Goal: Task Accomplishment & Management: Use online tool/utility

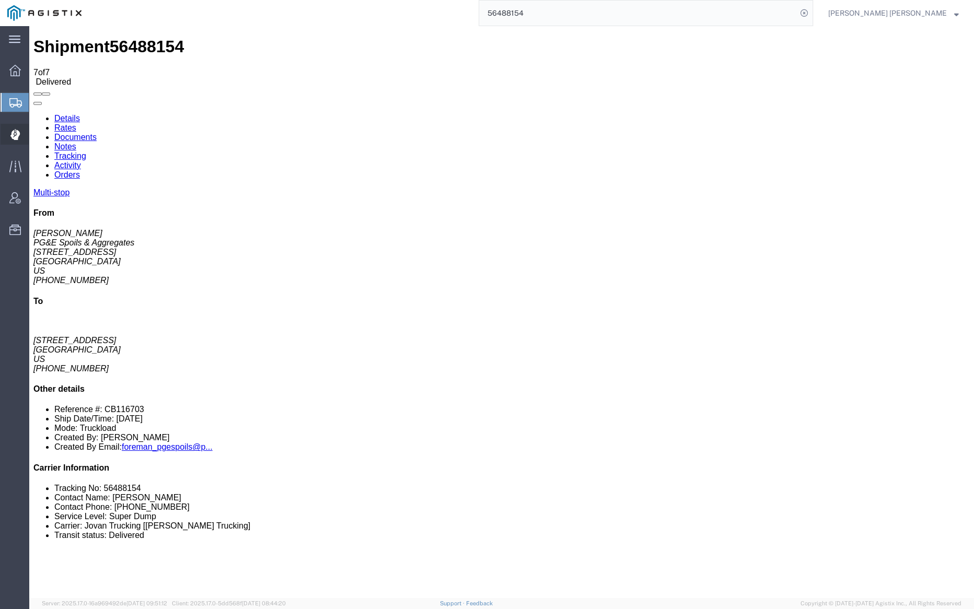
click at [36, 134] on span "Dispatch Manager" at bounding box center [32, 134] width 7 height 21
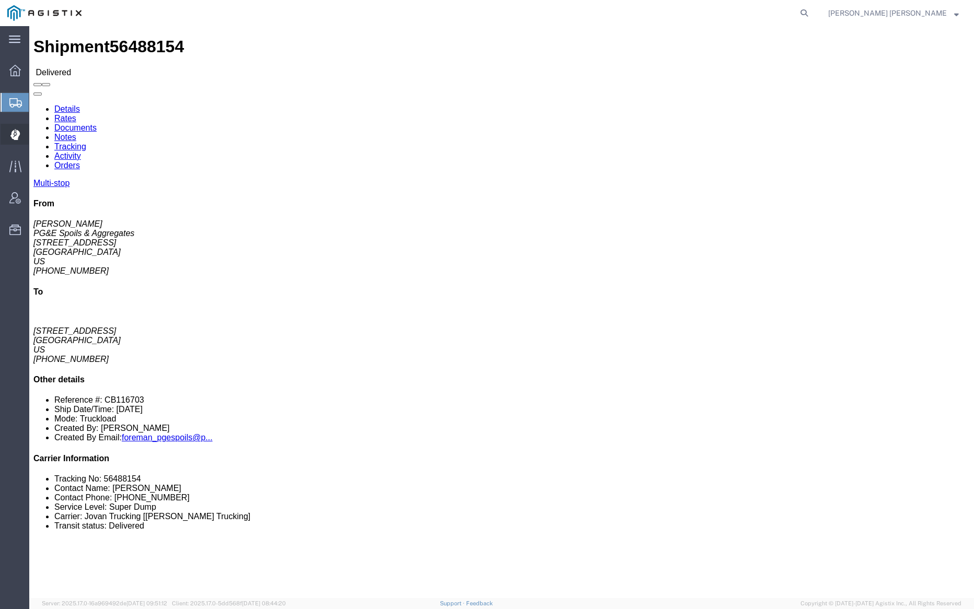
click at [36, 133] on span "Dispatch Manager" at bounding box center [32, 134] width 7 height 21
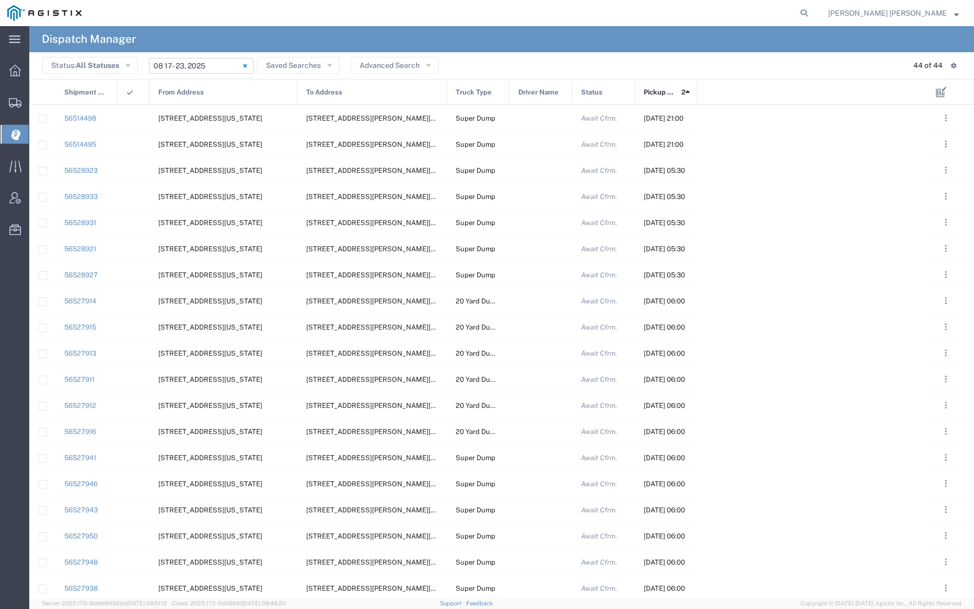
click at [186, 60] on input "[DATE] - [DATE]" at bounding box center [201, 66] width 104 height 16
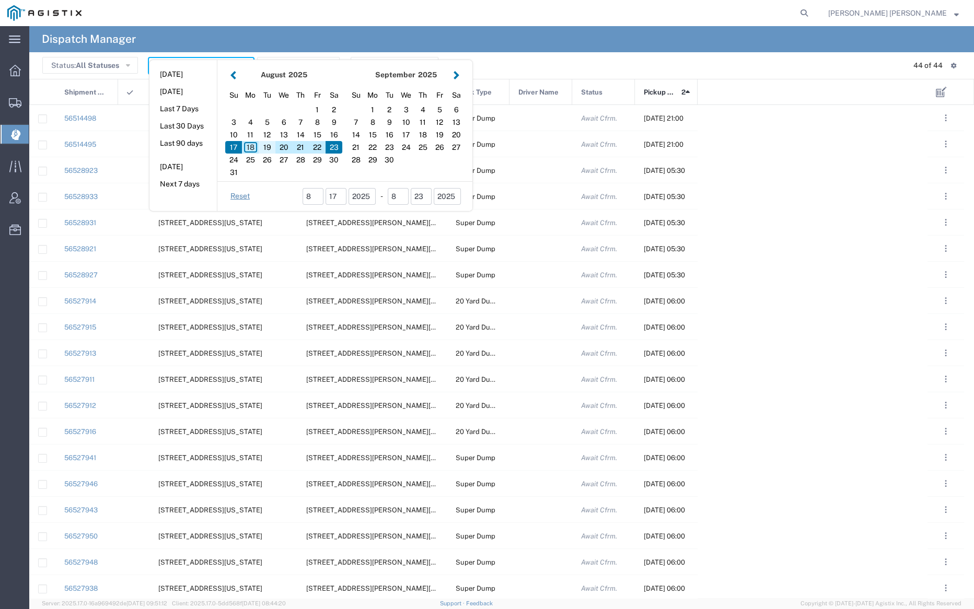
click at [265, 145] on div "19" at bounding box center [267, 147] width 17 height 13
type input "08/19/2025"
type input "08/19/2025 - 08/19/2025"
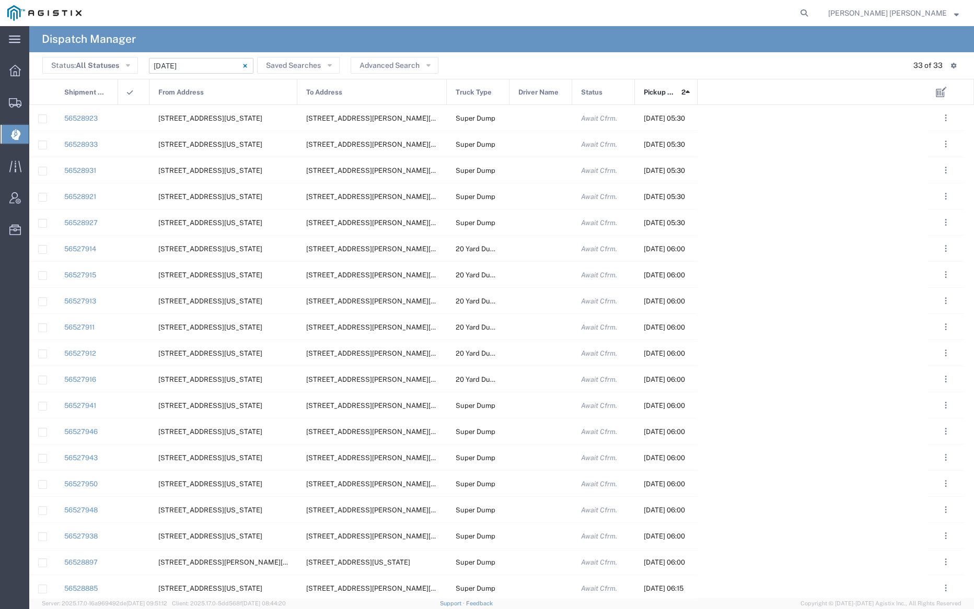
click at [196, 92] on span "From Address" at bounding box center [180, 92] width 45 height 26
click at [194, 65] on input "08/19/2025 - 08/19/2025" at bounding box center [201, 66] width 104 height 16
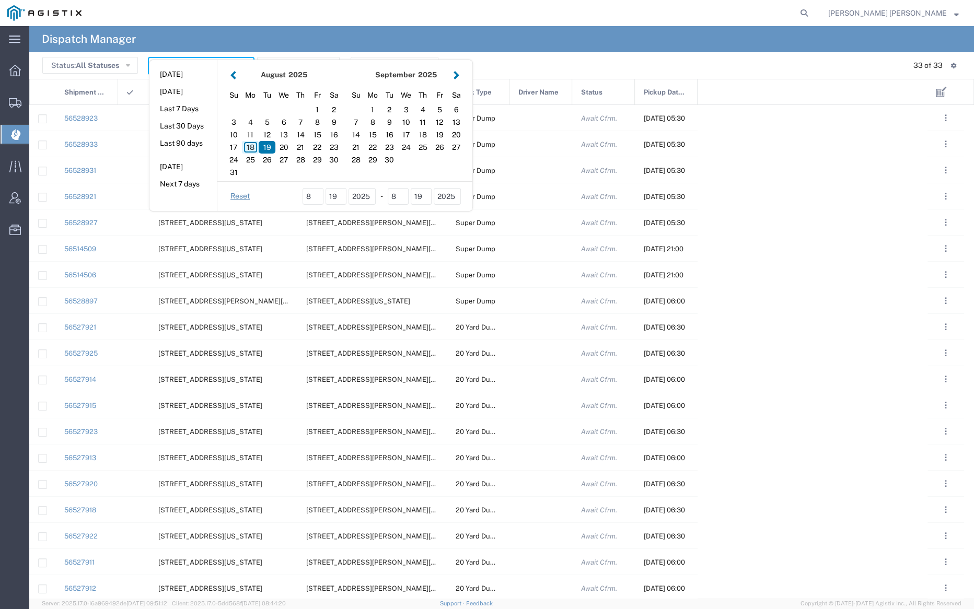
click at [250, 144] on div "18" at bounding box center [250, 147] width 17 height 13
type input "08/18/2025"
type input "08/18/2025 - 08/18/2025"
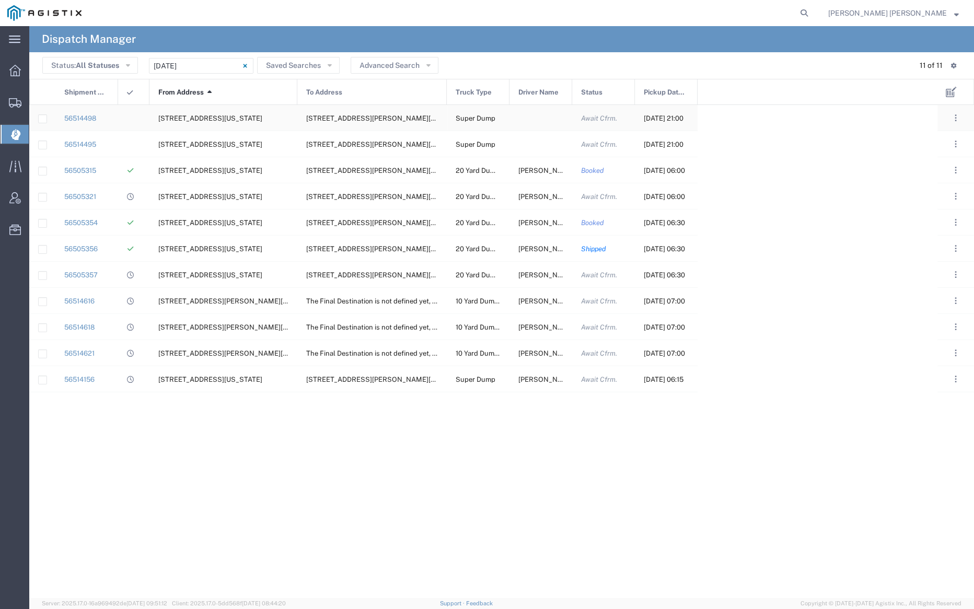
click at [547, 121] on div at bounding box center [540, 118] width 63 height 26
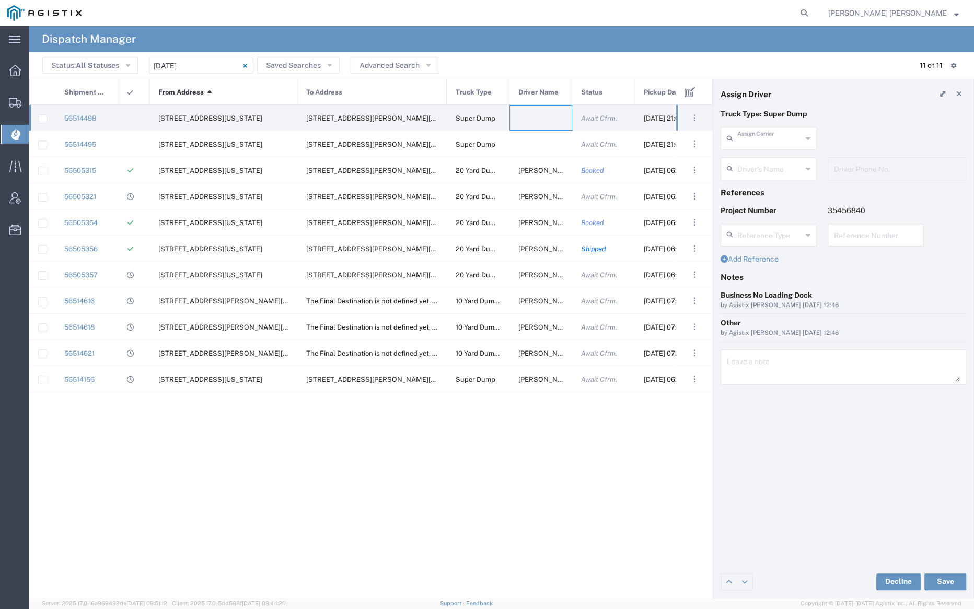
click at [756, 141] on input "text" at bounding box center [769, 138] width 65 height 18
click at [758, 159] on span "Dhillon Trans Services" at bounding box center [768, 169] width 94 height 32
type input "Dhillon Trans Services"
click at [758, 160] on input "text" at bounding box center [770, 168] width 66 height 18
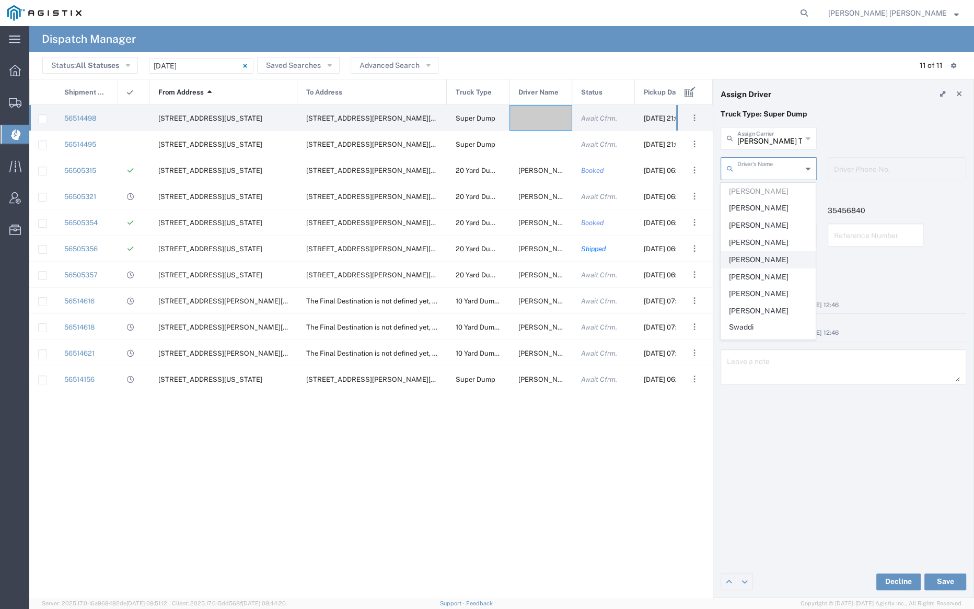
click at [769, 254] on span "Harman Singh" at bounding box center [768, 260] width 94 height 16
type input "Harman Singh"
type input "9252556221"
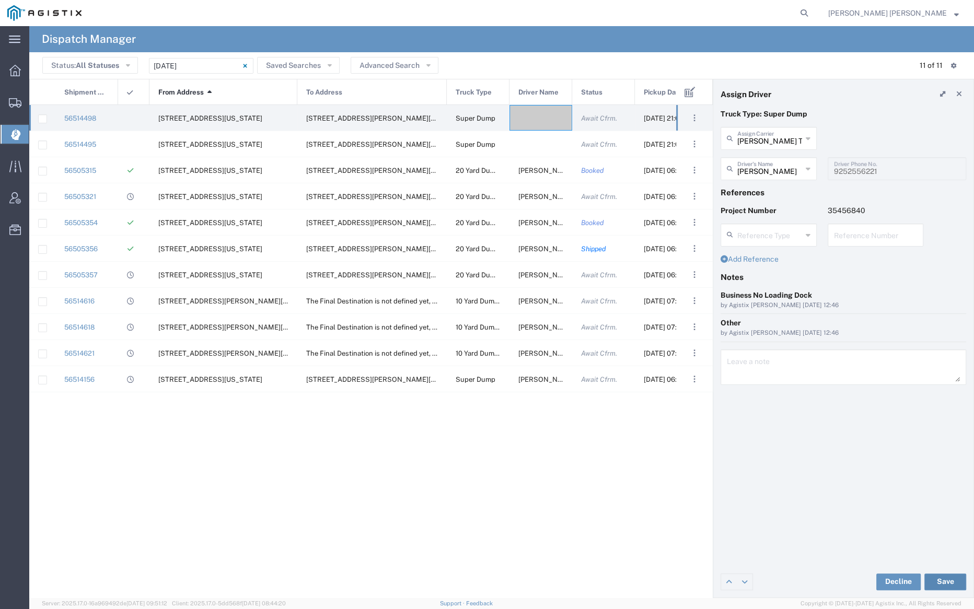
click at [943, 576] on button "Save" at bounding box center [945, 582] width 42 height 17
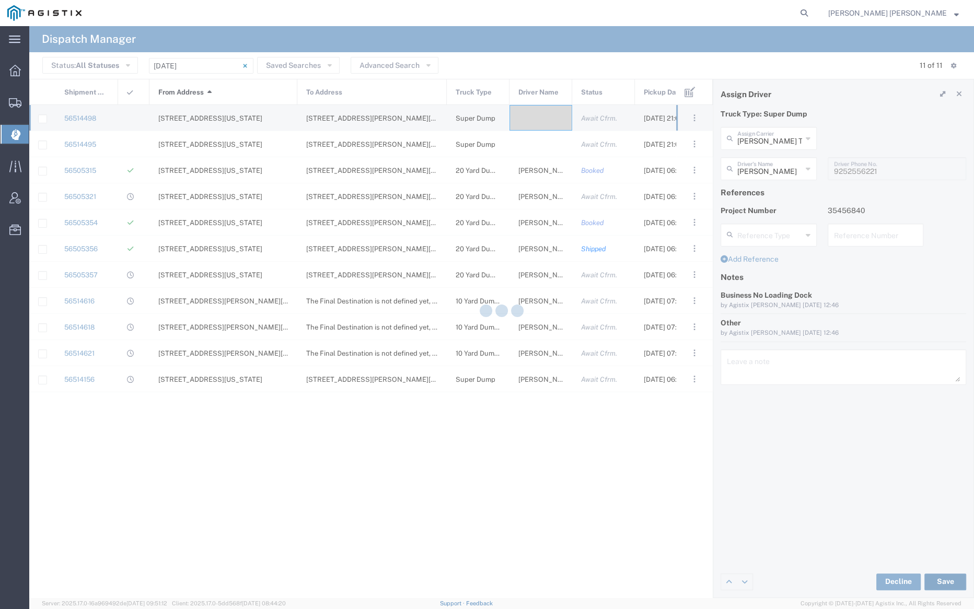
type input "Harman Singh"
type input "Dhillon Trans Services"
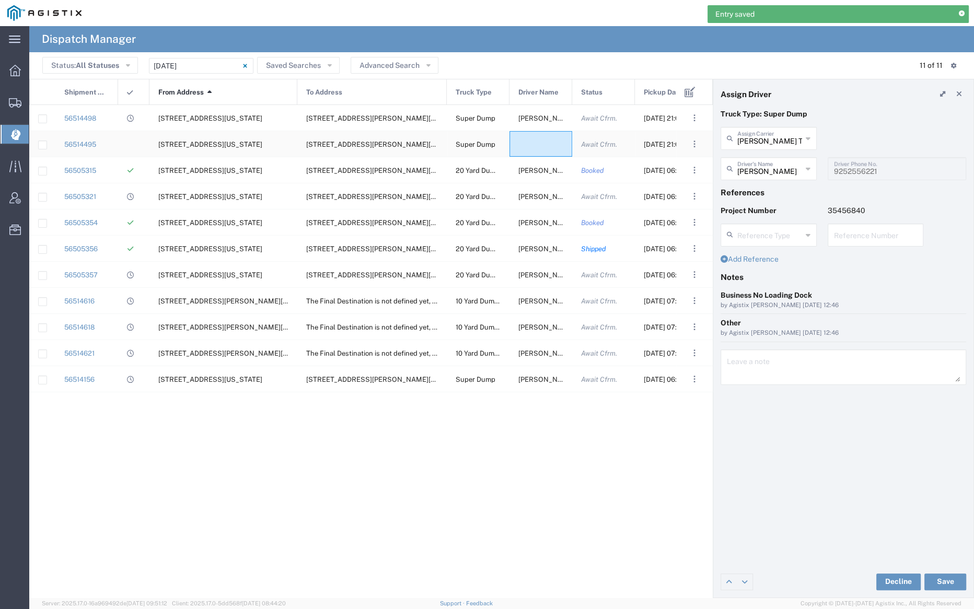
click at [533, 144] on div at bounding box center [540, 144] width 63 height 26
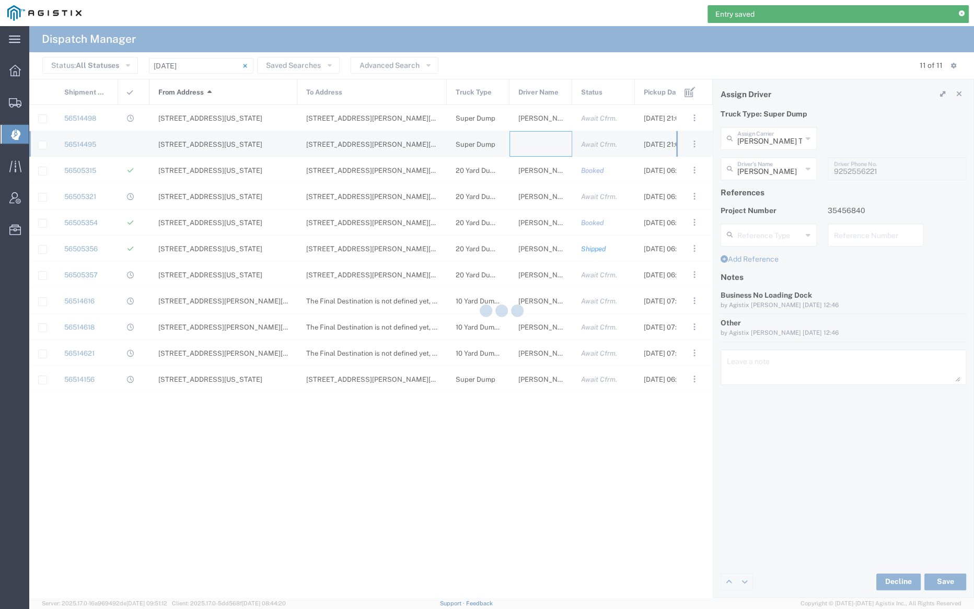
type input "Bray Trucking"
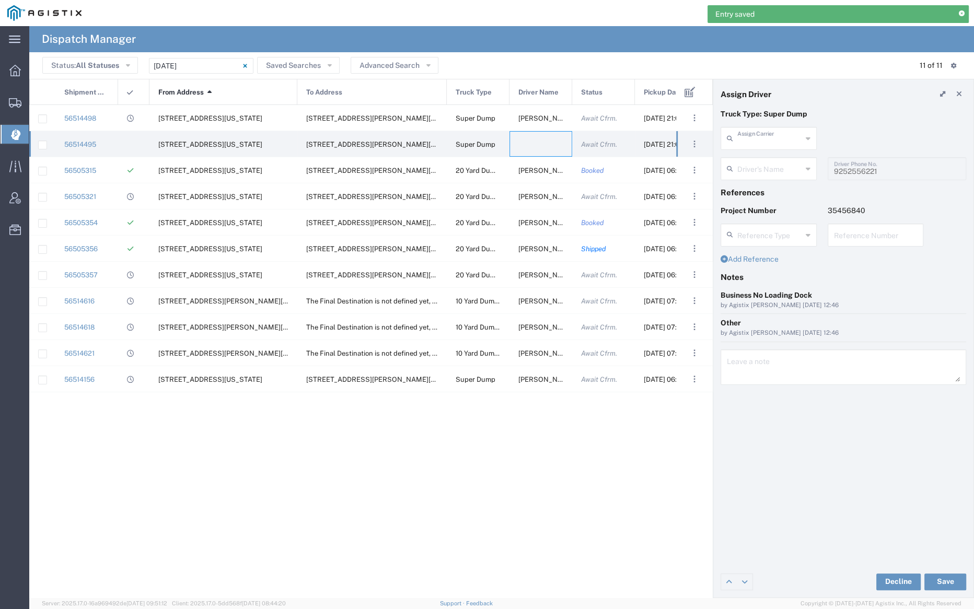
click at [760, 141] on input "text" at bounding box center [769, 138] width 65 height 18
click at [759, 158] on span "Dhillon Trans Services" at bounding box center [768, 169] width 94 height 32
type input "Dhillon Trans Services"
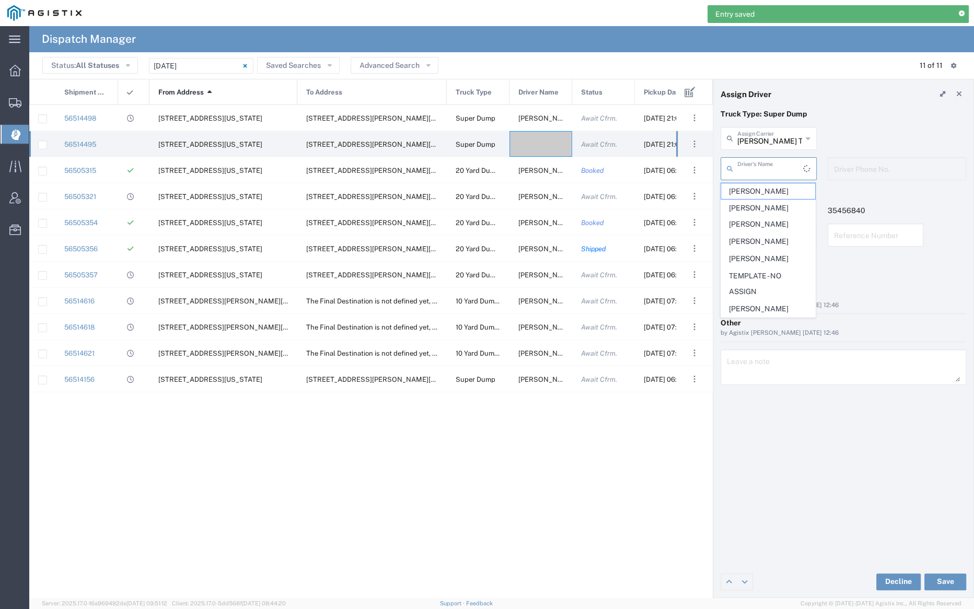
click at [762, 169] on input "text" at bounding box center [770, 168] width 66 height 18
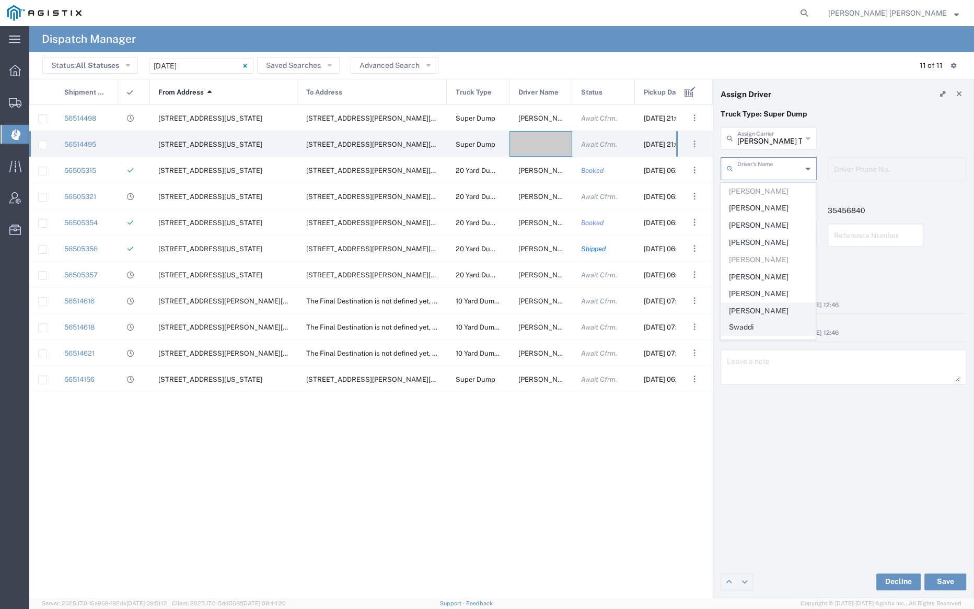
scroll to position [195, 0]
click at [762, 244] on span "Robert Schiller" at bounding box center [768, 252] width 94 height 16
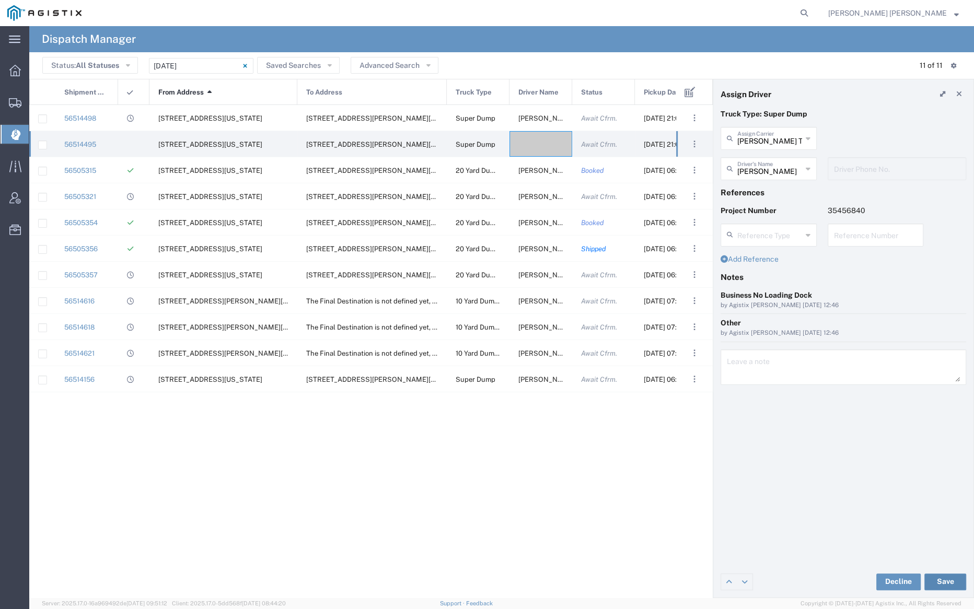
click at [943, 581] on button "Save" at bounding box center [945, 582] width 42 height 17
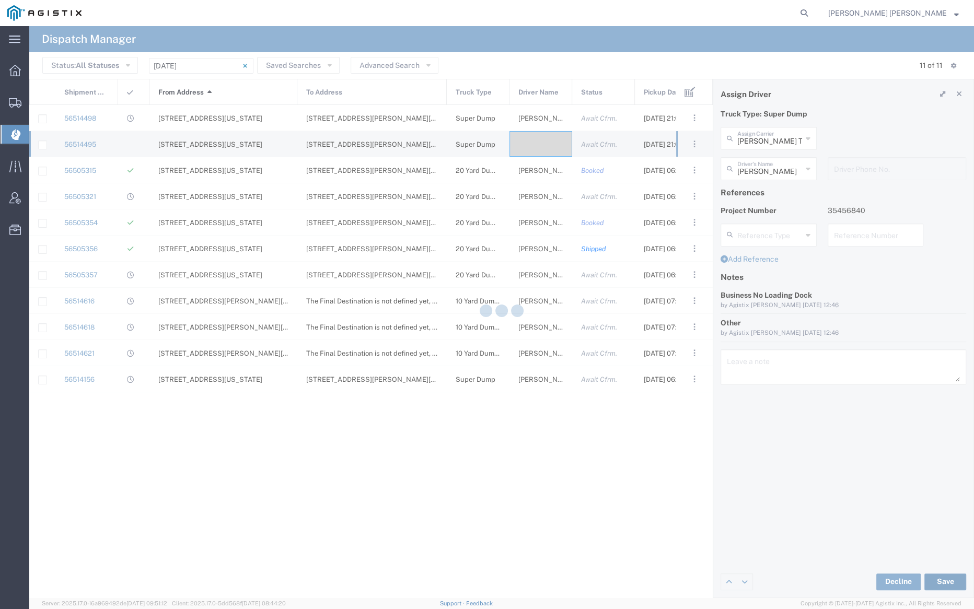
type input "Robert Schiller"
type input "Dhillon Trans Services"
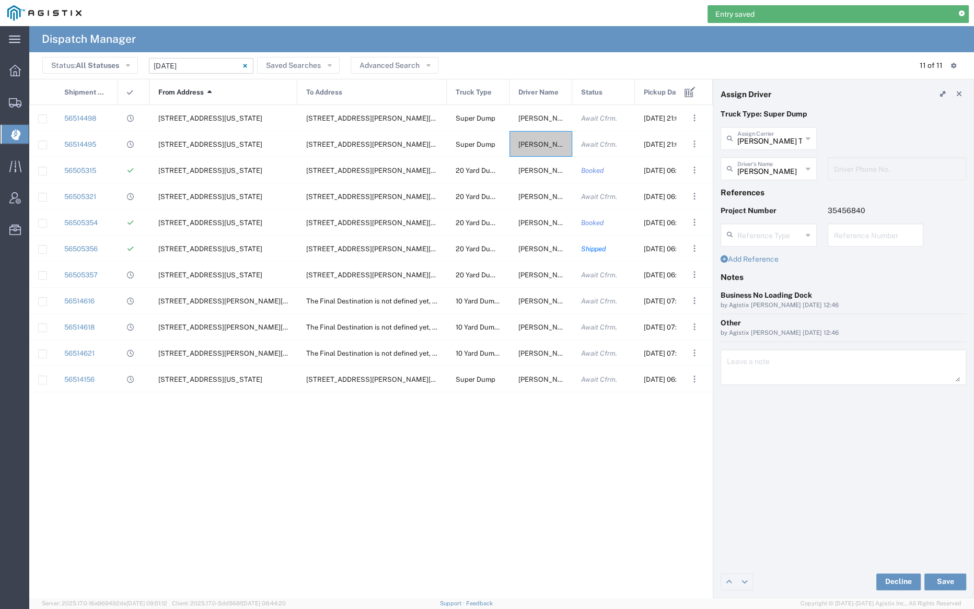
click at [204, 63] on input "08/18/2025 - 08/18/2025" at bounding box center [201, 66] width 104 height 16
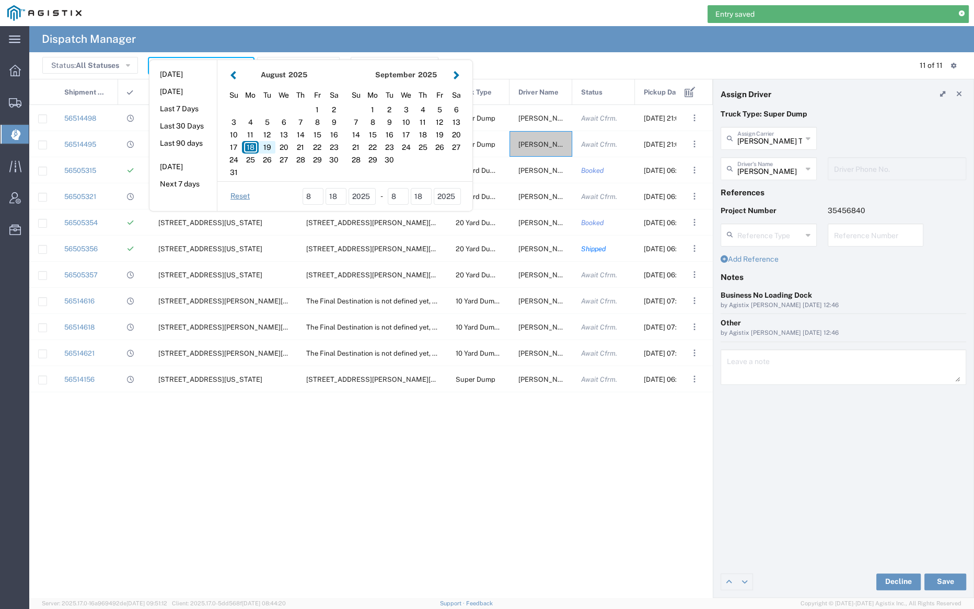
click at [269, 143] on div "19" at bounding box center [267, 147] width 17 height 13
type input "08/19/2025"
type input "08/19/2025 - 08/19/2025"
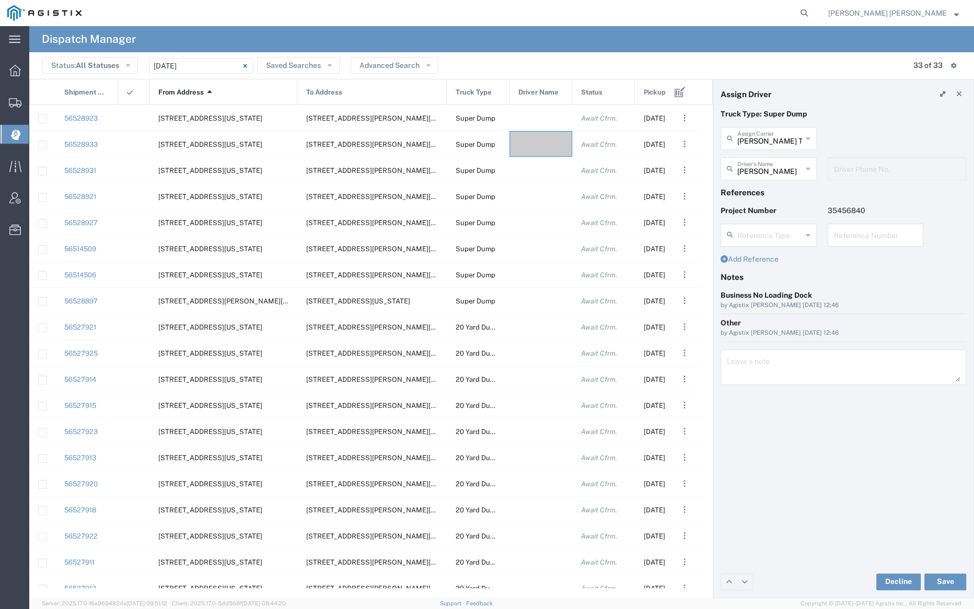
click at [184, 87] on span "From Address" at bounding box center [180, 92] width 45 height 26
click at [536, 115] on div at bounding box center [540, 118] width 63 height 26
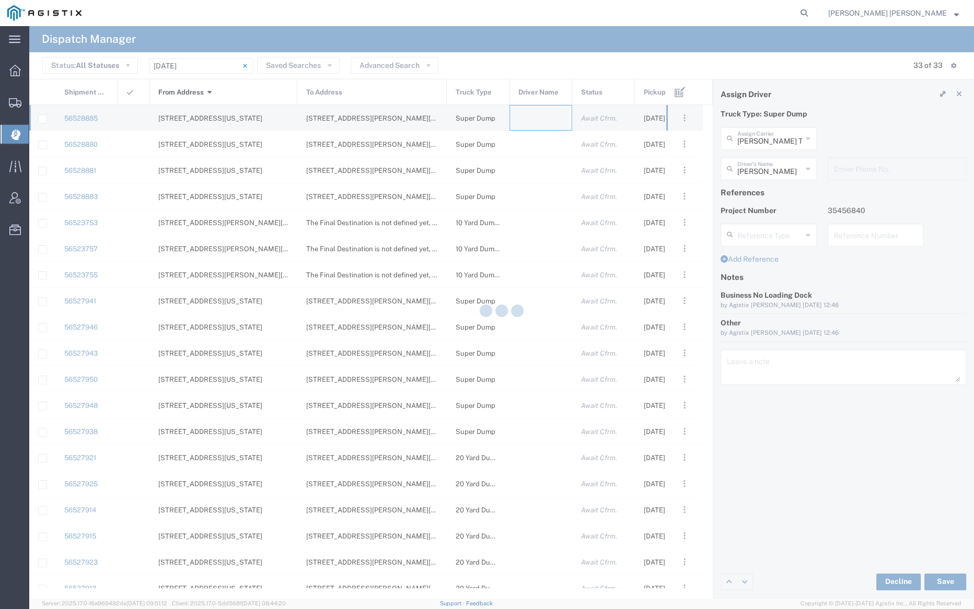
type input "Bray Trucking"
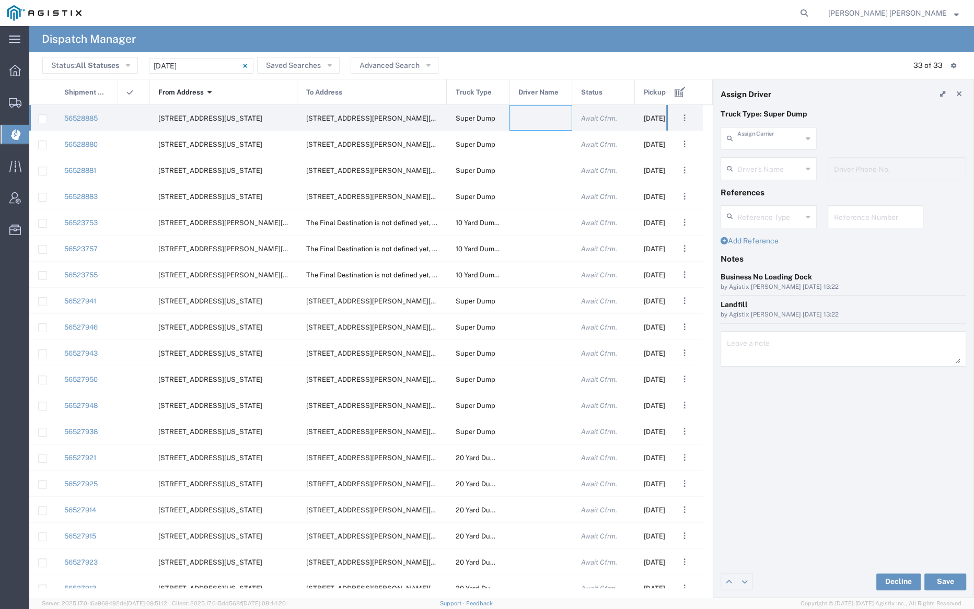
click at [767, 135] on input "text" at bounding box center [769, 138] width 65 height 18
click at [759, 157] on span "Dhillon Trans Services" at bounding box center [768, 169] width 94 height 32
type input "Dhillon Trans Services"
click at [760, 164] on input "text" at bounding box center [769, 168] width 65 height 18
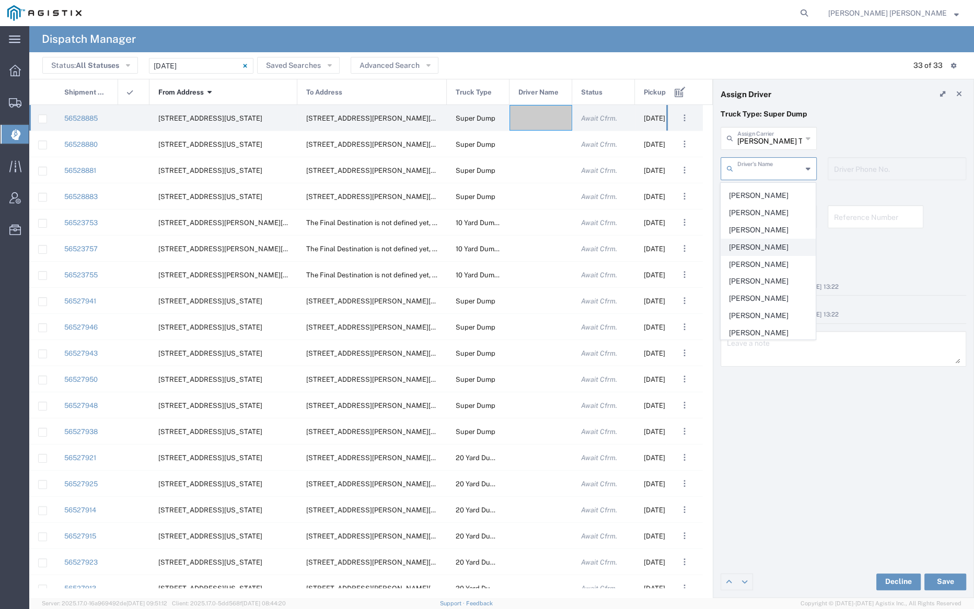
scroll to position [181, 0]
click at [756, 206] on span "Mandeep Kaura" at bounding box center [768, 214] width 94 height 16
type input "Mandeep Kaura"
type input "925-877-8662"
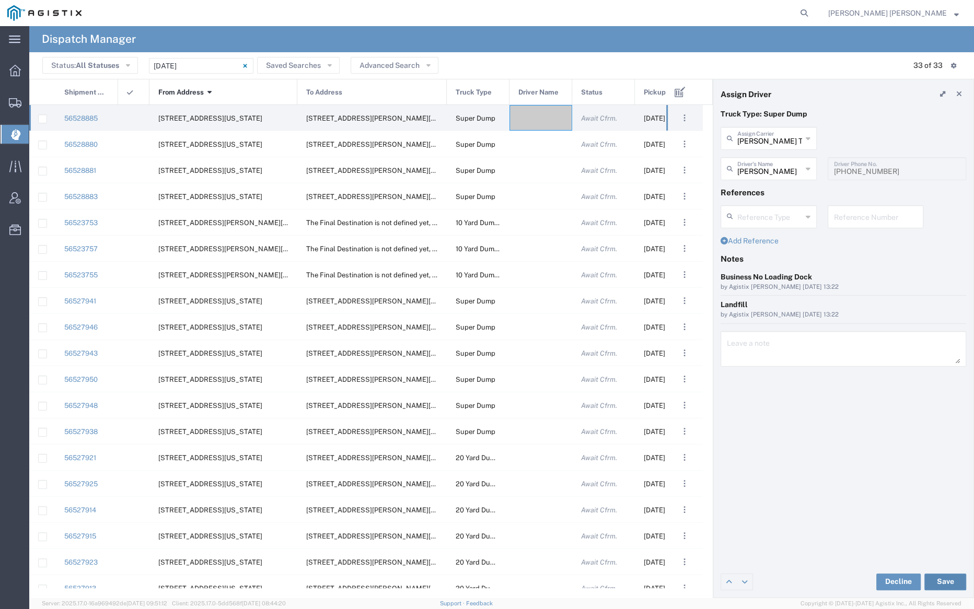
click at [949, 579] on button "Save" at bounding box center [945, 582] width 42 height 17
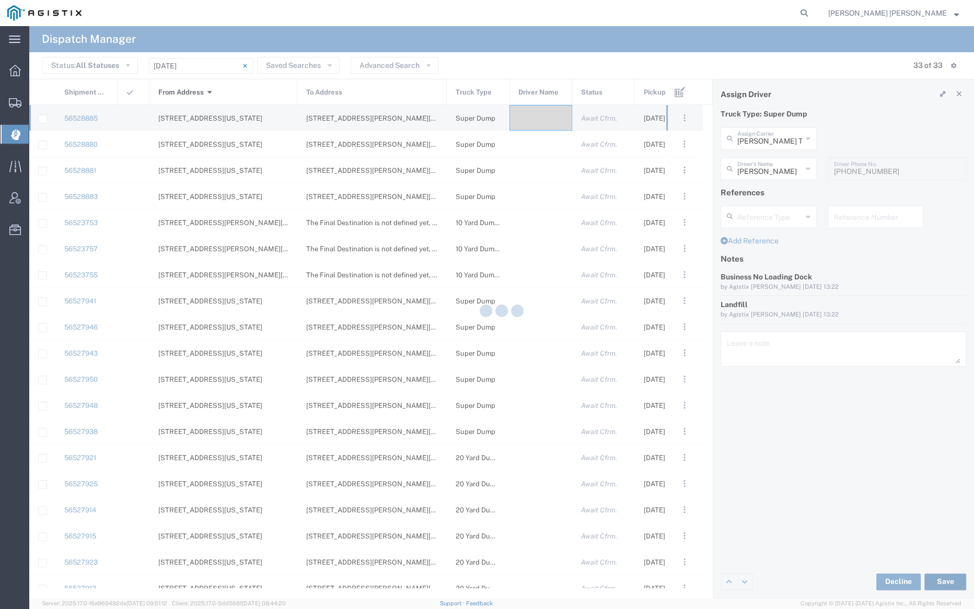
type input "Mandeep Kaura"
type input "Dhillon Trans Services"
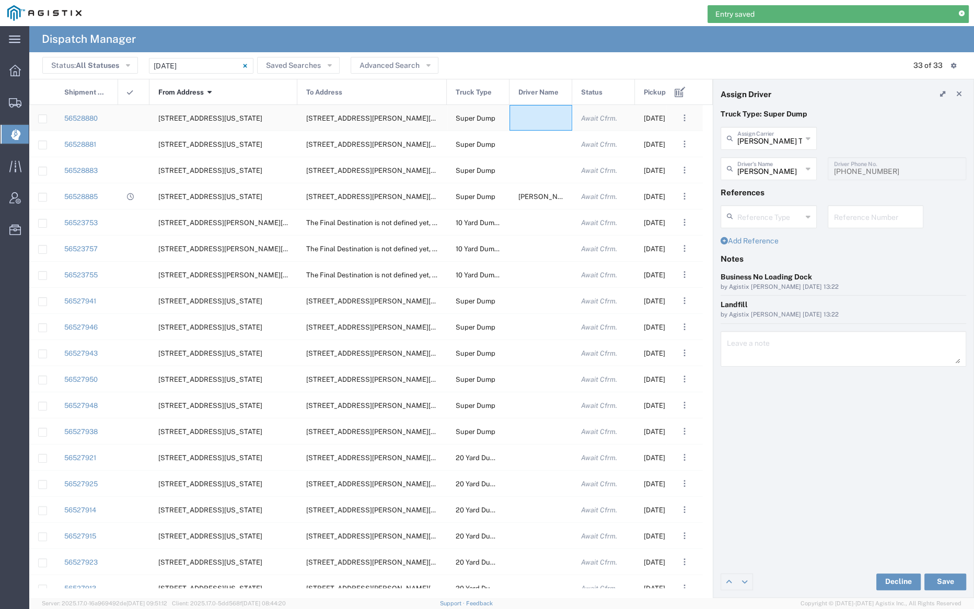
click at [534, 120] on div at bounding box center [540, 118] width 63 height 26
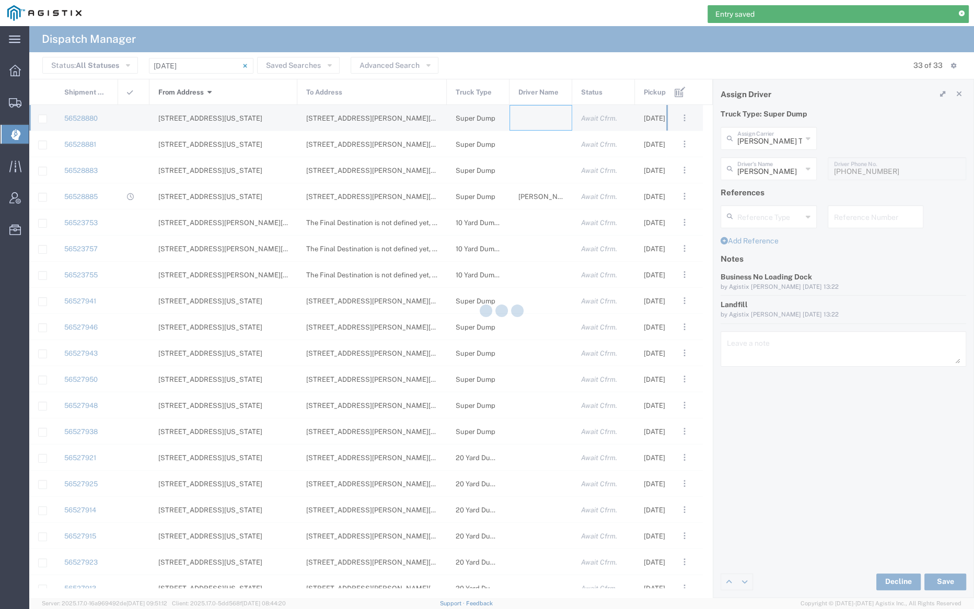
type input "Bray Trucking"
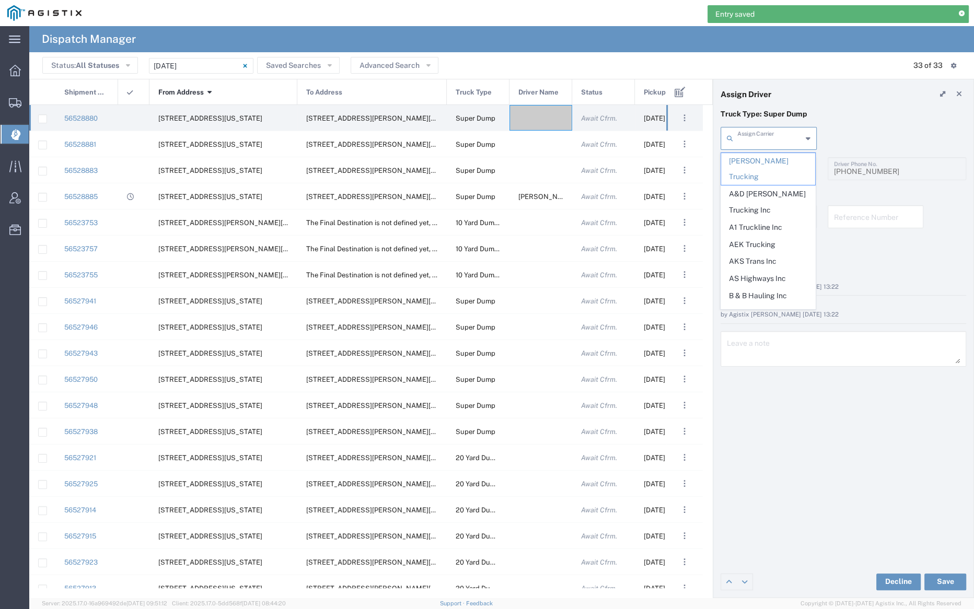
click at [772, 139] on input "text" at bounding box center [769, 138] width 65 height 18
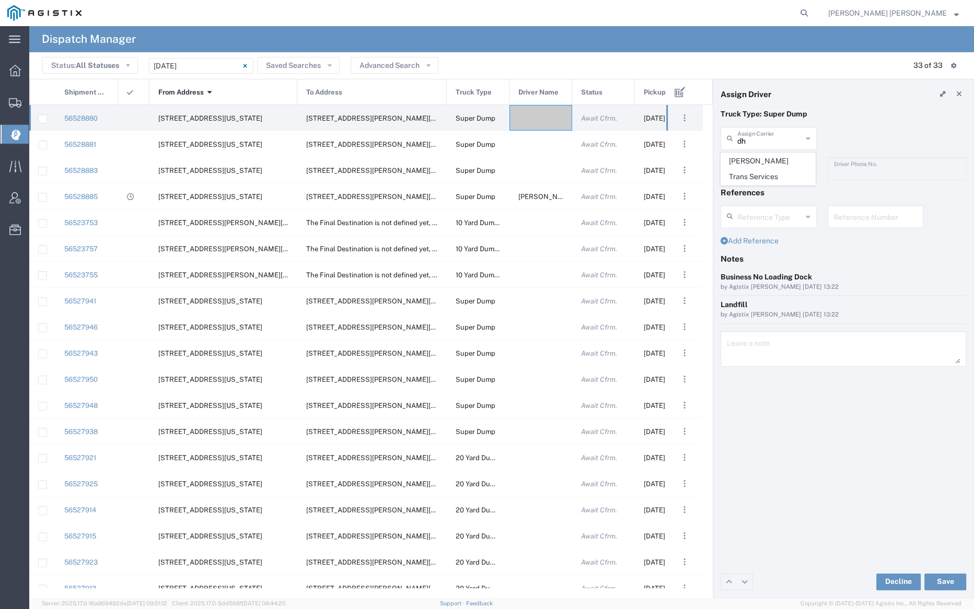
drag, startPoint x: 766, startPoint y: 157, endPoint x: 765, endPoint y: 169, distance: 11.5
click at [766, 157] on span "Dhillon Trans Services" at bounding box center [768, 169] width 94 height 32
type input "Dhillon Trans Services"
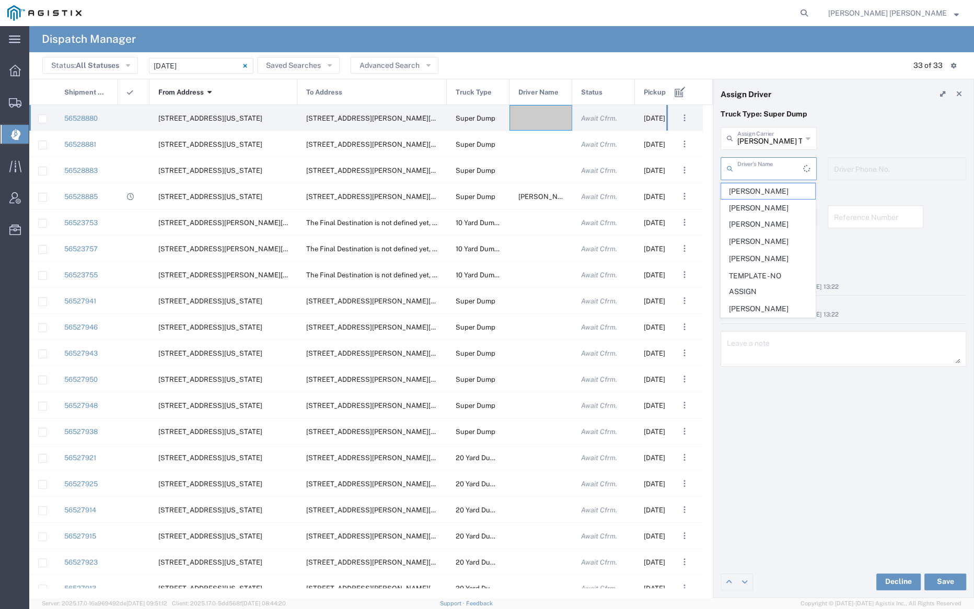
click at [765, 170] on input "text" at bounding box center [770, 168] width 66 height 18
click at [771, 287] on span "Kamaljit Singh" at bounding box center [768, 294] width 94 height 16
type input "Kamaljit Singh"
type input "9255650374"
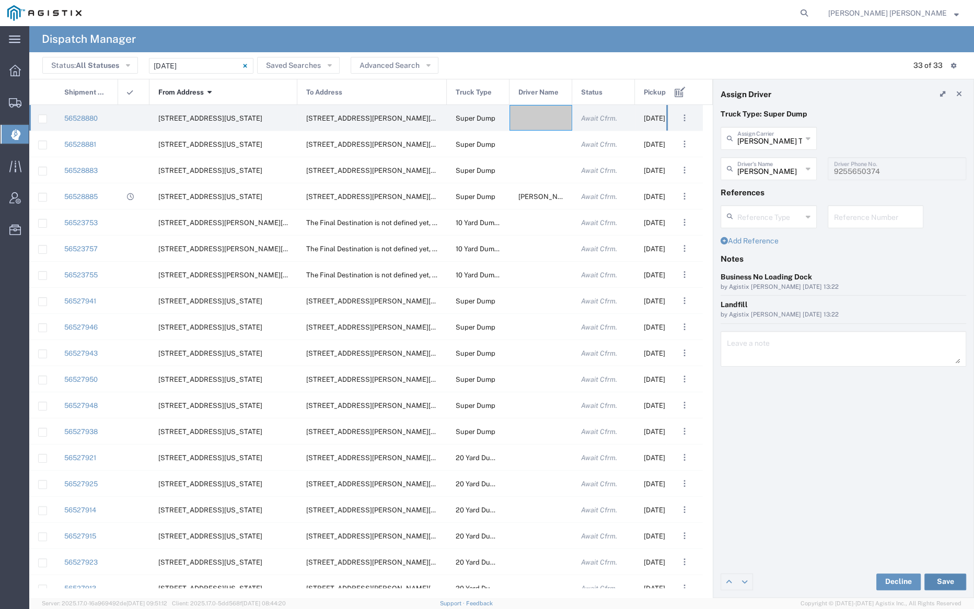
click at [948, 589] on button "Save" at bounding box center [945, 582] width 42 height 17
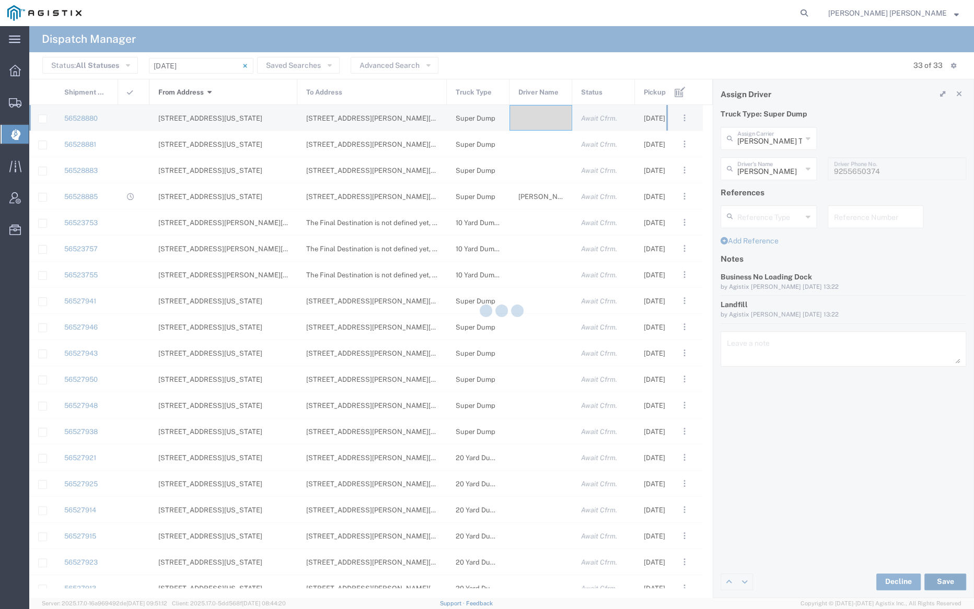
type input "Kamaljit Singh"
type input "Dhillon Trans Services"
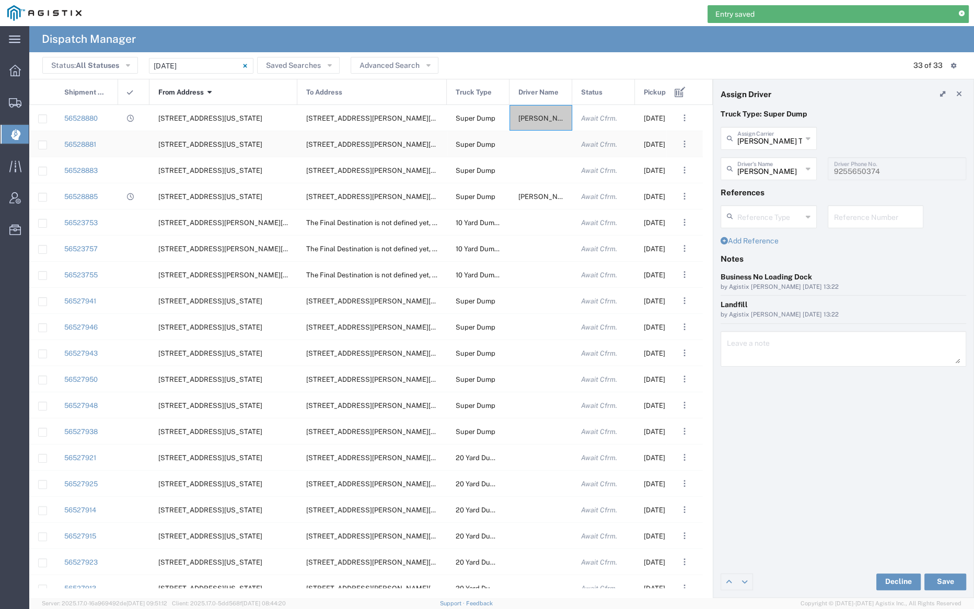
click at [540, 148] on div at bounding box center [540, 144] width 63 height 26
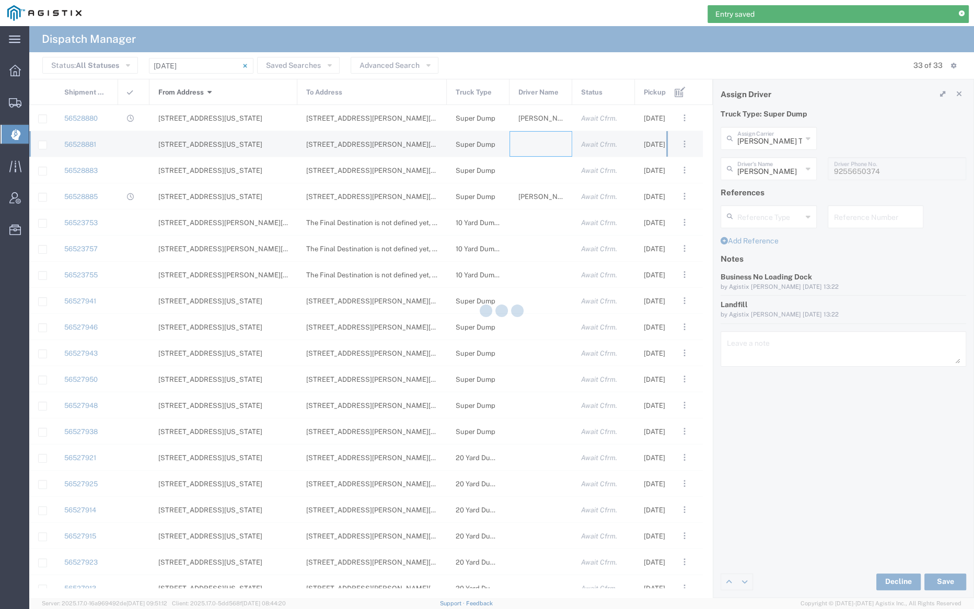
type input "Bray Trucking"
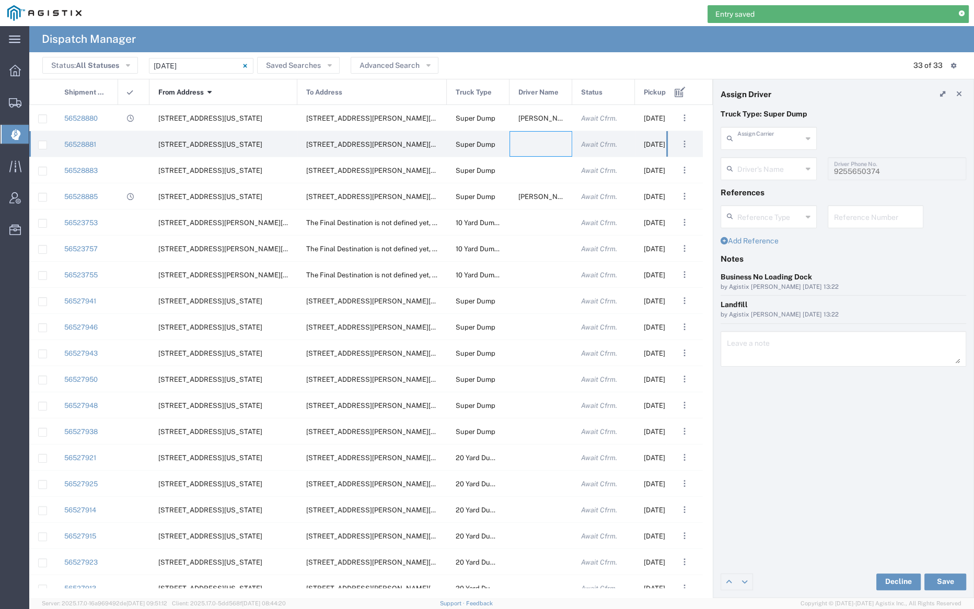
click at [777, 143] on input "text" at bounding box center [769, 138] width 65 height 18
click at [769, 157] on span "Dhillon Trans Services" at bounding box center [768, 169] width 94 height 32
type input "Dhillon Trans Services"
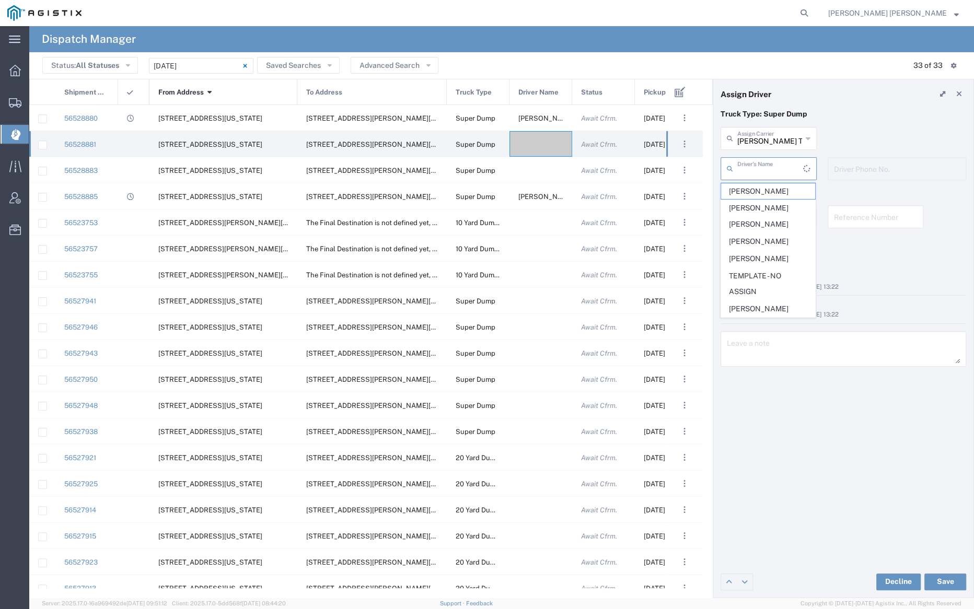
click at [766, 174] on input "text" at bounding box center [770, 168] width 66 height 18
click at [777, 273] on span "Jessie Dhillon" at bounding box center [768, 277] width 94 height 16
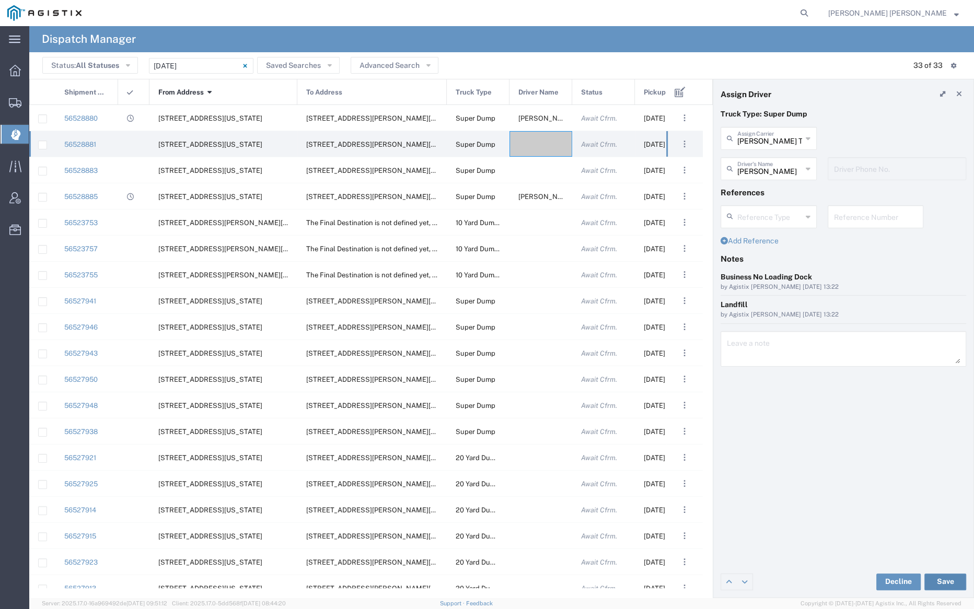
click at [947, 582] on button "Save" at bounding box center [945, 582] width 42 height 17
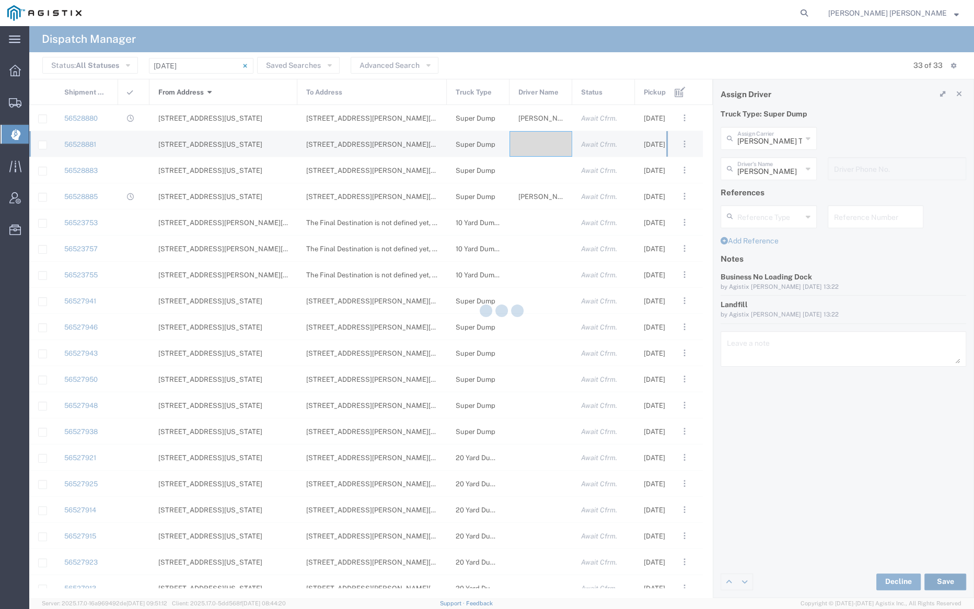
type input "Jessie Dhillon"
type input "Dhillon Trans Services"
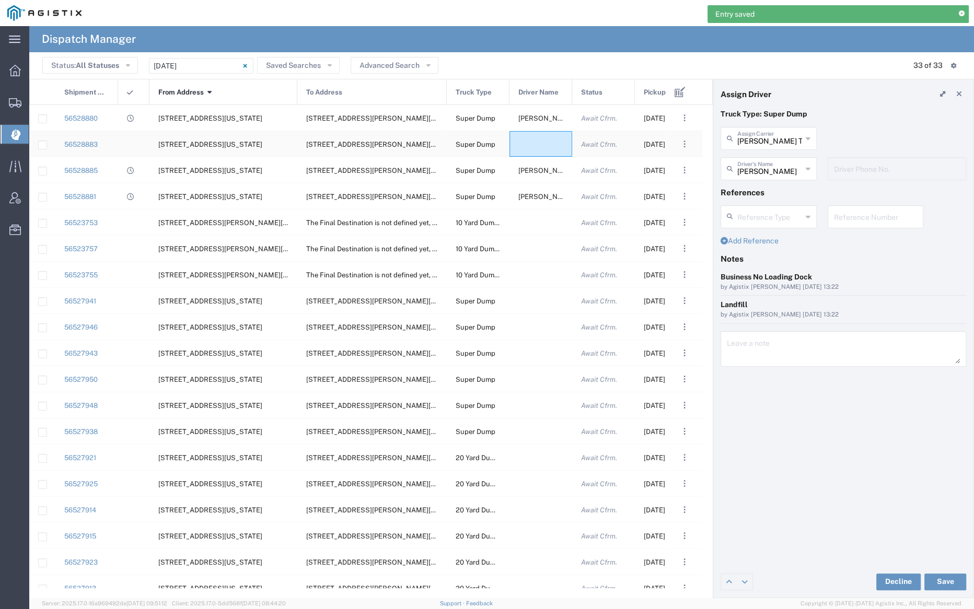
click at [536, 145] on div at bounding box center [540, 144] width 63 height 26
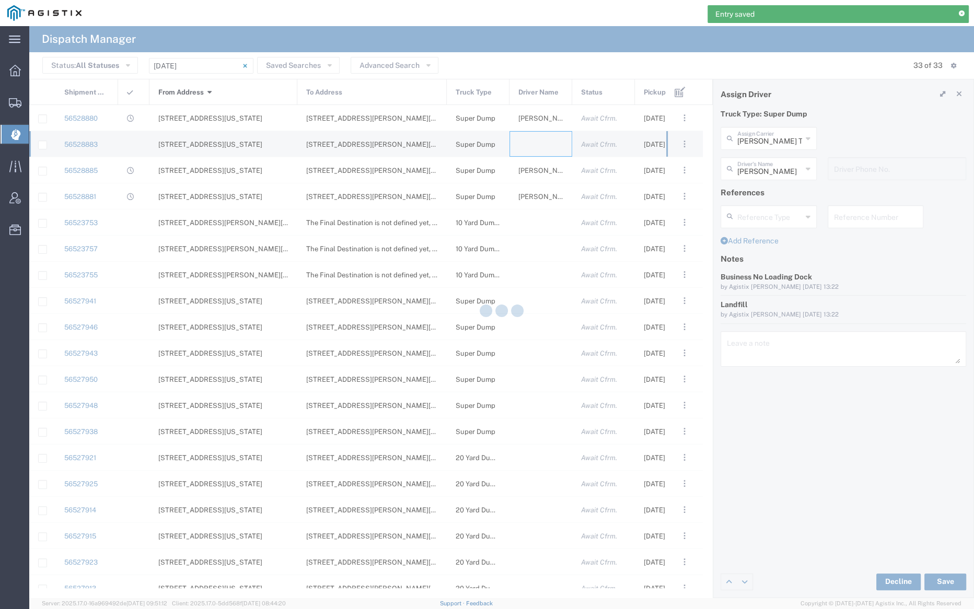
type input "Bray Trucking"
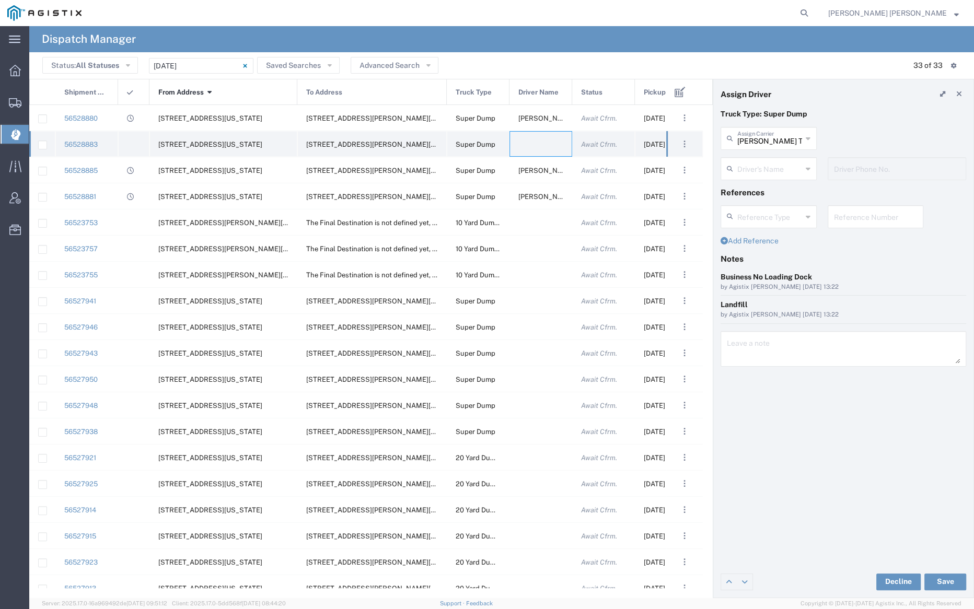
click at [536, 143] on div at bounding box center [540, 144] width 63 height 26
drag, startPoint x: 815, startPoint y: 136, endPoint x: 775, endPoint y: 143, distance: 40.7
click at [814, 138] on div "Bray Trucking Assign Carrier" at bounding box center [768, 138] width 96 height 23
click at [756, 159] on span "Sunny Trans Inc" at bounding box center [768, 161] width 94 height 16
type input "Sunny Trans Inc"
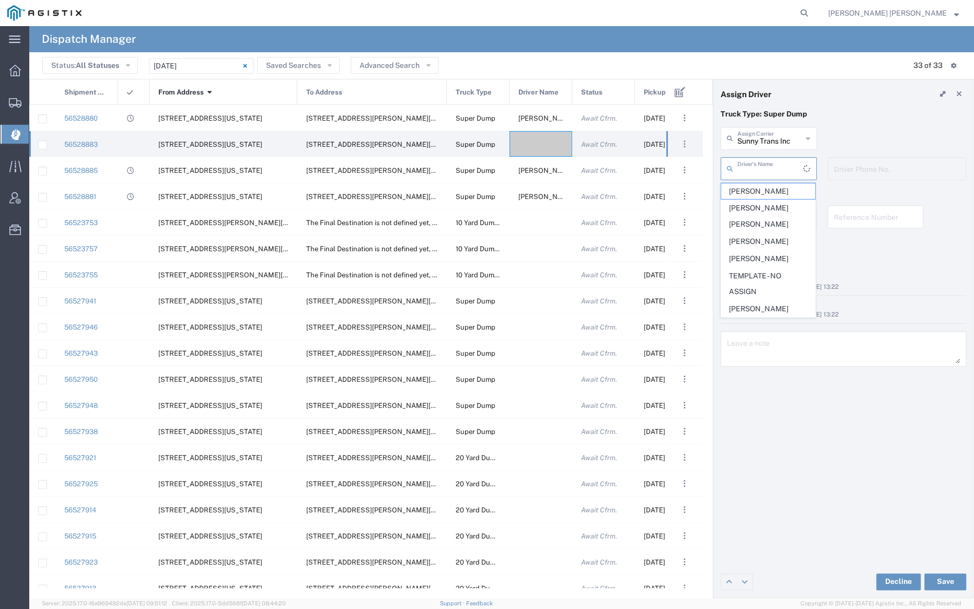
click at [762, 167] on input "text" at bounding box center [770, 168] width 66 height 18
click at [771, 212] on span "Harmanpreet Singh" at bounding box center [768, 208] width 94 height 16
type input "Harmanpreet Singh"
type input "530-713-8340"
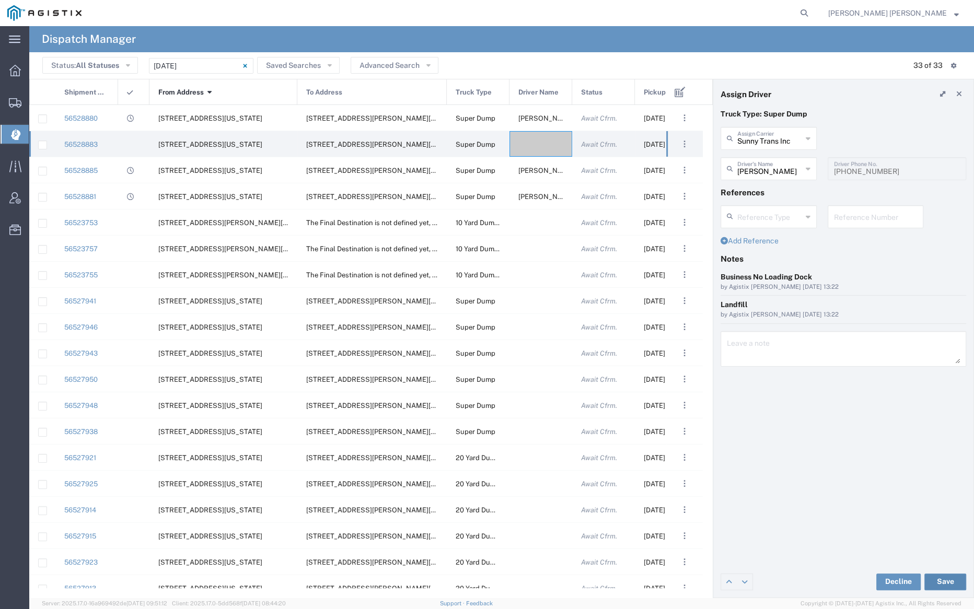
click at [941, 582] on button "Save" at bounding box center [945, 582] width 42 height 17
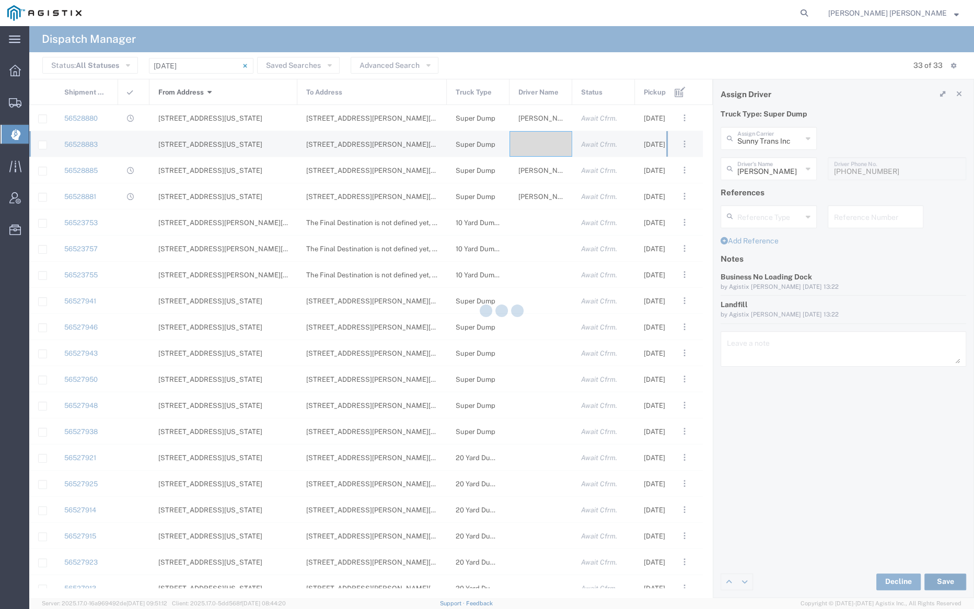
type input "Harmanpreet Singh"
type input "Sunny Trans Inc"
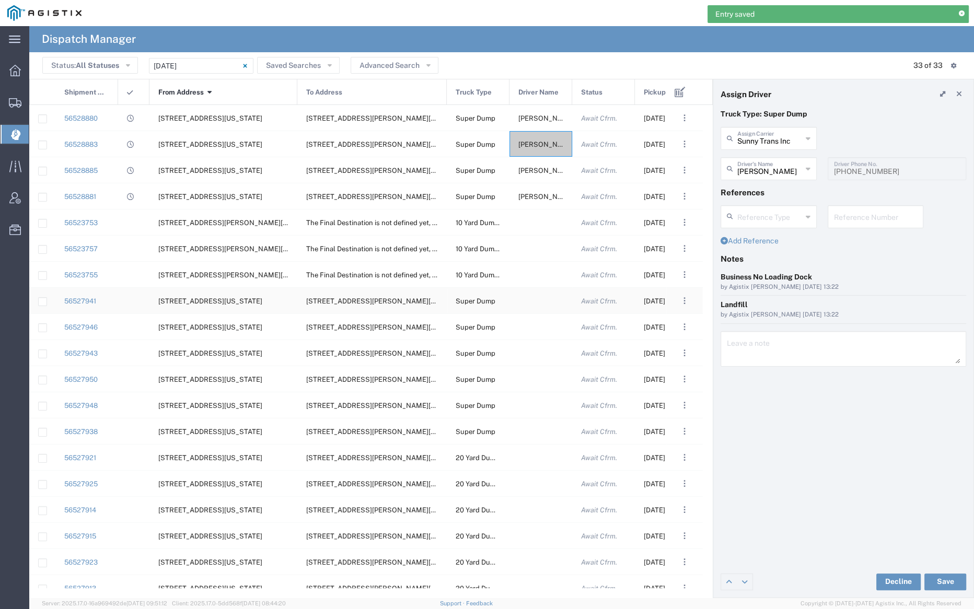
click at [535, 300] on div at bounding box center [540, 301] width 63 height 26
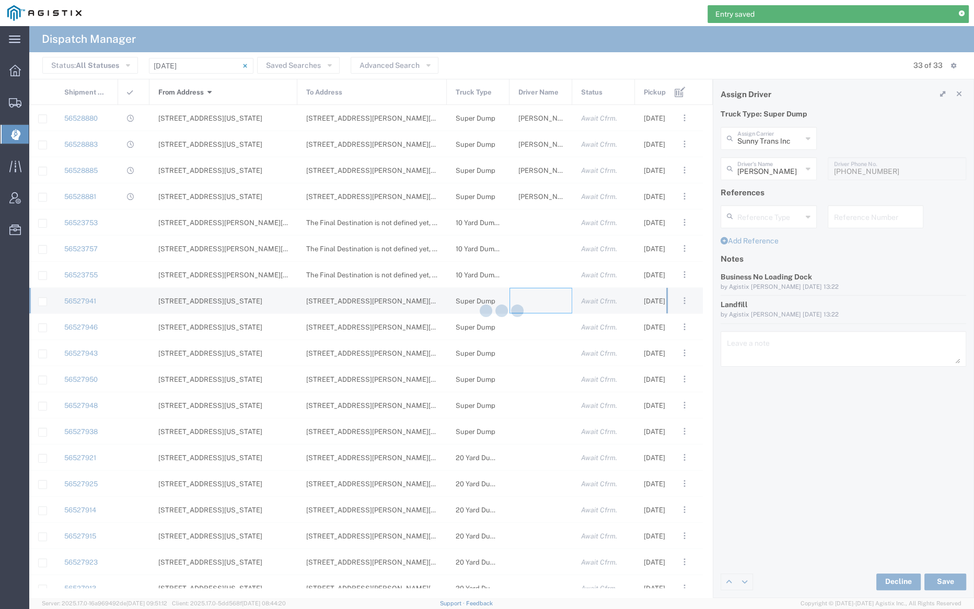
type input "Bray Trucking"
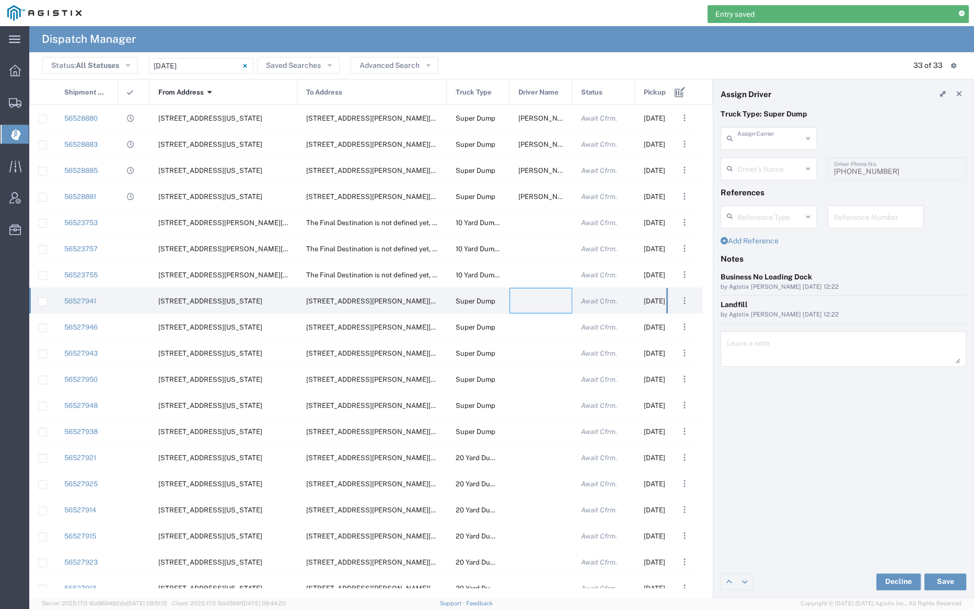
click at [746, 146] on div "Assign Carrier" at bounding box center [768, 138] width 96 height 23
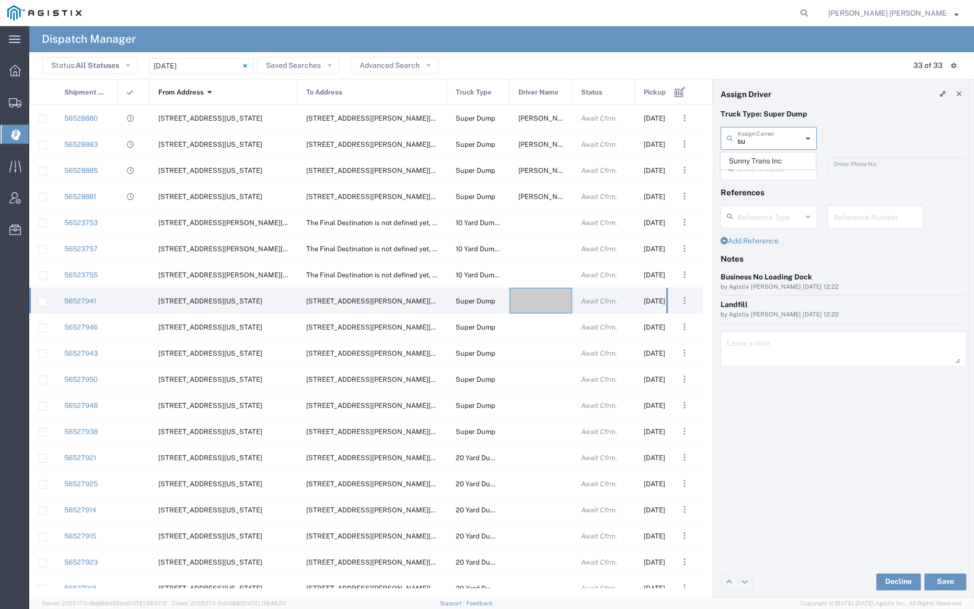
type input "s"
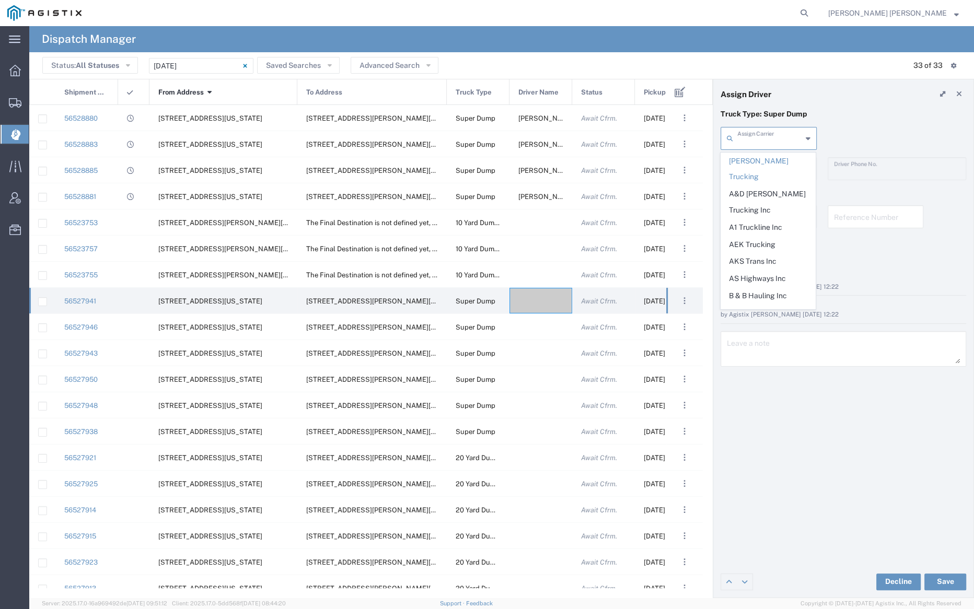
type input "h"
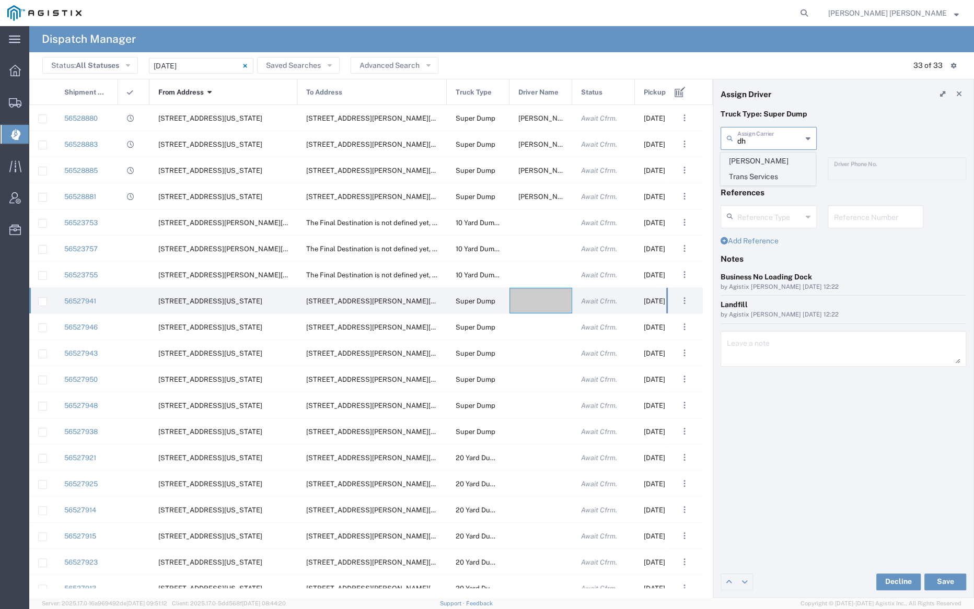
click at [745, 166] on span "Dhillon Trans Services" at bounding box center [768, 169] width 94 height 32
type input "Dhillon Trans Services"
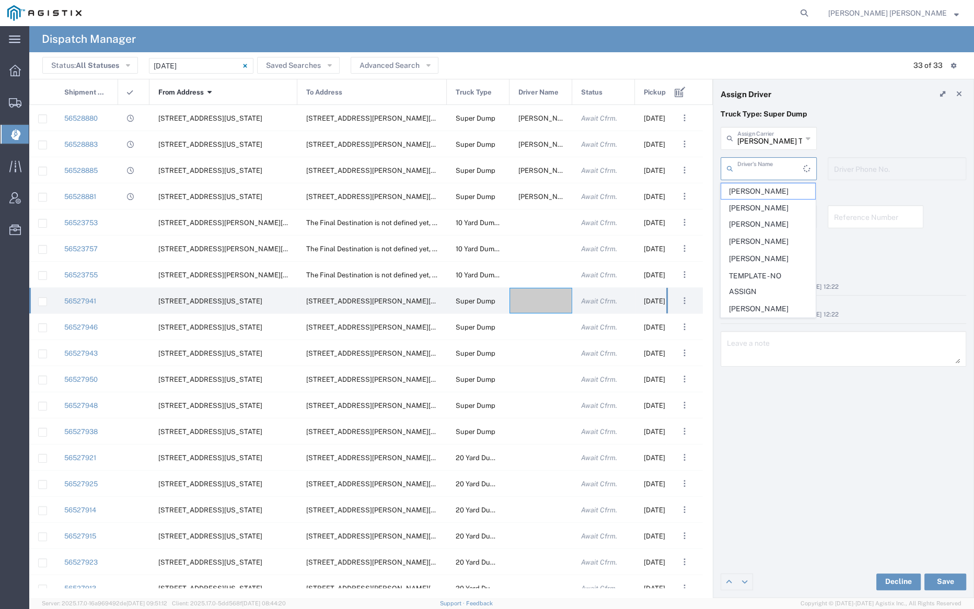
click at [749, 168] on input "text" at bounding box center [770, 168] width 66 height 18
click at [755, 220] on span "Daljinder Josan" at bounding box center [768, 225] width 94 height 16
type input "Daljinder Josan"
type input "9255656443"
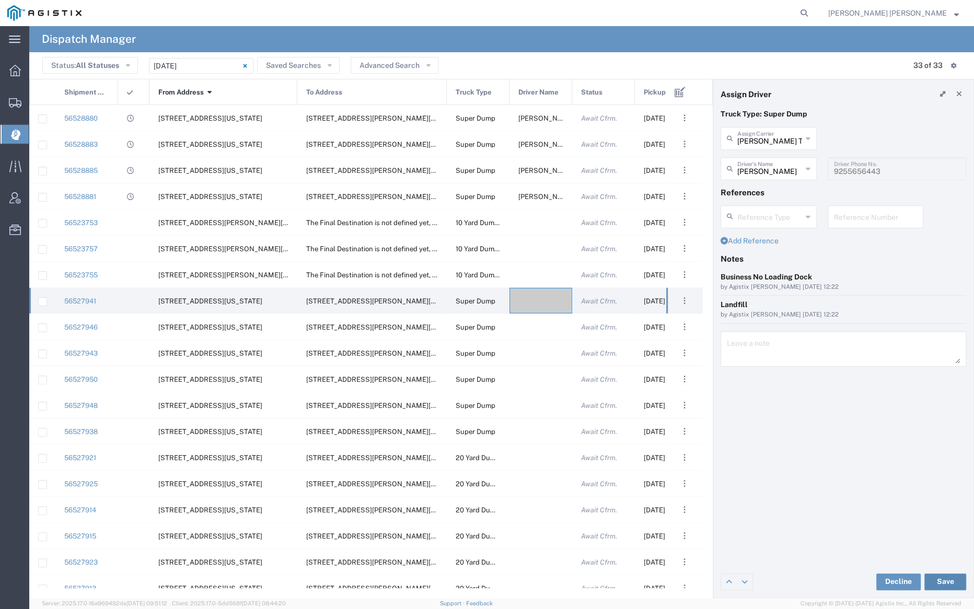
click at [950, 579] on button "Save" at bounding box center [945, 582] width 42 height 17
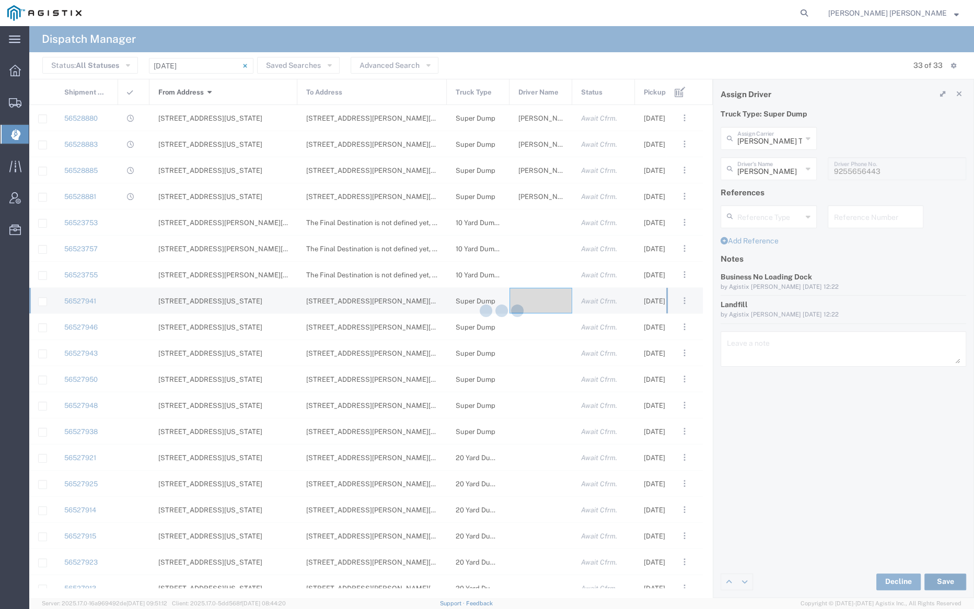
type input "Daljinder Josan"
type input "Dhillon Trans Services"
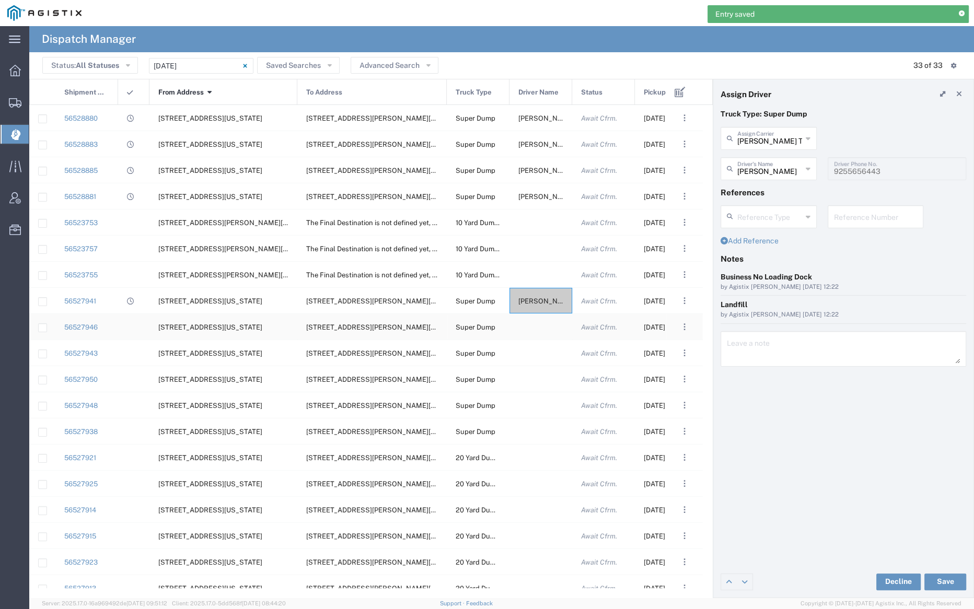
click at [538, 328] on div at bounding box center [540, 327] width 63 height 26
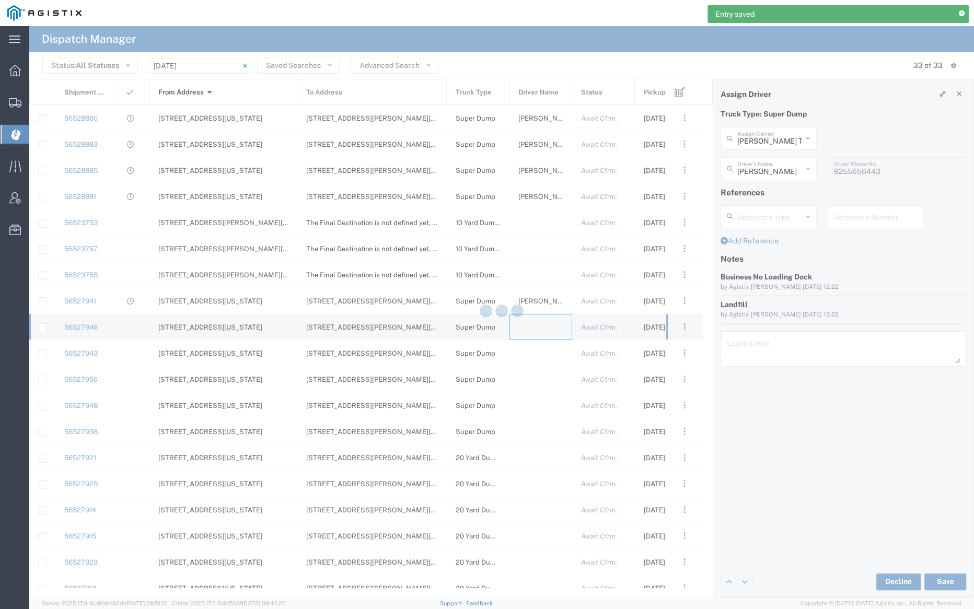
type input "Bray Trucking"
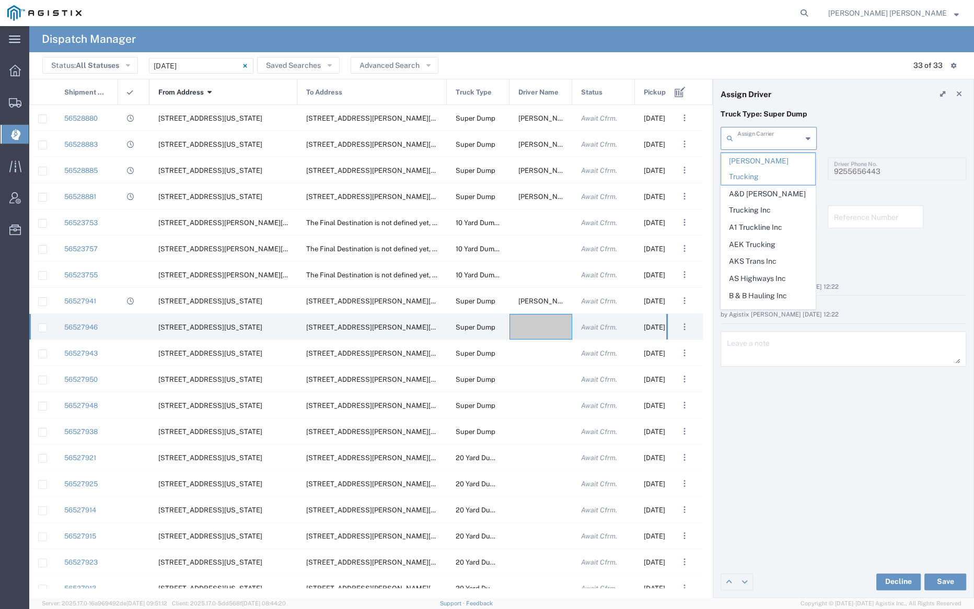
click at [765, 139] on input "text" at bounding box center [769, 138] width 65 height 18
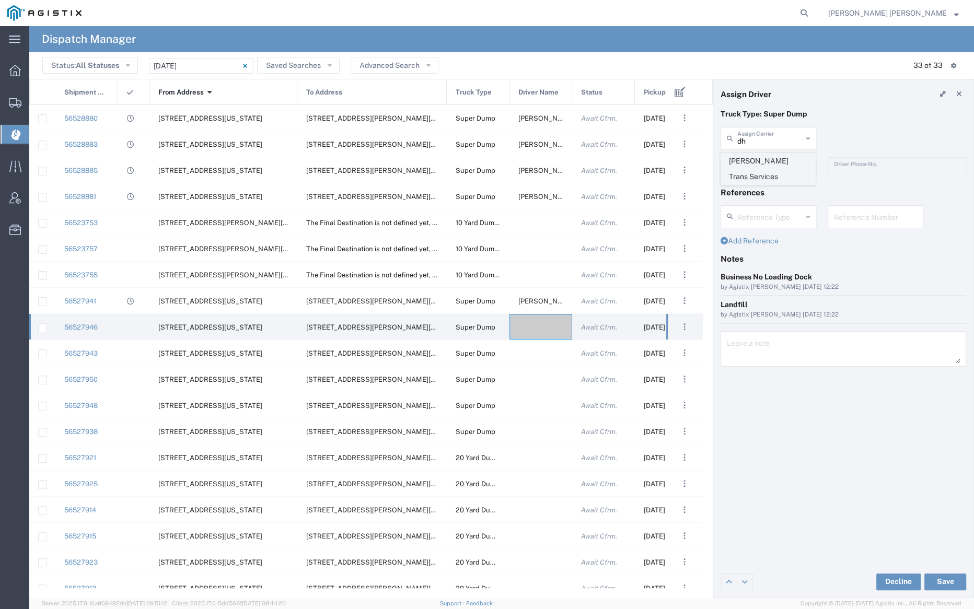
click at [768, 161] on span "Dhillon Trans Services" at bounding box center [768, 169] width 94 height 32
type input "Dhillon Trans Services"
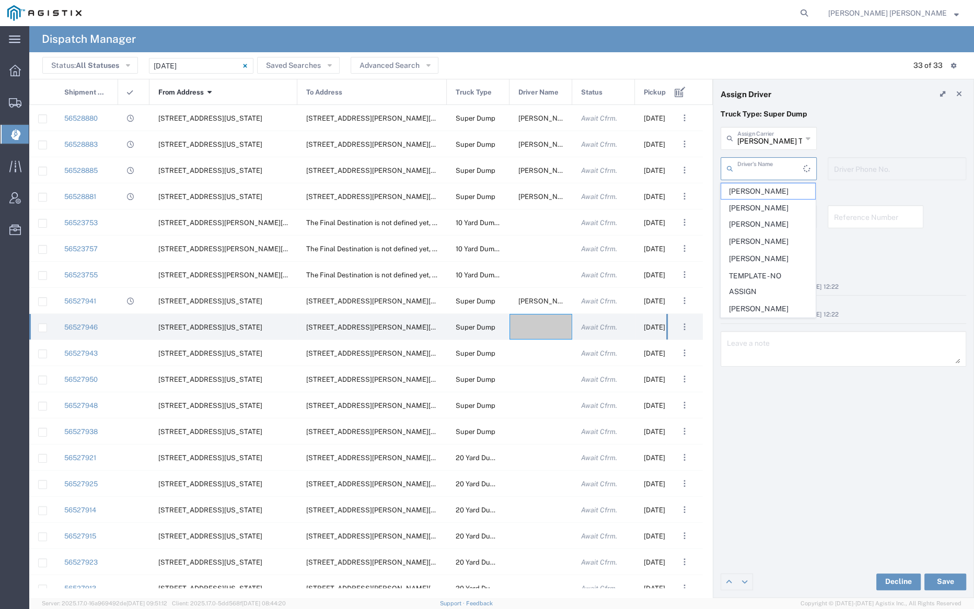
click at [768, 168] on input "text" at bounding box center [770, 168] width 66 height 18
click at [761, 261] on span "Sewa Singh" at bounding box center [768, 269] width 94 height 16
type input "Sewa Singh"
type input "9255655299"
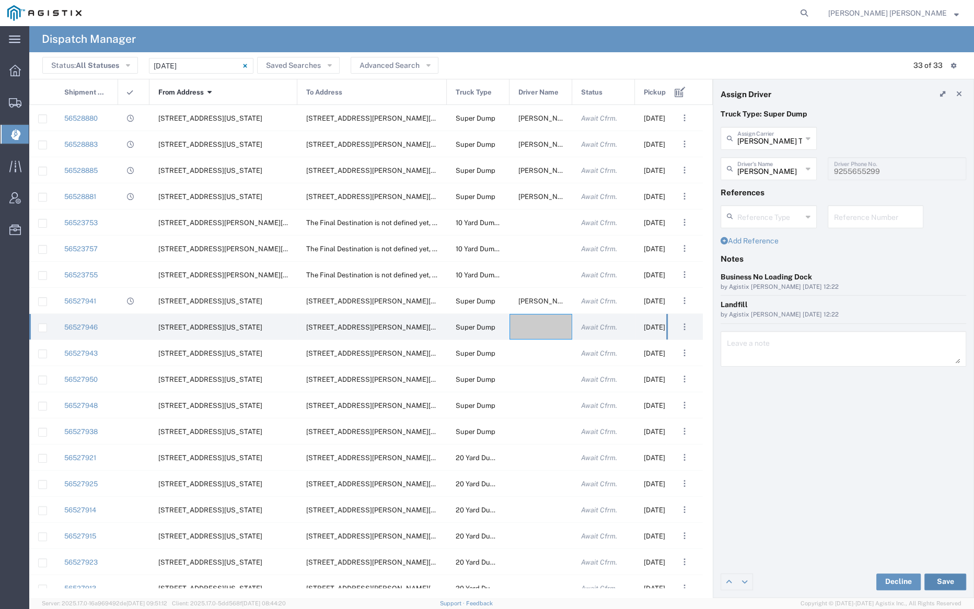
click at [936, 577] on button "Save" at bounding box center [945, 582] width 42 height 17
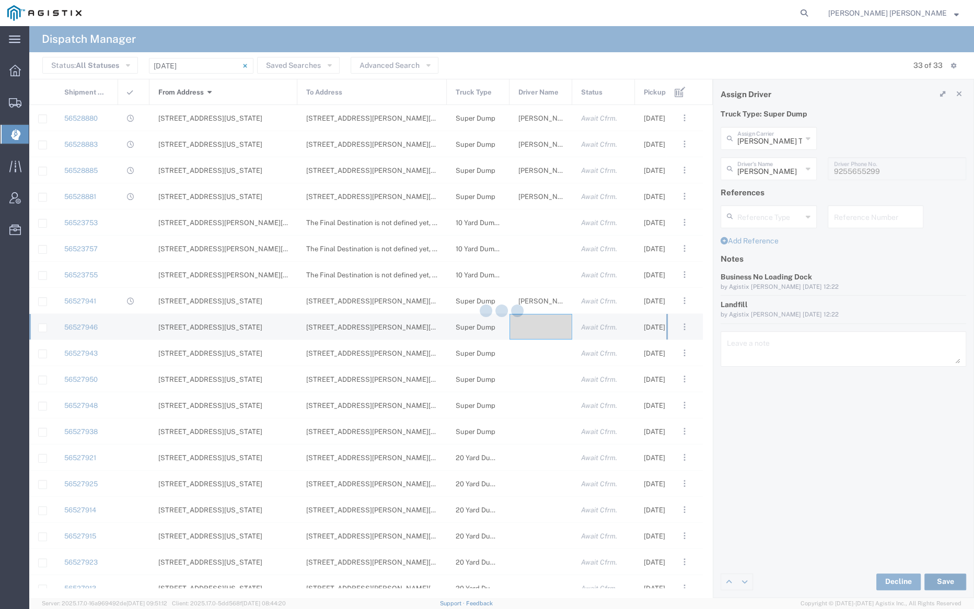
type input "Sewa Singh"
type input "Dhillon Trans Services"
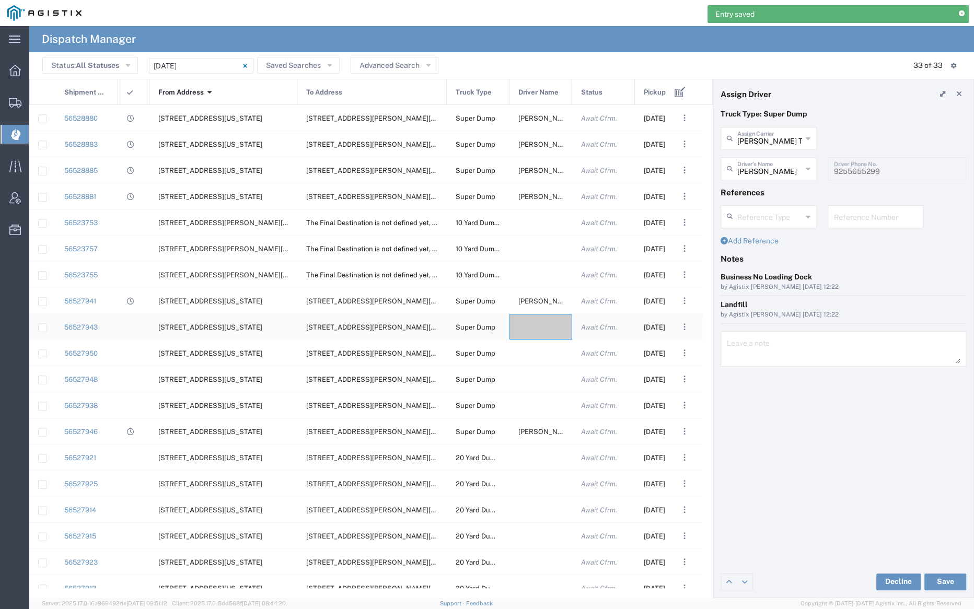
click at [527, 328] on div at bounding box center [540, 327] width 63 height 26
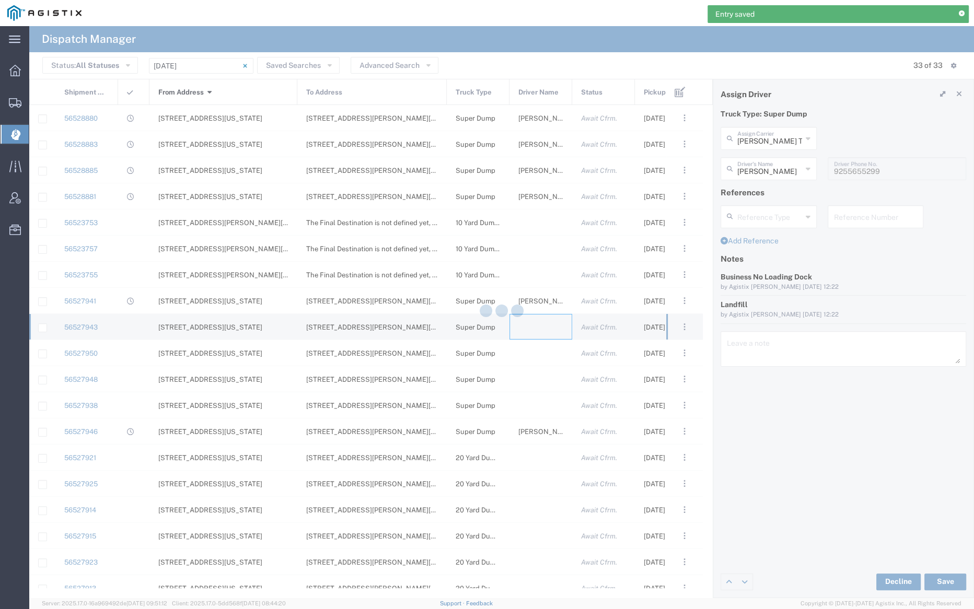
type input "Bray Trucking"
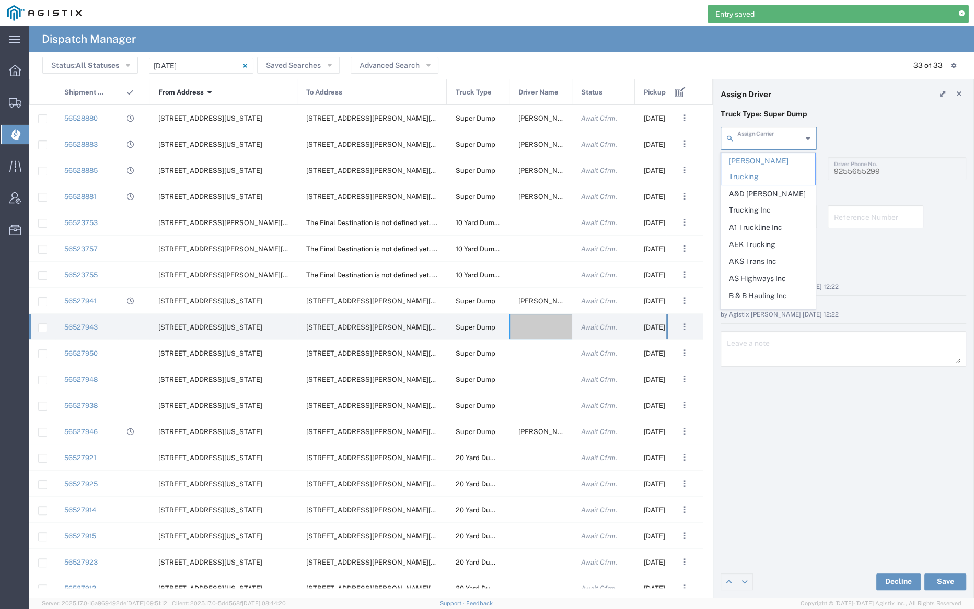
click at [768, 139] on input "text" at bounding box center [769, 138] width 65 height 18
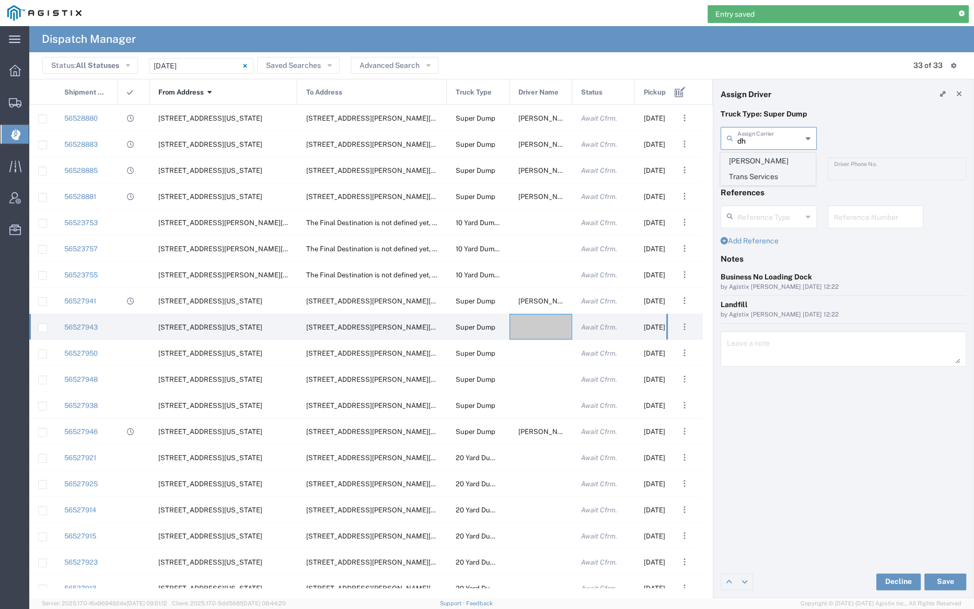
click at [766, 158] on span "Dhillon Trans Services" at bounding box center [768, 169] width 94 height 32
type input "Dhillon Trans Services"
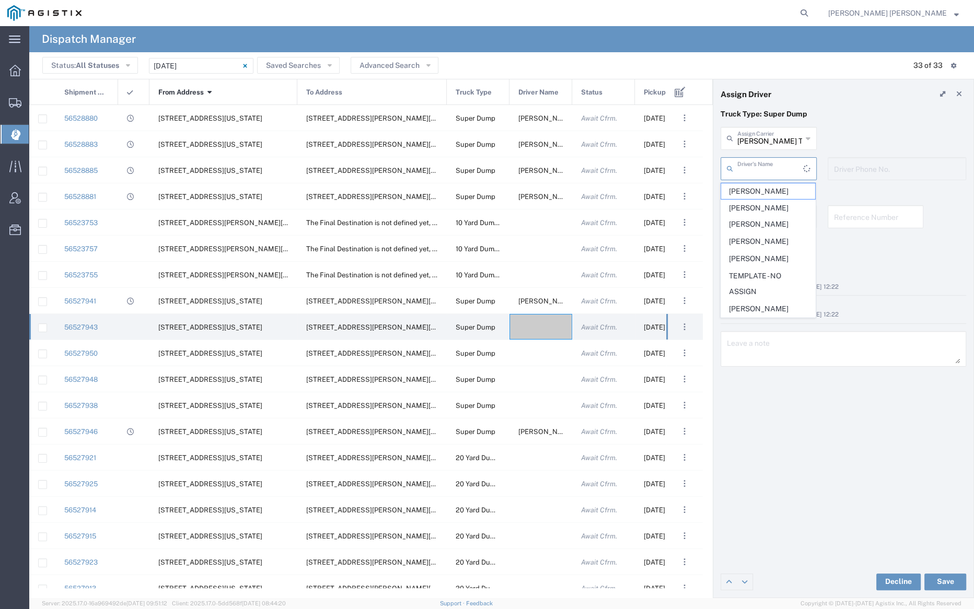
click at [767, 170] on input "text" at bounding box center [770, 168] width 66 height 18
click at [767, 191] on span "Ajaib Singh" at bounding box center [768, 191] width 94 height 16
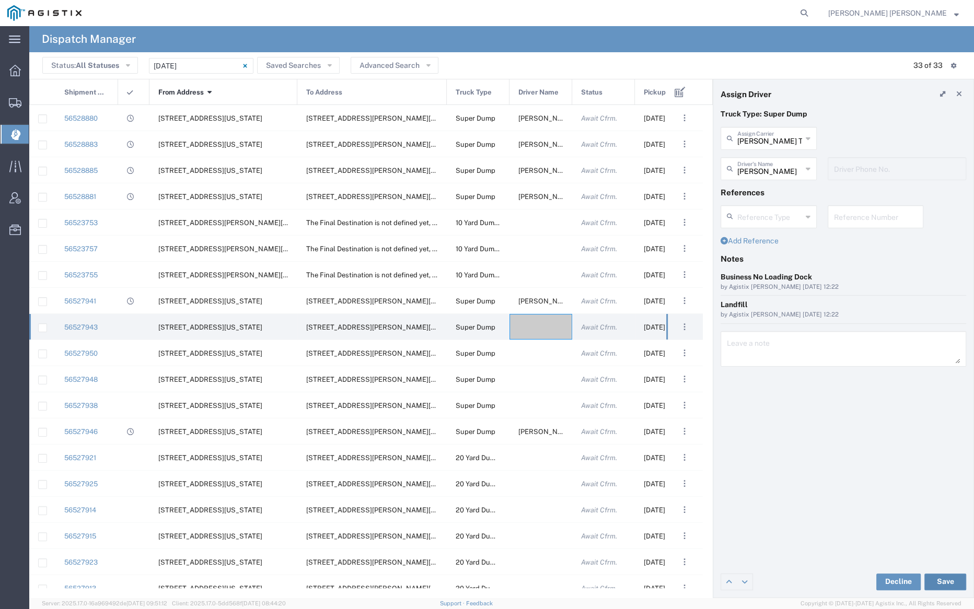
click at [942, 582] on button "Save" at bounding box center [945, 582] width 42 height 17
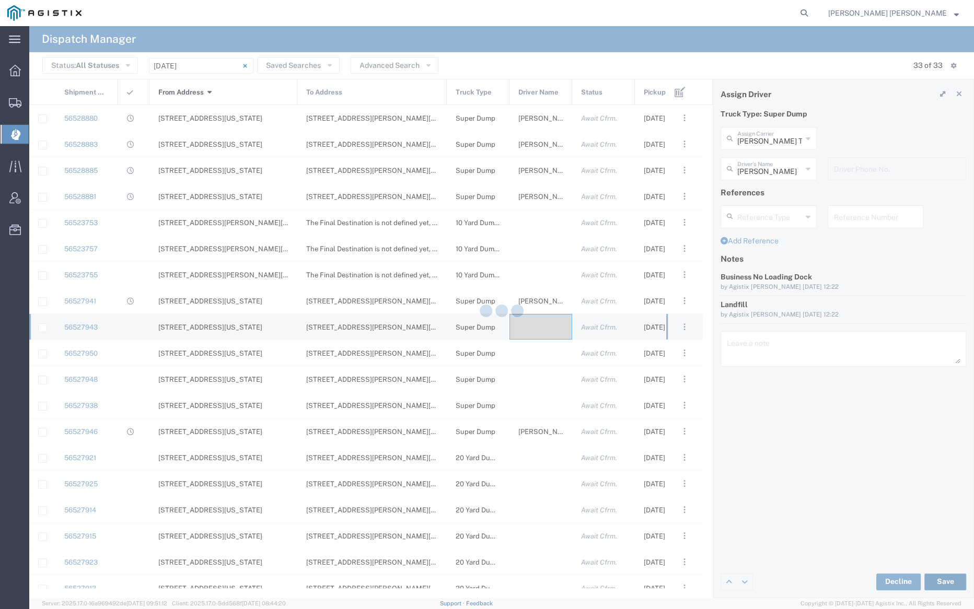
type input "Ajaib Singh"
type input "Dhillon Trans Services"
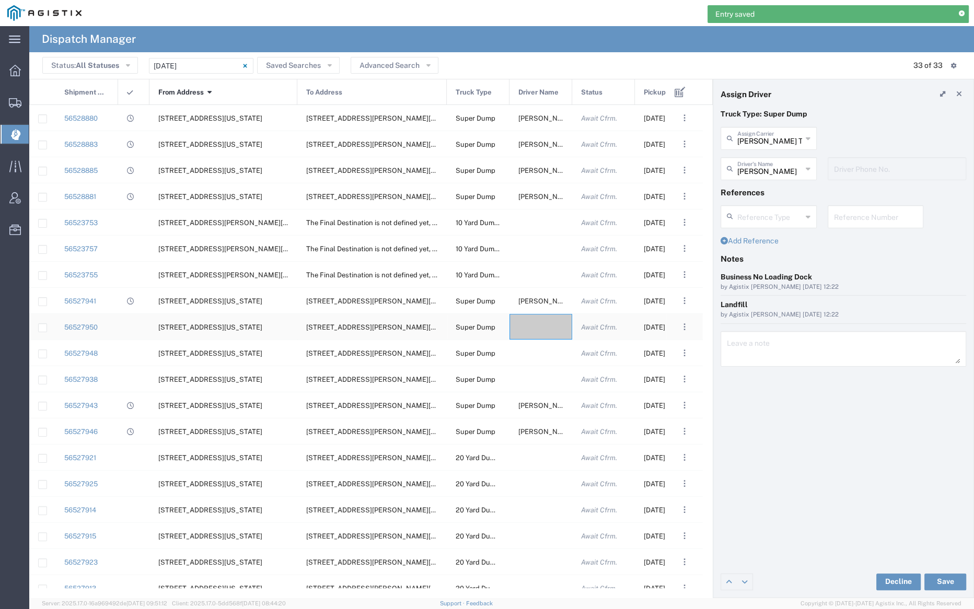
click at [539, 329] on div at bounding box center [540, 327] width 63 height 26
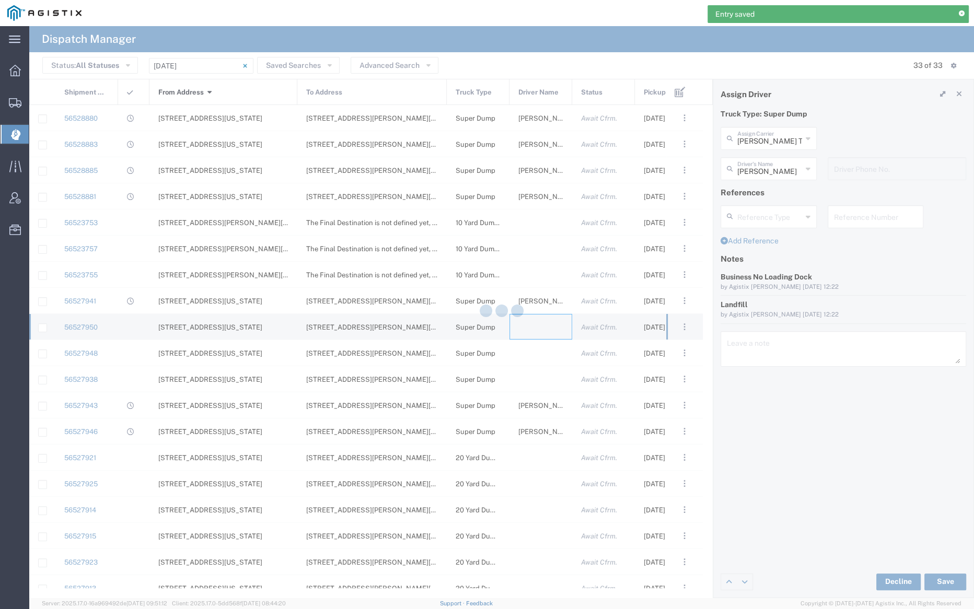
type input "Bray Trucking"
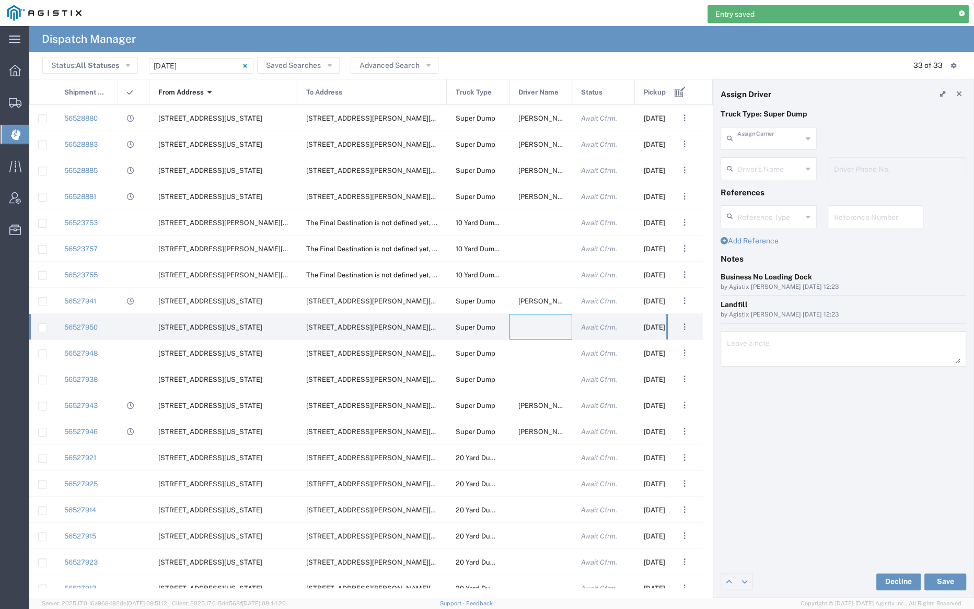
click at [767, 143] on input "text" at bounding box center [769, 138] width 65 height 18
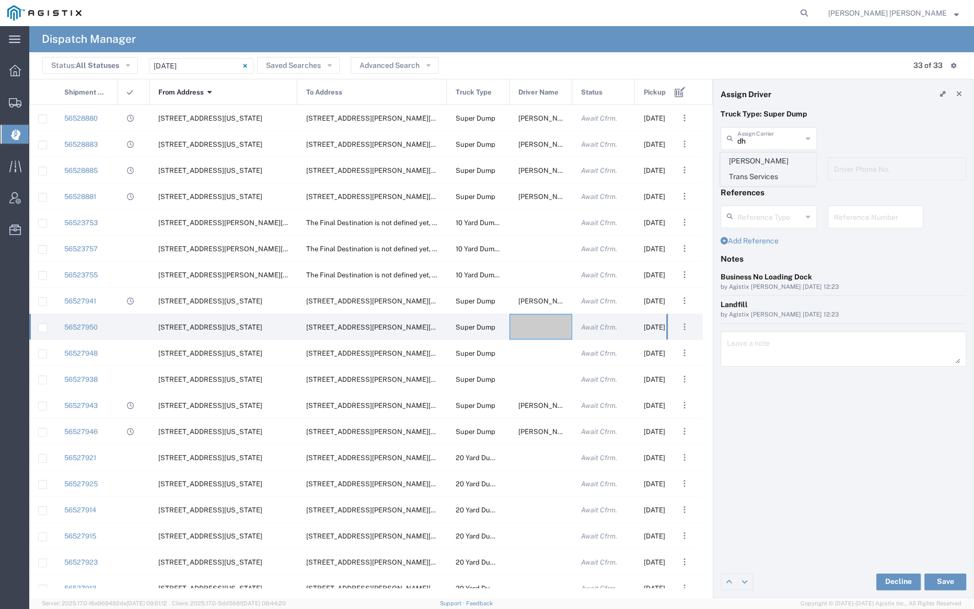
click at [763, 162] on span "Dhillon Trans Services" at bounding box center [768, 169] width 94 height 32
type input "Dhillon Trans Services"
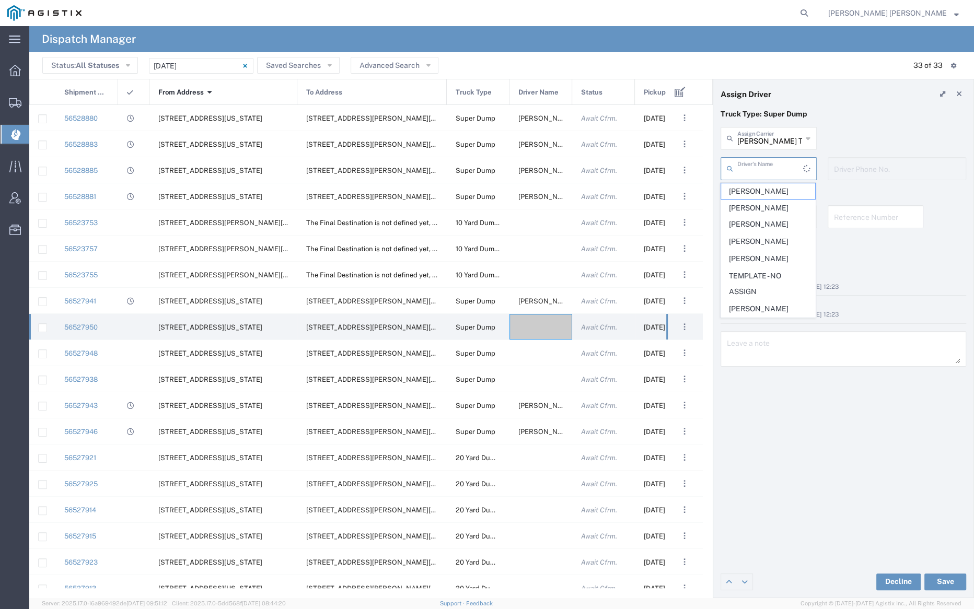
click at [765, 174] on input "text" at bounding box center [770, 168] width 66 height 18
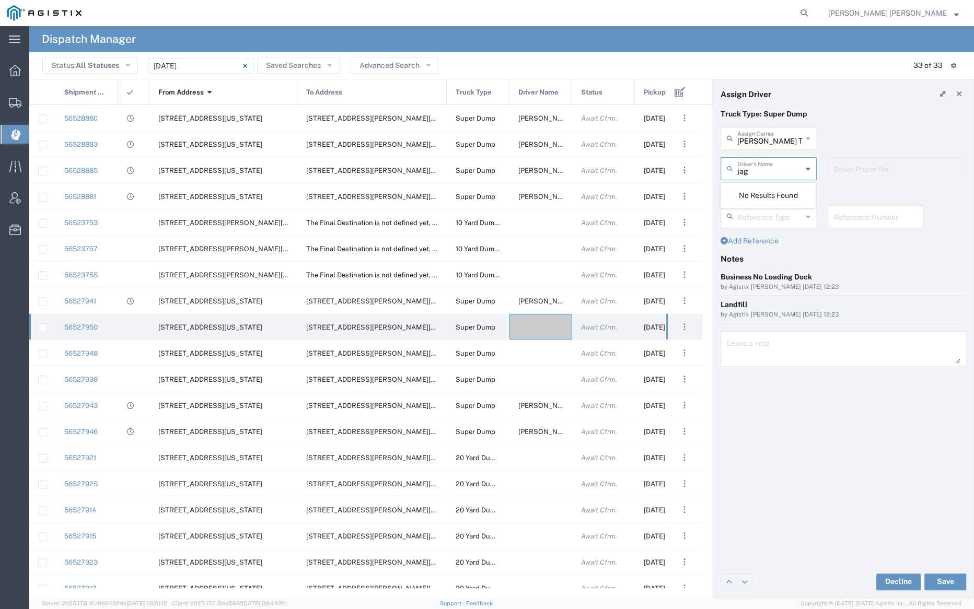
type input "jag"
type input "Dhillon Trans Services"
click at [769, 134] on input "Dhillon Trans Services" at bounding box center [769, 138] width 65 height 18
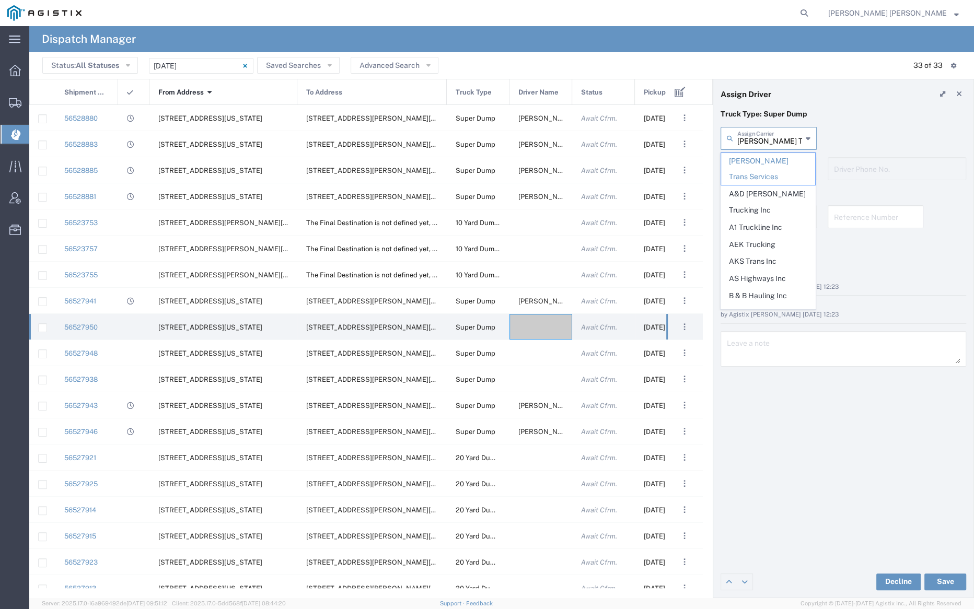
click at [769, 134] on input "Dhillon Trans Services" at bounding box center [769, 138] width 65 height 18
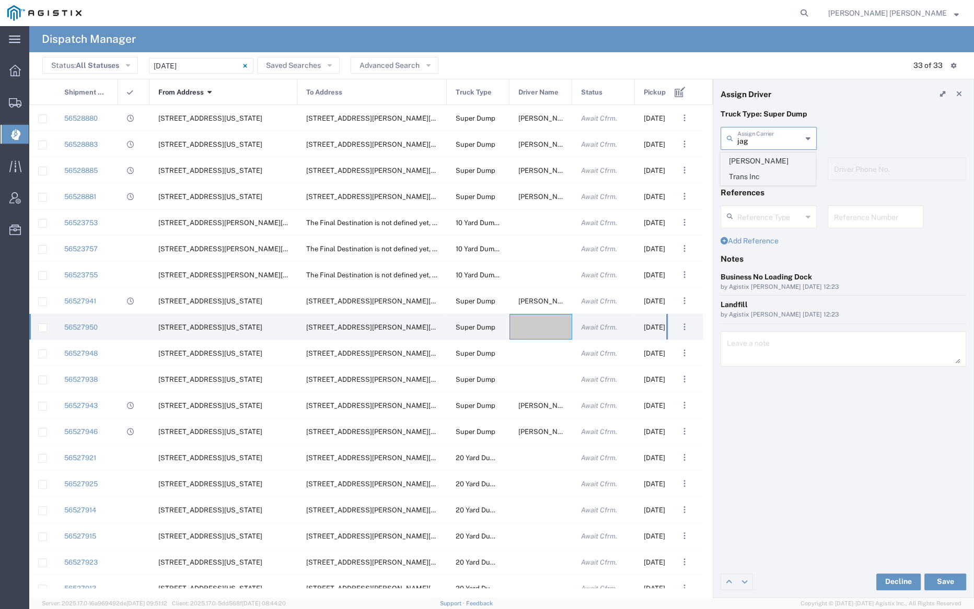
click at [769, 165] on span "Jagjot Trans Inc" at bounding box center [768, 169] width 94 height 32
type input "Jagjot Trans Inc"
click at [768, 162] on input "text" at bounding box center [770, 168] width 66 height 18
click at [772, 190] on span "Harpreet Singh" at bounding box center [768, 191] width 94 height 16
type input "Harpreet Singh"
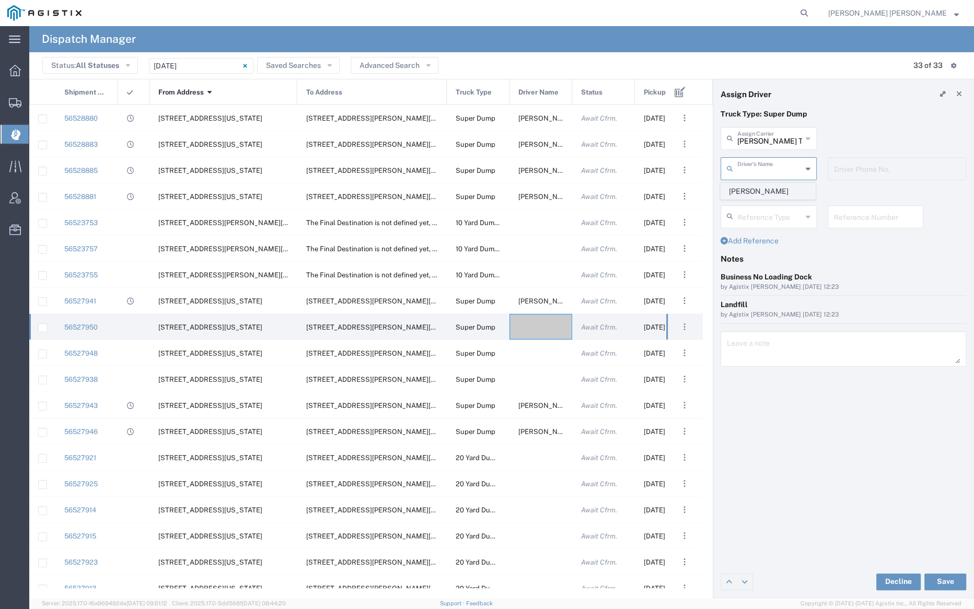
type input "9253544313"
click at [939, 578] on button "Save" at bounding box center [945, 582] width 42 height 17
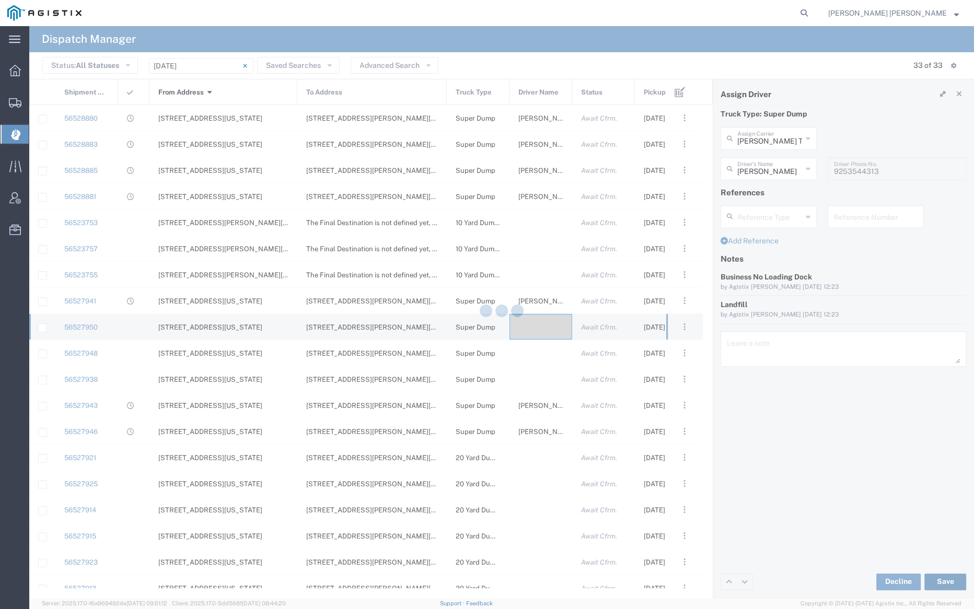
type input "Harpreet Singh"
type input "Jagjot Trans Inc"
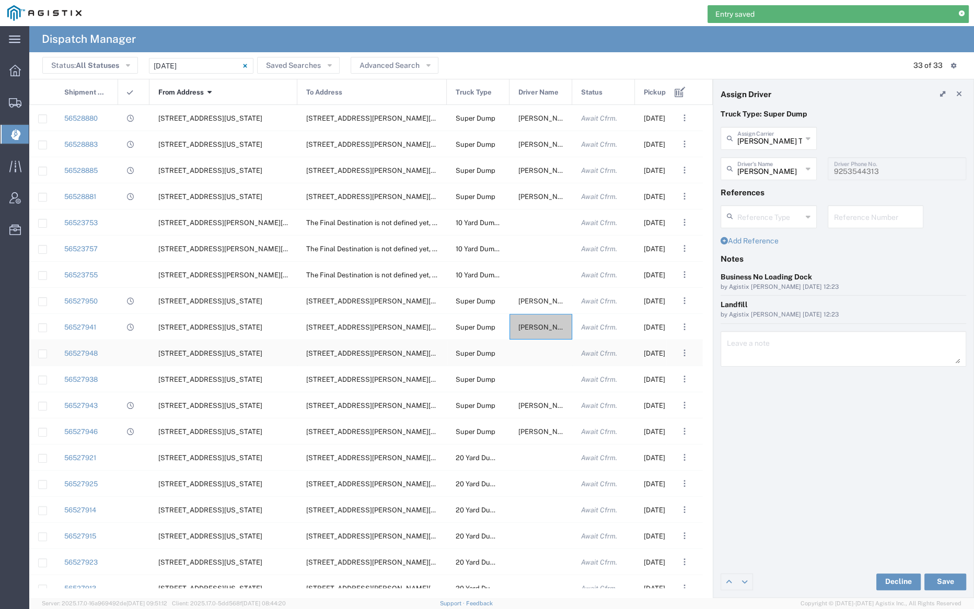
click at [542, 354] on div at bounding box center [540, 353] width 63 height 26
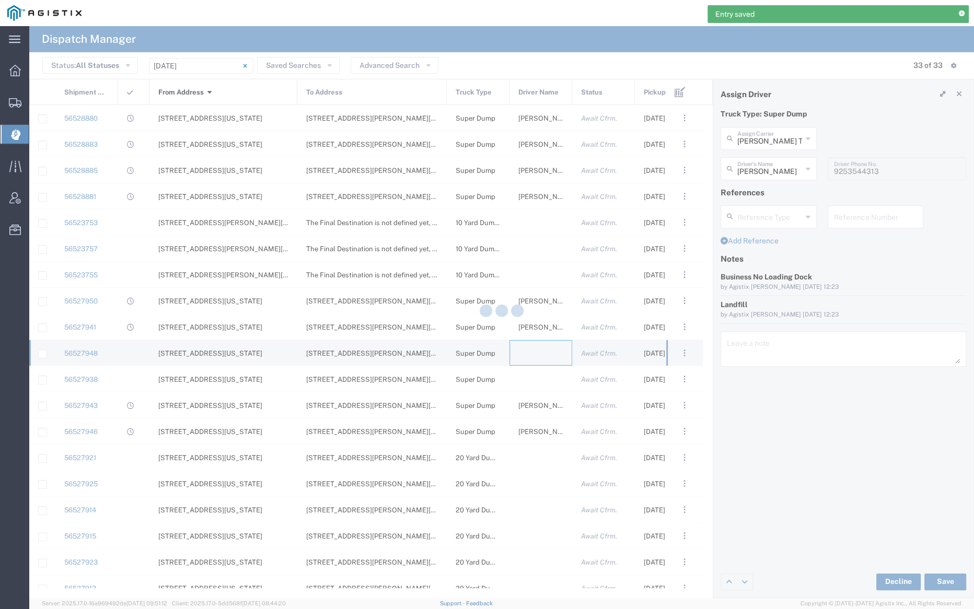
type input "Bray Trucking"
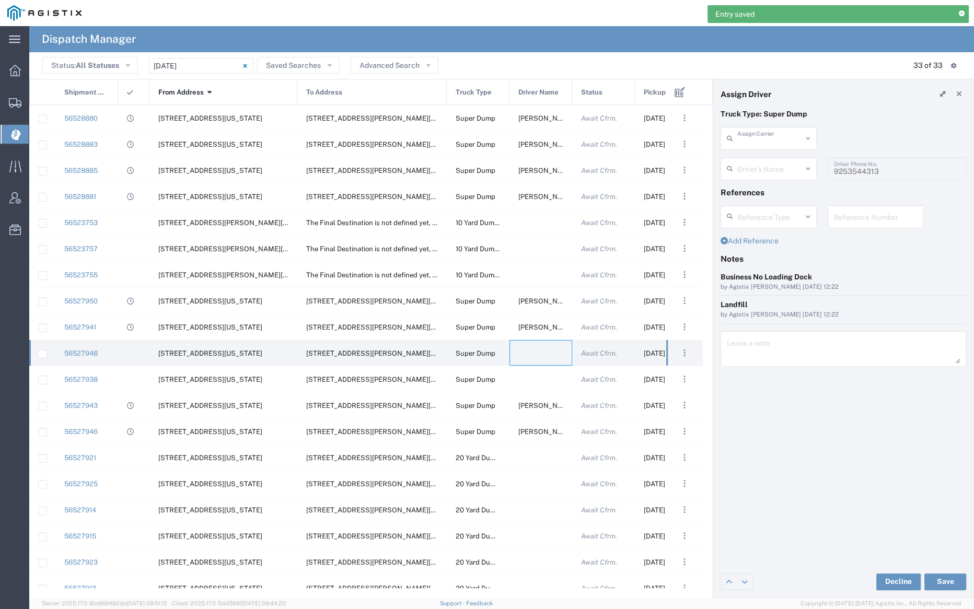
click at [771, 135] on input "text" at bounding box center [769, 138] width 65 height 18
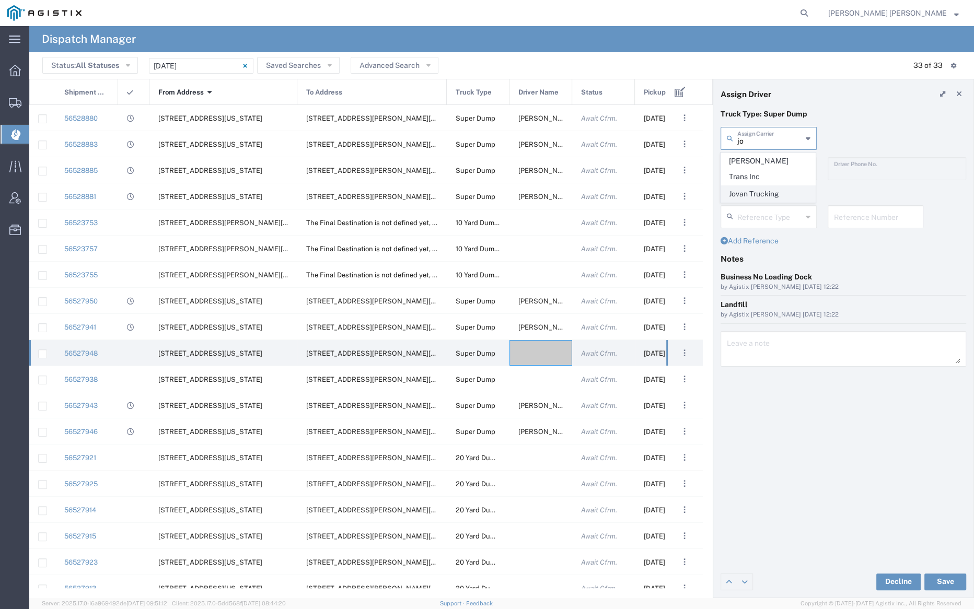
click at [763, 186] on span "Jovan Trucking" at bounding box center [768, 194] width 94 height 16
type input "Jovan Trucking"
click at [762, 168] on input "text" at bounding box center [770, 168] width 66 height 18
click at [764, 187] on span "[PERSON_NAME]" at bounding box center [768, 191] width 94 height 16
type input "[PERSON_NAME]"
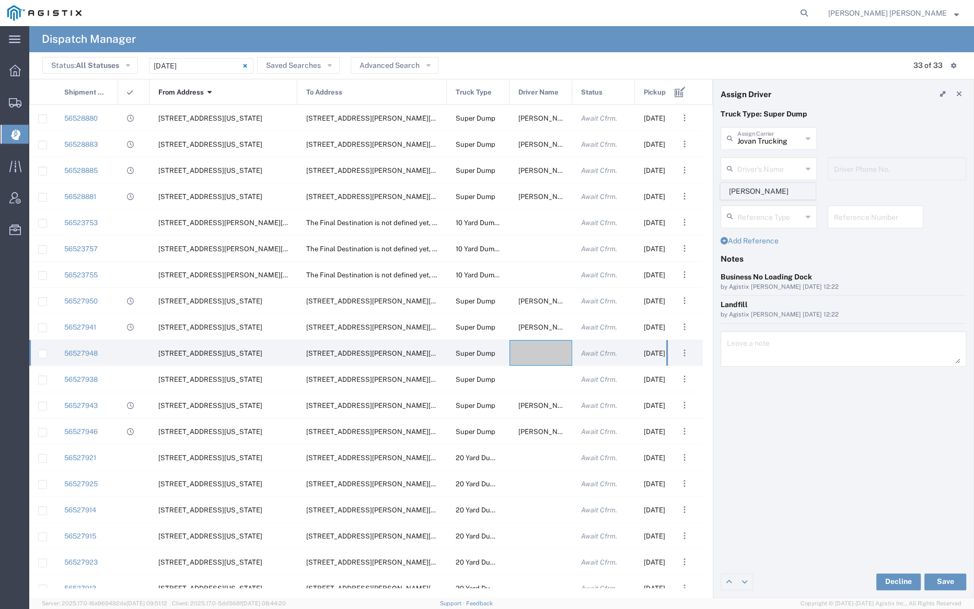
type input "408-318-5260"
click at [949, 583] on button "Save" at bounding box center [945, 582] width 42 height 17
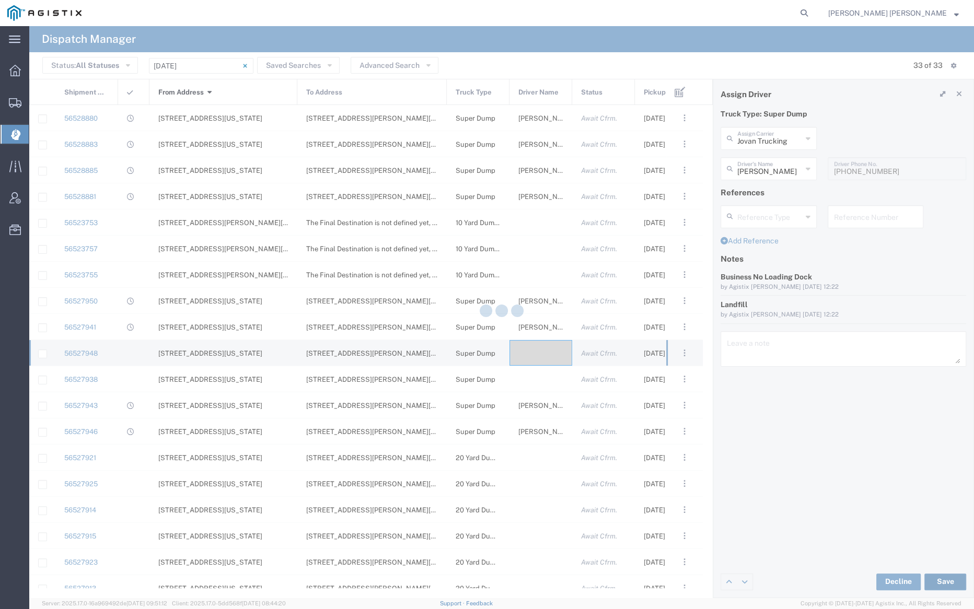
type input "[PERSON_NAME]"
type input "Jovan Trucking"
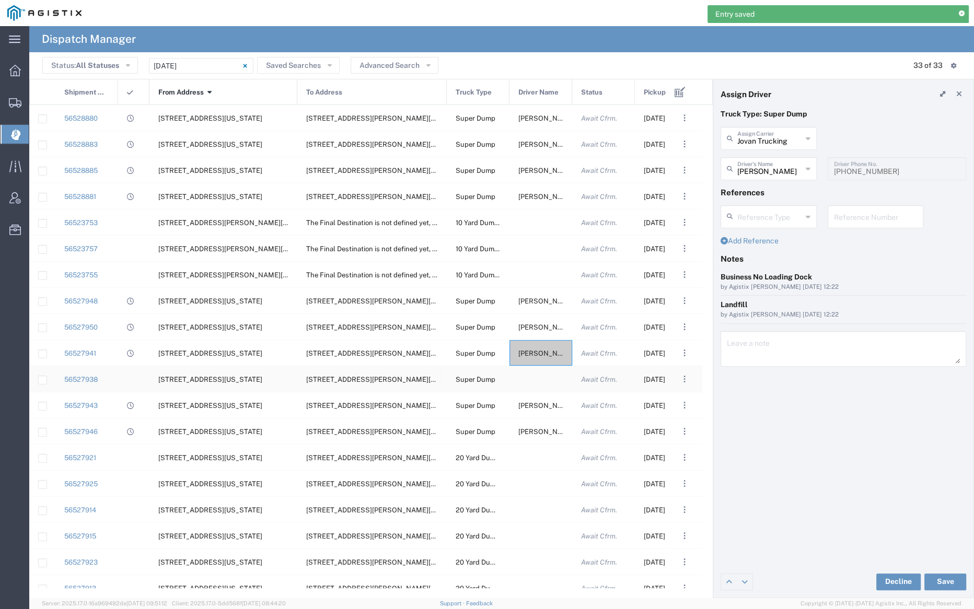
click at [540, 381] on div at bounding box center [540, 379] width 63 height 26
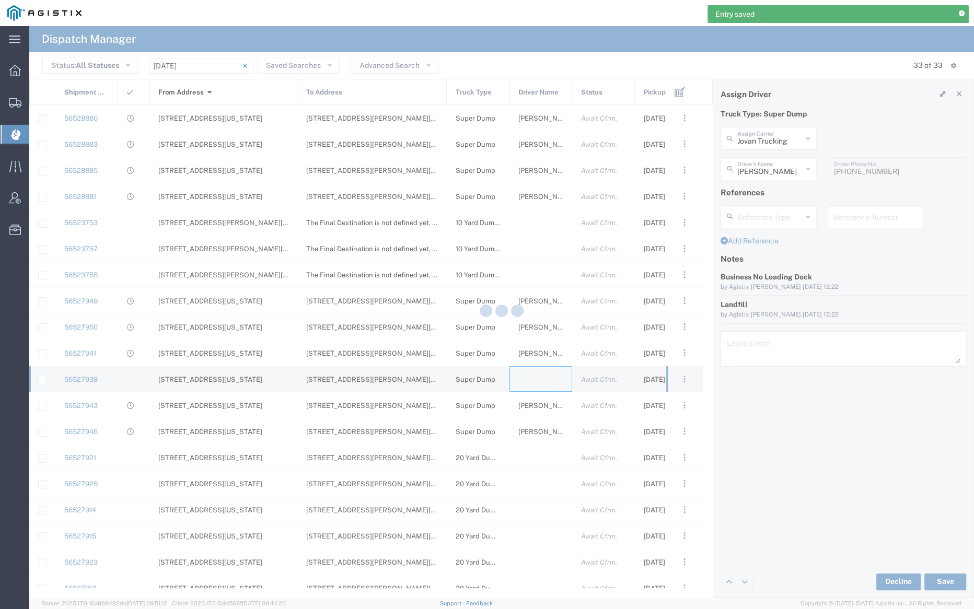
type input "Bray Trucking"
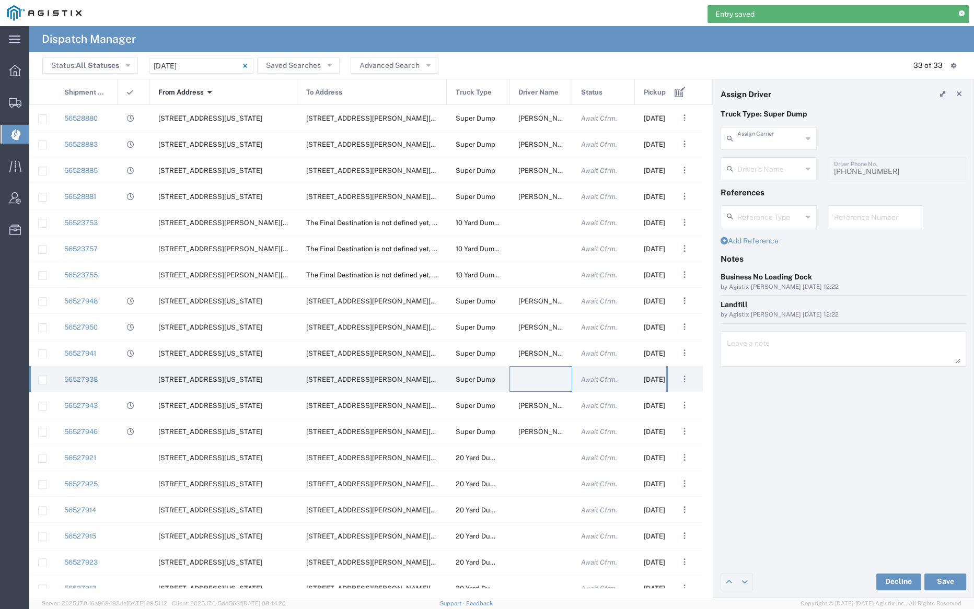
click at [762, 138] on input "text" at bounding box center [769, 138] width 65 height 18
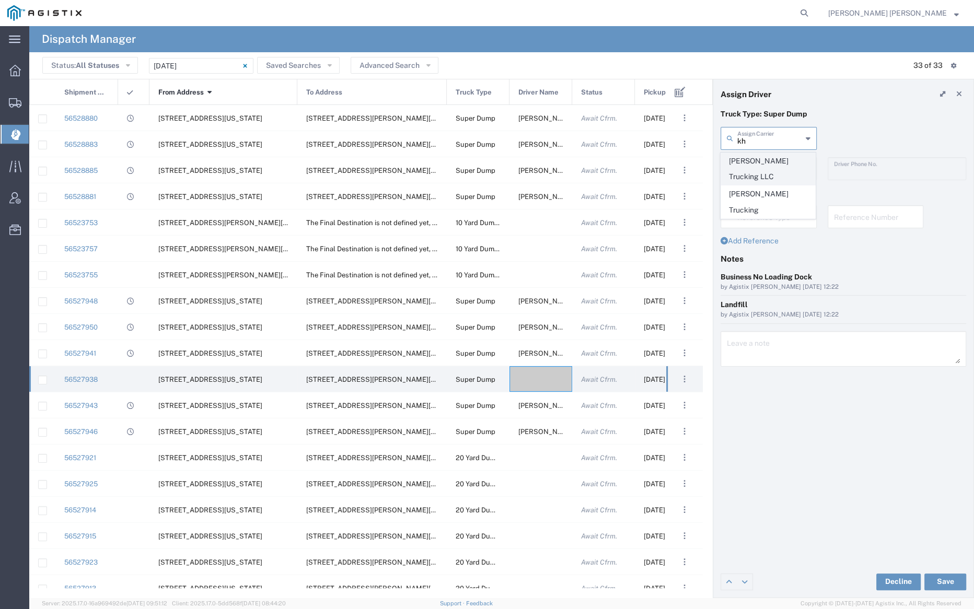
click at [764, 159] on span "Khinda Trucking LLC" at bounding box center [768, 169] width 94 height 32
type input "Khinda Trucking LLC"
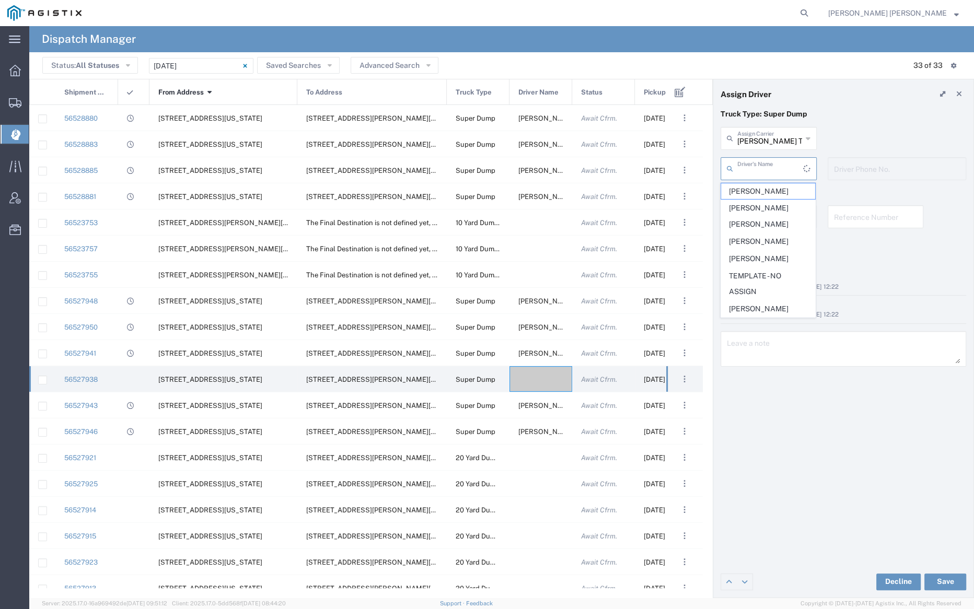
click at [766, 168] on input "text" at bounding box center [770, 168] width 66 height 18
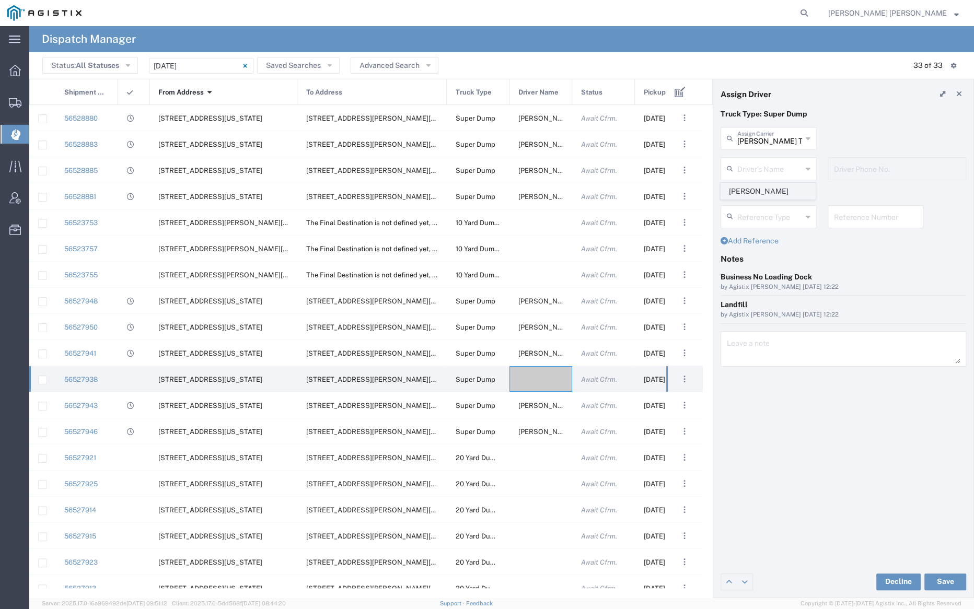
click at [771, 192] on span "Avtar Khinda" at bounding box center [768, 191] width 94 height 16
click at [952, 581] on button "Save" at bounding box center [945, 582] width 42 height 17
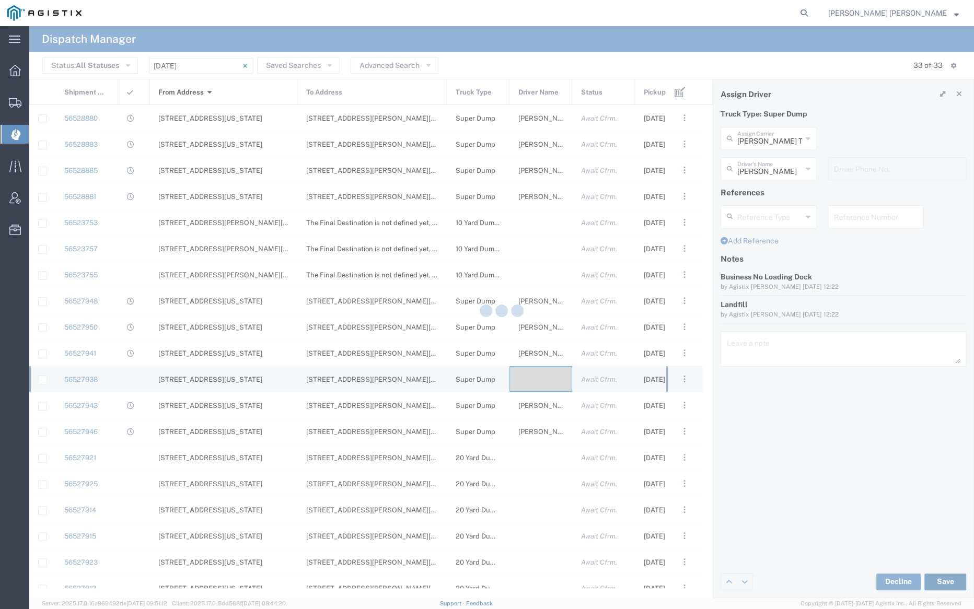
type input "Avtar Khinda"
type input "Khinda Trucking LLC"
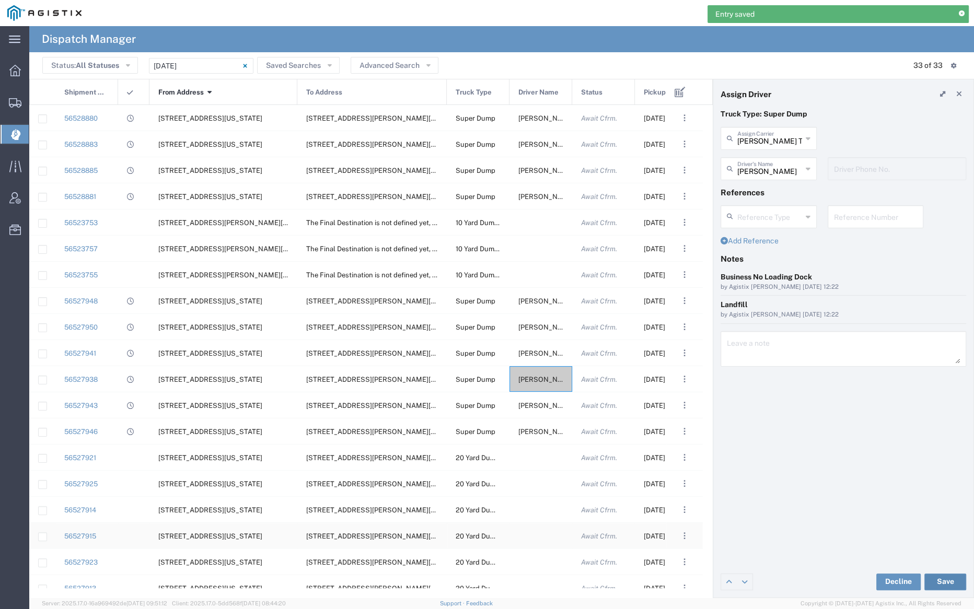
scroll to position [379, 0]
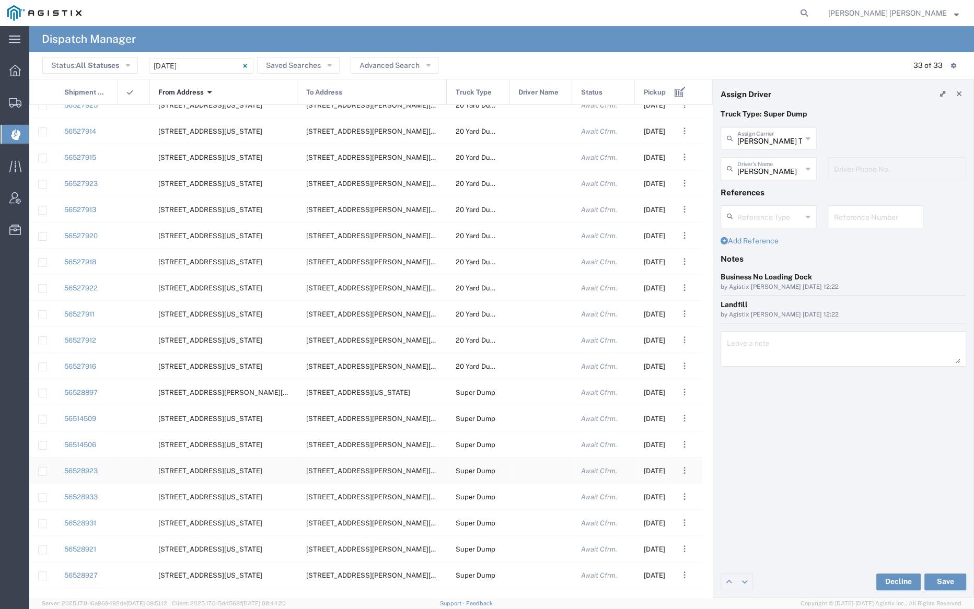
click at [542, 470] on div at bounding box center [540, 471] width 63 height 26
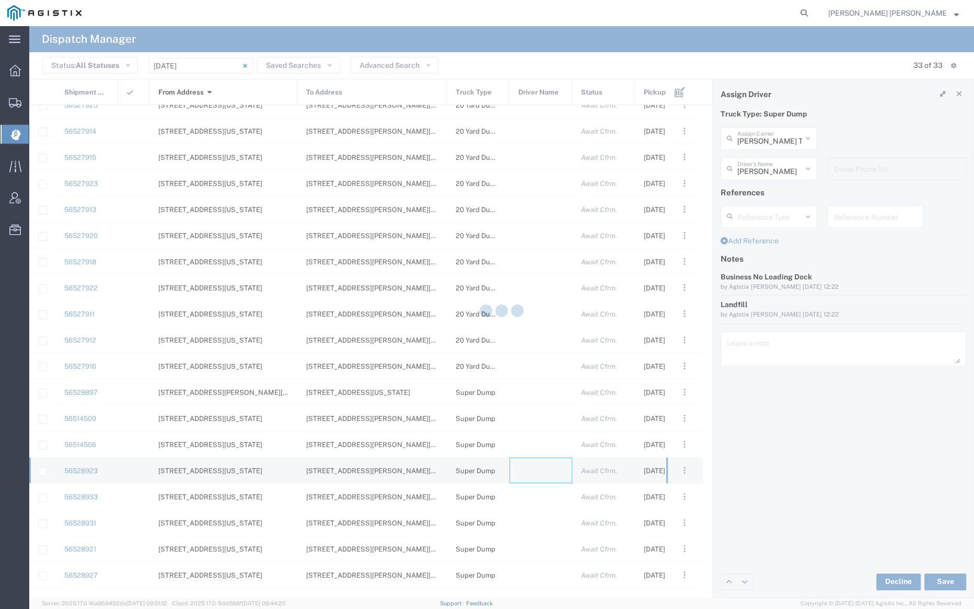
type input "Bray Trucking"
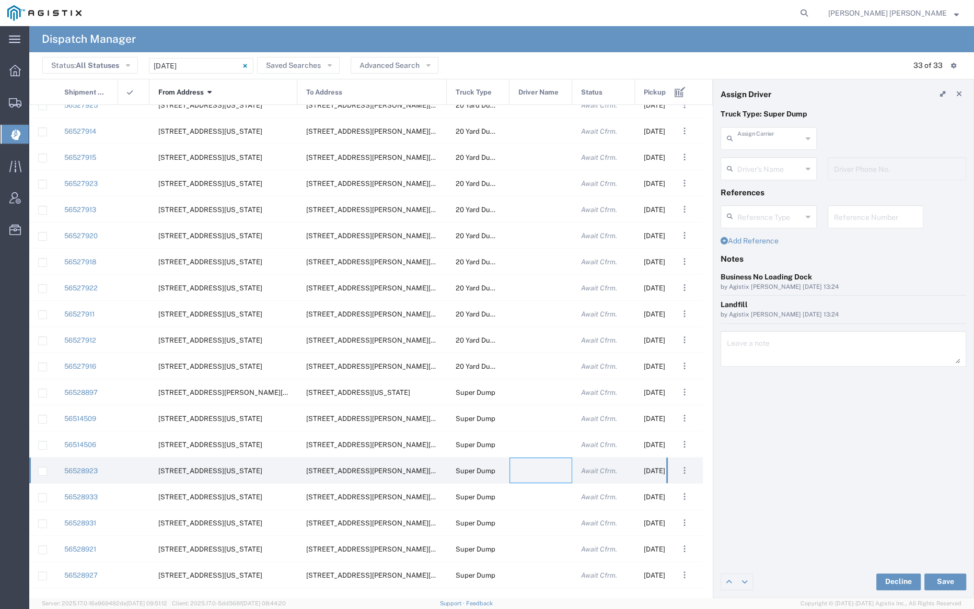
click at [754, 137] on input "text" at bounding box center [769, 138] width 65 height 18
click at [757, 168] on span "Pacificrock Transportation Inc" at bounding box center [768, 169] width 94 height 32
type input "Pacificrock Transportation Inc"
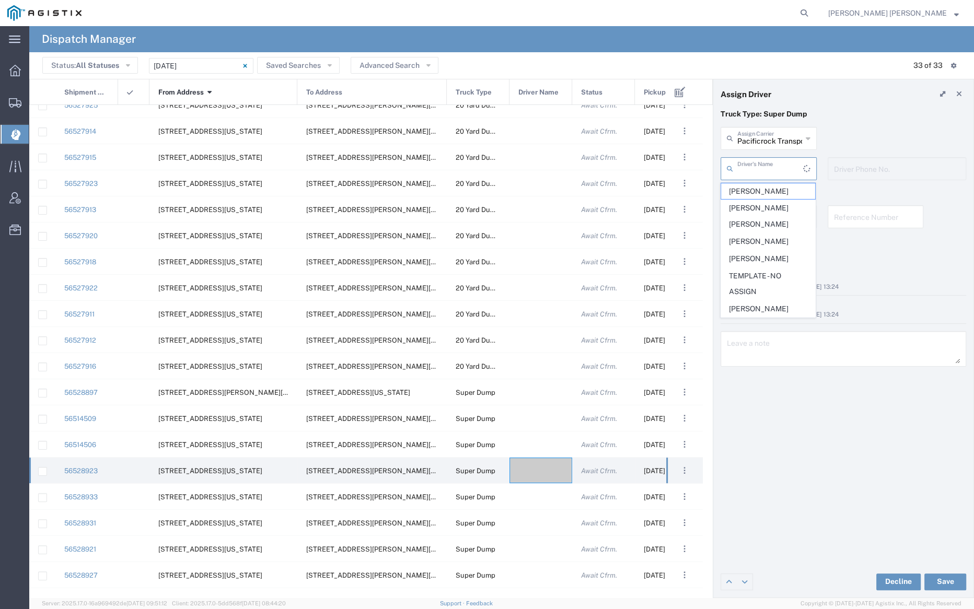
click at [758, 171] on input "text" at bounding box center [770, 168] width 66 height 18
click at [772, 225] on span "Swarnjeet Singh" at bounding box center [768, 225] width 94 height 16
type input "Swarnjeet Singh"
type input "5103647231"
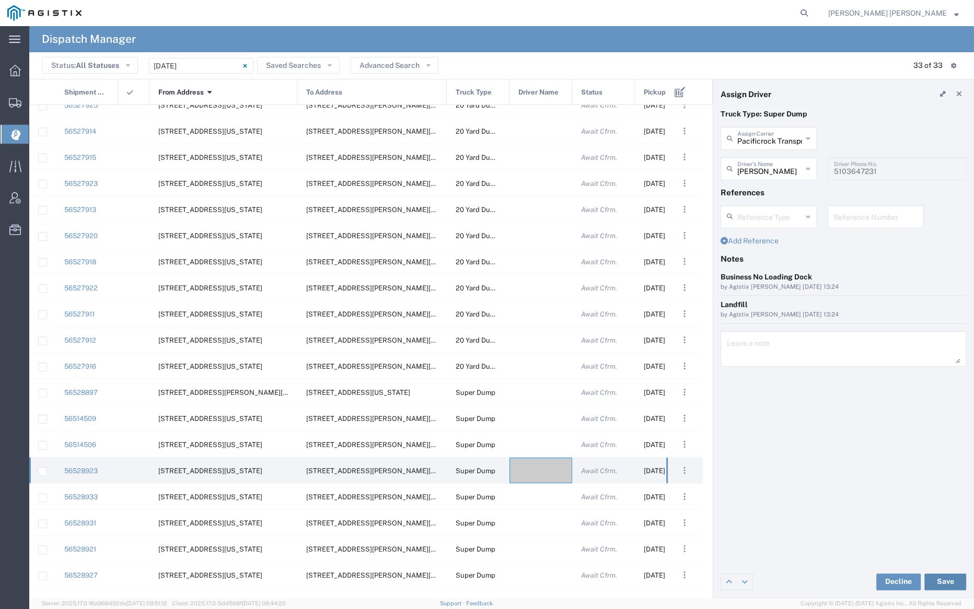
click at [947, 576] on button "Save" at bounding box center [945, 582] width 42 height 17
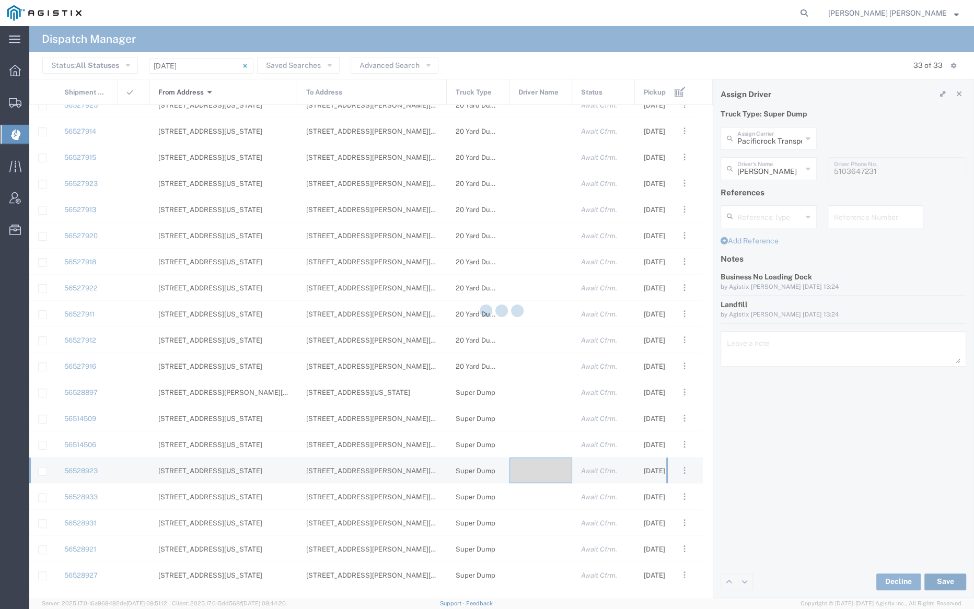
type input "Swarnjeet Singh"
type input "Pacificrock Transportation Inc"
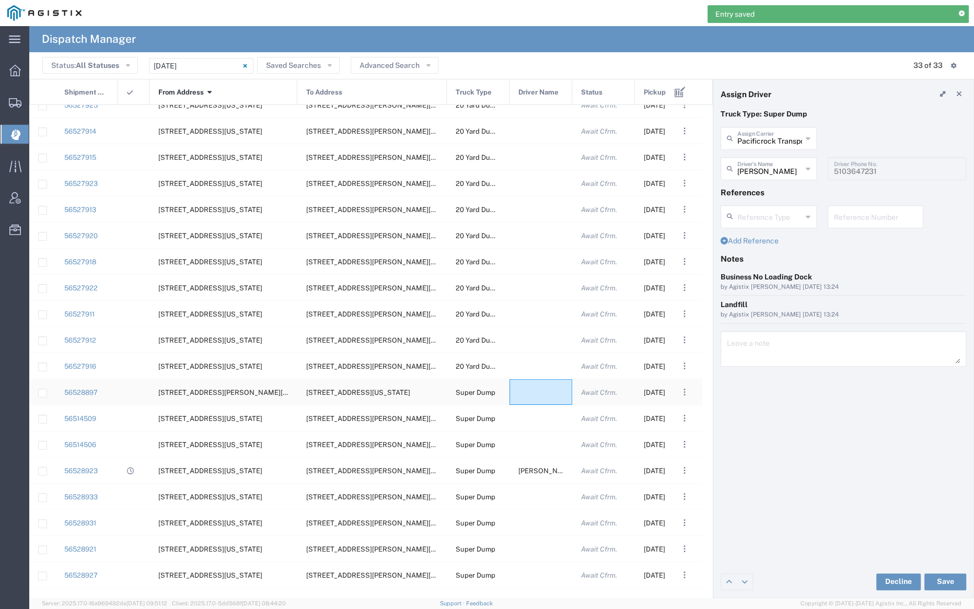
click at [529, 392] on div at bounding box center [540, 392] width 63 height 26
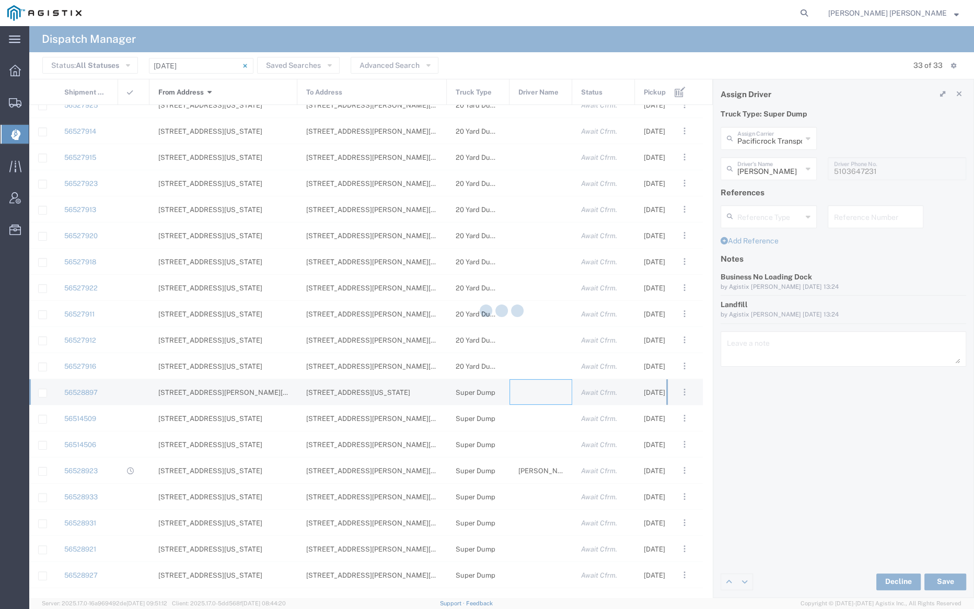
type input "Bray Trucking"
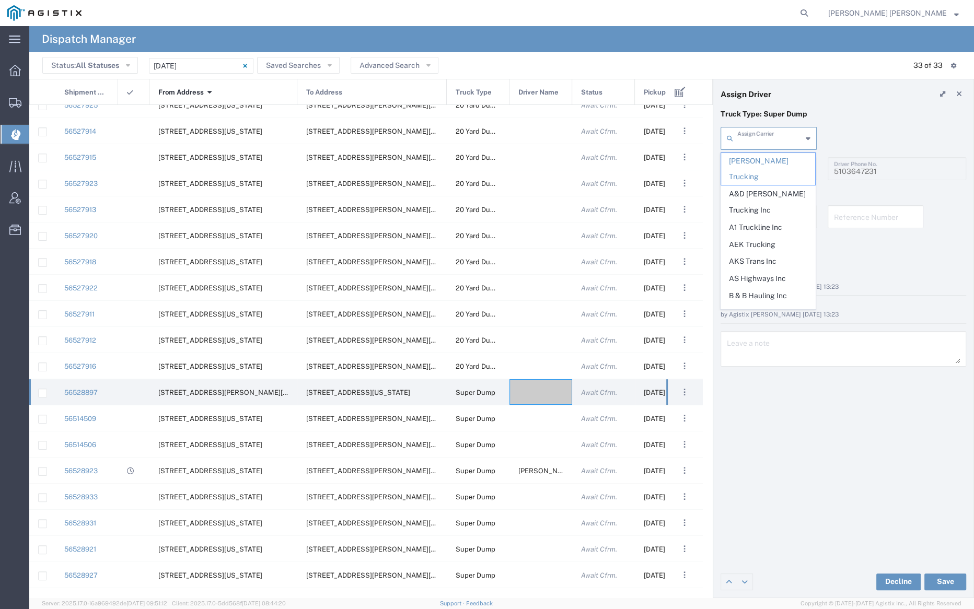
click at [759, 137] on input "text" at bounding box center [769, 138] width 65 height 18
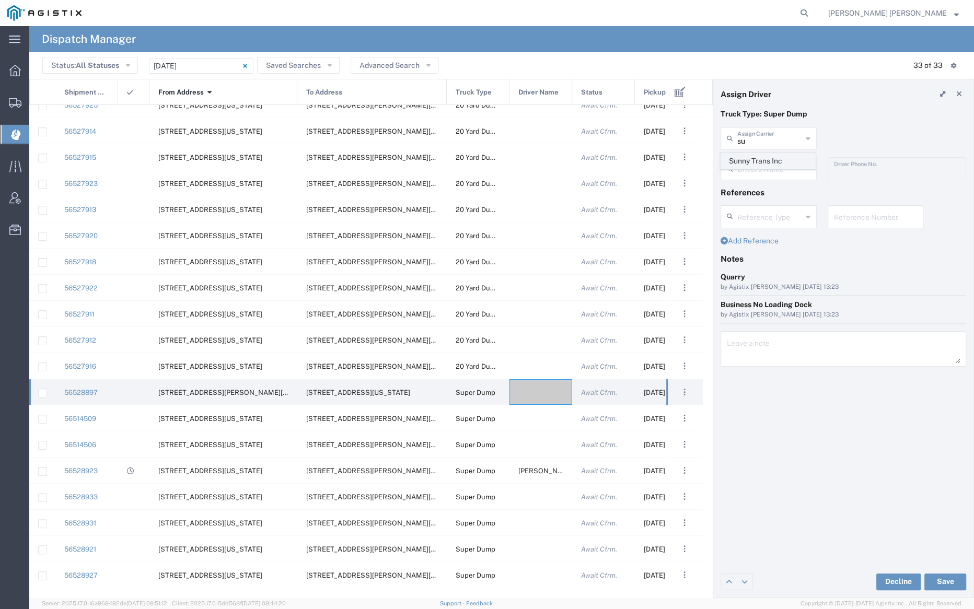
click at [761, 158] on span "Sunny Trans Inc" at bounding box center [768, 161] width 94 height 16
type input "Sunny Trans Inc"
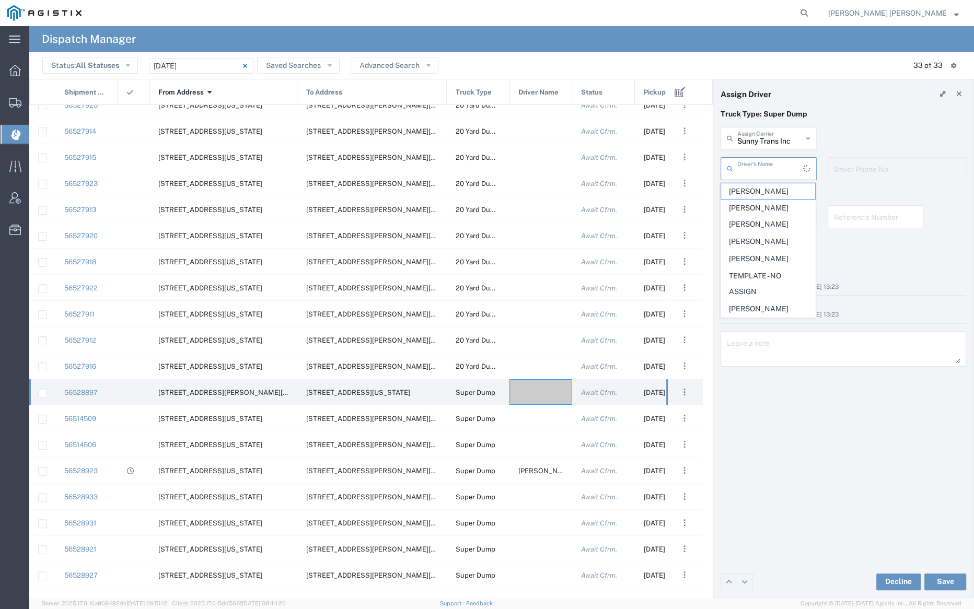
click at [762, 166] on input "text" at bounding box center [770, 168] width 66 height 18
click at [763, 305] on span "Sunny Mann" at bounding box center [768, 311] width 94 height 16
type input "Sunny Mann"
type input "510-200-6920"
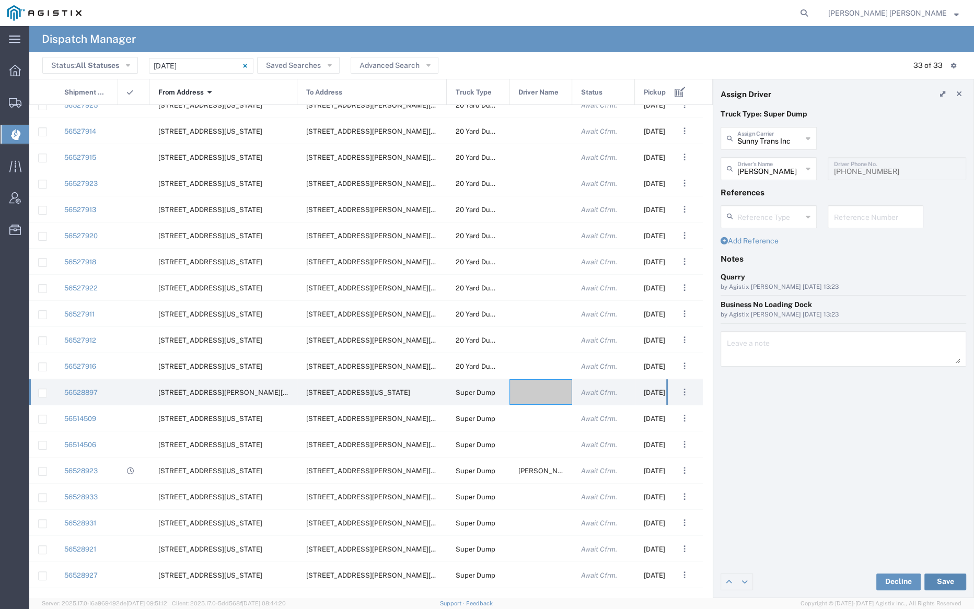
click at [947, 580] on button "Save" at bounding box center [945, 582] width 42 height 17
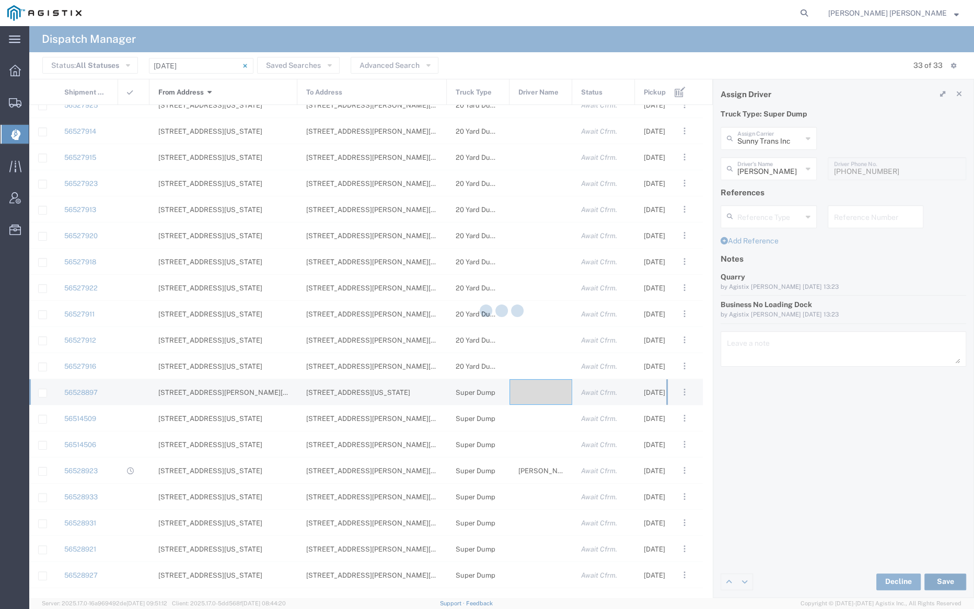
type input "Sunny Mann"
type input "Sunny Trans Inc"
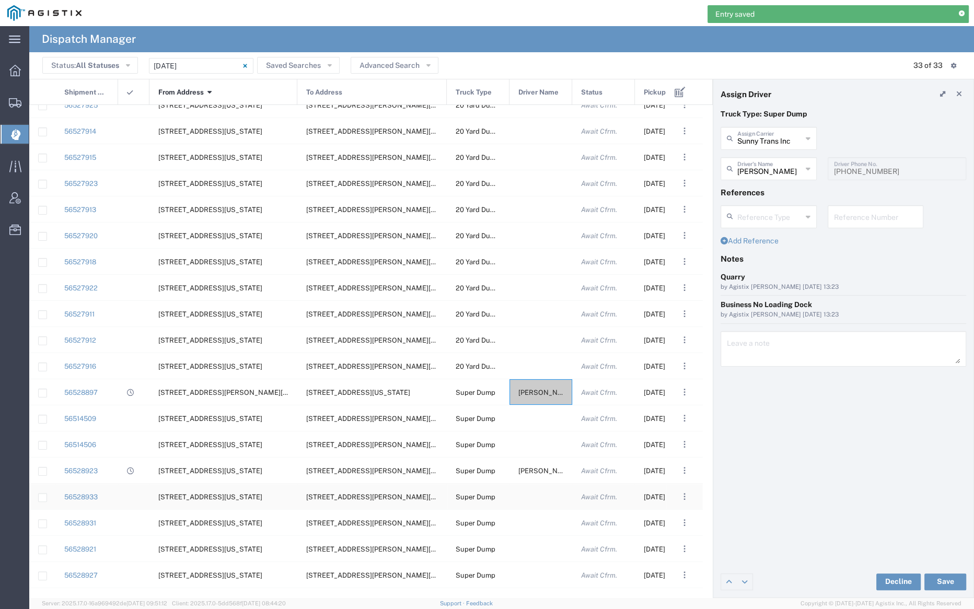
click at [539, 498] on div at bounding box center [540, 497] width 63 height 26
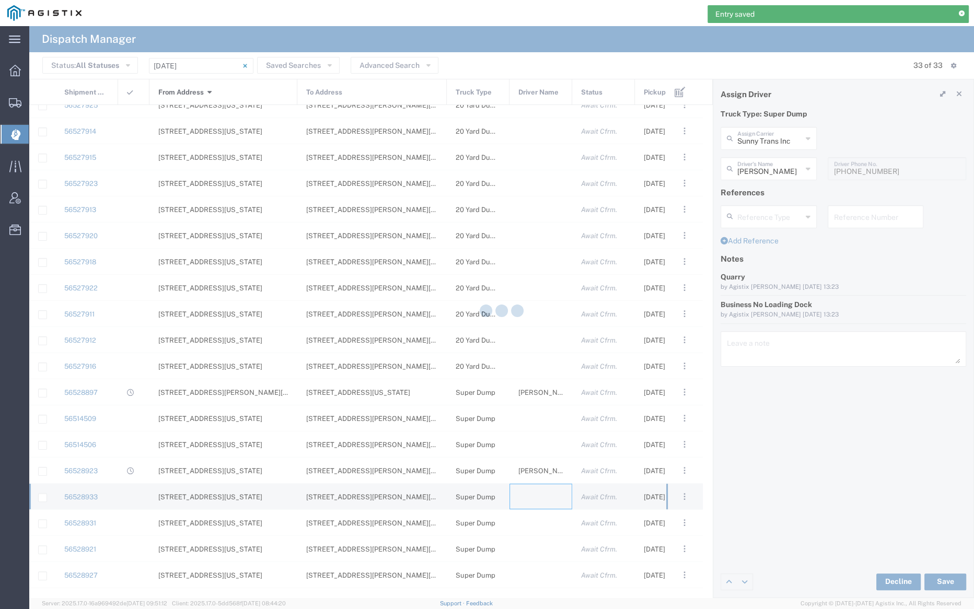
type input "Bray Trucking"
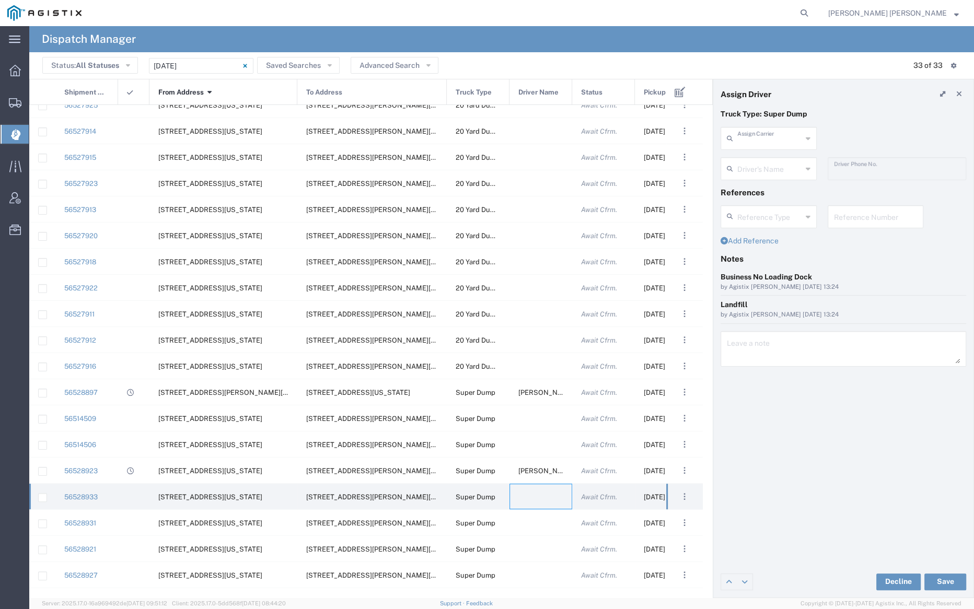
click at [775, 143] on input "text" at bounding box center [769, 138] width 65 height 18
click at [778, 164] on span "Pacificrock Transportation Inc" at bounding box center [768, 169] width 94 height 32
type input "Pacificrock Transportation Inc"
click at [775, 171] on input "text" at bounding box center [770, 168] width 66 height 18
click at [773, 191] on span "Bhupinder Singh" at bounding box center [768, 191] width 94 height 16
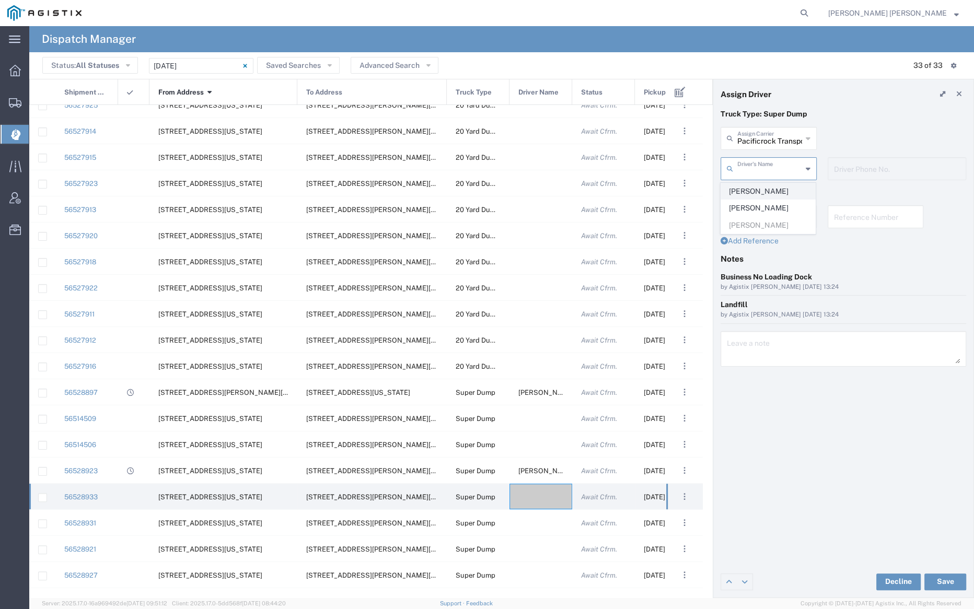
type input "Bhupinder Singh"
type input "747-252-3049"
click at [951, 579] on button "Save" at bounding box center [945, 582] width 42 height 17
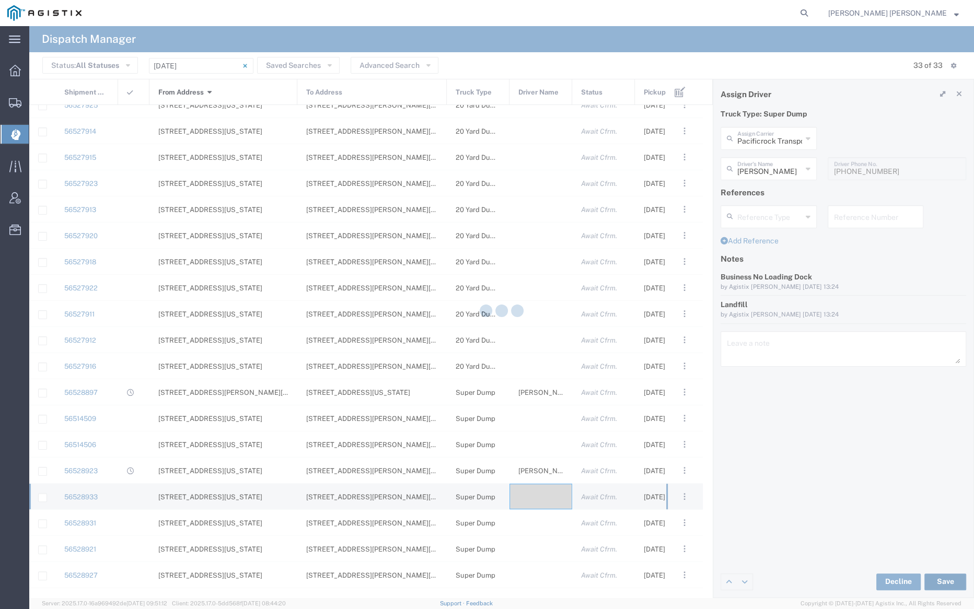
type input "Bhupinder Singh"
type input "Pacificrock Transportation Inc"
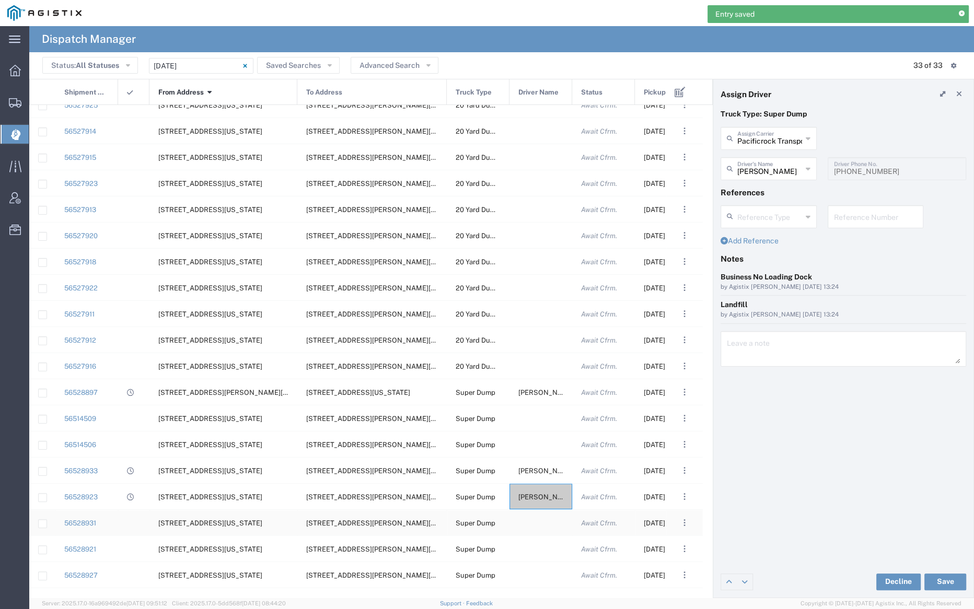
click at [536, 522] on div at bounding box center [540, 523] width 63 height 26
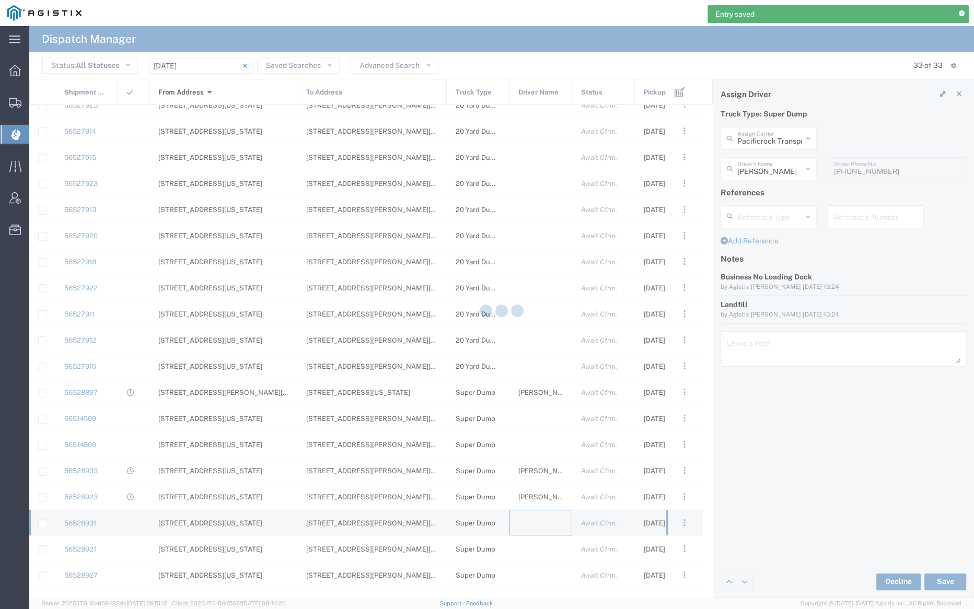
type input "Bray Trucking"
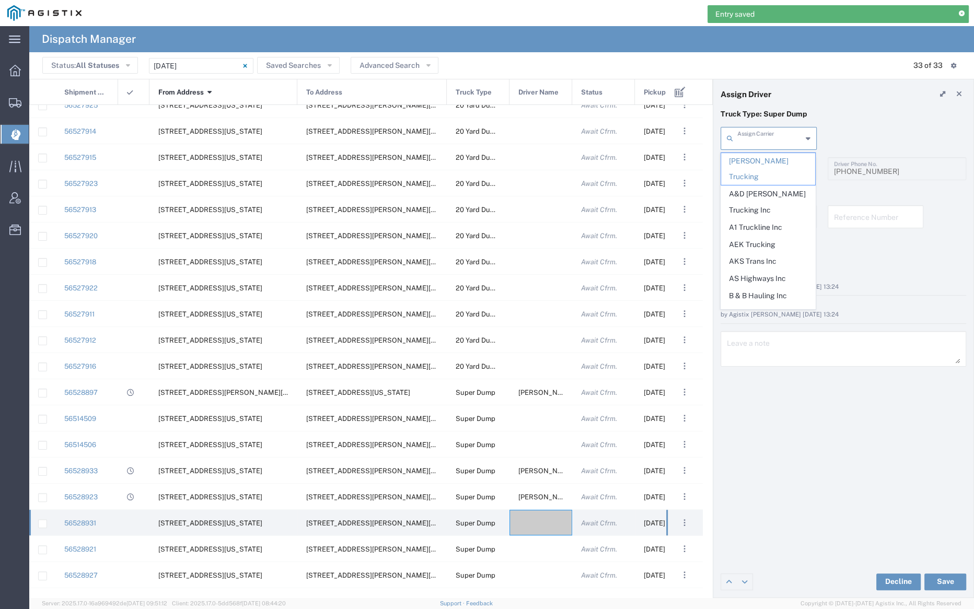
click at [766, 142] on input "text" at bounding box center [769, 138] width 65 height 18
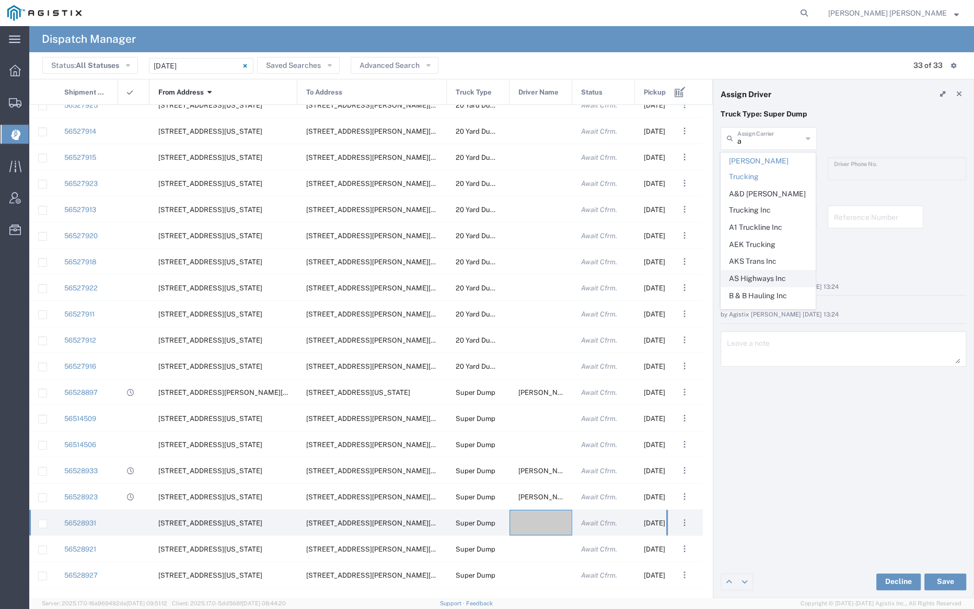
click at [761, 271] on span "AS Highways Inc" at bounding box center [768, 279] width 94 height 16
type input "AS Highways Inc"
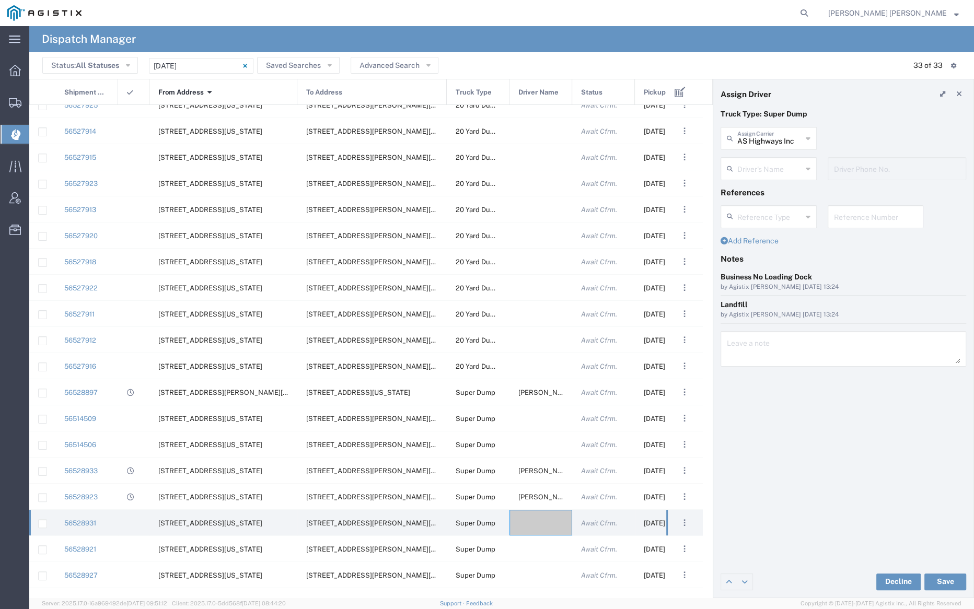
click at [761, 165] on input "text" at bounding box center [769, 168] width 65 height 18
click at [764, 196] on span "Amninder Singh" at bounding box center [768, 191] width 94 height 16
type input "Amninder Singh"
type input "510-754-0368"
click at [948, 580] on button "Save" at bounding box center [945, 582] width 42 height 17
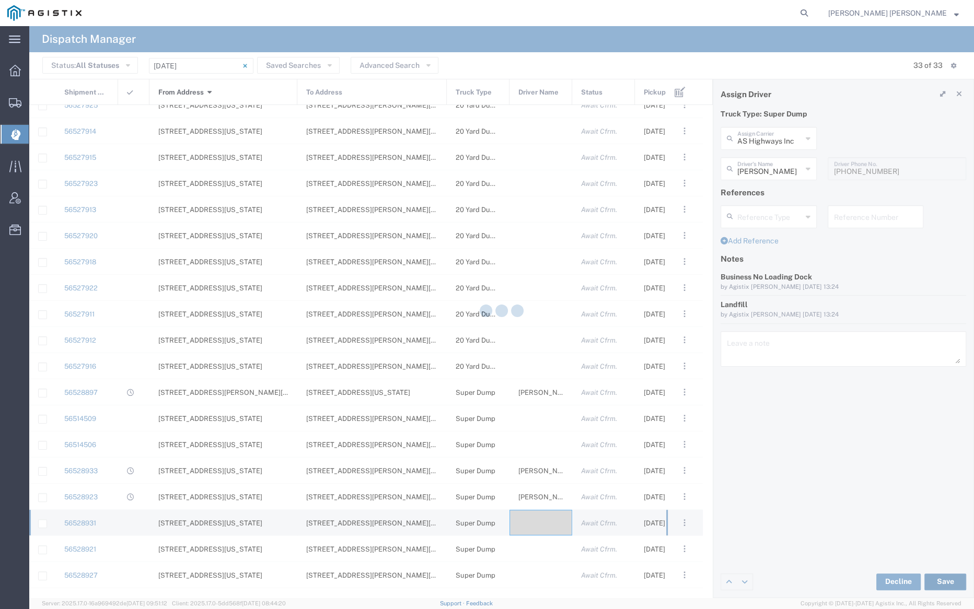
type input "Amninder Singh"
type input "AS Highways Inc"
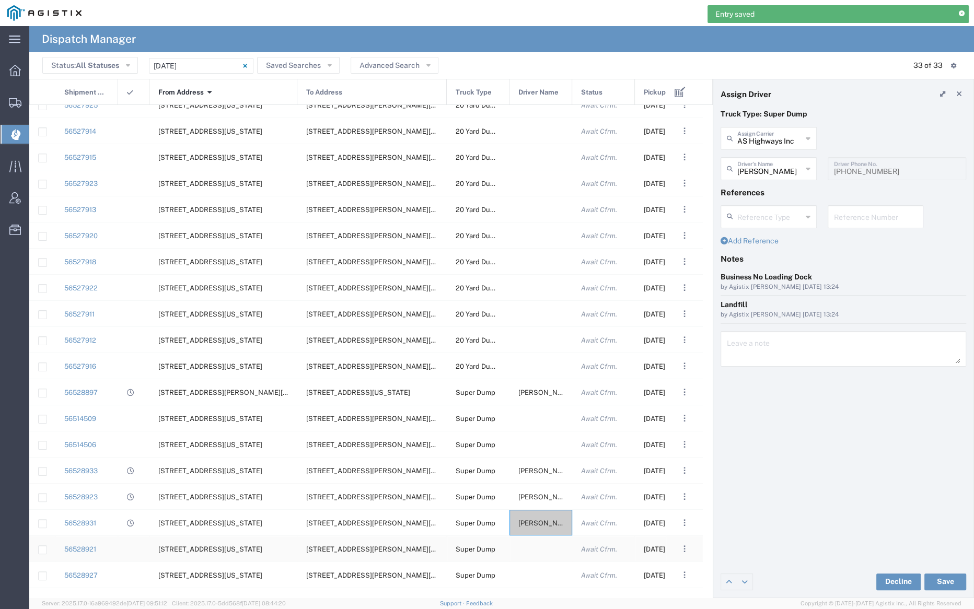
click at [538, 553] on div at bounding box center [540, 549] width 63 height 26
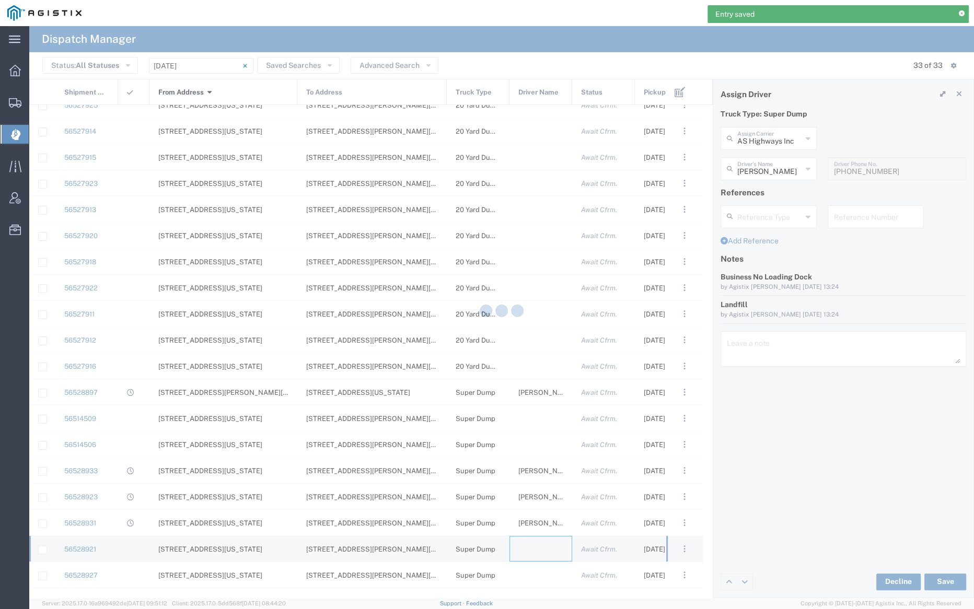
type input "Bray Trucking"
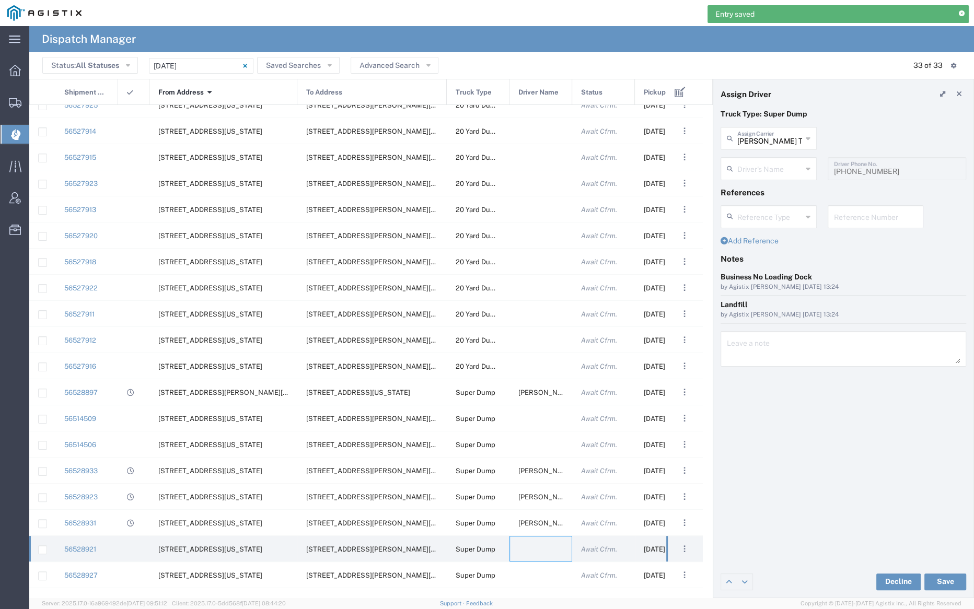
click at [754, 127] on form "Truck Type: Super Dump Bray Trucking Assign Carrier Bray Trucking A&D Titus Tru…" at bounding box center [843, 241] width 246 height 265
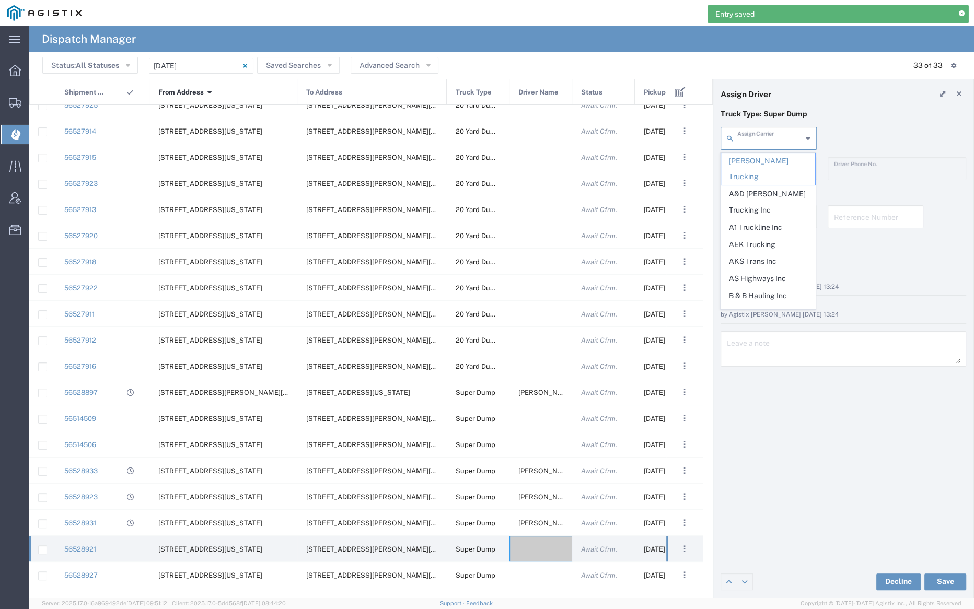
click at [753, 143] on input "text" at bounding box center [769, 138] width 65 height 18
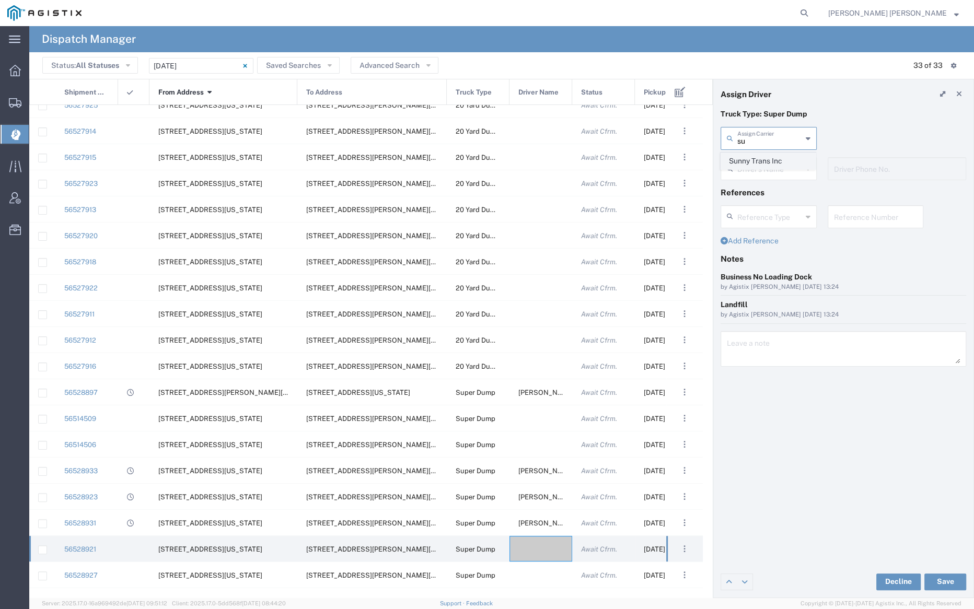
click at [756, 158] on span "Sunny Trans Inc" at bounding box center [768, 161] width 94 height 16
type input "Sunny Trans Inc"
click at [757, 171] on input "text" at bounding box center [770, 168] width 66 height 18
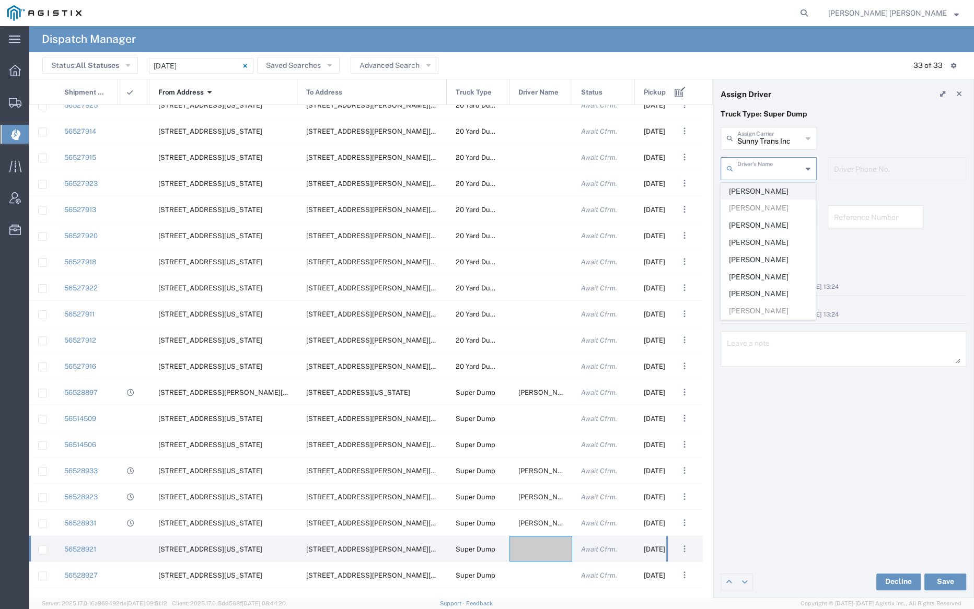
click at [760, 186] on span "Gagandeep Singh" at bounding box center [768, 191] width 94 height 16
type input "Gagandeep Singh"
type input "530-713-8340"
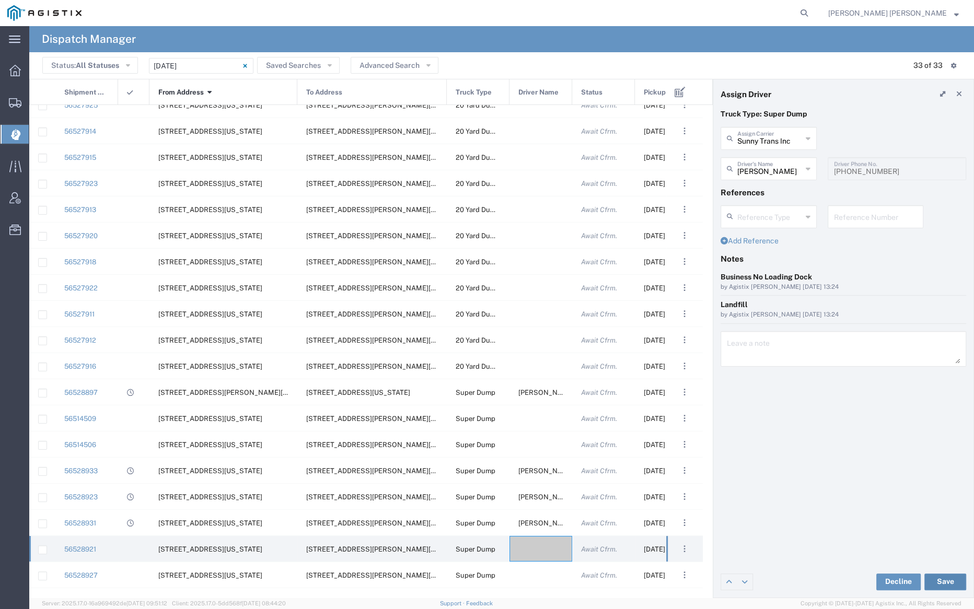
click at [954, 579] on button "Save" at bounding box center [945, 582] width 42 height 17
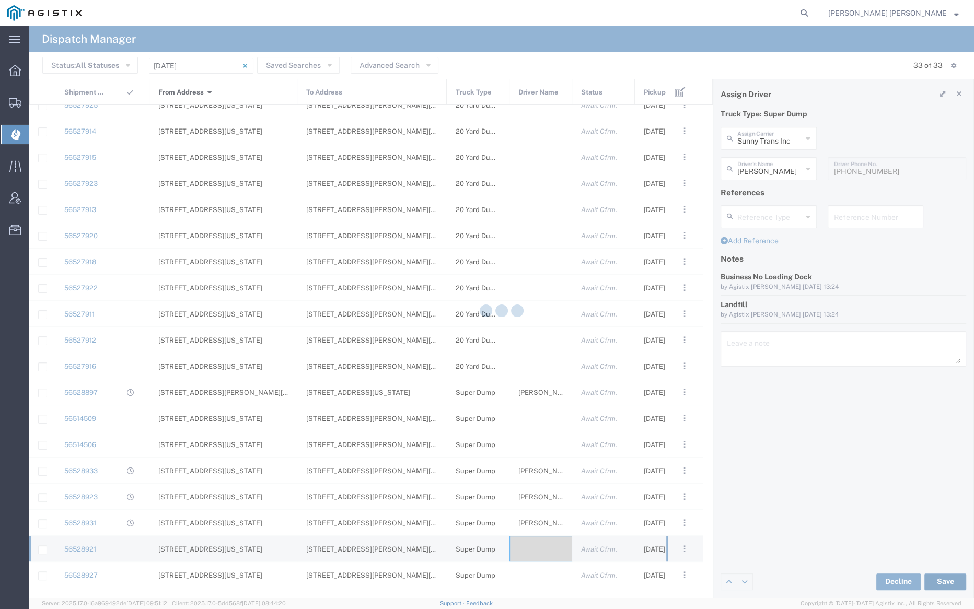
type input "Gagandeep Singh"
type input "Sunny Trans Inc"
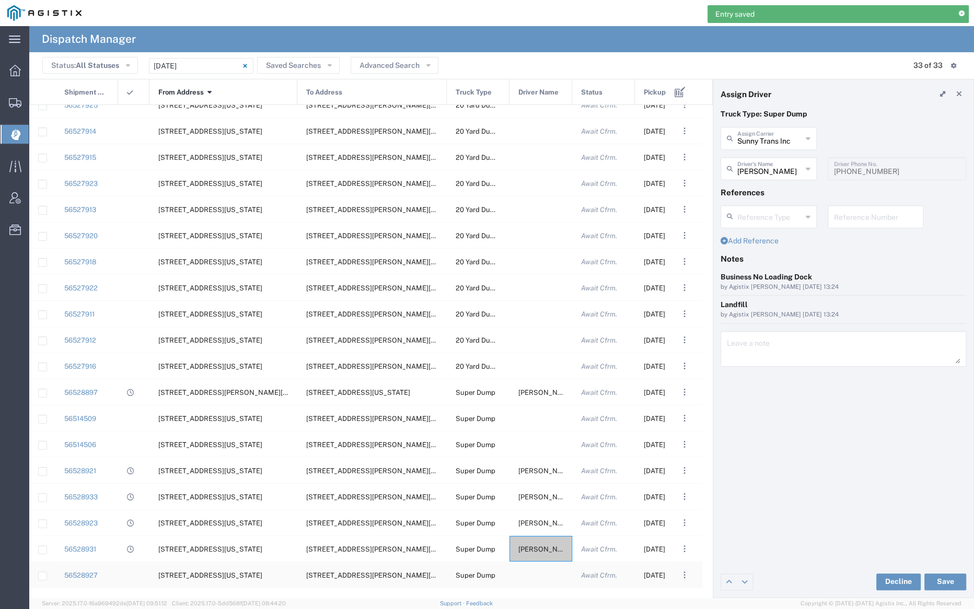
click at [541, 571] on div at bounding box center [540, 575] width 63 height 26
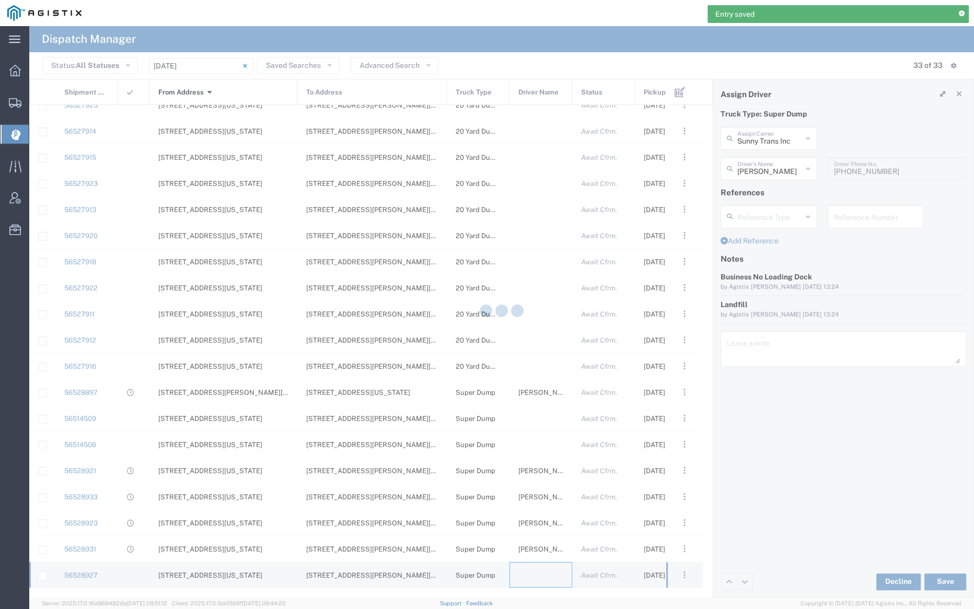
type input "Bray Trucking"
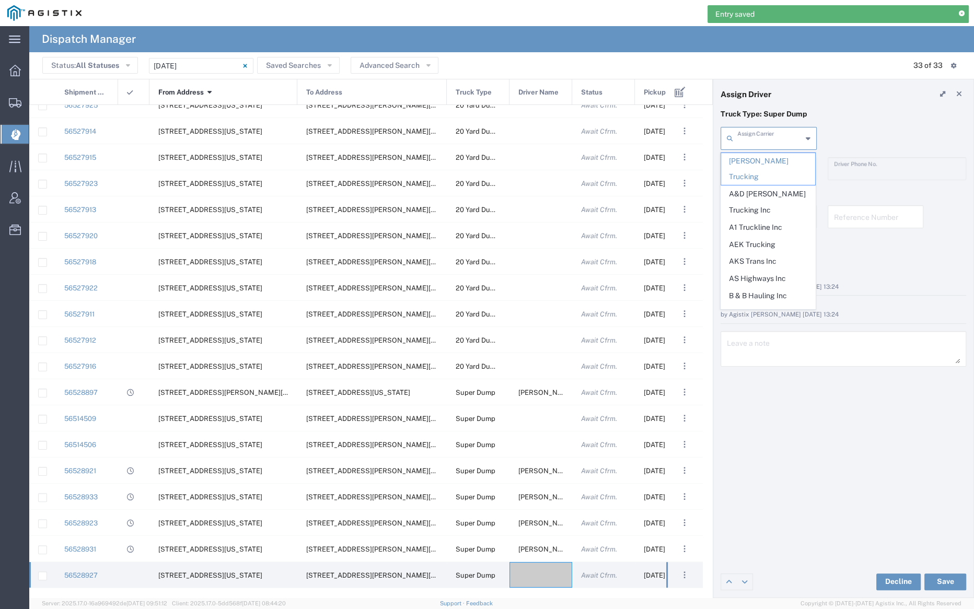
click at [769, 138] on input "text" at bounding box center [769, 138] width 65 height 18
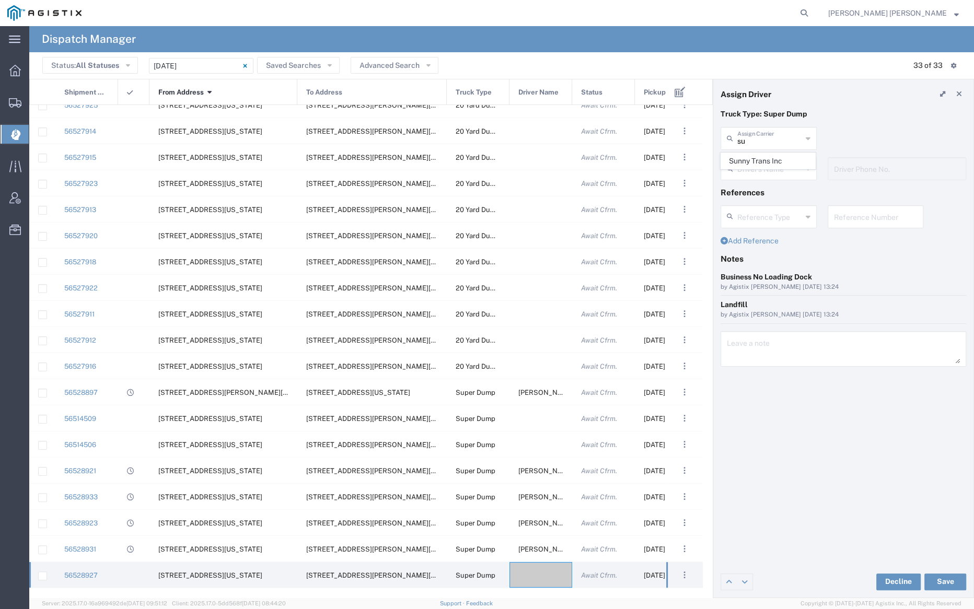
drag, startPoint x: 770, startPoint y: 156, endPoint x: 769, endPoint y: 171, distance: 15.2
click at [770, 157] on span "Sunny Trans Inc" at bounding box center [768, 161] width 94 height 16
type input "Sunny Trans Inc"
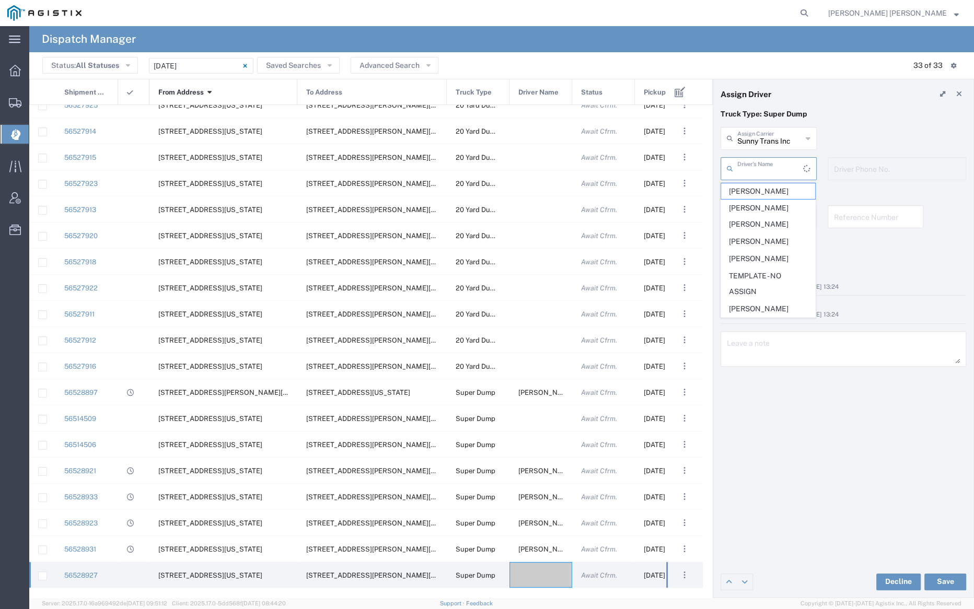
click at [769, 172] on input "text" at bounding box center [770, 168] width 66 height 18
click at [768, 259] on span "Raman Kumar" at bounding box center [768, 260] width 94 height 16
type input "Raman Kumar"
type input "510-514-9509"
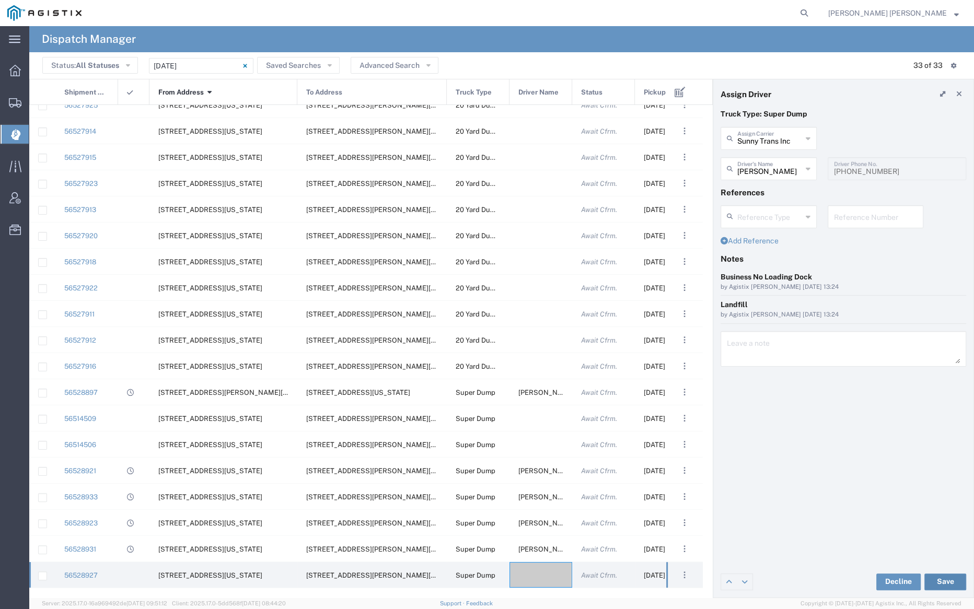
click at [949, 582] on button "Save" at bounding box center [945, 582] width 42 height 17
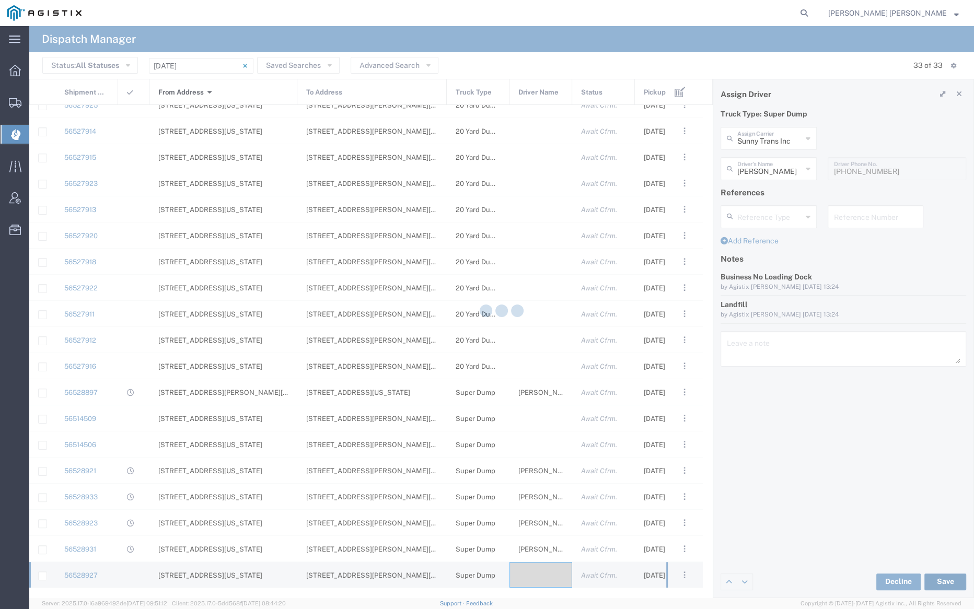
type input "Raman Kumar"
type input "Sunny Trans Inc"
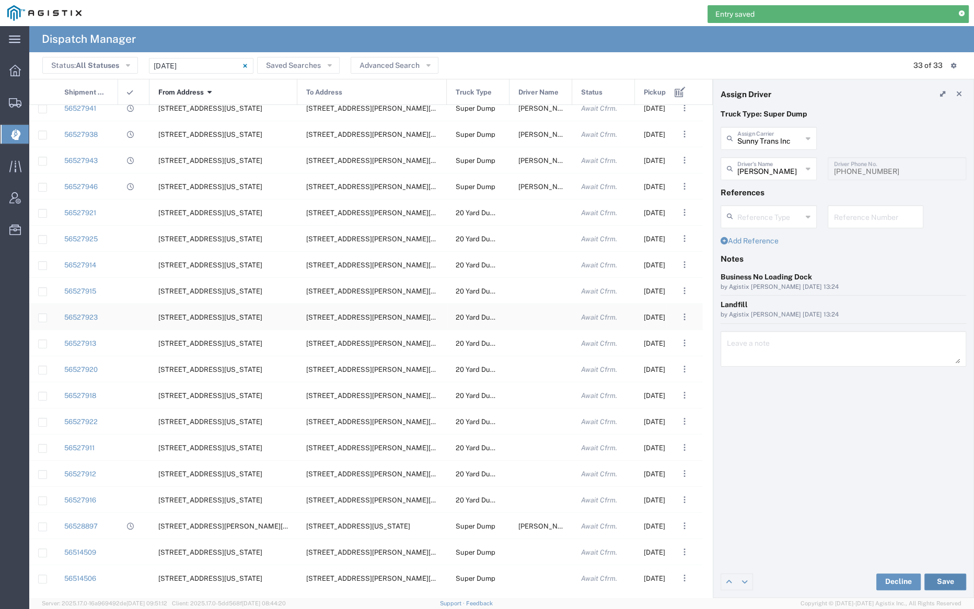
scroll to position [241, 0]
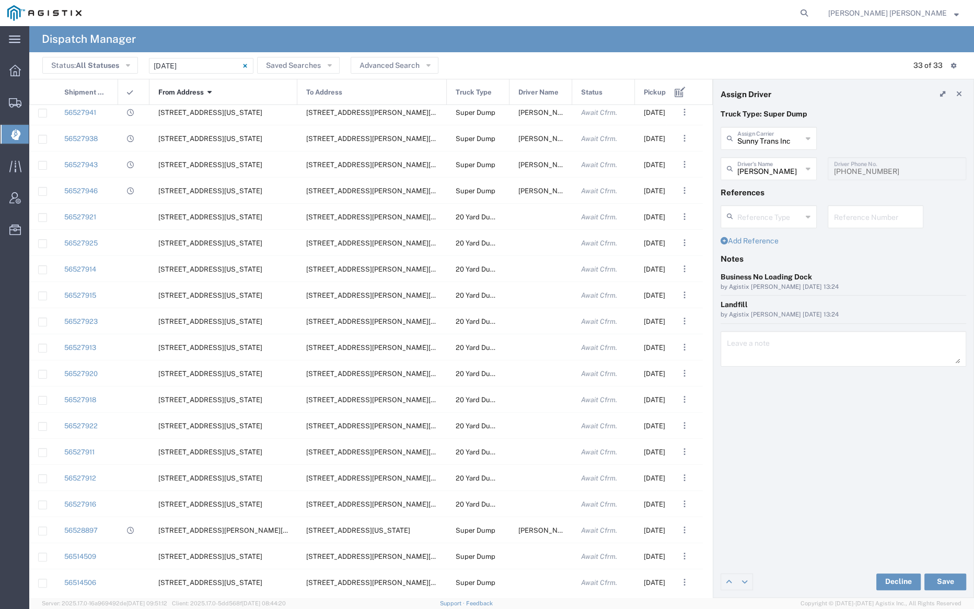
click at [652, 92] on span "Pickup Date and Time" at bounding box center [665, 92] width 42 height 26
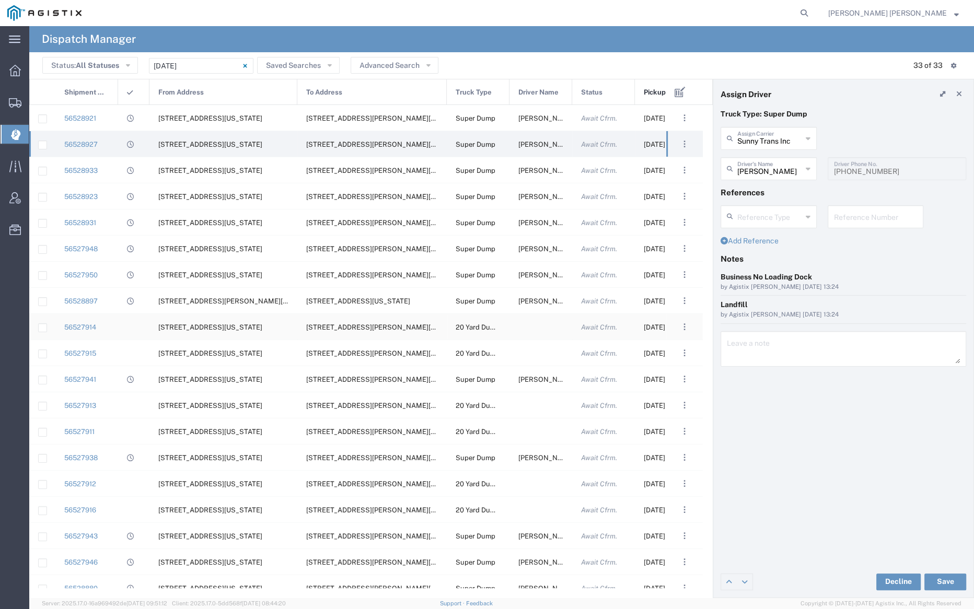
click at [533, 327] on div at bounding box center [540, 327] width 63 height 26
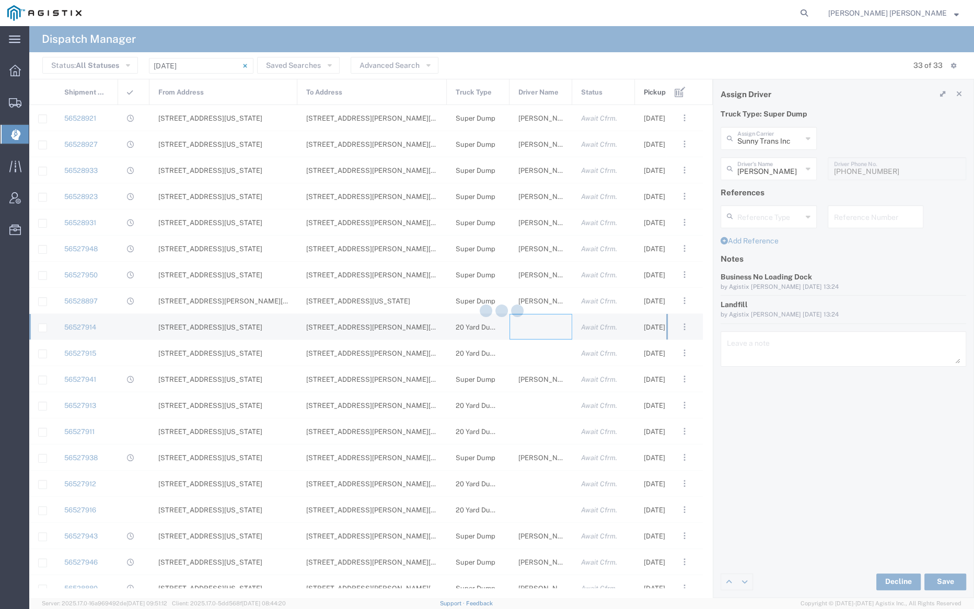
type input "Bray Trucking"
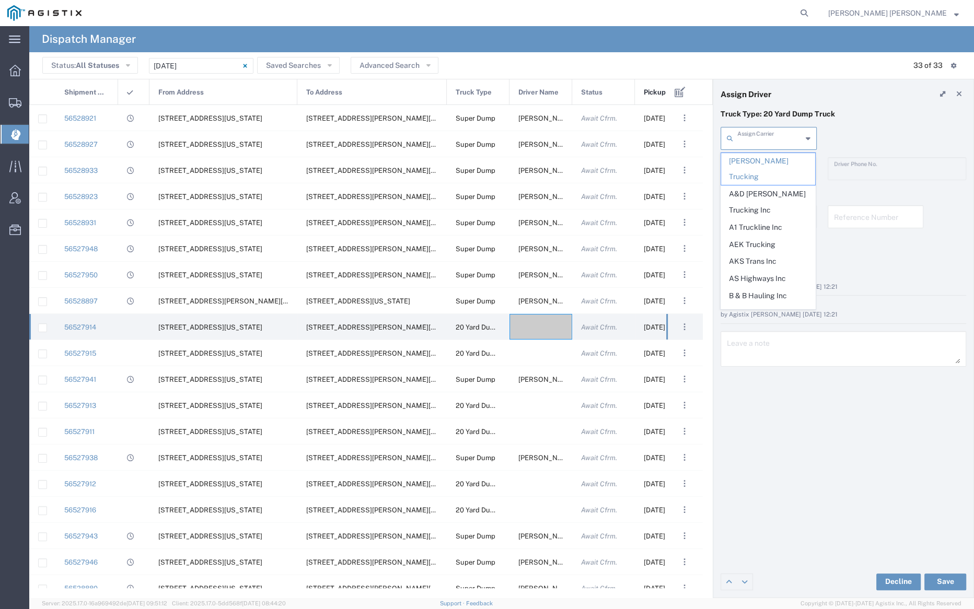
click at [767, 137] on input "text" at bounding box center [769, 138] width 65 height 18
click at [774, 186] on span "M A Martinez Trucking LLC" at bounding box center [768, 202] width 94 height 32
type input "M A Martinez Trucking LLC"
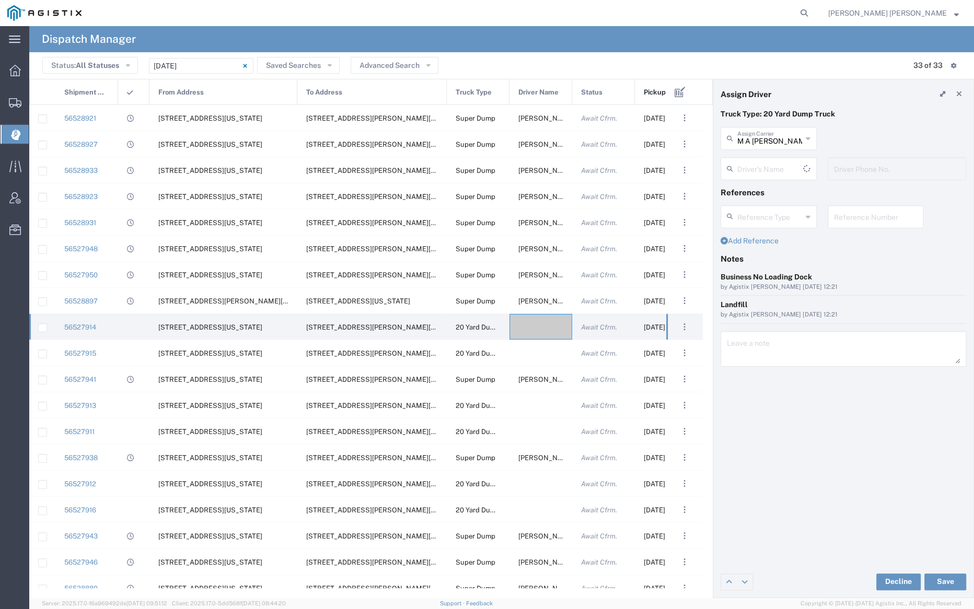
click at [769, 170] on input "text" at bounding box center [770, 168] width 66 height 18
click at [770, 195] on span "Marco Martinez" at bounding box center [768, 191] width 94 height 16
type input "Marco Martinez"
type input "559-977-7411"
click at [946, 579] on button "Save" at bounding box center [945, 582] width 42 height 17
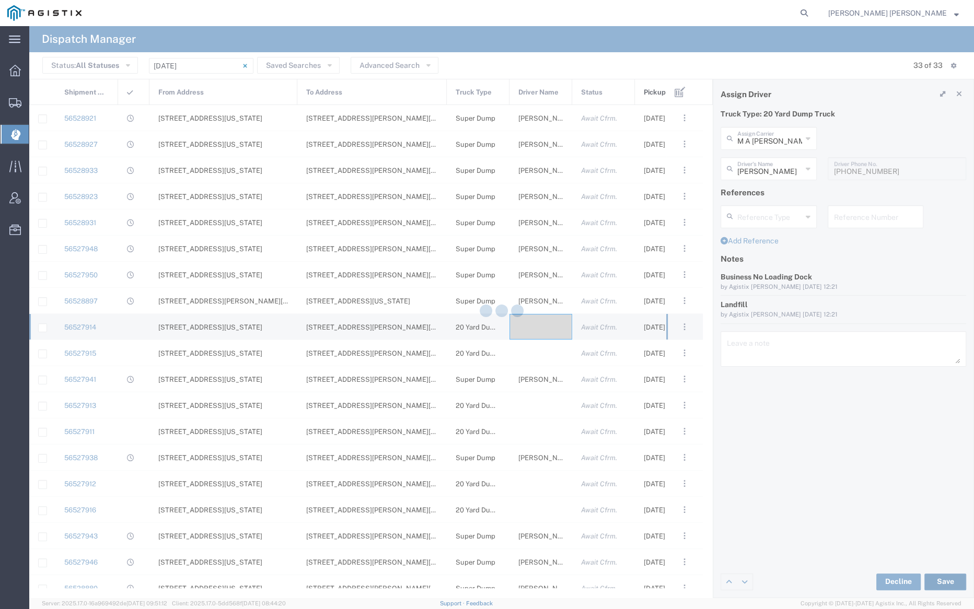
type input "Marco Martinez"
type input "M A Martinez Trucking LLC"
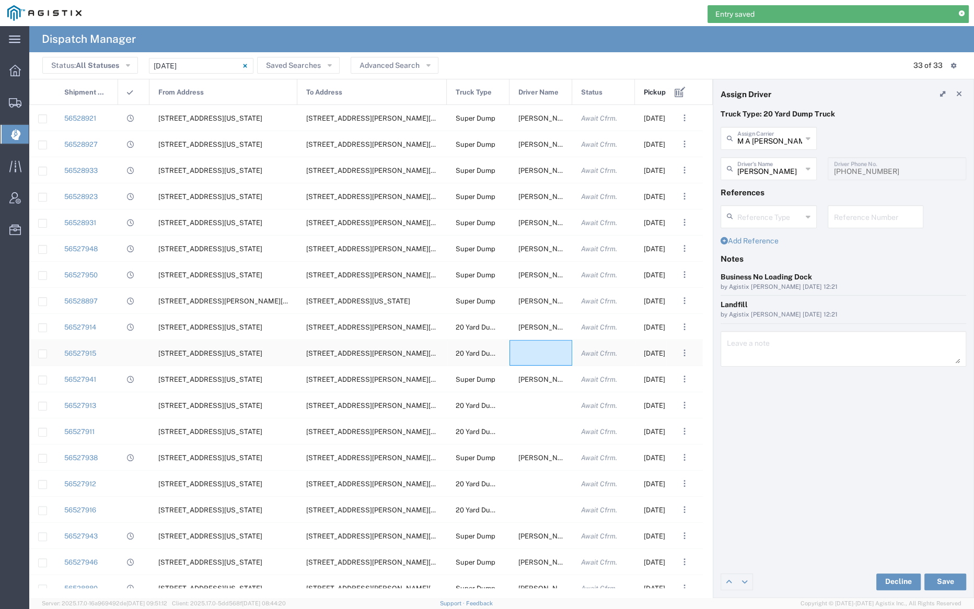
click at [540, 354] on div at bounding box center [540, 353] width 63 height 26
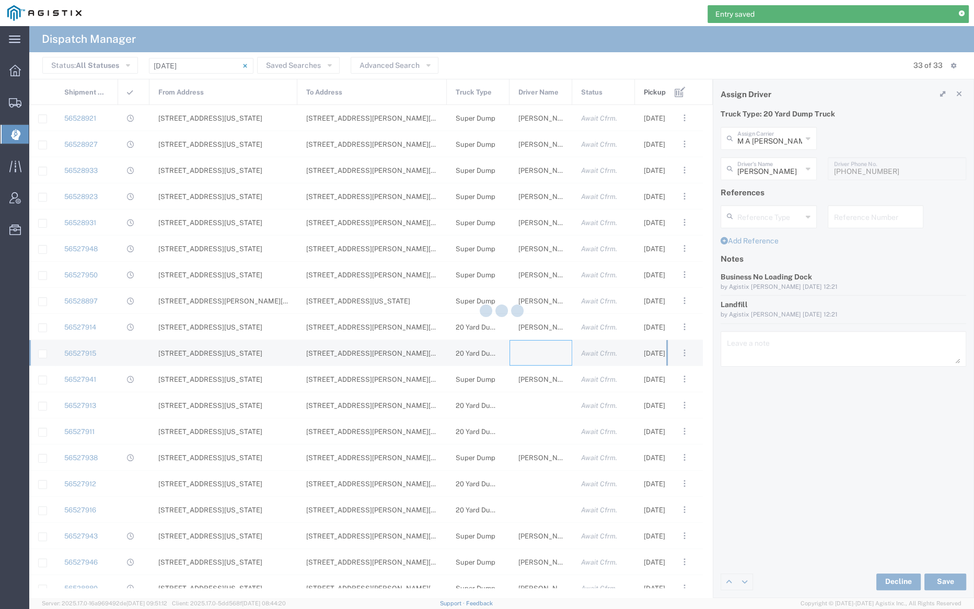
type input "Bray Trucking"
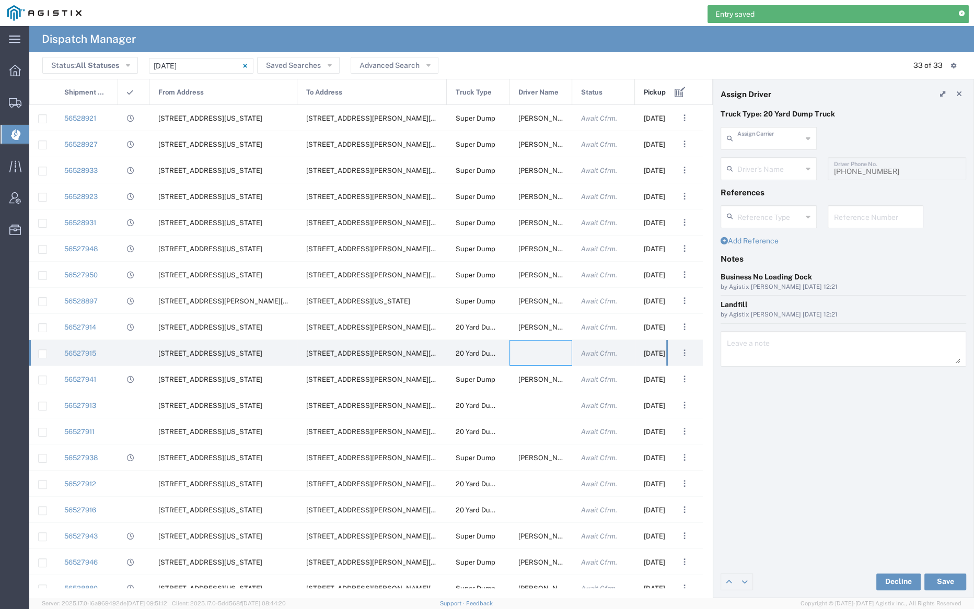
click at [774, 140] on input "text" at bounding box center [769, 138] width 65 height 18
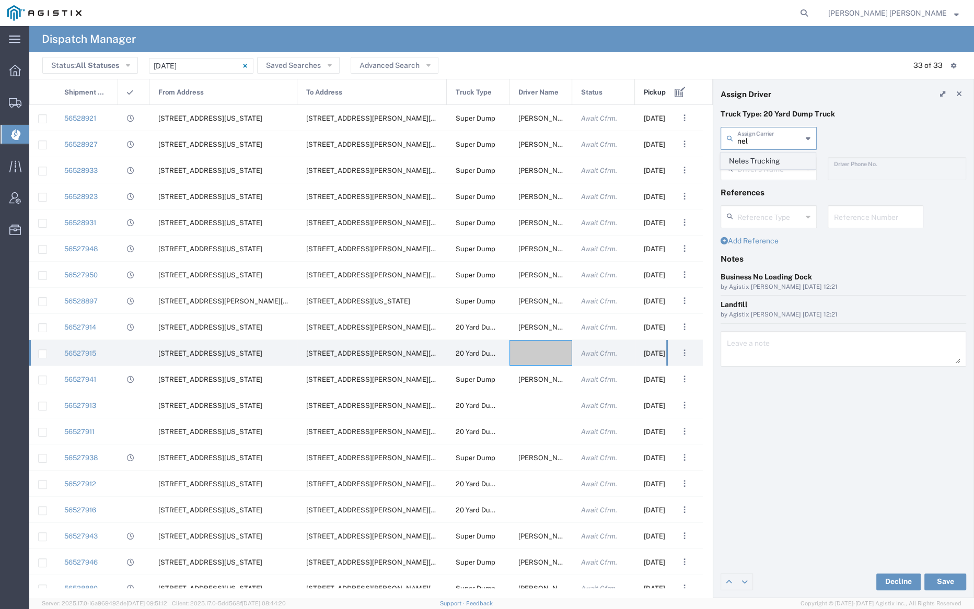
click at [775, 161] on span "Neles Trucking" at bounding box center [768, 161] width 94 height 16
type input "Neles Trucking"
click at [775, 172] on input "text" at bounding box center [770, 168] width 66 height 18
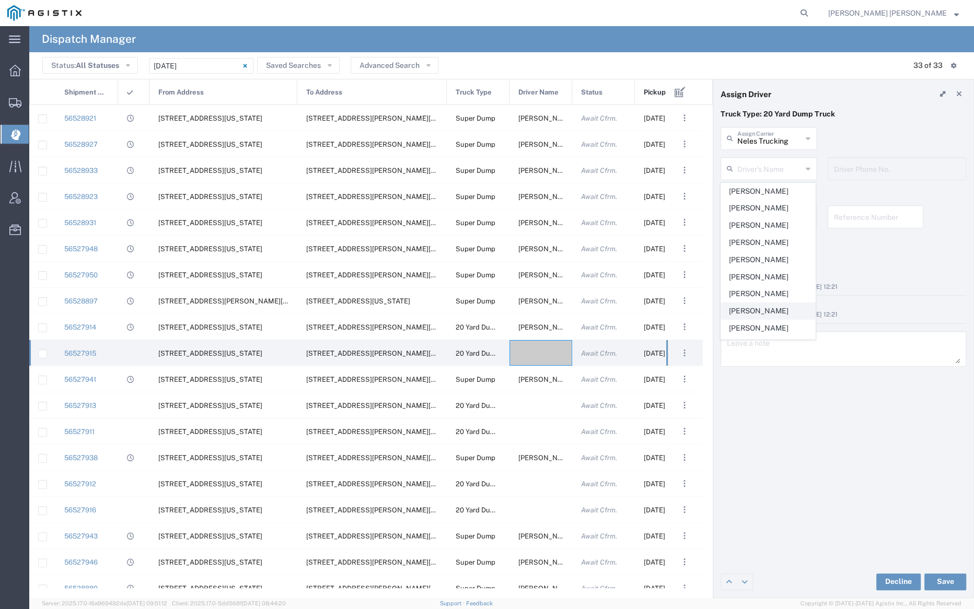
click at [768, 308] on span "Corey Deleon" at bounding box center [768, 311] width 94 height 16
type input "Corey Deleon"
type input "7076415781"
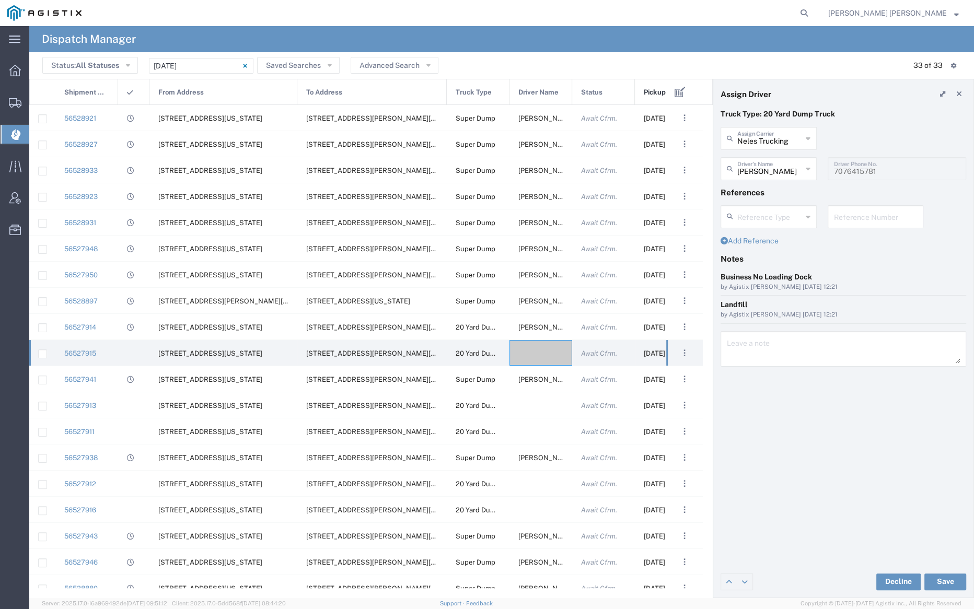
click at [946, 574] on div "Decline Save" at bounding box center [843, 581] width 260 height 31
click at [942, 578] on button "Save" at bounding box center [945, 582] width 42 height 17
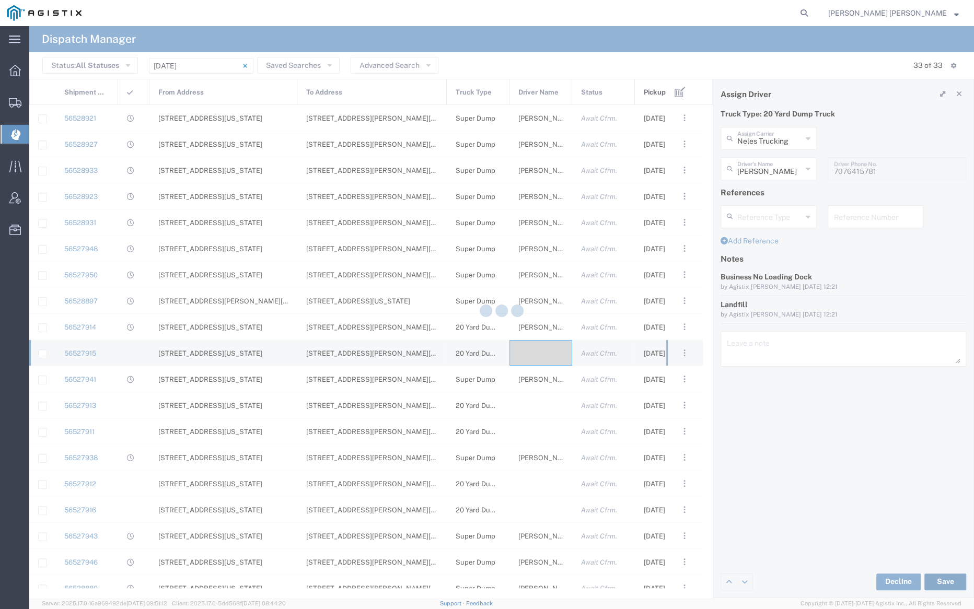
type input "Corey Deleon"
type input "Neles Trucking"
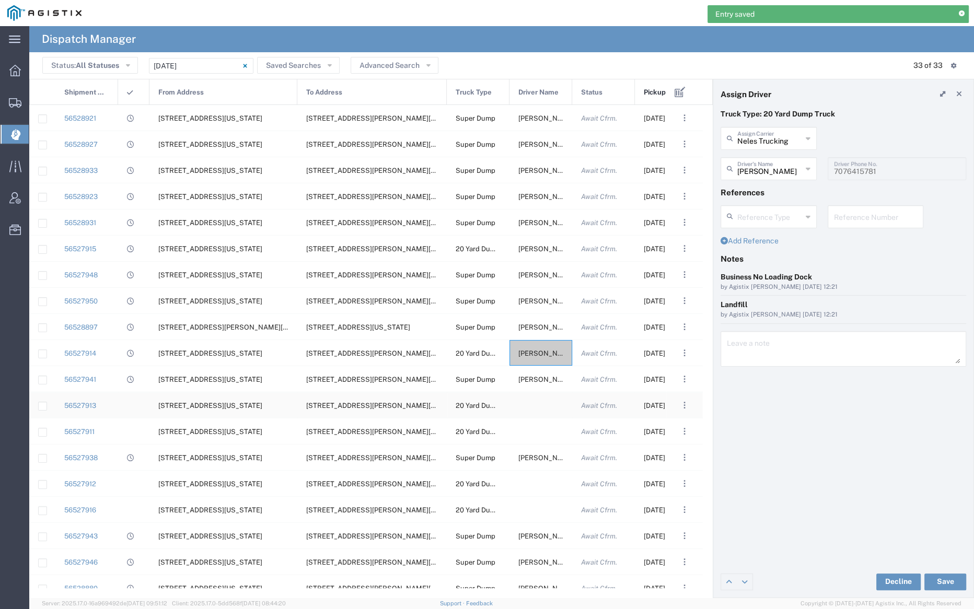
click at [541, 405] on div at bounding box center [540, 405] width 63 height 26
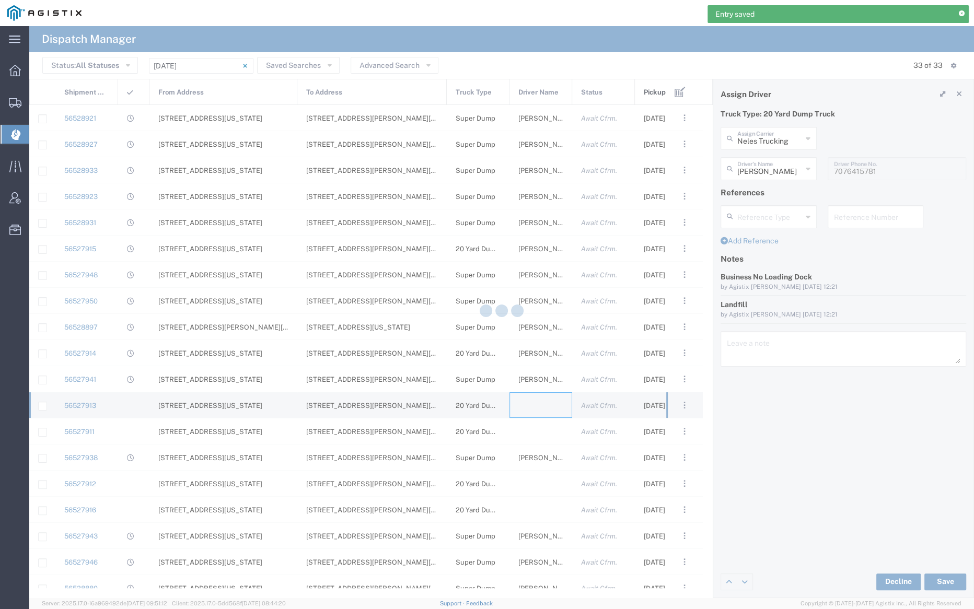
type input "Bray Trucking"
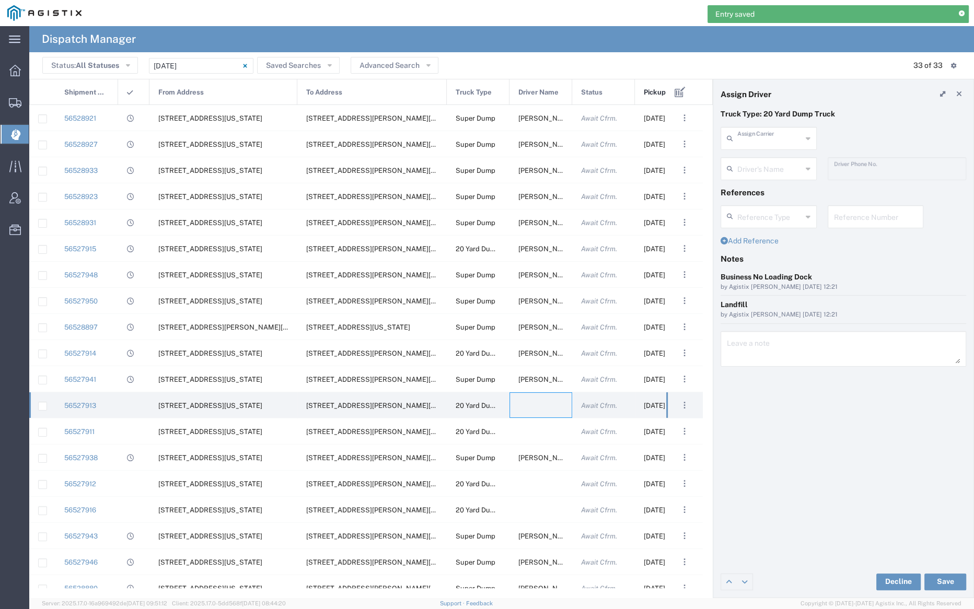
click at [758, 136] on input "text" at bounding box center [769, 138] width 65 height 18
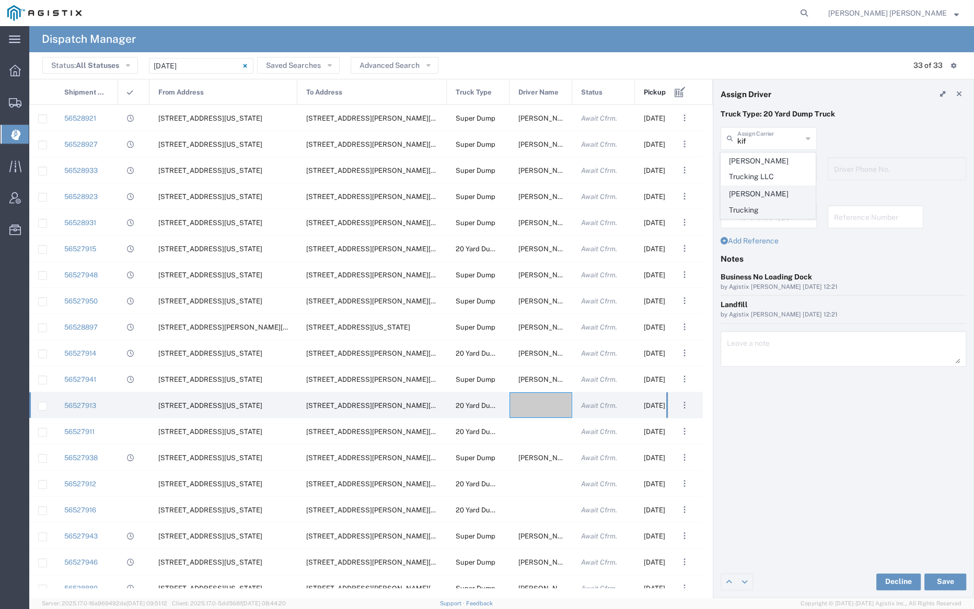
click at [758, 196] on span "Kifer Trucking" at bounding box center [768, 202] width 94 height 32
type input "Kifer Trucking"
click at [758, 166] on input "text" at bounding box center [770, 168] width 66 height 18
drag, startPoint x: 765, startPoint y: 188, endPoint x: 775, endPoint y: 229, distance: 41.9
click at [765, 188] on span "Dave Kifer" at bounding box center [768, 191] width 94 height 16
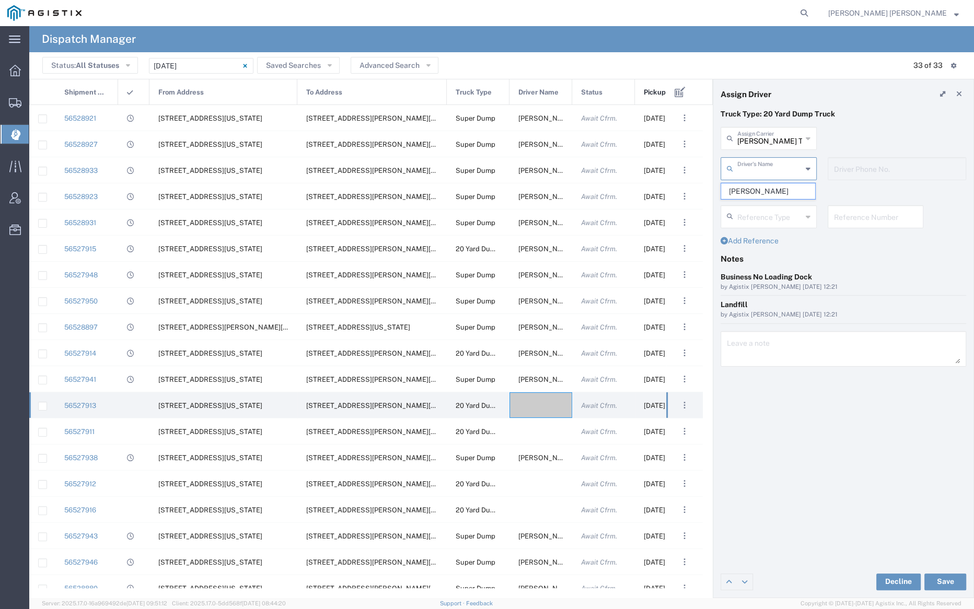
type input "Dave Kifer"
type input "9253838798"
drag, startPoint x: 944, startPoint y: 577, endPoint x: 938, endPoint y: 575, distance: 7.1
click at [944, 577] on button "Save" at bounding box center [945, 582] width 42 height 17
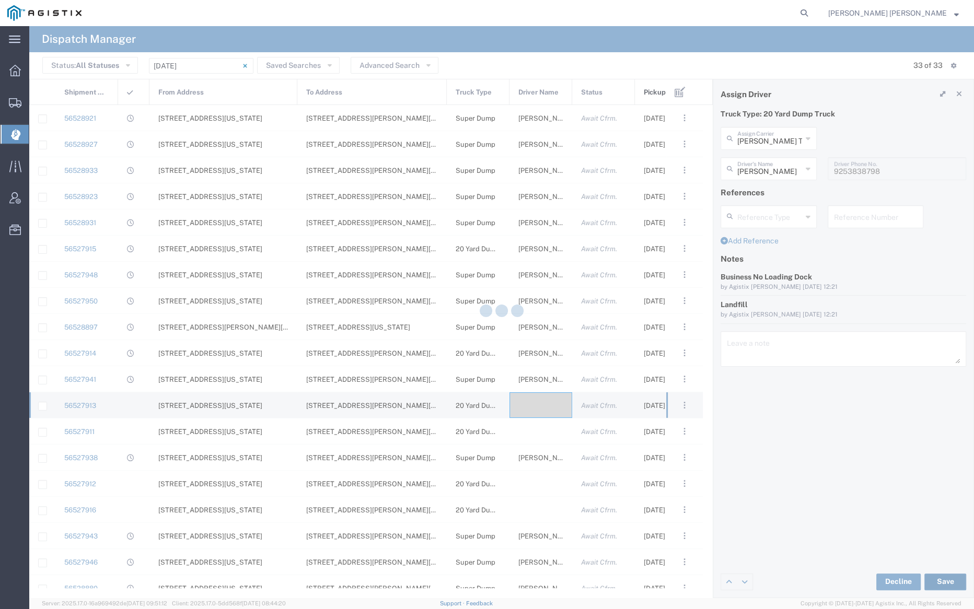
type input "Dave Kifer"
type input "Kifer Trucking"
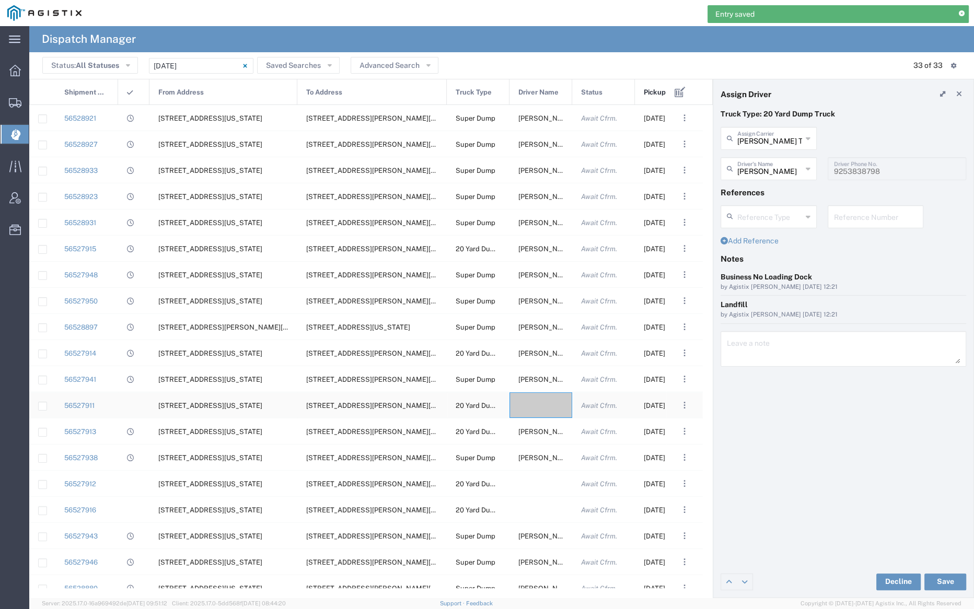
click at [533, 392] on div at bounding box center [540, 405] width 63 height 26
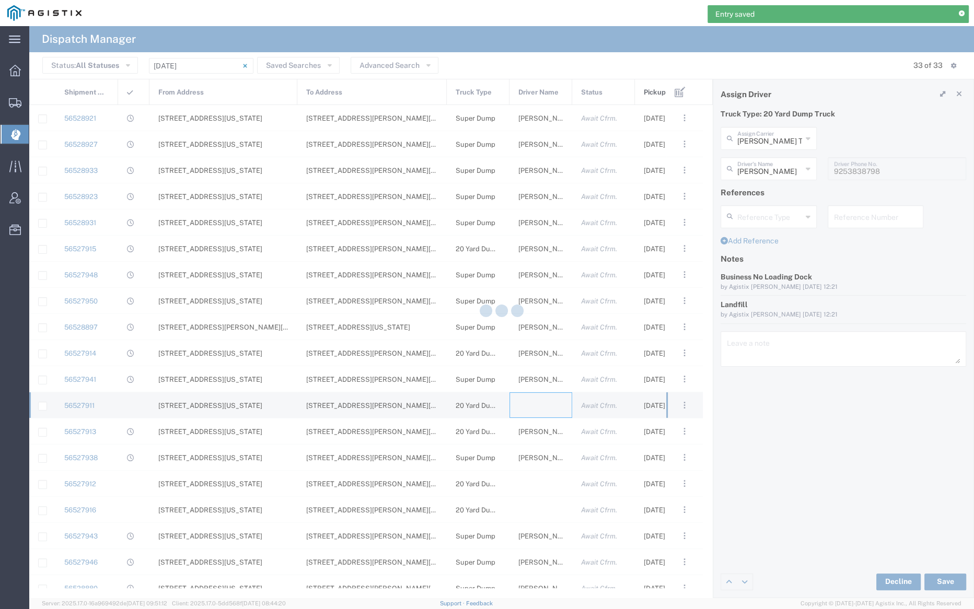
type input "Bray Trucking"
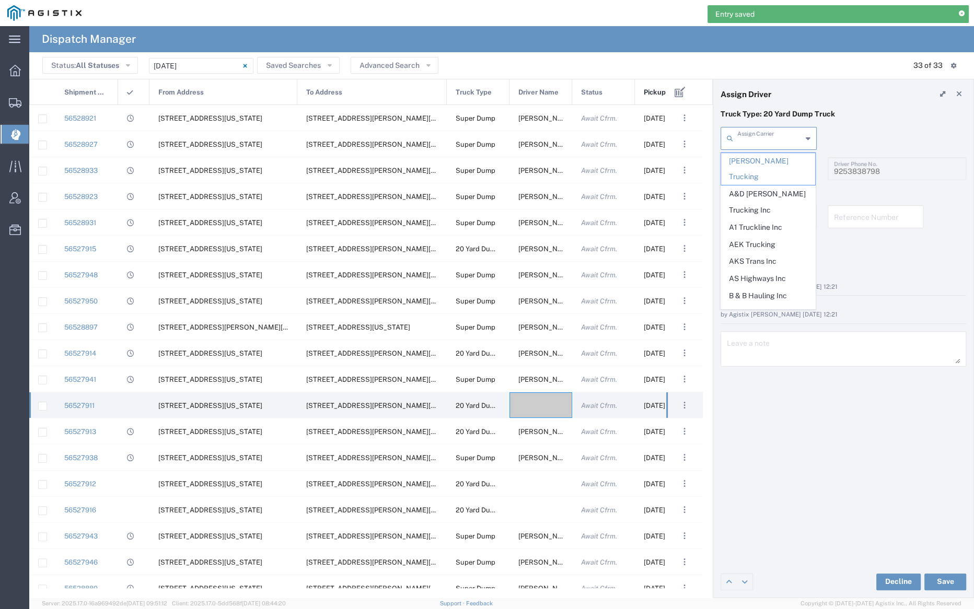
click at [757, 132] on input "text" at bounding box center [769, 138] width 65 height 18
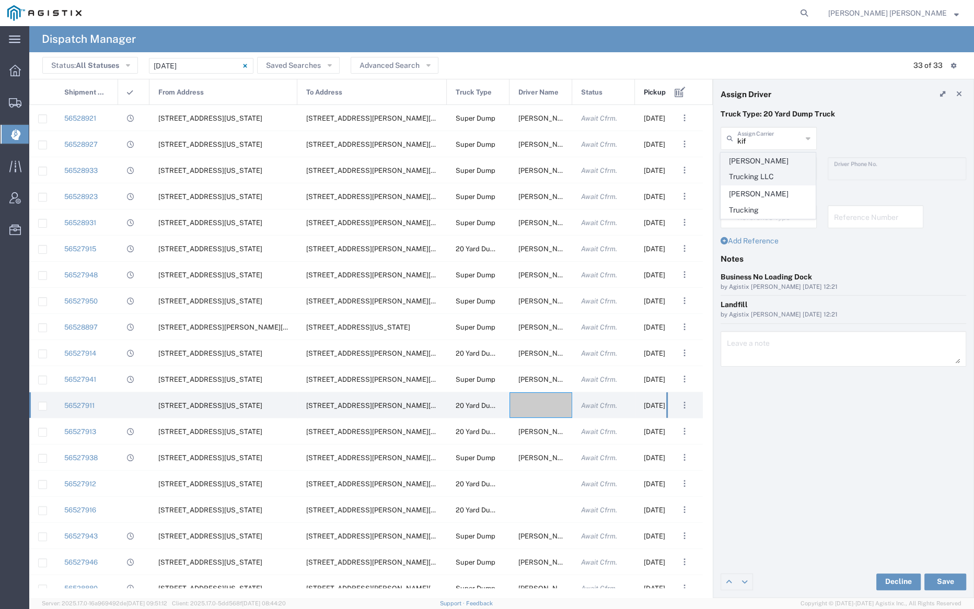
click at [757, 164] on span "Justin Kifer Trucking LLC" at bounding box center [768, 169] width 94 height 32
type input "Justin Kifer Trucking LLC"
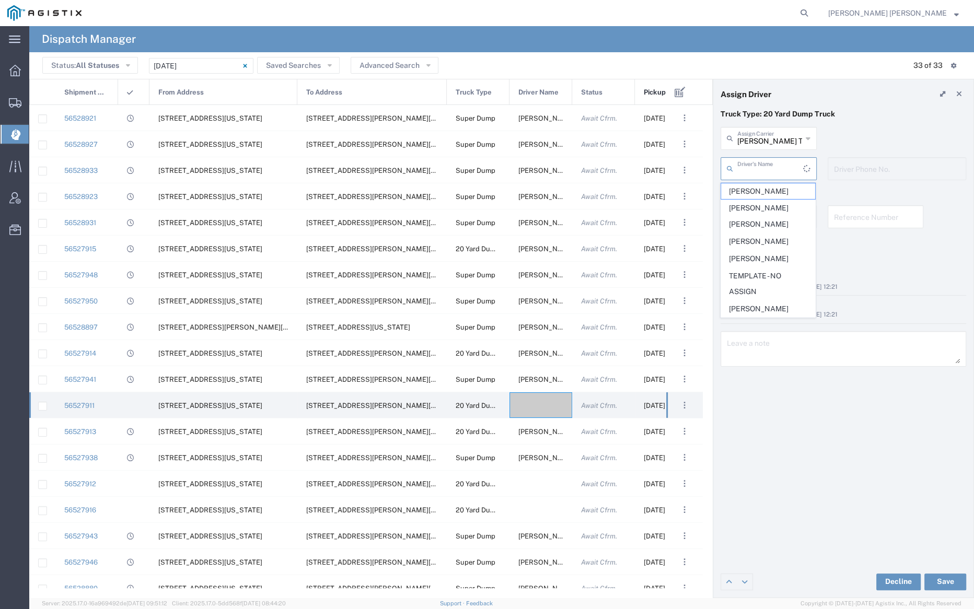
click at [757, 165] on input "text" at bounding box center [770, 168] width 66 height 18
click at [758, 188] on span "Justin Kifer" at bounding box center [768, 191] width 94 height 16
type input "Justin Kifer"
type input "9253838564"
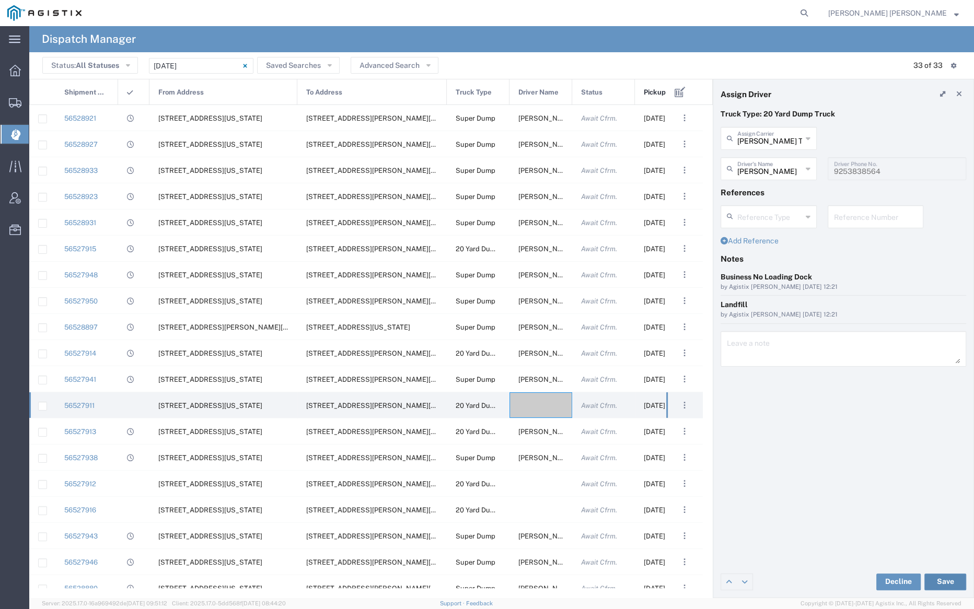
click at [953, 581] on button "Save" at bounding box center [945, 582] width 42 height 17
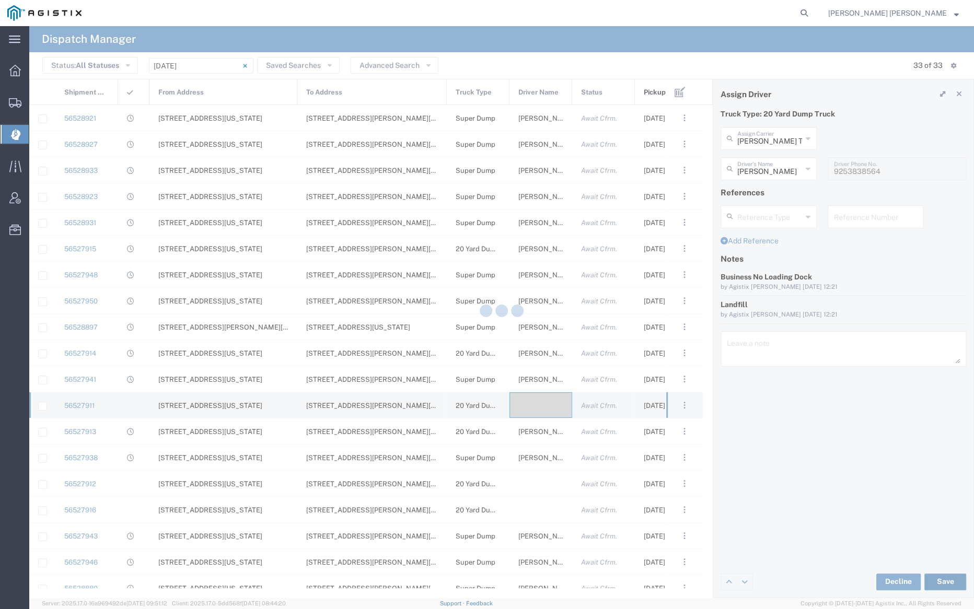
type input "Justin Kifer"
type input "Justin Kifer Trucking LLC"
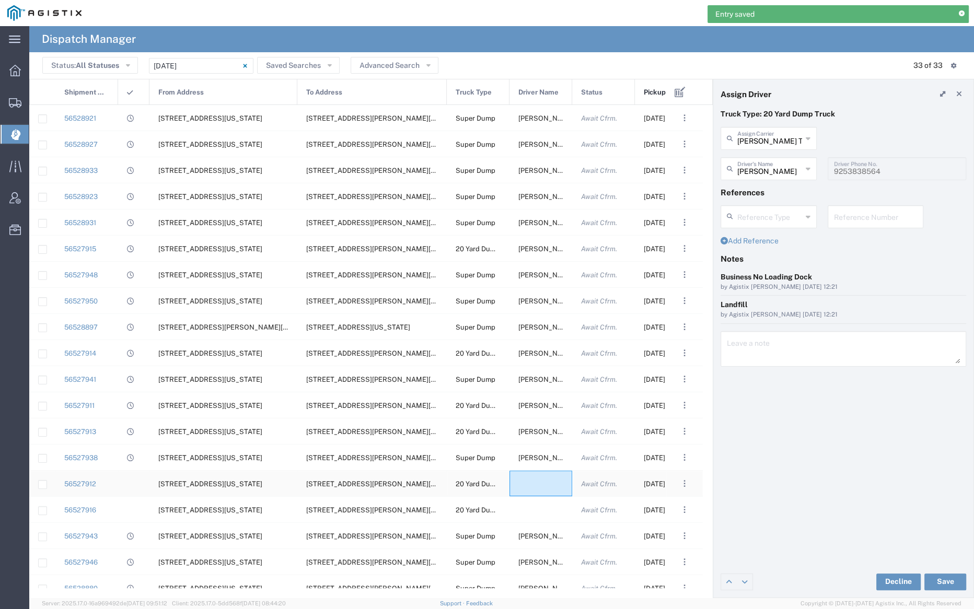
click at [542, 486] on div at bounding box center [540, 484] width 63 height 26
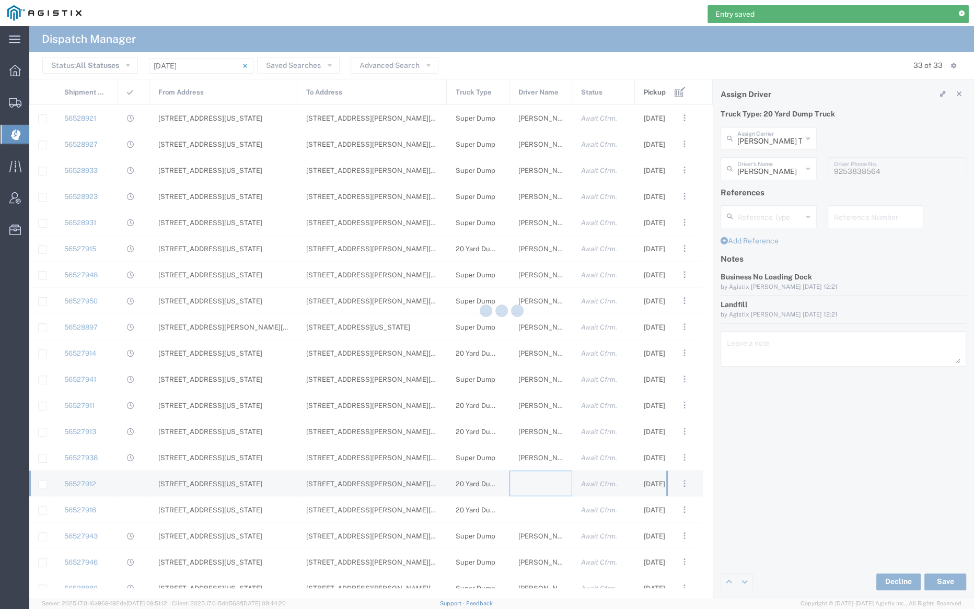
type input "Bray Trucking"
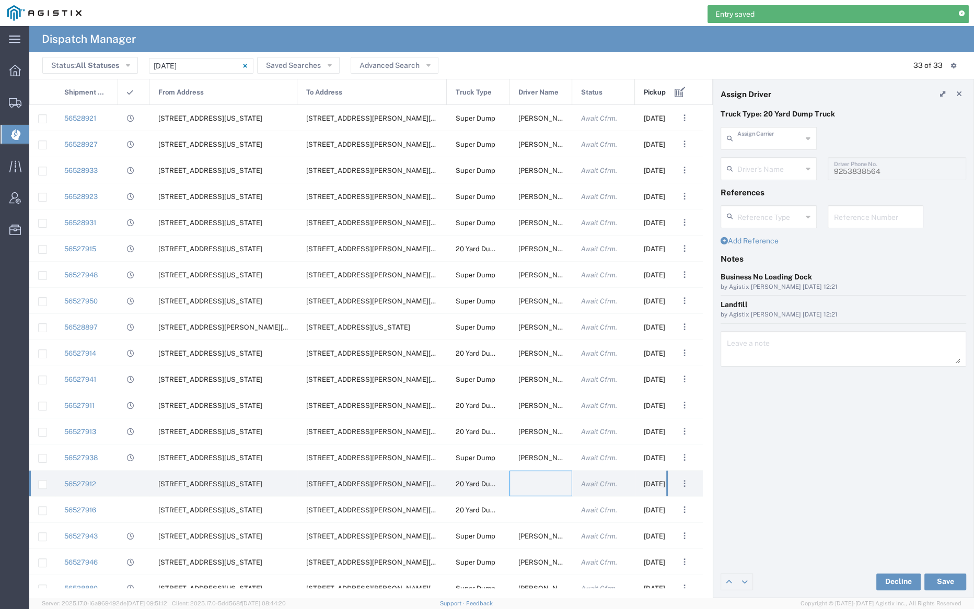
click at [777, 136] on input "text" at bounding box center [769, 138] width 65 height 18
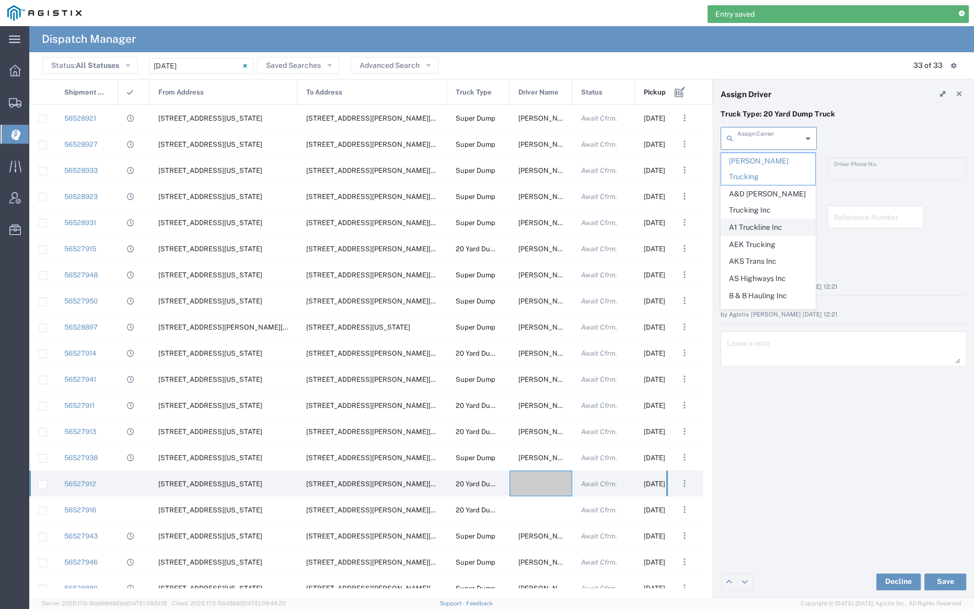
click at [767, 219] on span "A1 Truckline Inc" at bounding box center [768, 227] width 94 height 16
type input "A1 Truckline Inc"
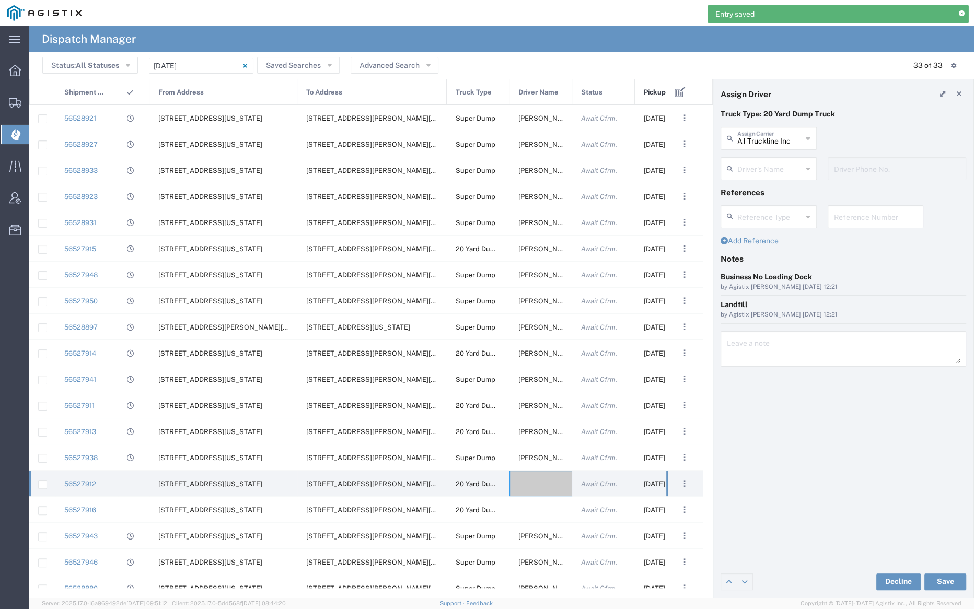
click at [755, 167] on input "text" at bounding box center [769, 168] width 65 height 18
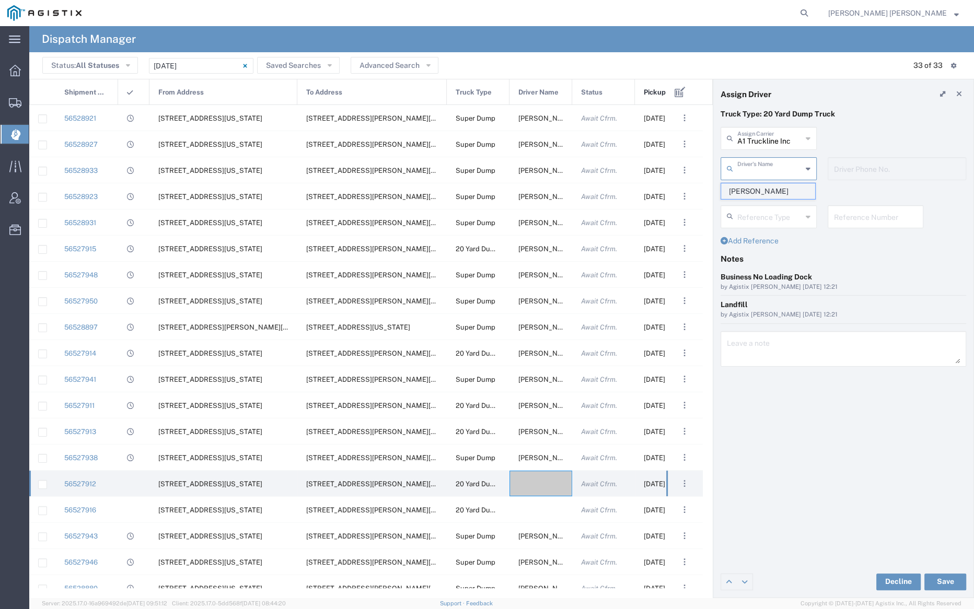
click at [757, 195] on span "Parwinder Kamboj" at bounding box center [768, 191] width 94 height 16
type input "Parwinder Kamboj"
type input "7076997422"
click at [939, 574] on button "Save" at bounding box center [945, 582] width 42 height 17
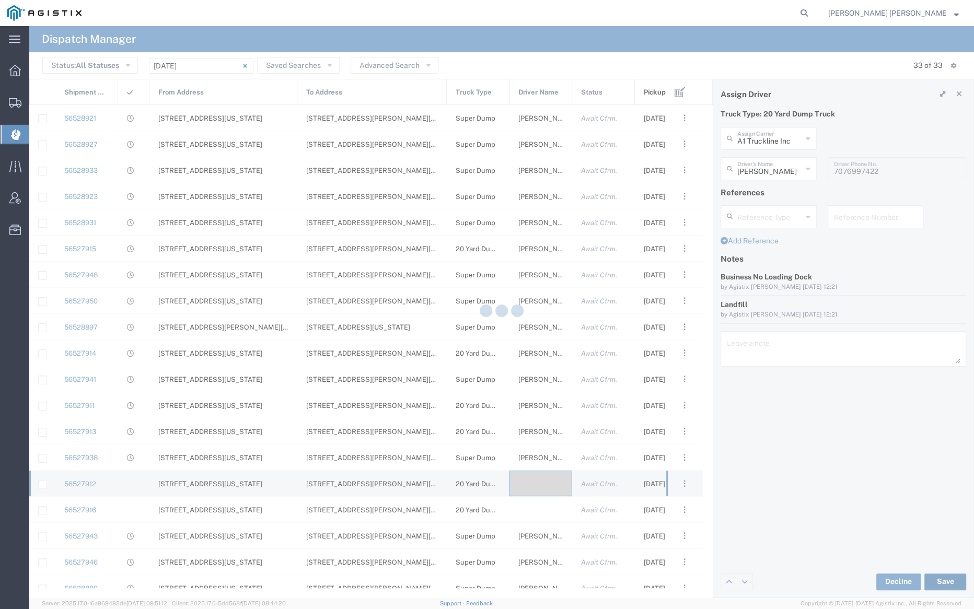
type input "Parwinder Kamboj"
type input "A1 Truckline Inc"
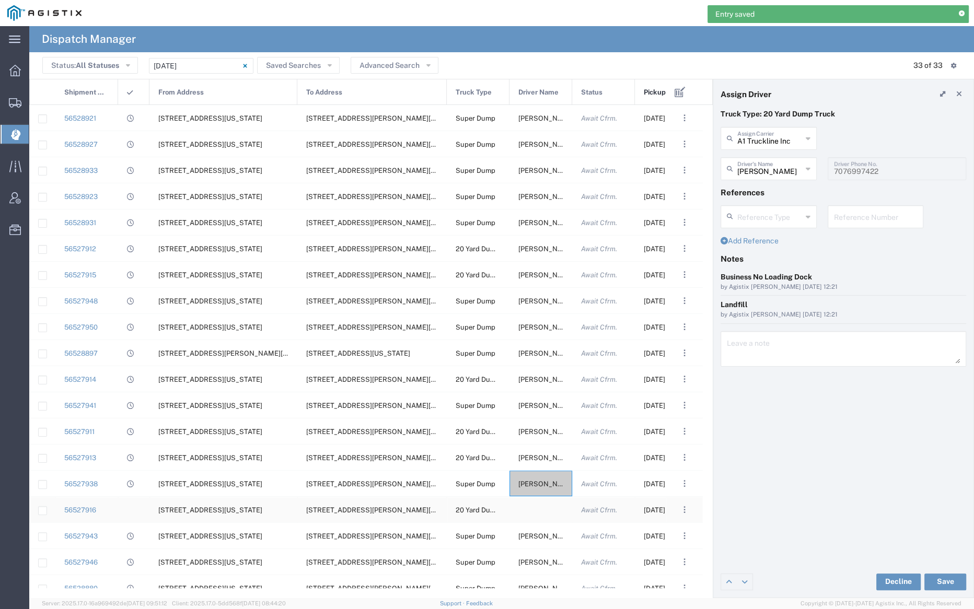
click at [536, 510] on div at bounding box center [540, 510] width 63 height 26
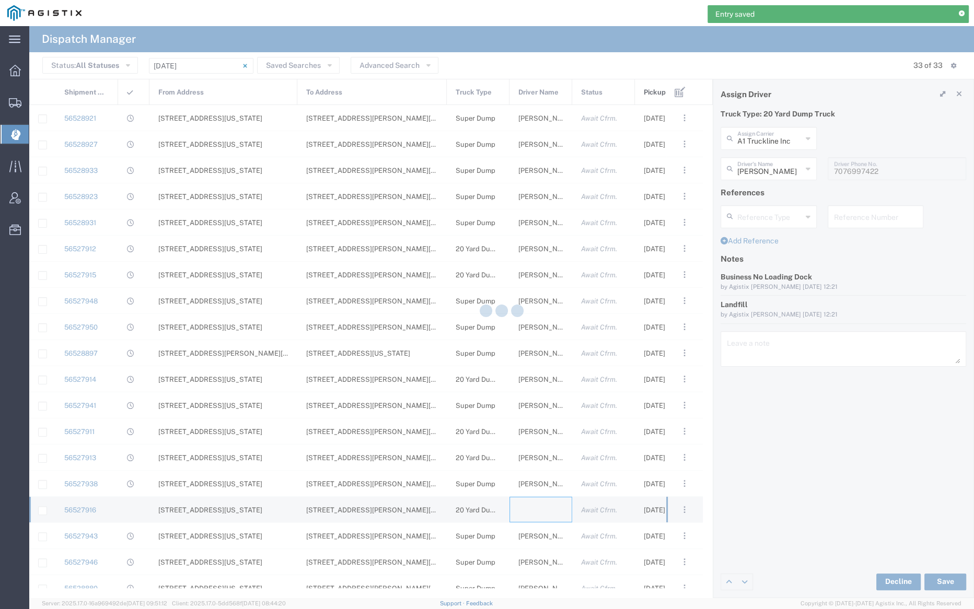
type input "Bray Trucking"
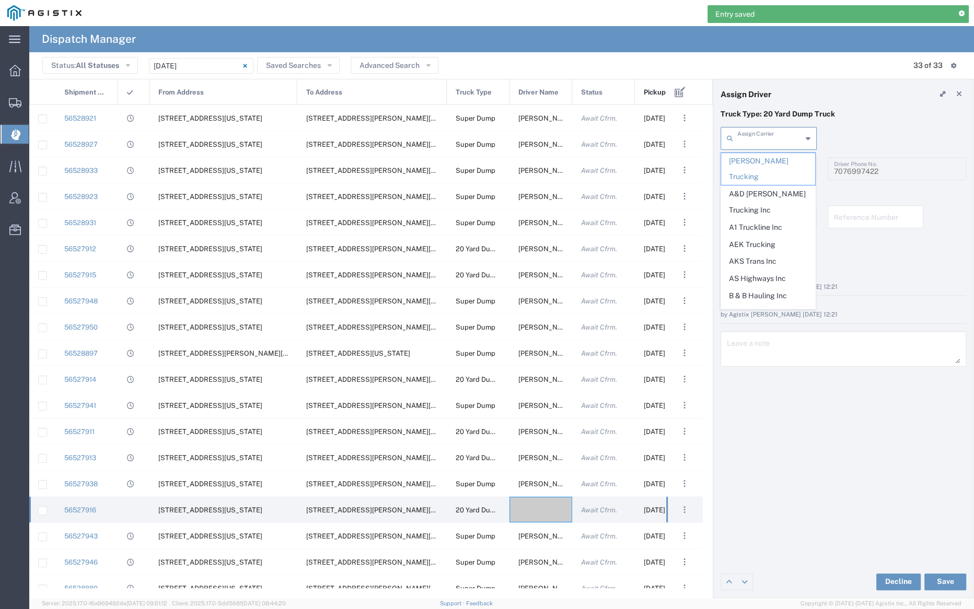
click at [776, 139] on input "text" at bounding box center [769, 138] width 65 height 18
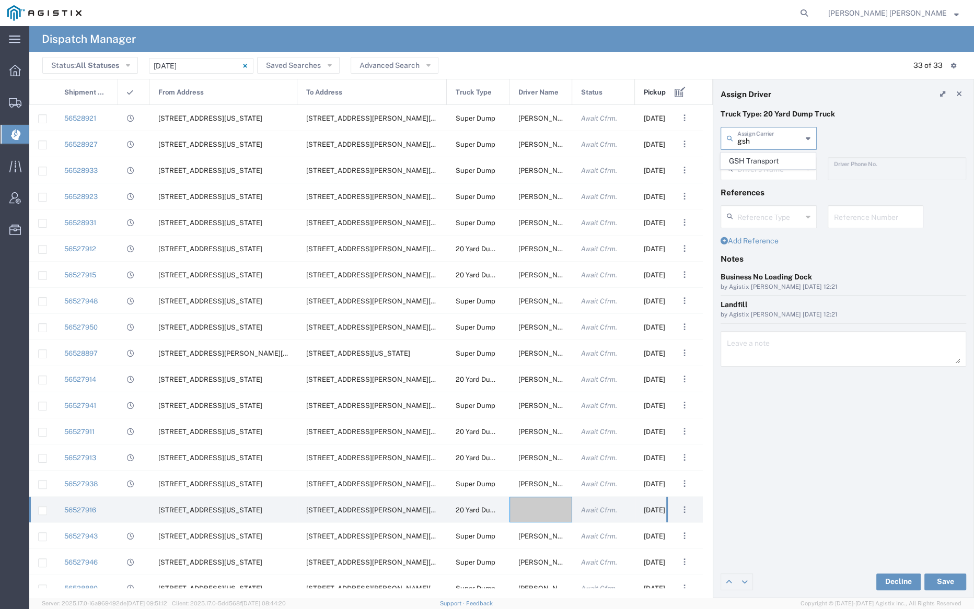
drag, startPoint x: 777, startPoint y: 157, endPoint x: 775, endPoint y: 168, distance: 10.7
click at [777, 158] on span "GSH Transport" at bounding box center [768, 161] width 94 height 16
type input "GSH Transport"
click at [774, 170] on input "text" at bounding box center [770, 168] width 66 height 18
click at [774, 186] on span "Kulwinder Singh" at bounding box center [768, 191] width 94 height 16
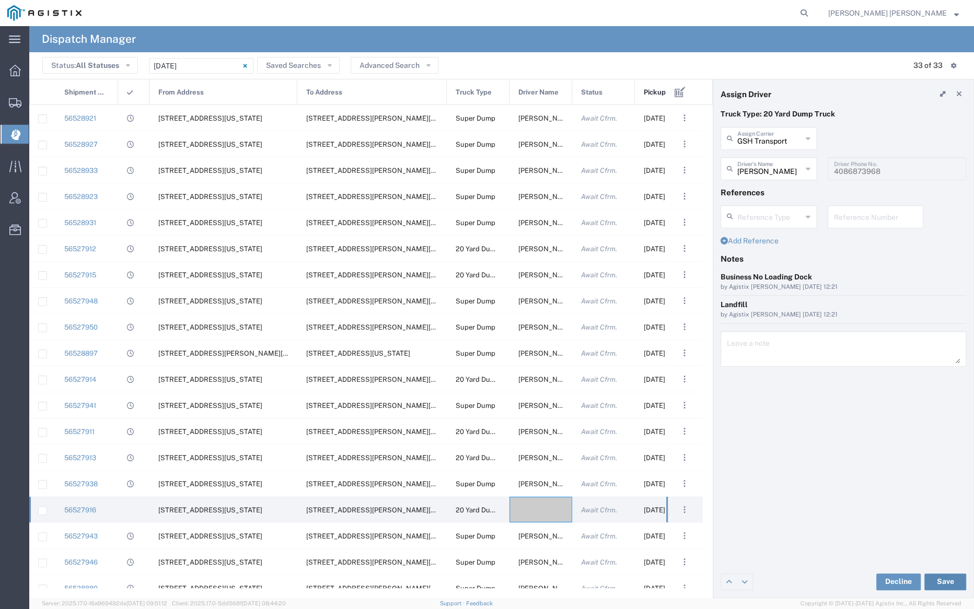
click at [941, 583] on button "Save" at bounding box center [945, 582] width 42 height 17
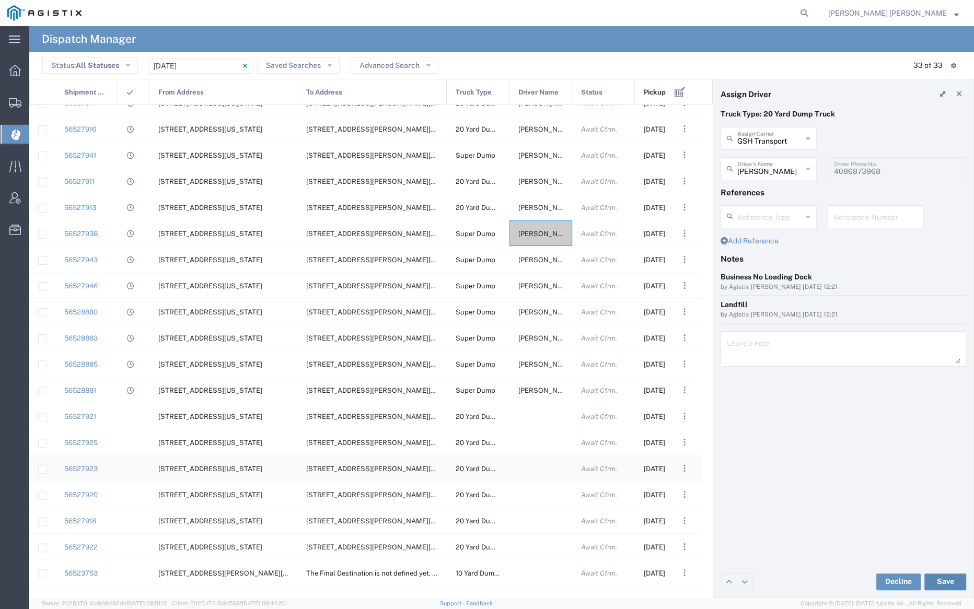
scroll to position [379, 0]
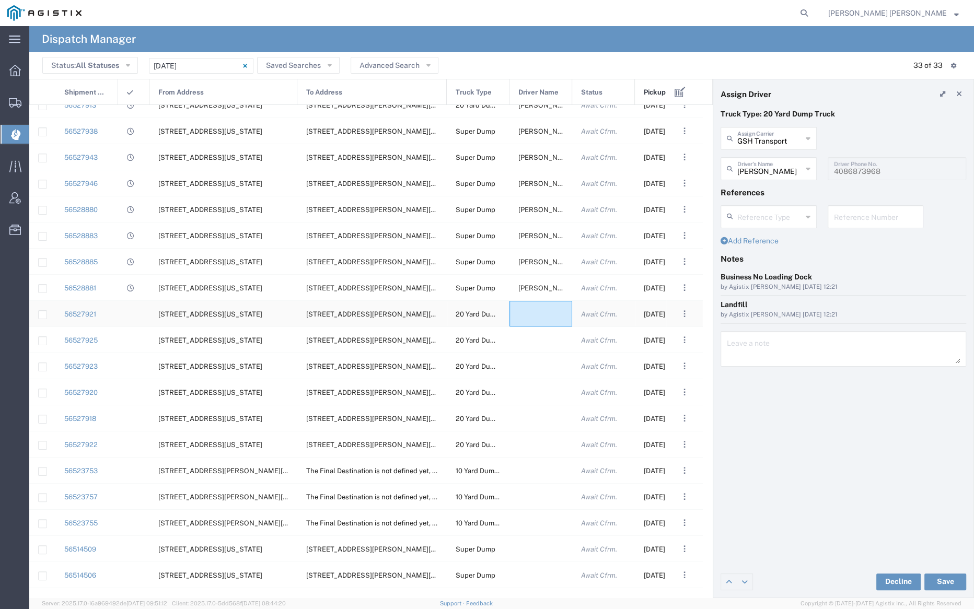
click at [532, 310] on div at bounding box center [540, 314] width 63 height 26
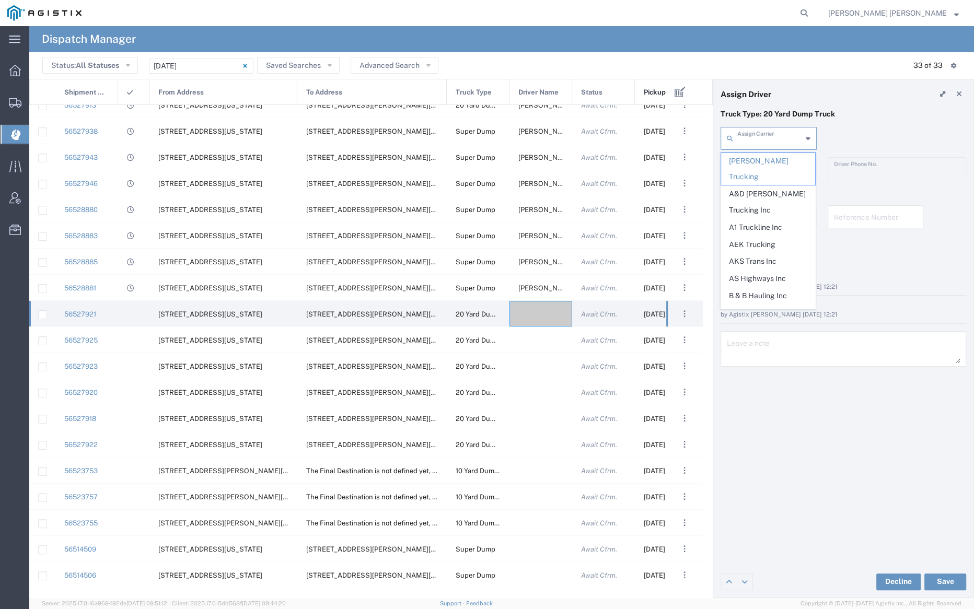
click at [768, 137] on input "text" at bounding box center [769, 138] width 65 height 18
click at [760, 237] on span "AEK Trucking" at bounding box center [768, 245] width 94 height 16
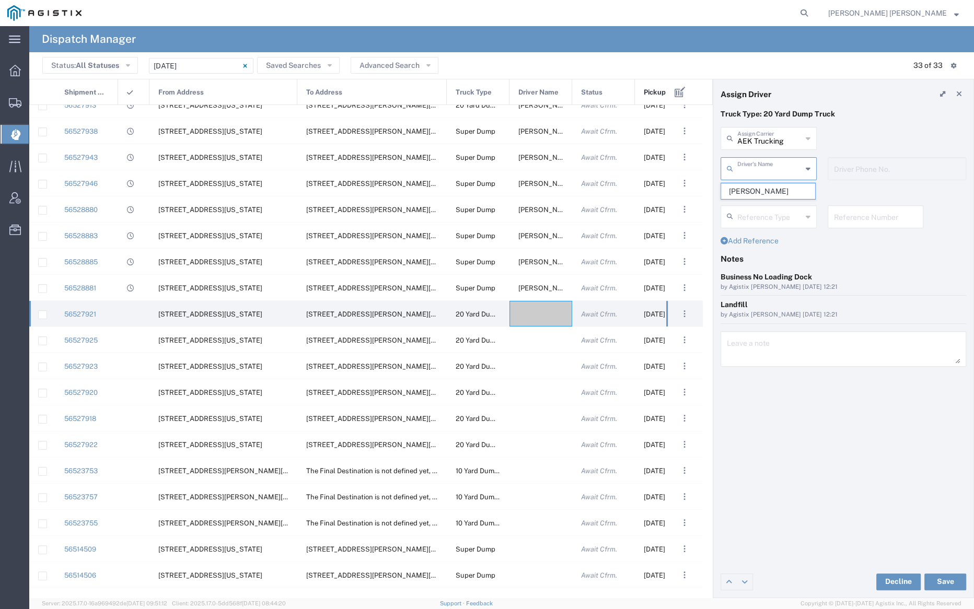
click at [758, 173] on input "text" at bounding box center [769, 168] width 65 height 18
click at [764, 197] on span "Rohit Kumar" at bounding box center [768, 191] width 94 height 16
click at [952, 583] on button "Save" at bounding box center [945, 582] width 42 height 17
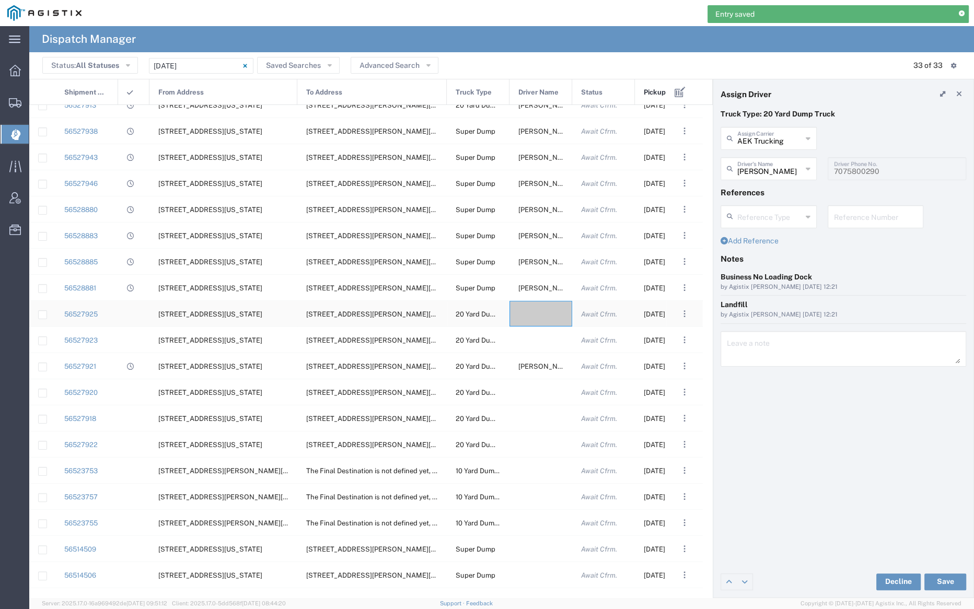
click at [538, 312] on div at bounding box center [540, 314] width 63 height 26
click at [769, 138] on input "text" at bounding box center [769, 138] width 65 height 18
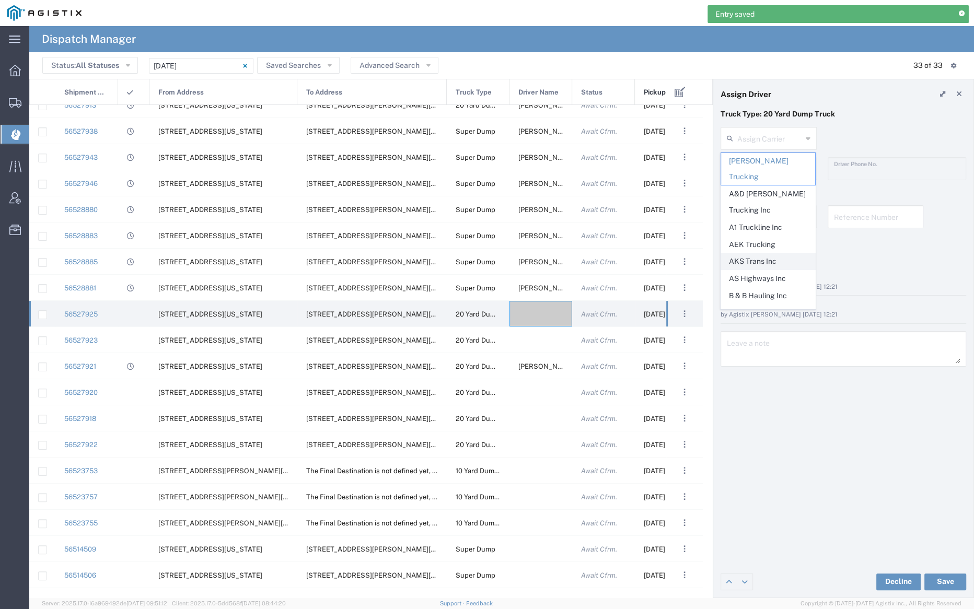
click at [772, 253] on span "AKS Trans Inc" at bounding box center [768, 261] width 94 height 16
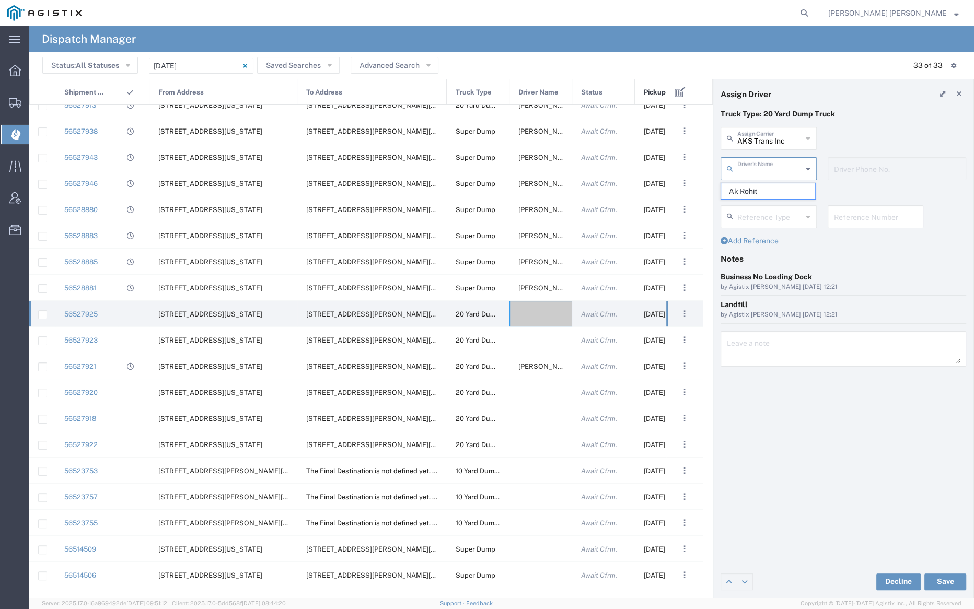
click at [768, 162] on input "text" at bounding box center [769, 168] width 65 height 18
click at [771, 189] on span "Ak Rohit" at bounding box center [768, 191] width 94 height 16
click at [943, 580] on button "Save" at bounding box center [945, 582] width 42 height 17
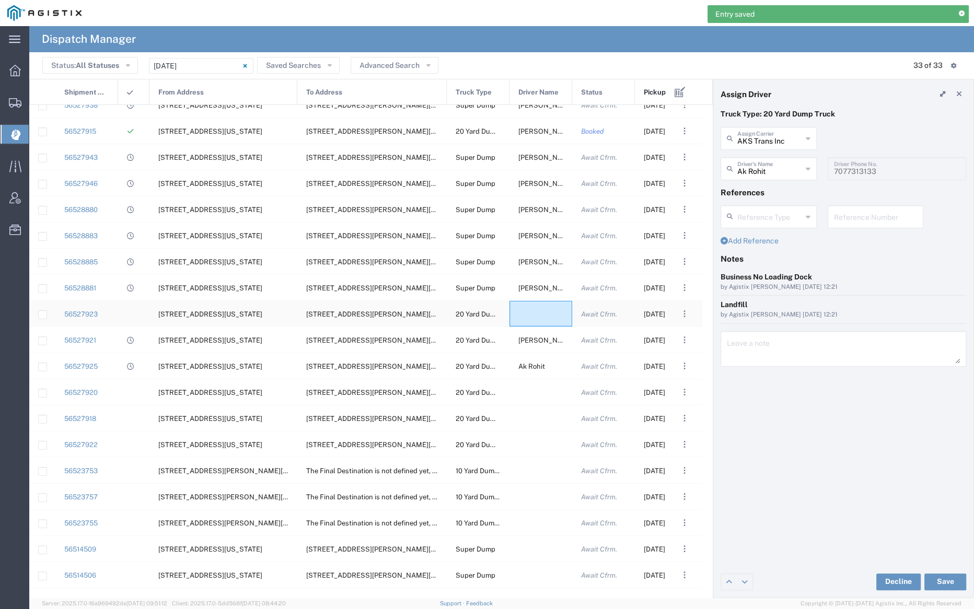
click at [538, 309] on div at bounding box center [540, 314] width 63 height 26
click at [751, 135] on input "text" at bounding box center [769, 138] width 65 height 18
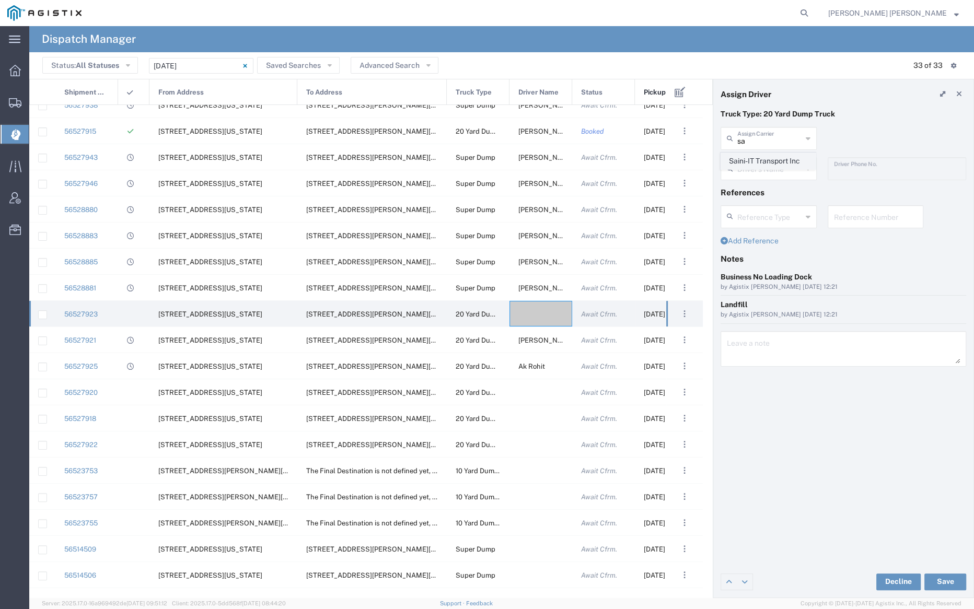
click at [756, 156] on span "Saini-IT Transport Inc" at bounding box center [768, 161] width 94 height 16
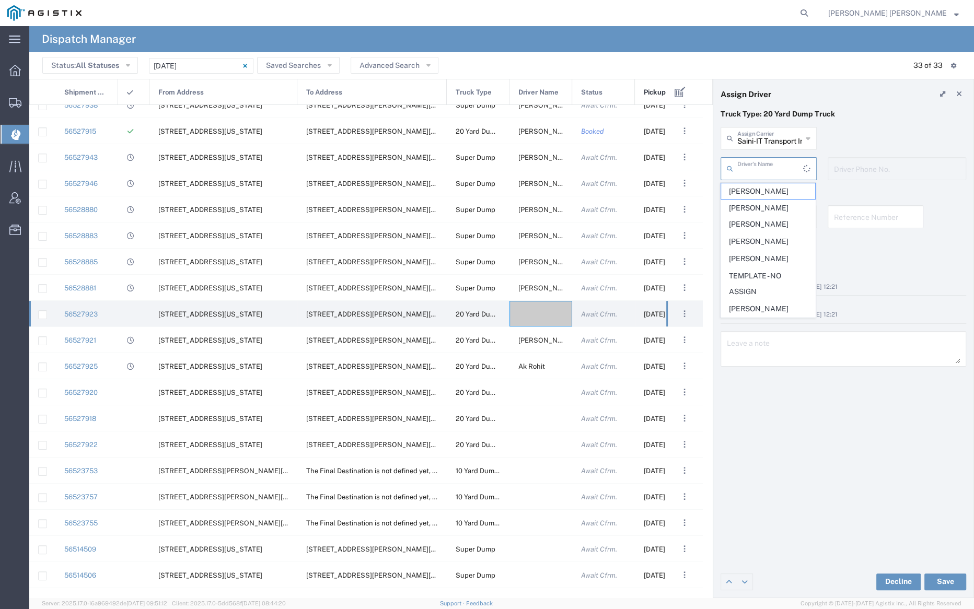
click at [758, 163] on input "text" at bounding box center [770, 168] width 66 height 18
click at [764, 190] on span "Karan Saini" at bounding box center [768, 191] width 94 height 16
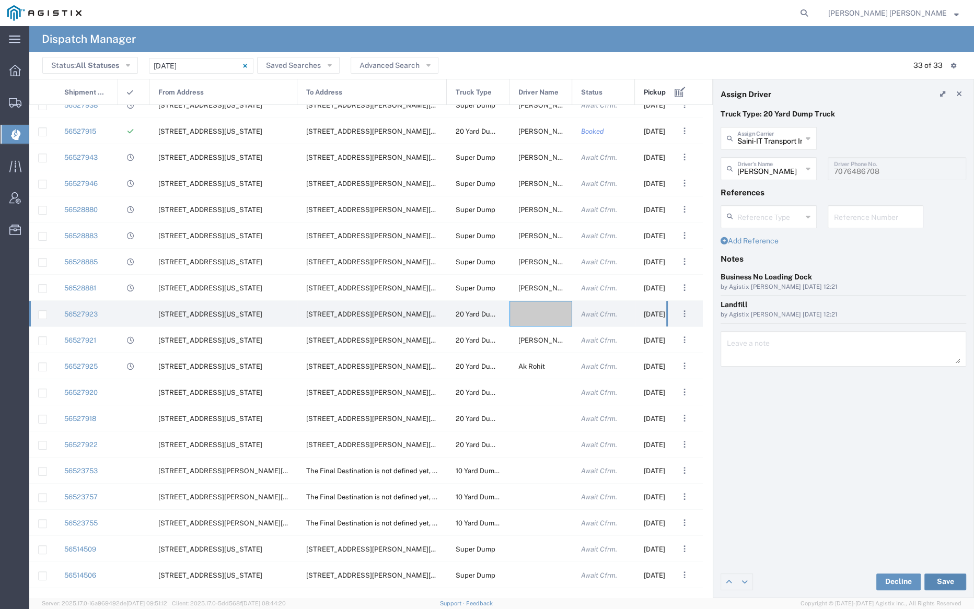
click at [947, 583] on button "Save" at bounding box center [945, 582] width 42 height 17
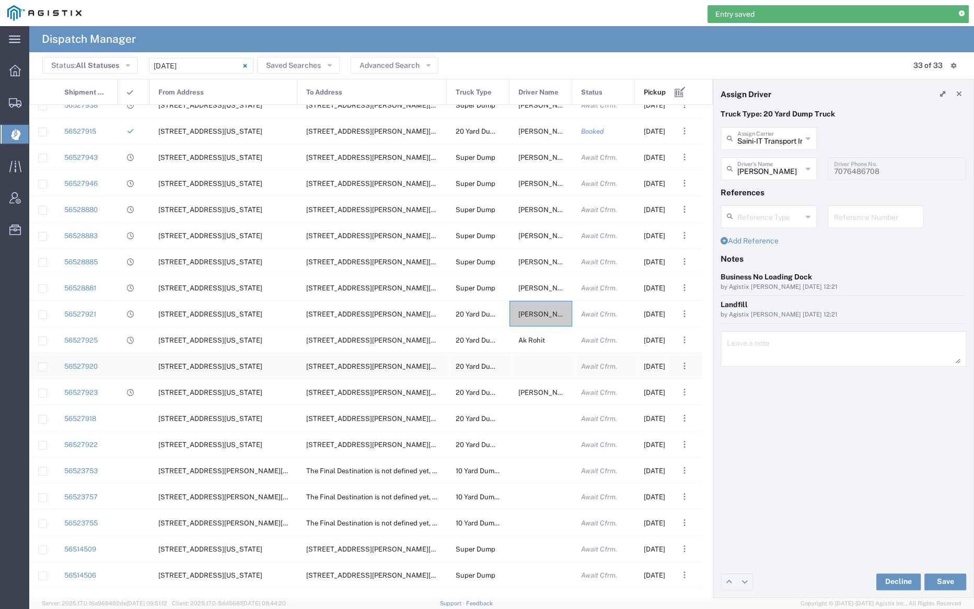
click at [533, 360] on div at bounding box center [540, 366] width 63 height 26
click at [770, 138] on input "text" at bounding box center [769, 138] width 65 height 18
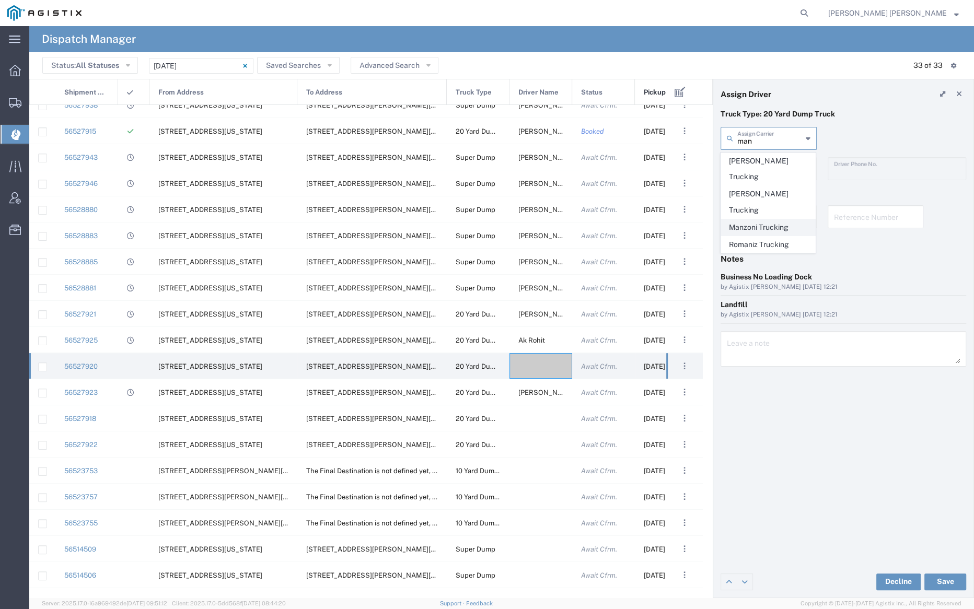
click at [770, 219] on span "Manzoni Trucking" at bounding box center [768, 227] width 94 height 16
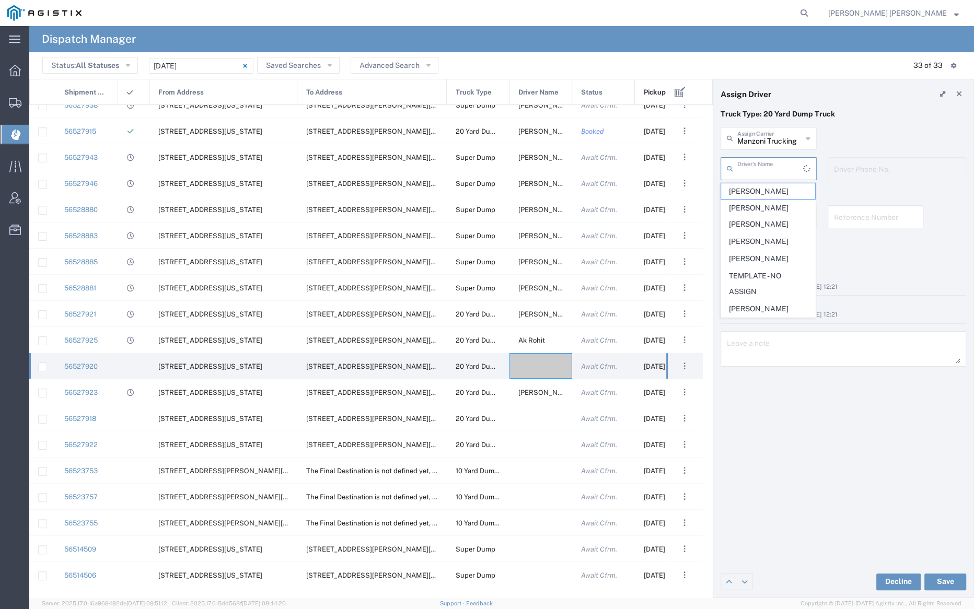
click at [766, 165] on input "text" at bounding box center [770, 168] width 66 height 18
click at [765, 185] on span "Anthony Andrews" at bounding box center [768, 191] width 94 height 16
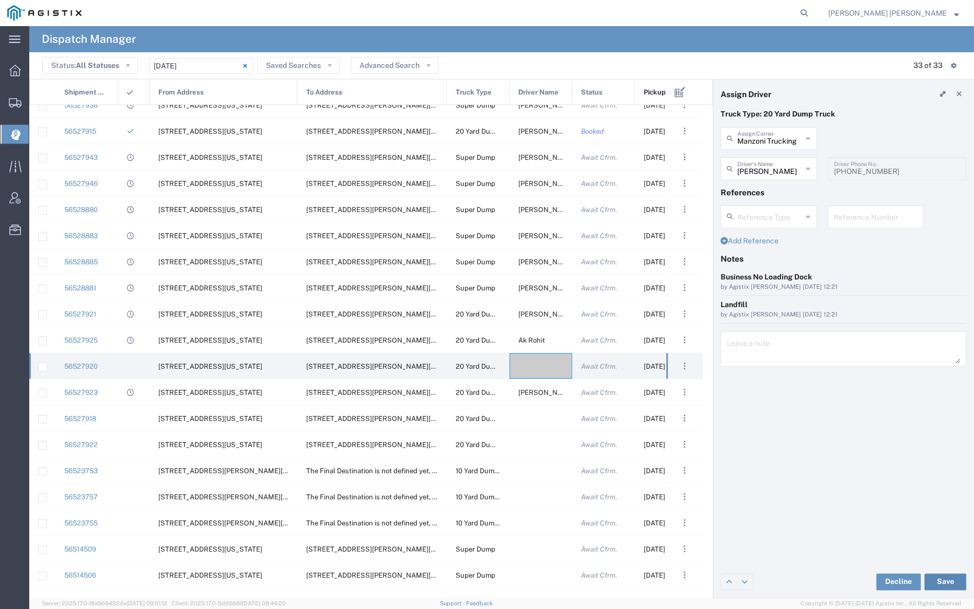
click at [947, 587] on button "Save" at bounding box center [945, 582] width 42 height 17
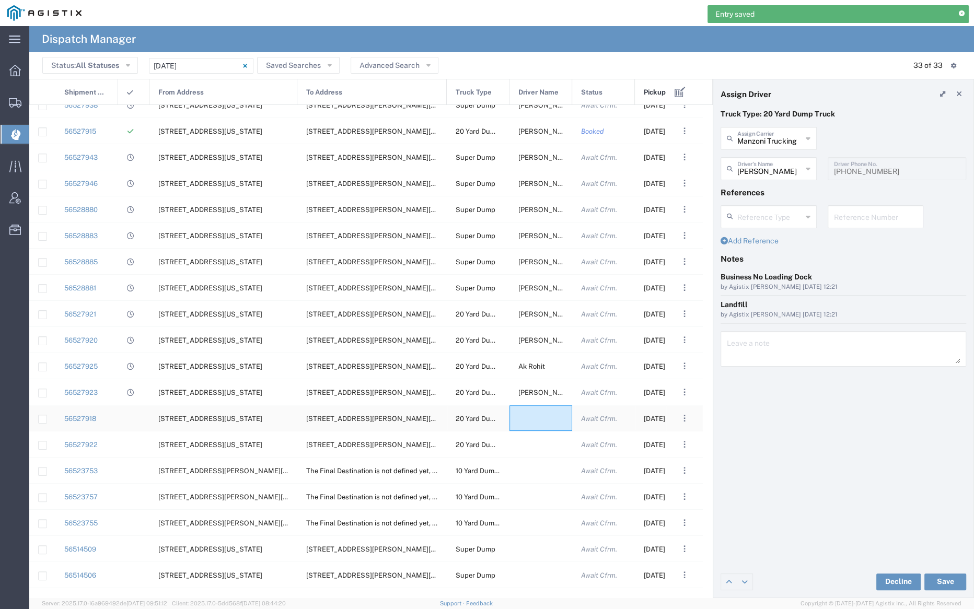
click at [535, 417] on div at bounding box center [540, 418] width 63 height 26
click at [760, 139] on input "text" at bounding box center [769, 138] width 65 height 18
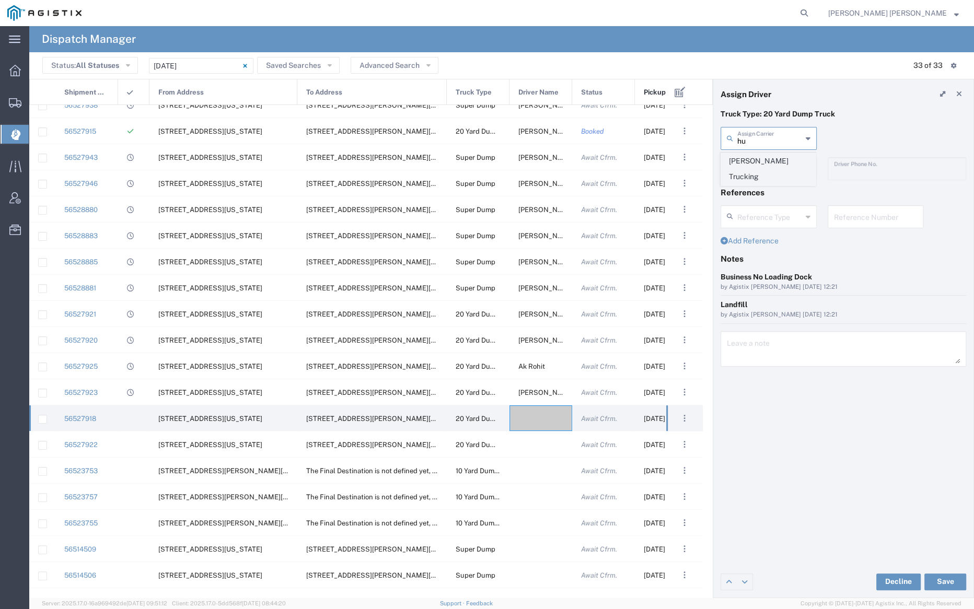
click at [761, 161] on span "Hurst Trucking" at bounding box center [768, 169] width 94 height 32
click at [761, 167] on input "text" at bounding box center [770, 168] width 66 height 18
click at [766, 190] on span "Tim Hurst" at bounding box center [768, 191] width 94 height 16
click at [948, 581] on button "Save" at bounding box center [945, 582] width 42 height 17
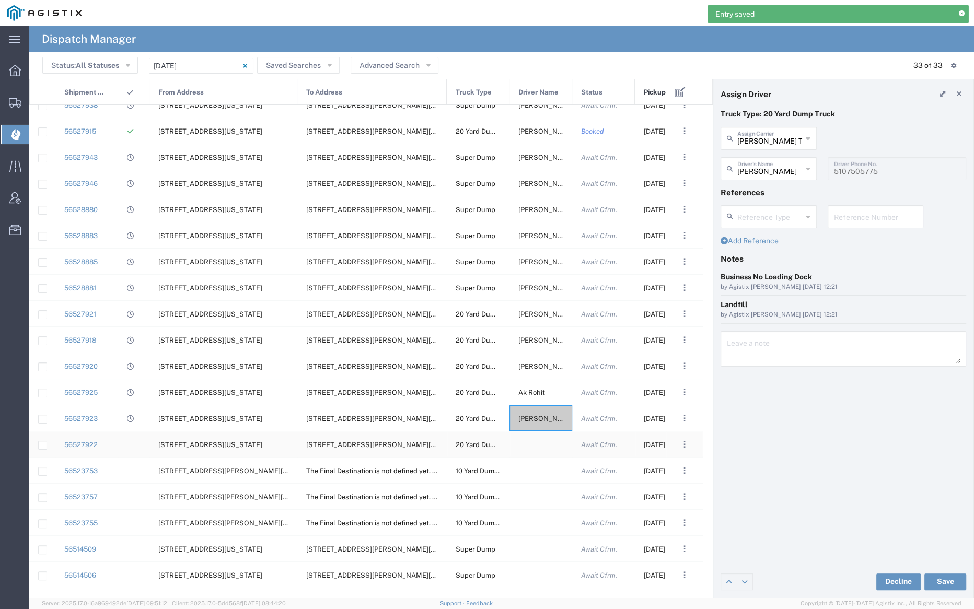
click at [538, 446] on div at bounding box center [540, 444] width 63 height 26
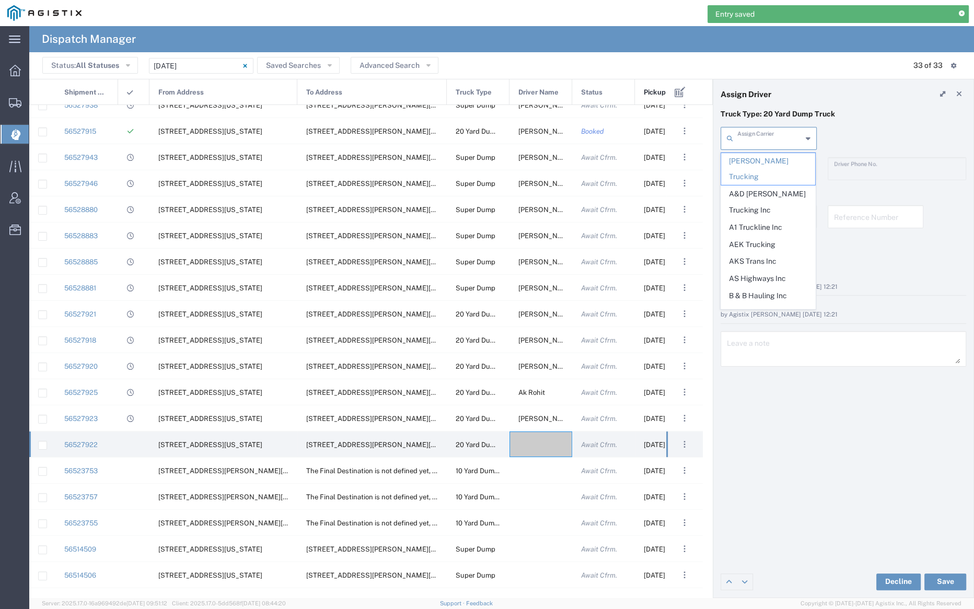
click at [768, 142] on input "text" at bounding box center [769, 138] width 65 height 18
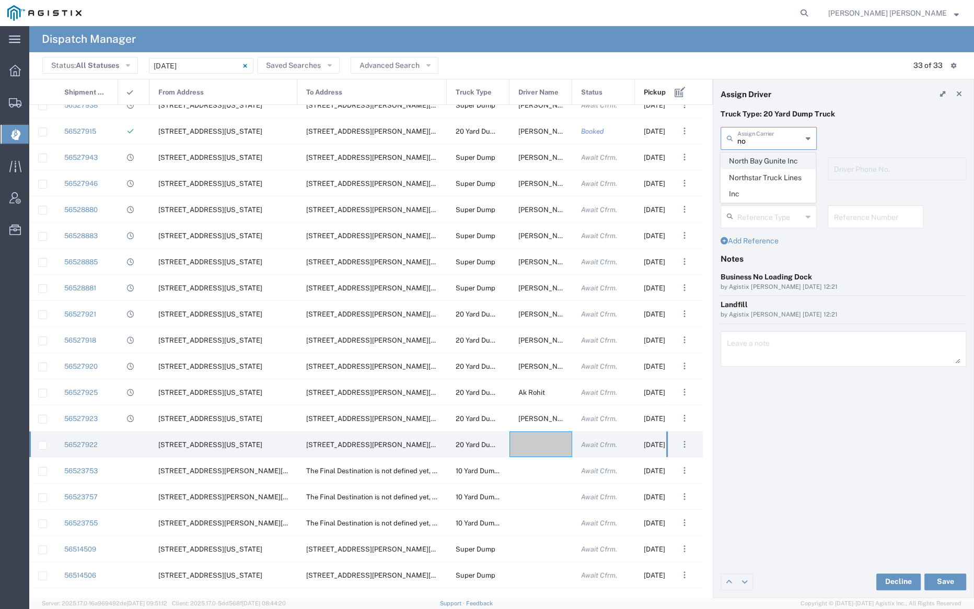
click at [768, 165] on span "North Bay Gunite Inc" at bounding box center [768, 161] width 94 height 16
click at [768, 164] on input "text" at bounding box center [769, 168] width 65 height 18
click at [773, 195] on span "Ed Vera" at bounding box center [768, 191] width 94 height 16
click at [948, 580] on button "Save" at bounding box center [945, 582] width 42 height 17
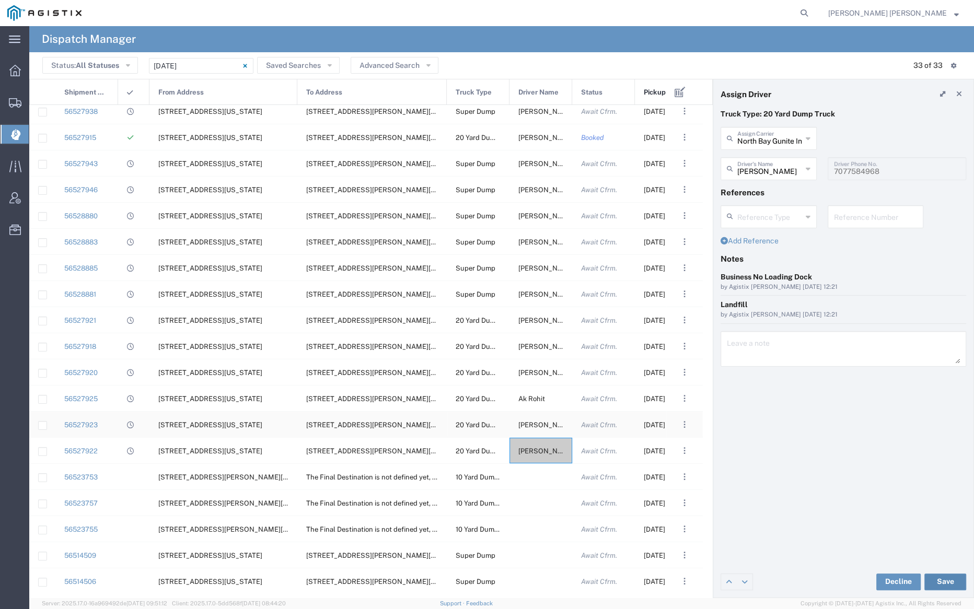
scroll to position [379, 0]
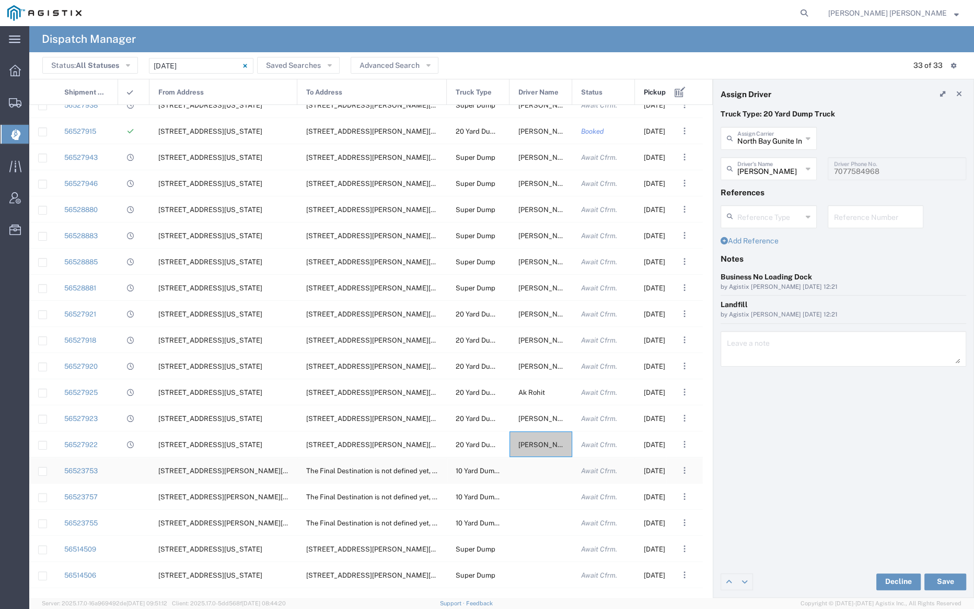
click at [528, 475] on div at bounding box center [540, 471] width 63 height 26
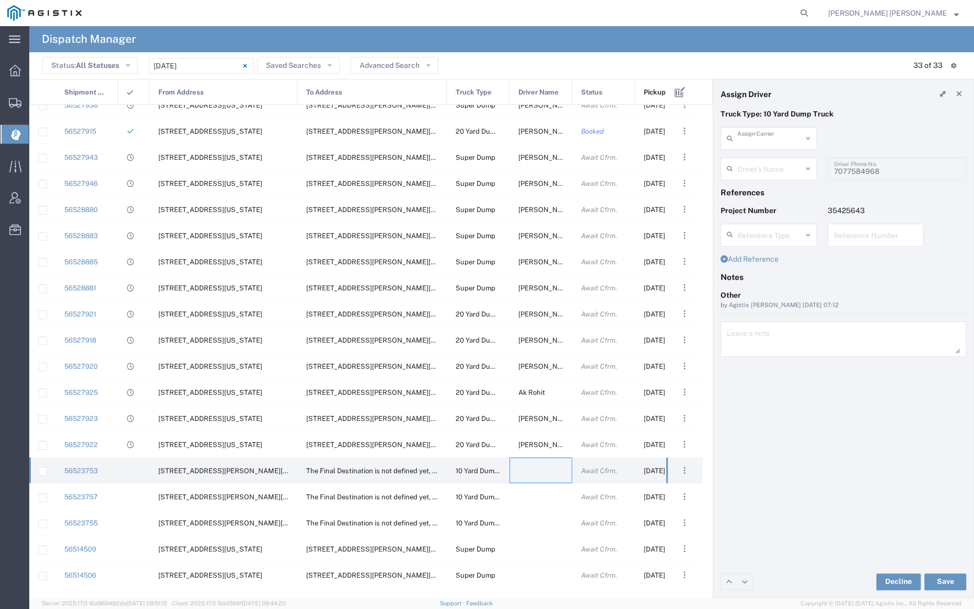
click at [759, 138] on input "text" at bounding box center [769, 138] width 65 height 18
click at [762, 170] on span "Eisenhauer Construction Inc" at bounding box center [768, 169] width 94 height 32
click at [762, 170] on input "text" at bounding box center [770, 168] width 66 height 18
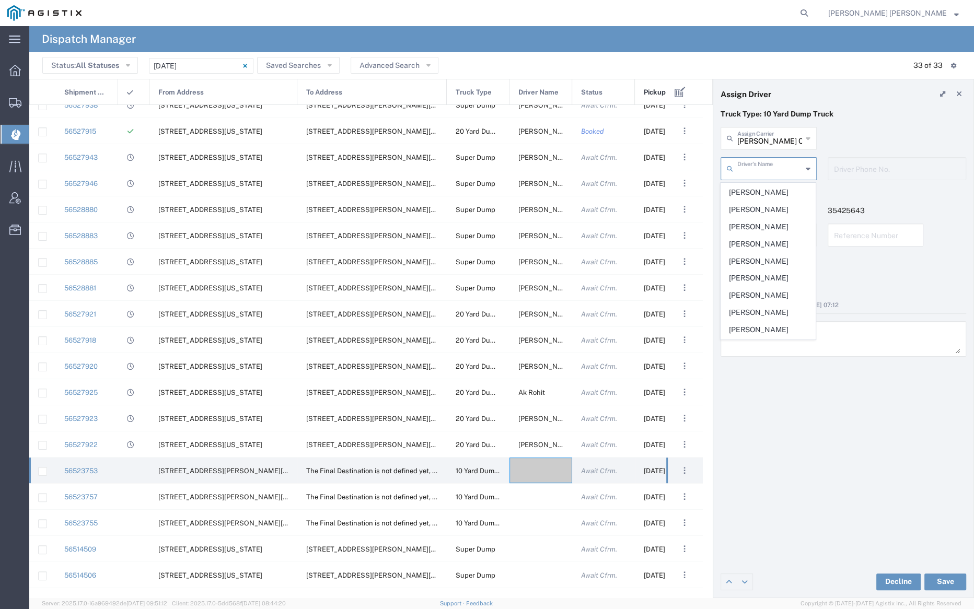
scroll to position [189, 0]
click at [766, 234] on span "Kelly Dickey" at bounding box center [768, 242] width 94 height 16
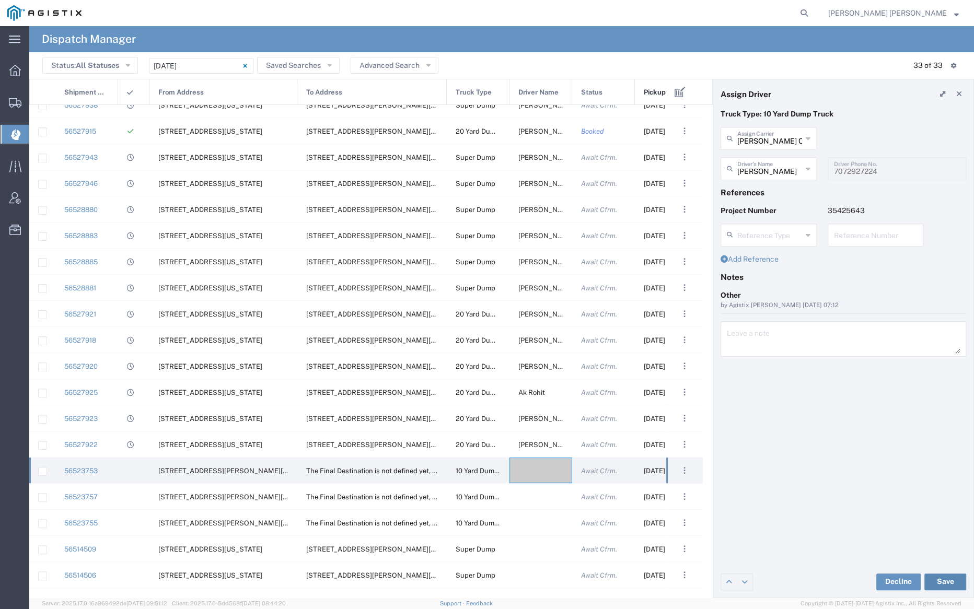
click at [943, 581] on button "Save" at bounding box center [945, 582] width 42 height 17
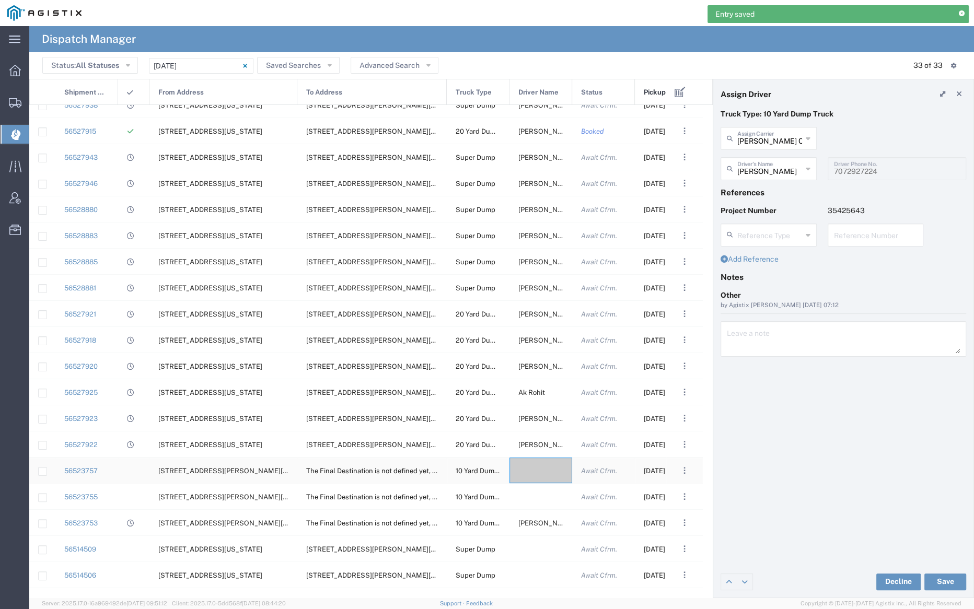
click at [539, 468] on div at bounding box center [540, 471] width 63 height 26
click at [761, 136] on input "text" at bounding box center [769, 138] width 65 height 18
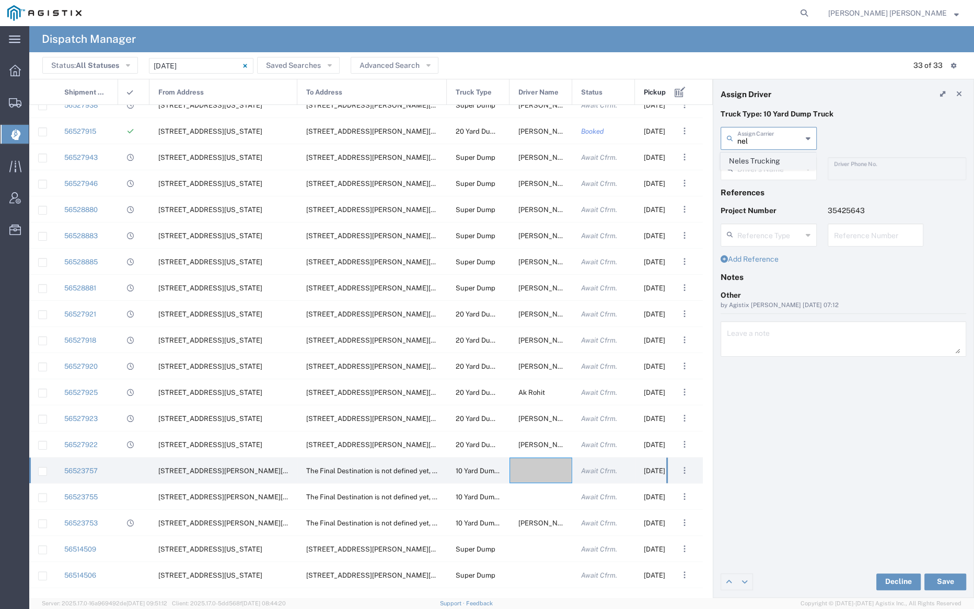
click at [761, 157] on span "Neles Trucking" at bounding box center [768, 161] width 94 height 16
click at [762, 168] on input "text" at bounding box center [770, 168] width 66 height 18
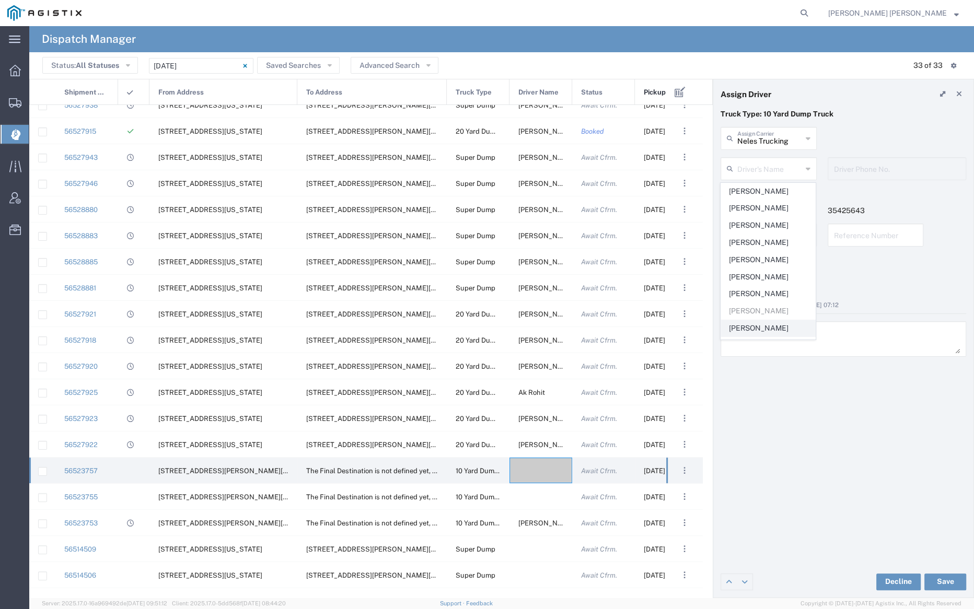
click at [766, 326] on span "Dave Pimentel" at bounding box center [768, 328] width 94 height 16
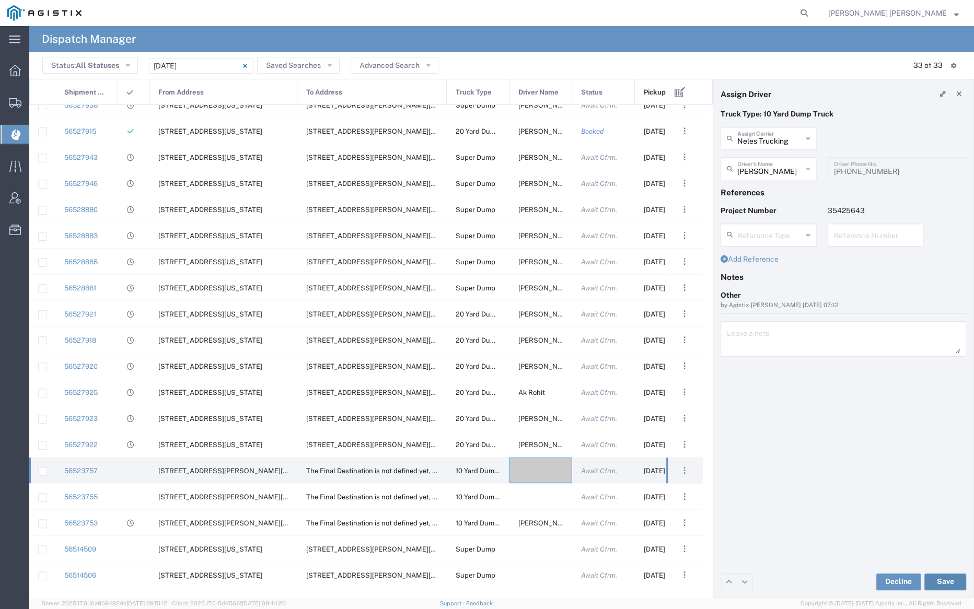
click at [949, 580] on button "Save" at bounding box center [945, 582] width 42 height 17
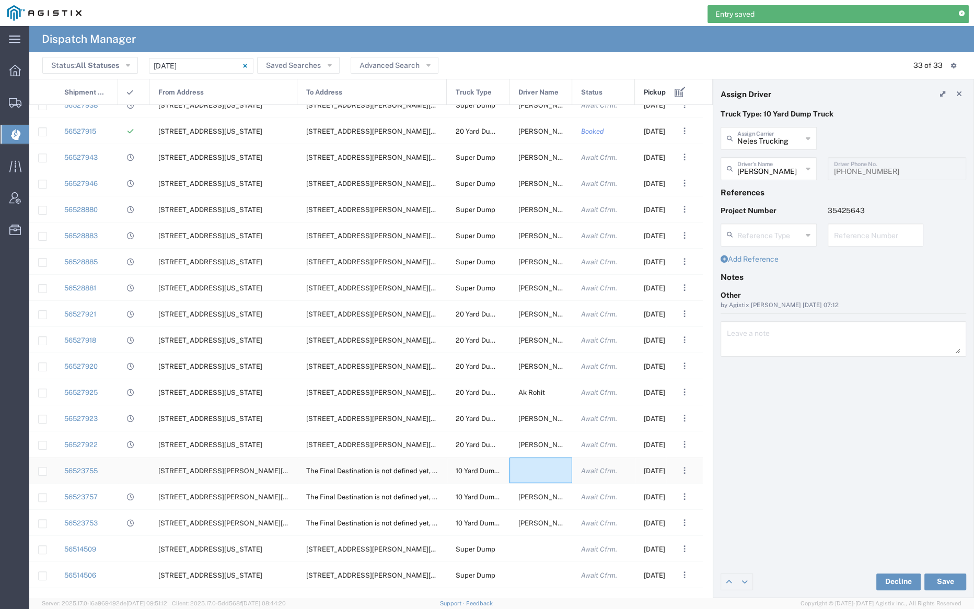
click at [536, 468] on div at bounding box center [540, 471] width 63 height 26
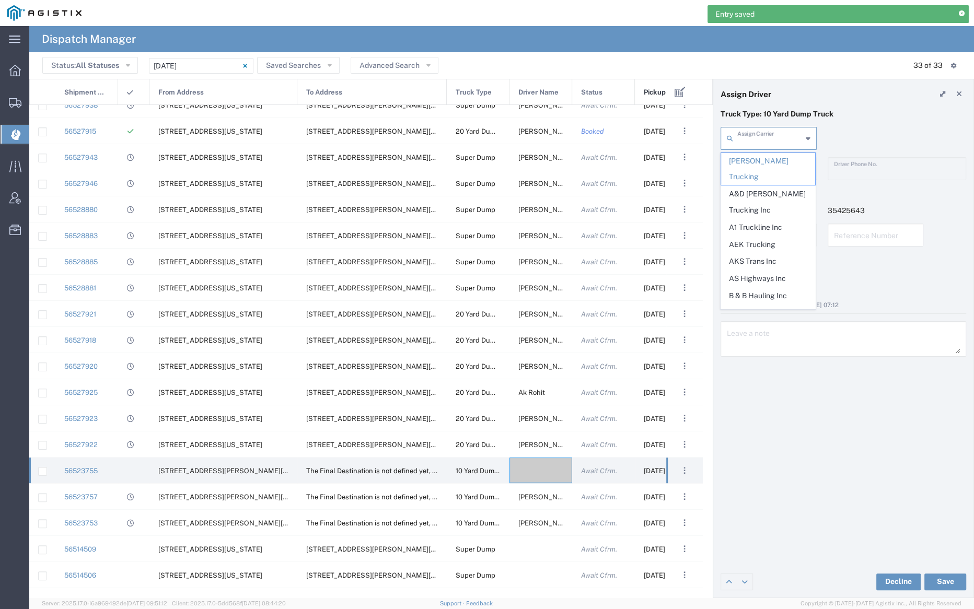
click at [760, 131] on input "text" at bounding box center [769, 138] width 65 height 18
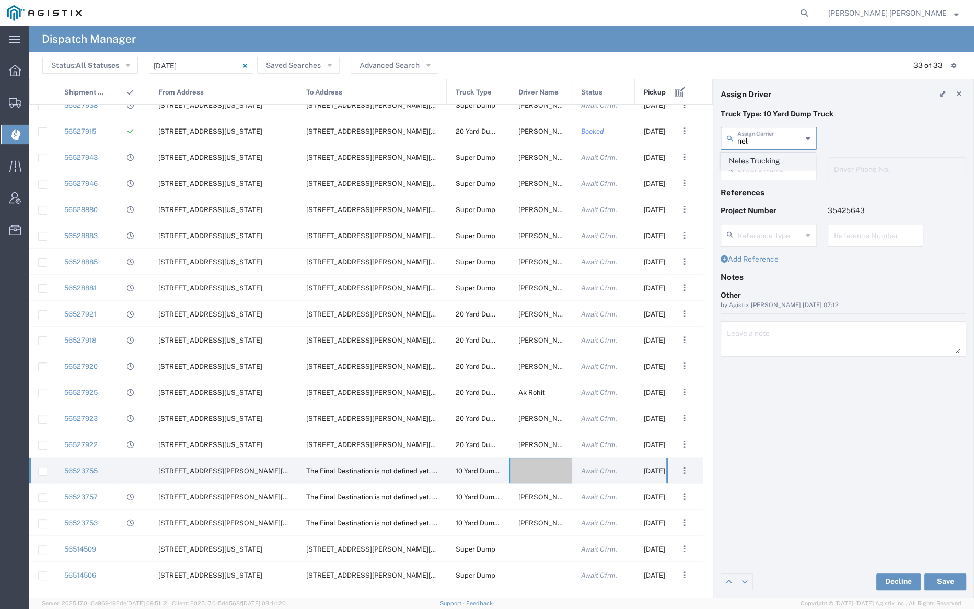
click at [763, 155] on span "Neles Trucking" at bounding box center [768, 161] width 94 height 16
click at [768, 175] on input "text" at bounding box center [770, 168] width 66 height 18
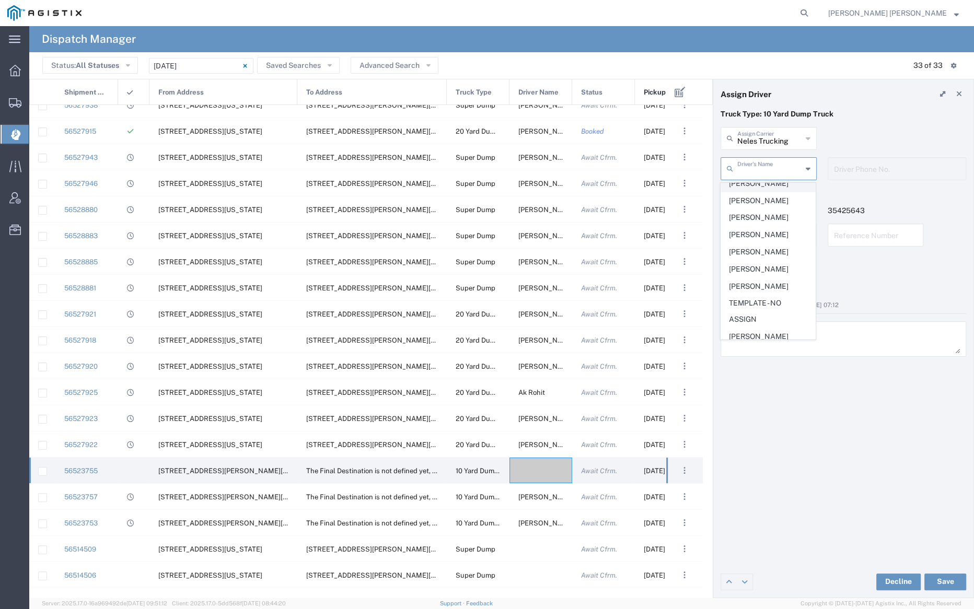
scroll to position [596, 0]
click at [762, 142] on input "Neles Trucking" at bounding box center [769, 138] width 65 height 18
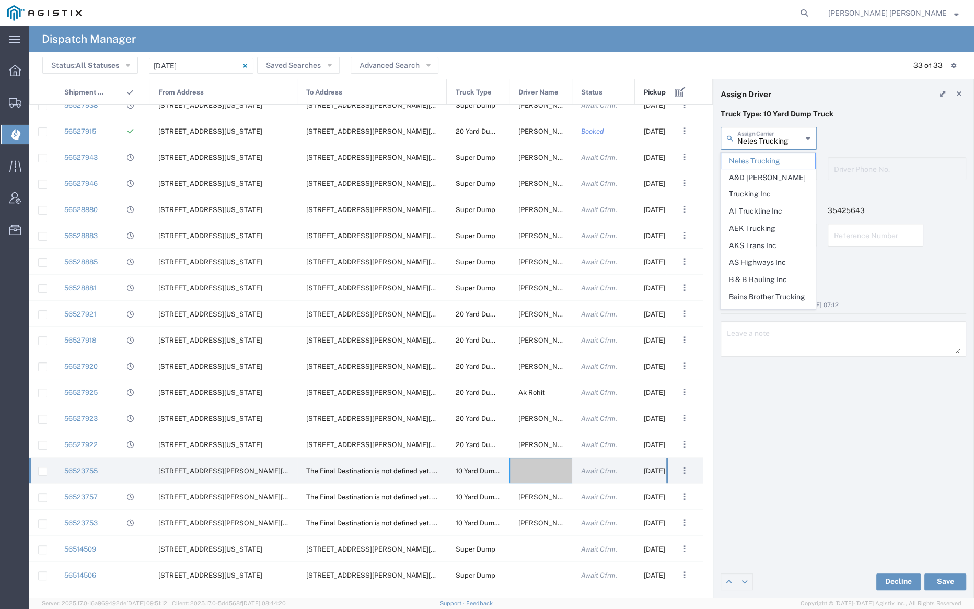
click at [762, 142] on input "Neles Trucking" at bounding box center [769, 138] width 65 height 18
click at [768, 166] on span "Eisenhauer Construction Inc" at bounding box center [768, 169] width 94 height 32
click at [768, 176] on input "text" at bounding box center [769, 168] width 65 height 18
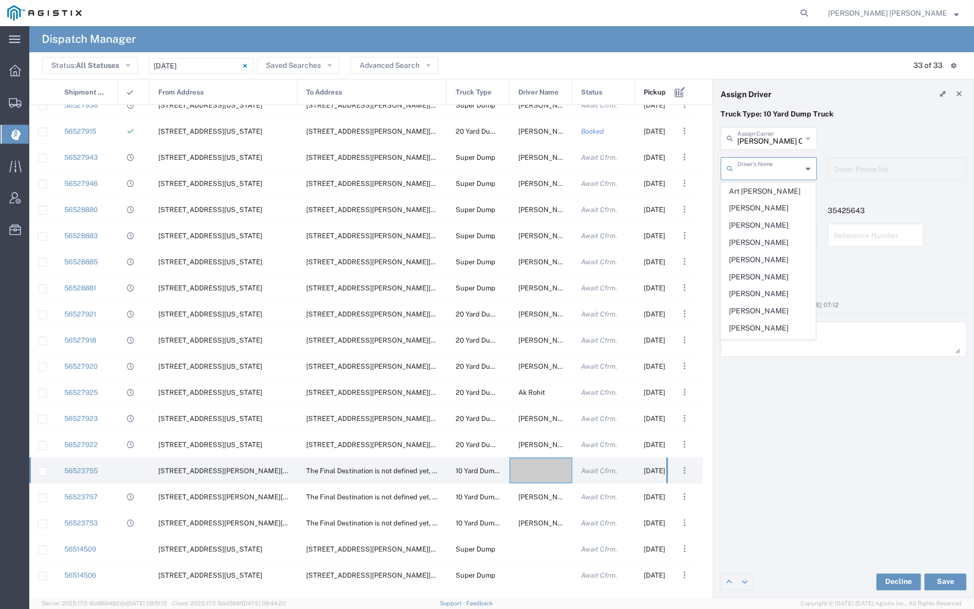
scroll to position [295, 0]
click at [751, 137] on input "Eisenhauer Construction Inc" at bounding box center [769, 138] width 65 height 18
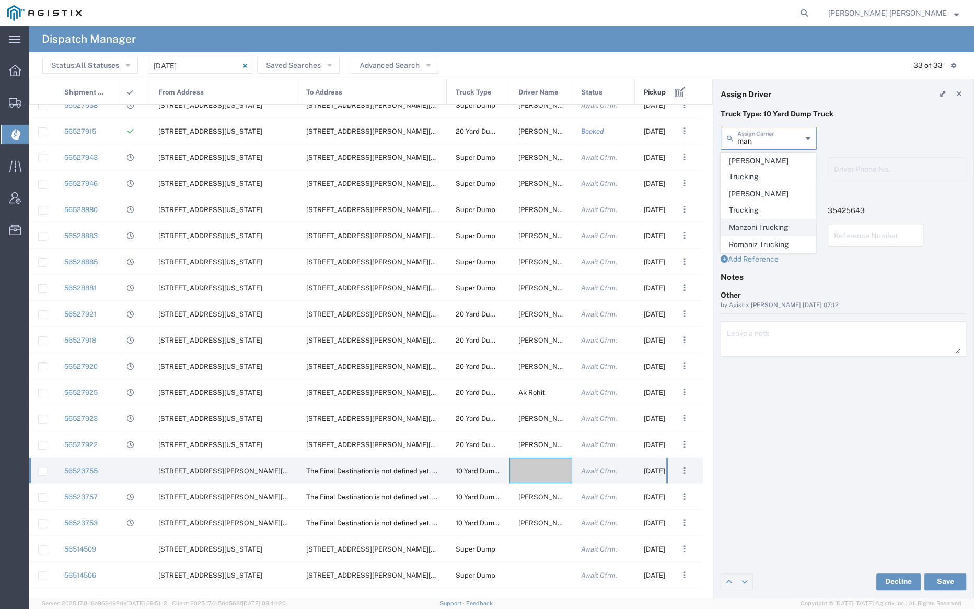
click at [758, 219] on span "Manzoni Trucking" at bounding box center [768, 227] width 94 height 16
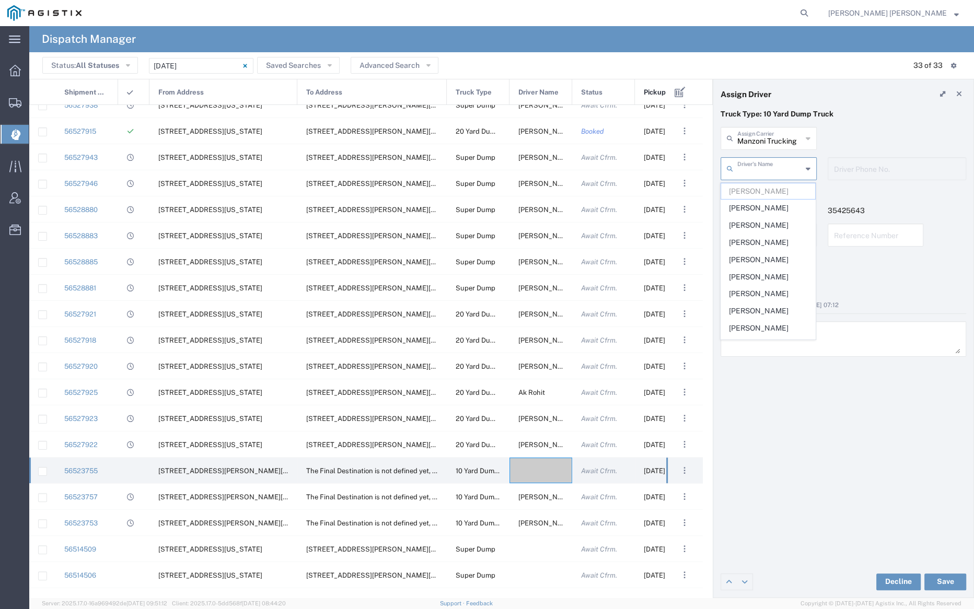
click at [757, 167] on input "text" at bounding box center [769, 168] width 65 height 18
click at [760, 132] on input "Manzoni Trucking" at bounding box center [769, 138] width 65 height 18
click at [761, 179] on span "A&D Titus Trucking Inc" at bounding box center [768, 186] width 94 height 32
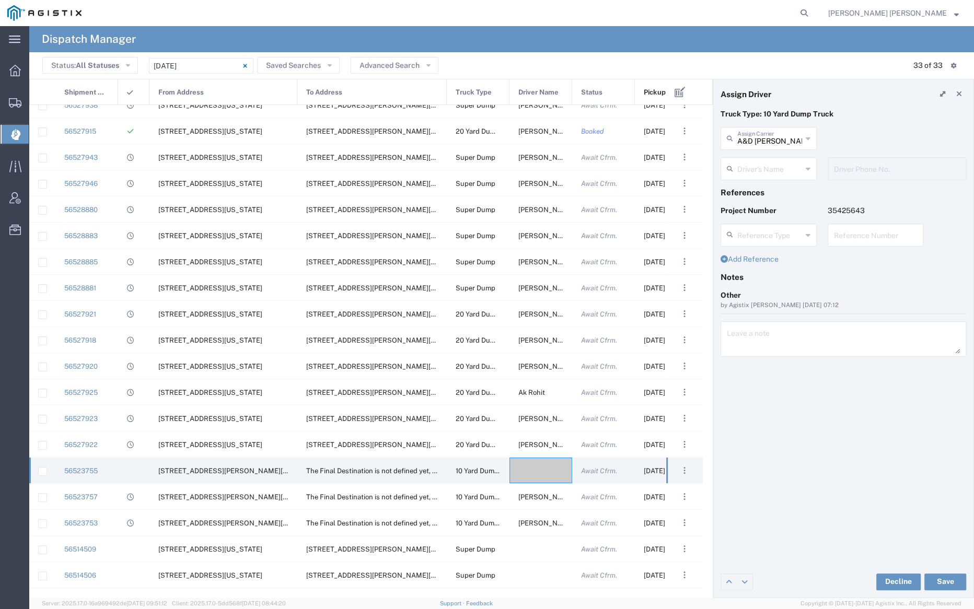
click at [763, 152] on div "A&D Titus Trucking Inc Assign Carrier Manzoni Trucking A&D Titus Trucking Inc A…" at bounding box center [768, 142] width 107 height 30
click at [765, 166] on input "text" at bounding box center [769, 168] width 65 height 18
click at [765, 136] on input "A&D Titus Trucking Inc" at bounding box center [769, 138] width 65 height 18
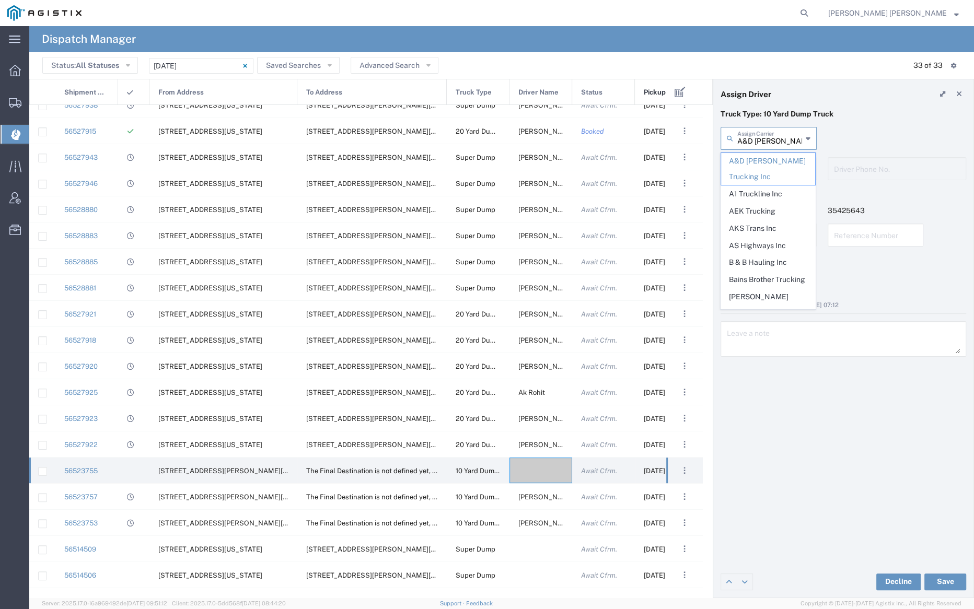
click at [765, 136] on input "A&D Titus Trucking Inc" at bounding box center [769, 138] width 65 height 18
drag, startPoint x: 778, startPoint y: 255, endPoint x: 772, endPoint y: 225, distance: 30.4
click at [778, 255] on span "B & B Hauling Inc" at bounding box center [768, 262] width 94 height 16
click at [770, 161] on input "text" at bounding box center [769, 168] width 65 height 18
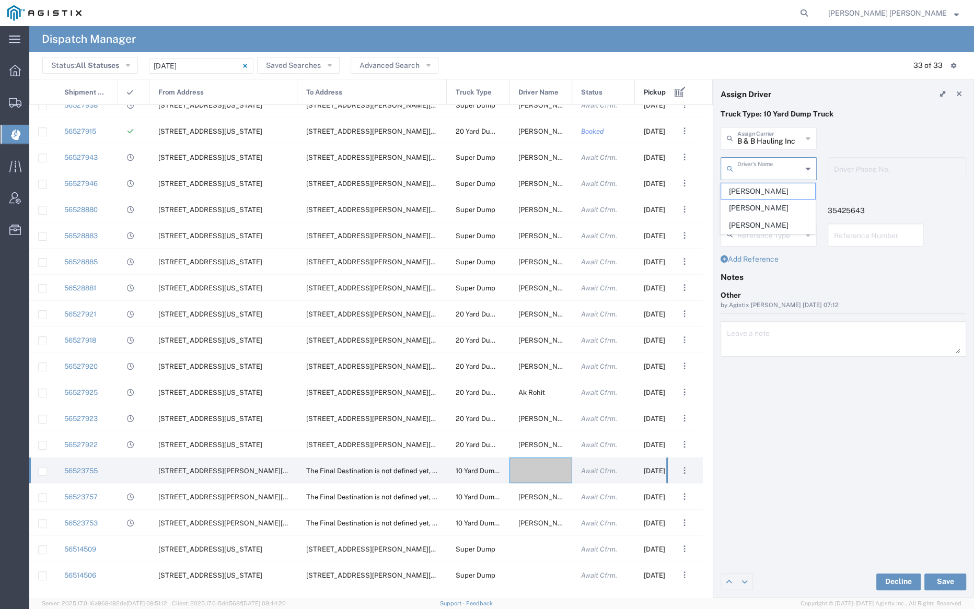
click at [769, 134] on input "B & B Hauling Inc" at bounding box center [769, 138] width 65 height 18
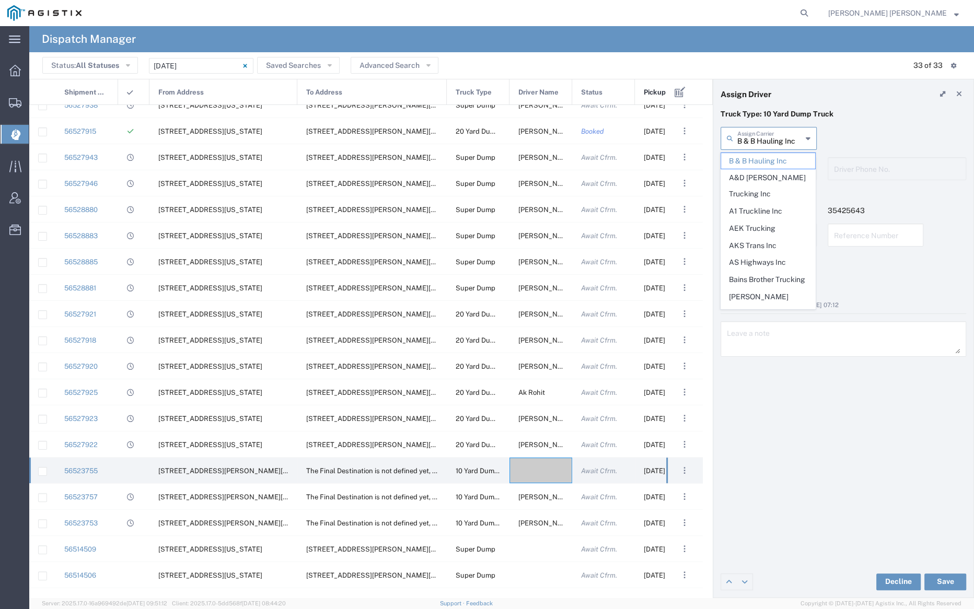
click at [769, 134] on input "B & B Hauling Inc" at bounding box center [769, 138] width 65 height 18
click at [772, 259] on span "Pacificrock Transportation Inc" at bounding box center [768, 275] width 94 height 32
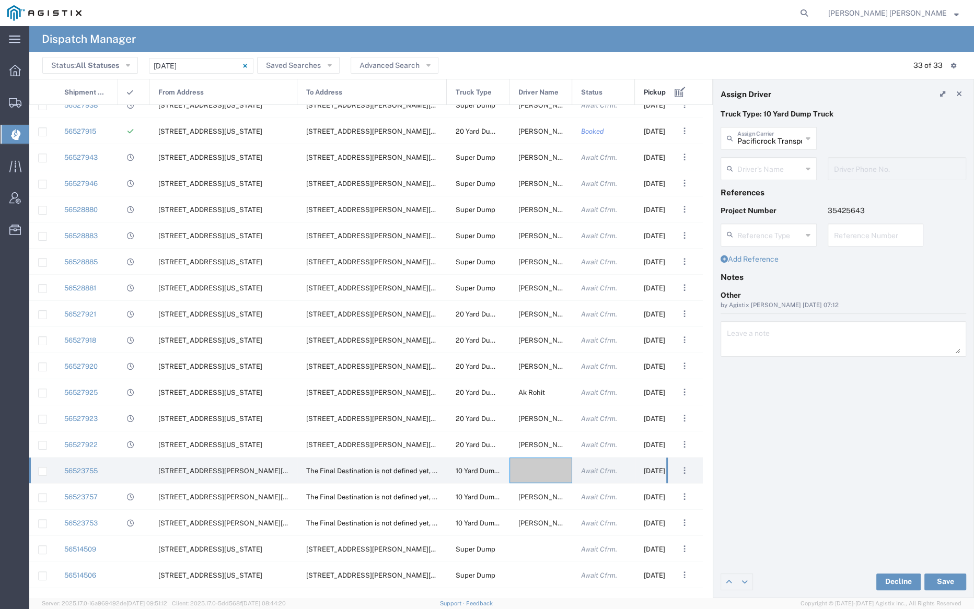
click at [765, 169] on input "text" at bounding box center [769, 168] width 65 height 18
click at [768, 143] on input "Pacificrock Transportation Inc" at bounding box center [769, 138] width 65 height 18
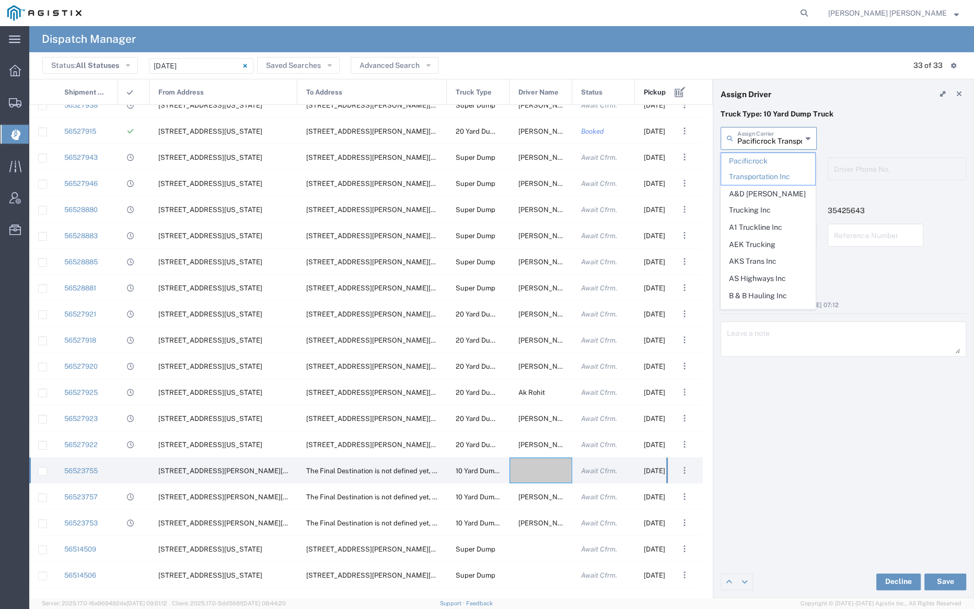
click at [768, 143] on input "Pacificrock Transportation Inc" at bounding box center [769, 138] width 65 height 18
click at [773, 359] on span "Vera Trucking LLC" at bounding box center [768, 375] width 94 height 32
click at [772, 171] on input "text" at bounding box center [769, 168] width 65 height 18
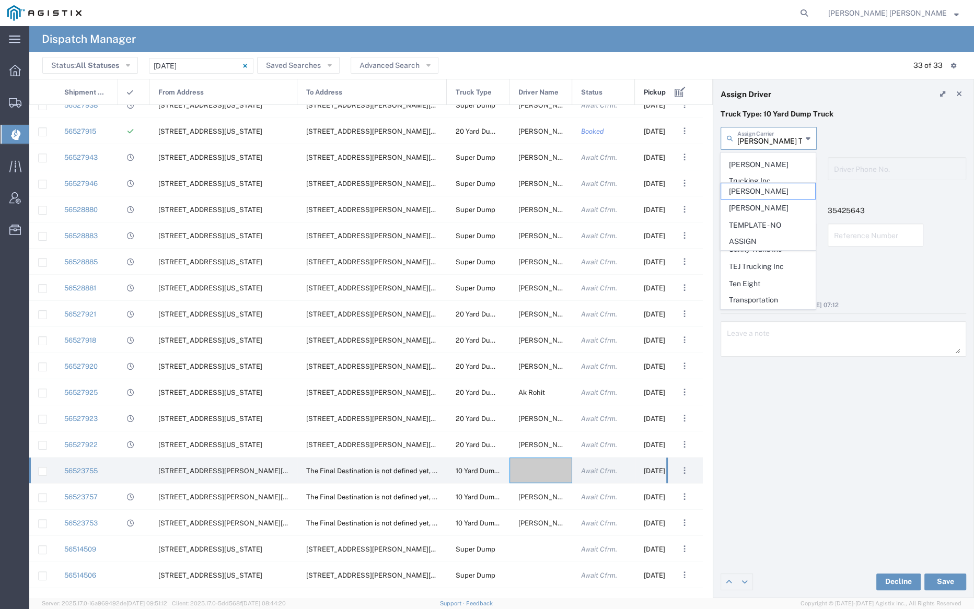
click at [775, 146] on input "Vera Trucking LLC" at bounding box center [769, 138] width 65 height 18
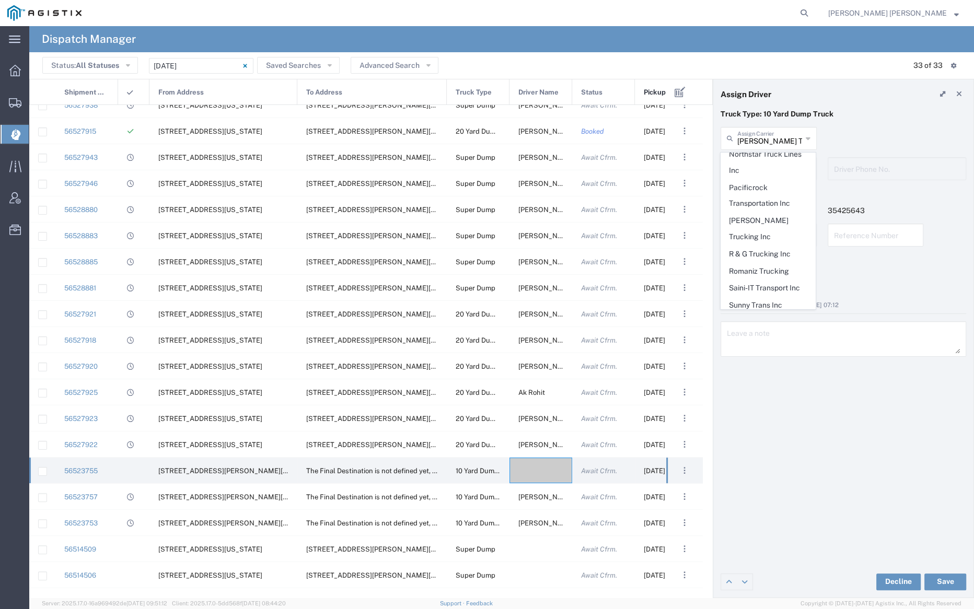
click at [770, 365] on span "Terrell Transportation" at bounding box center [768, 381] width 94 height 32
click at [757, 158] on div "Driver's Name" at bounding box center [768, 168] width 96 height 23
click at [764, 139] on input "Terrell Transportation" at bounding box center [769, 138] width 65 height 18
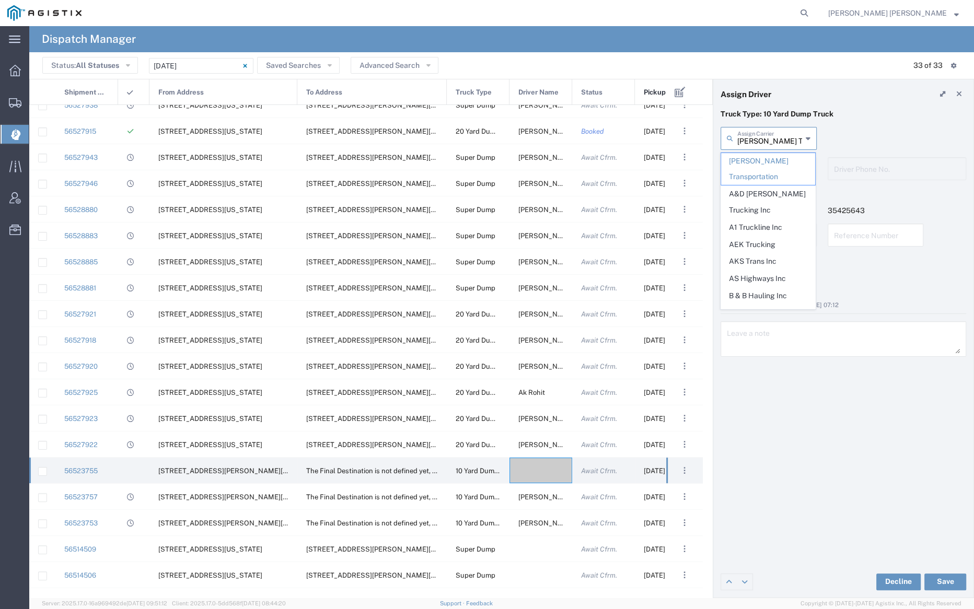
click at [764, 139] on input "Terrell Transportation" at bounding box center [769, 138] width 65 height 18
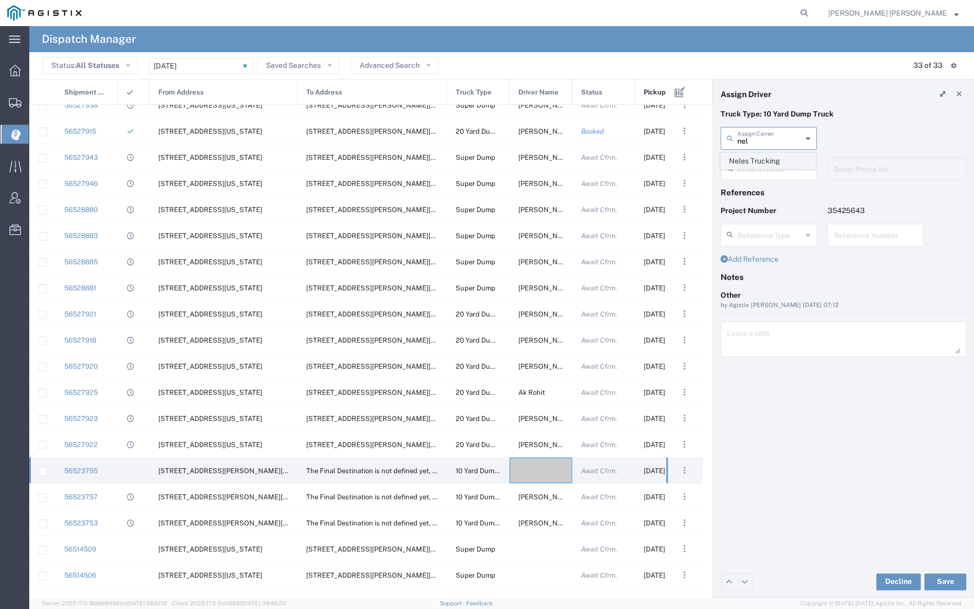
click at [775, 164] on span "Neles Trucking" at bounding box center [768, 161] width 94 height 16
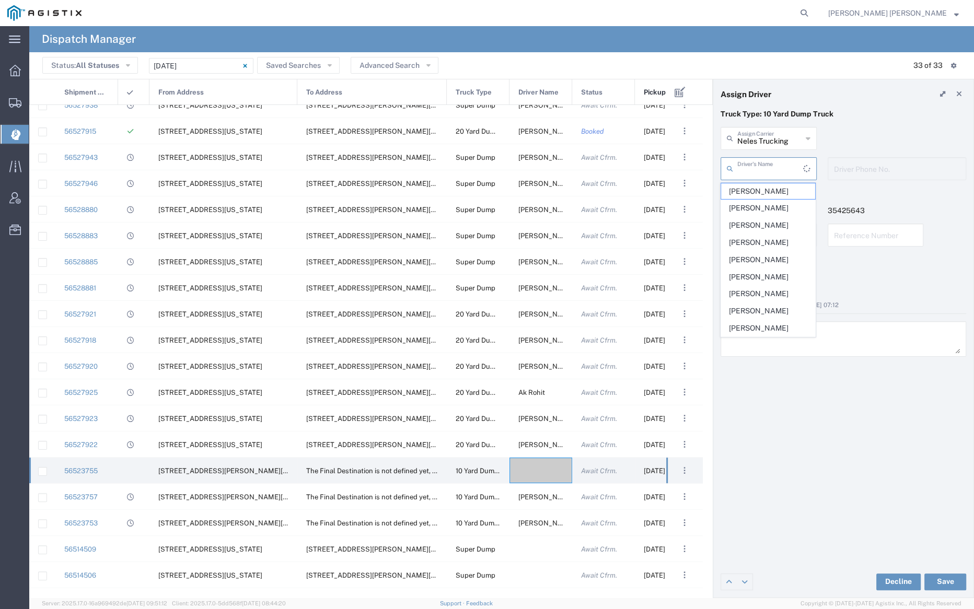
click at [767, 167] on input "text" at bounding box center [770, 168] width 66 height 18
click at [765, 141] on input "Neles Trucking" at bounding box center [769, 138] width 65 height 18
click at [892, 107] on header "Assign Driver" at bounding box center [843, 93] width 260 height 29
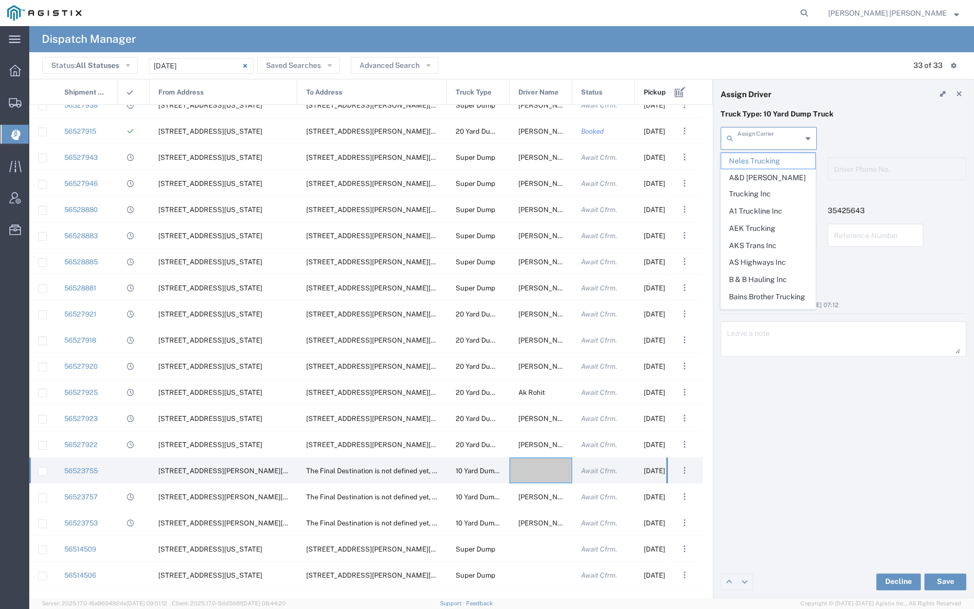
click at [761, 131] on input "text" at bounding box center [769, 138] width 65 height 18
click at [889, 178] on div "Driver Phone No." at bounding box center [896, 168] width 138 height 23
click at [763, 136] on input "text" at bounding box center [769, 138] width 65 height 18
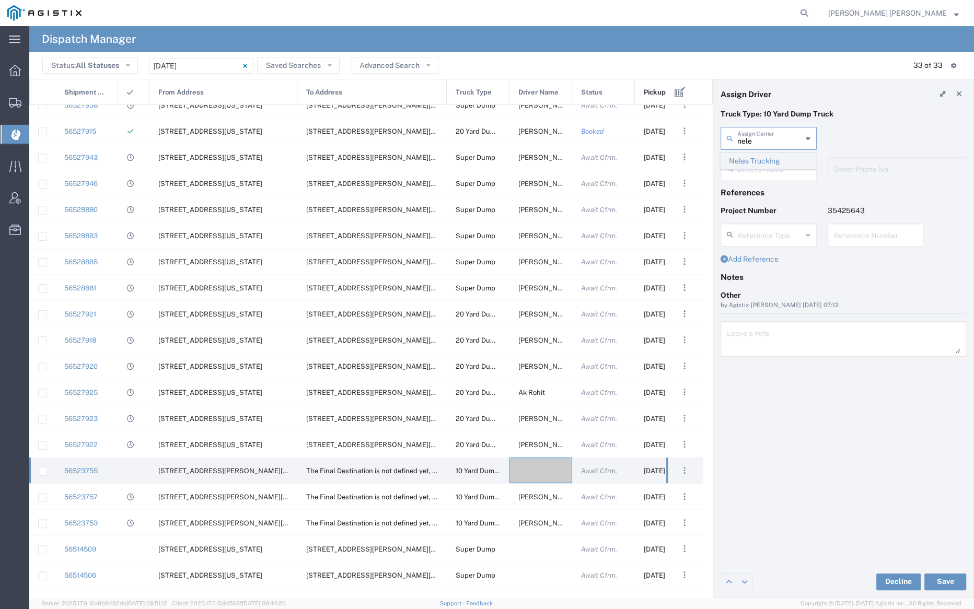
click at [767, 162] on span "Neles Trucking" at bounding box center [768, 161] width 94 height 16
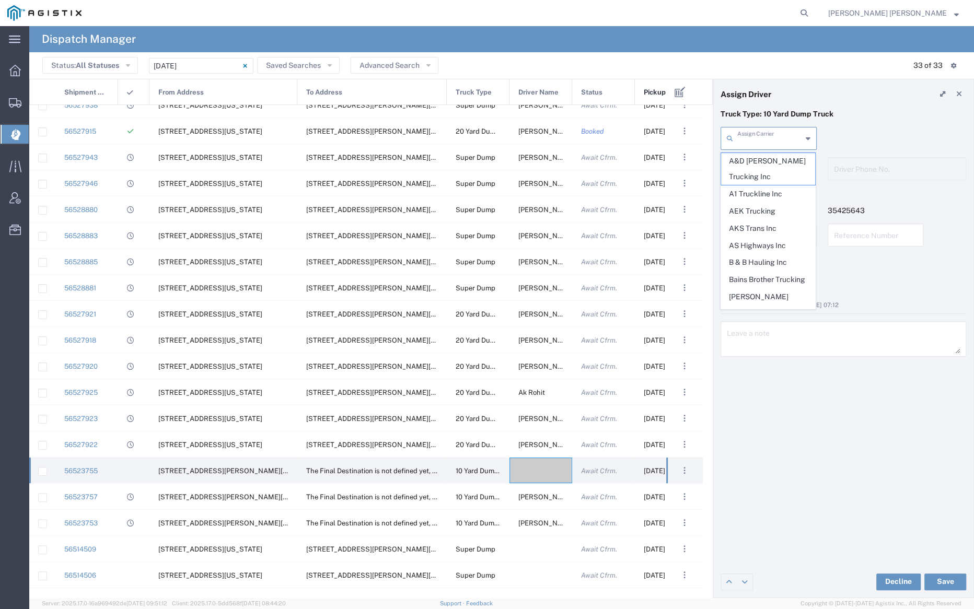
click at [760, 138] on input "text" at bounding box center [769, 138] width 65 height 18
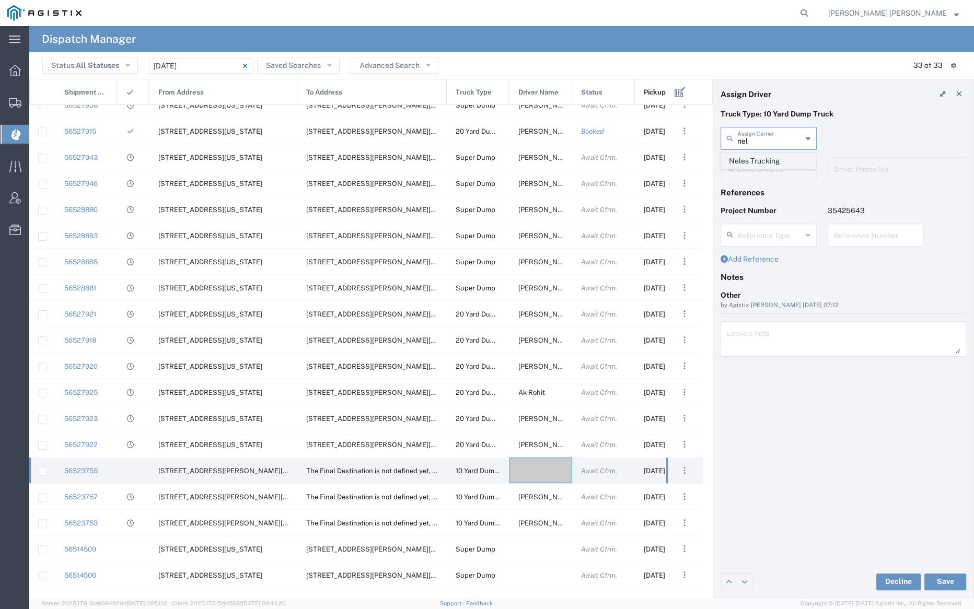
click at [754, 160] on span "Neles Trucking" at bounding box center [768, 161] width 94 height 16
click at [758, 168] on input "text" at bounding box center [769, 168] width 65 height 18
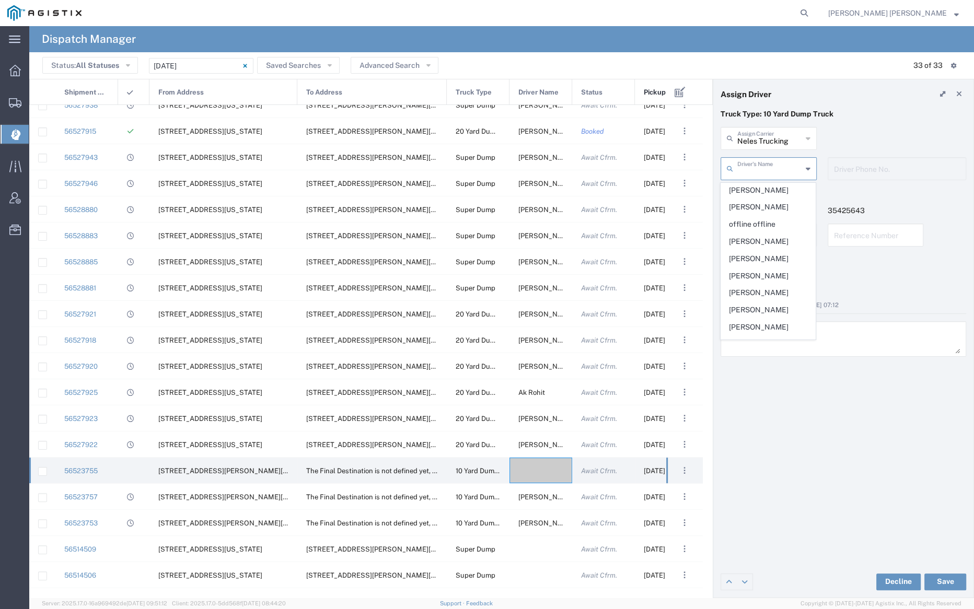
scroll to position [502, 0]
click at [745, 133] on input "Neles Trucking" at bounding box center [769, 138] width 65 height 18
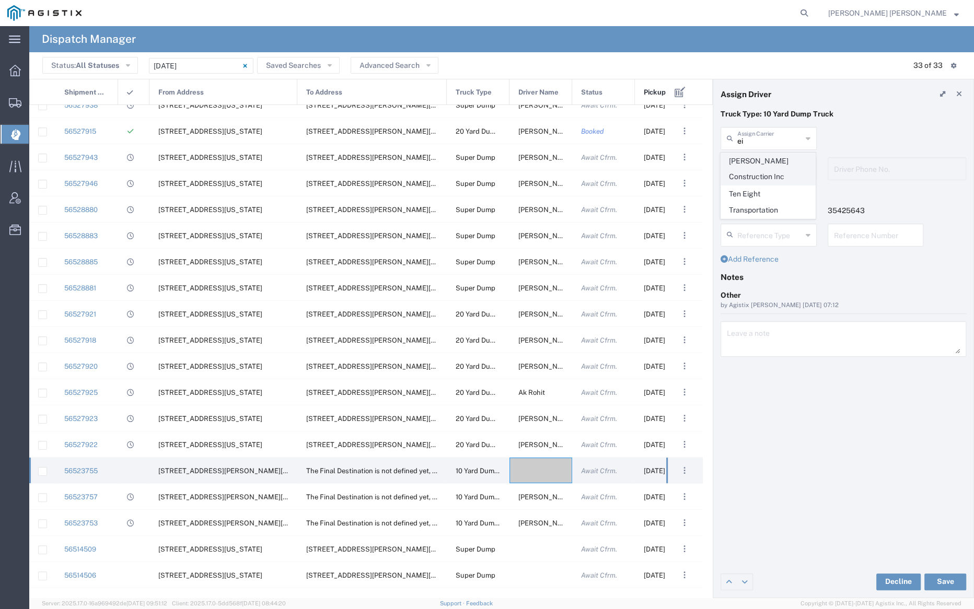
click at [753, 171] on span "Eisenhauer Construction Inc" at bounding box center [768, 169] width 94 height 32
click at [753, 171] on input "text" at bounding box center [770, 168] width 66 height 18
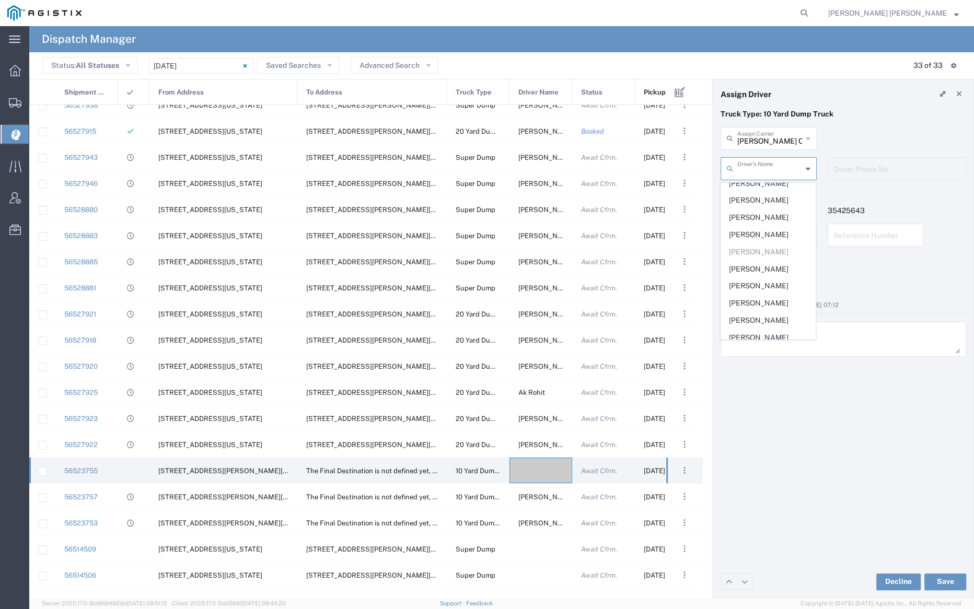
scroll to position [295, 0]
click at [902, 136] on div "Eisenhauer Construction Inc Assign Carrier Eisenhauer Construction Inc Ten Eigh…" at bounding box center [843, 142] width 256 height 30
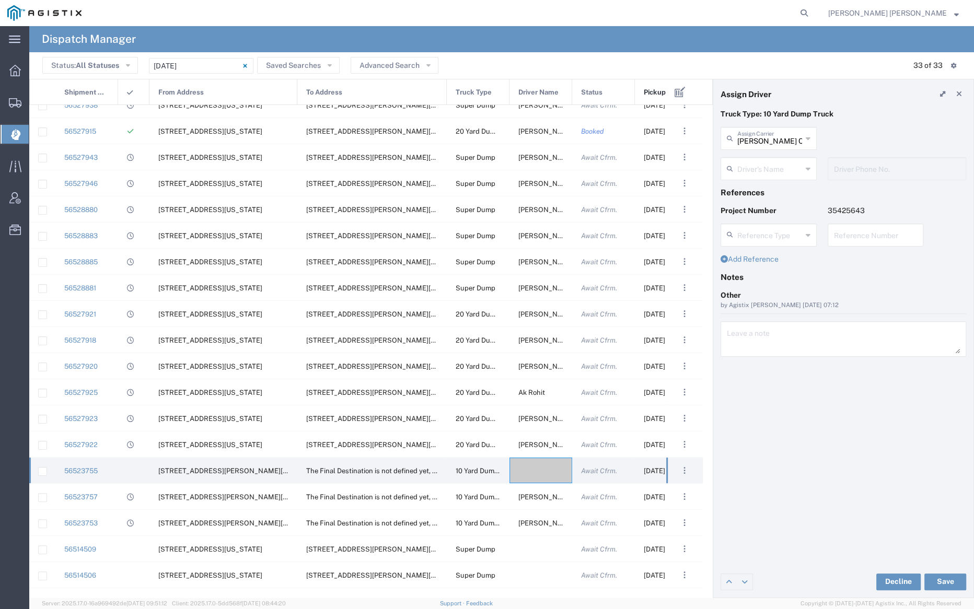
click at [749, 136] on input "Eisenhauer Construction Inc" at bounding box center [769, 138] width 65 height 18
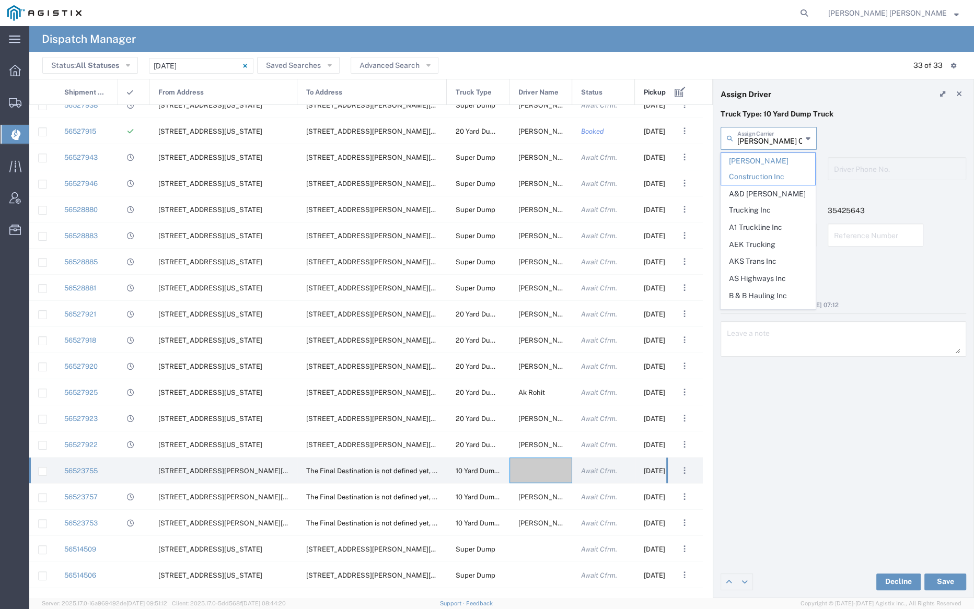
click at [749, 136] on input "Eisenhauer Construction Inc" at bounding box center [769, 138] width 65 height 18
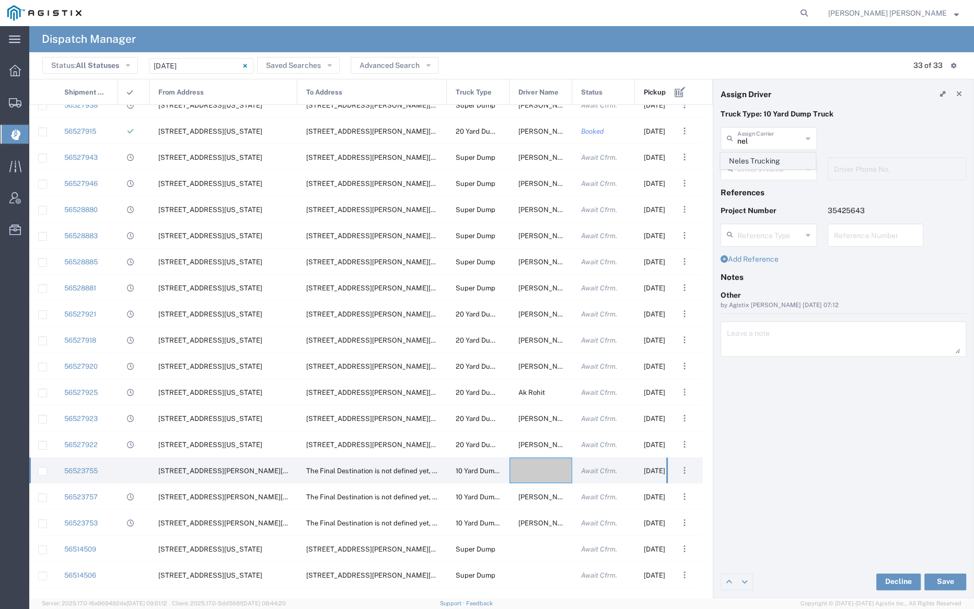
click at [753, 159] on span "Neles Trucking" at bounding box center [768, 161] width 94 height 16
click at [760, 169] on input "text" at bounding box center [770, 168] width 66 height 18
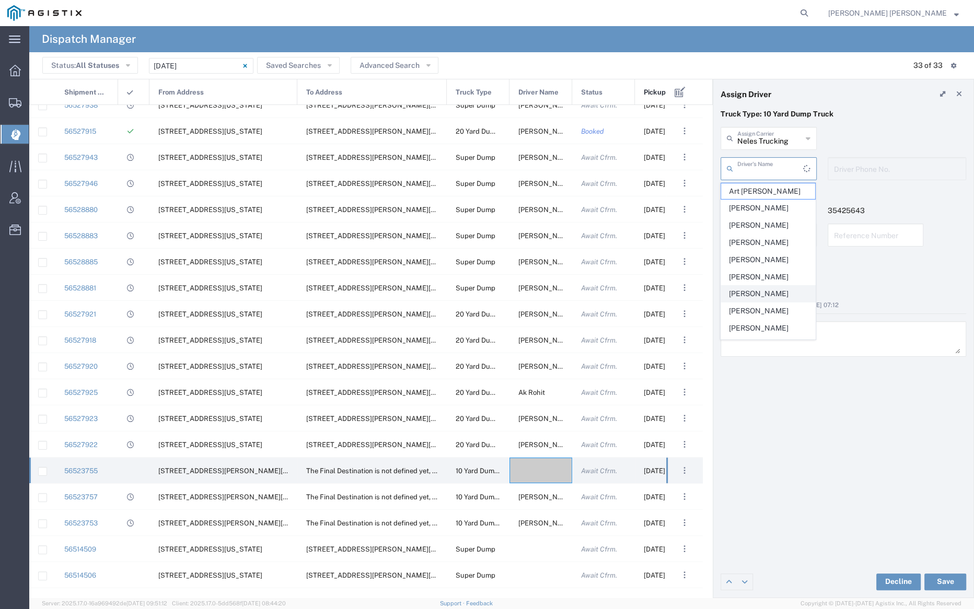
scroll to position [3, 0]
click at [874, 135] on div "Neles Trucking Assign Carrier Neles Trucking" at bounding box center [843, 142] width 256 height 30
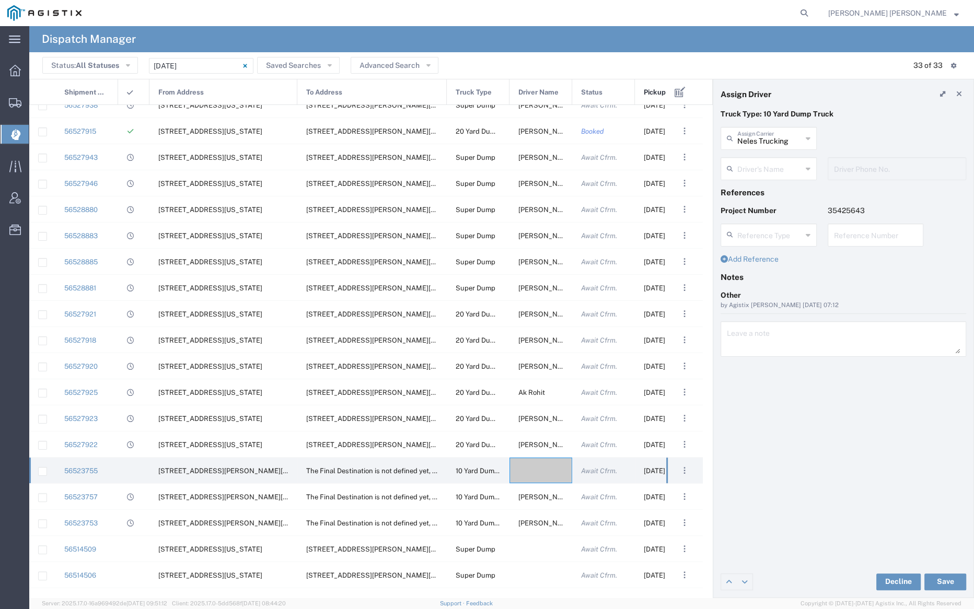
scroll to position [0, 0]
click at [780, 160] on input "text" at bounding box center [769, 168] width 65 height 18
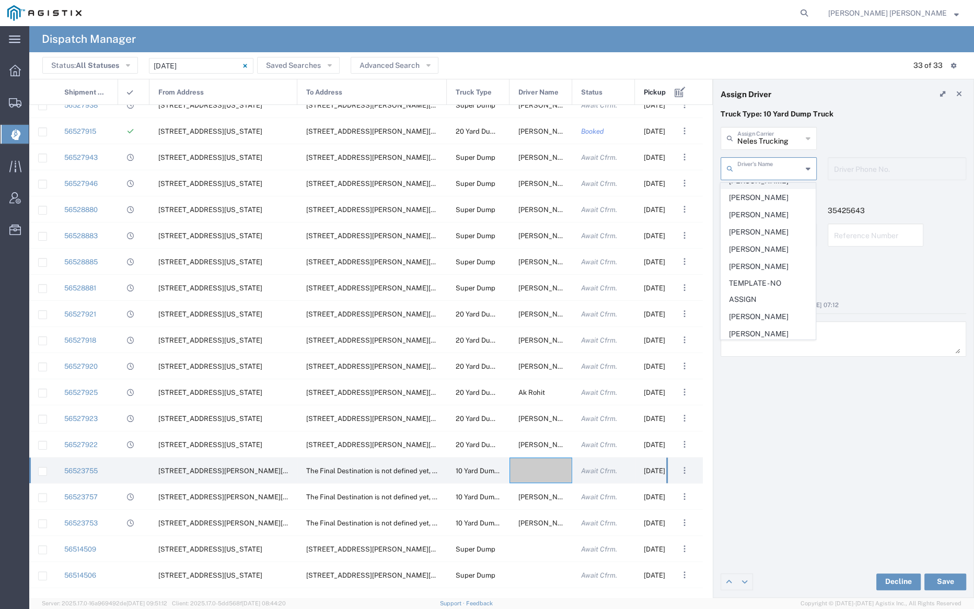
scroll to position [596, 0]
